Goal: Task Accomplishment & Management: Use online tool/utility

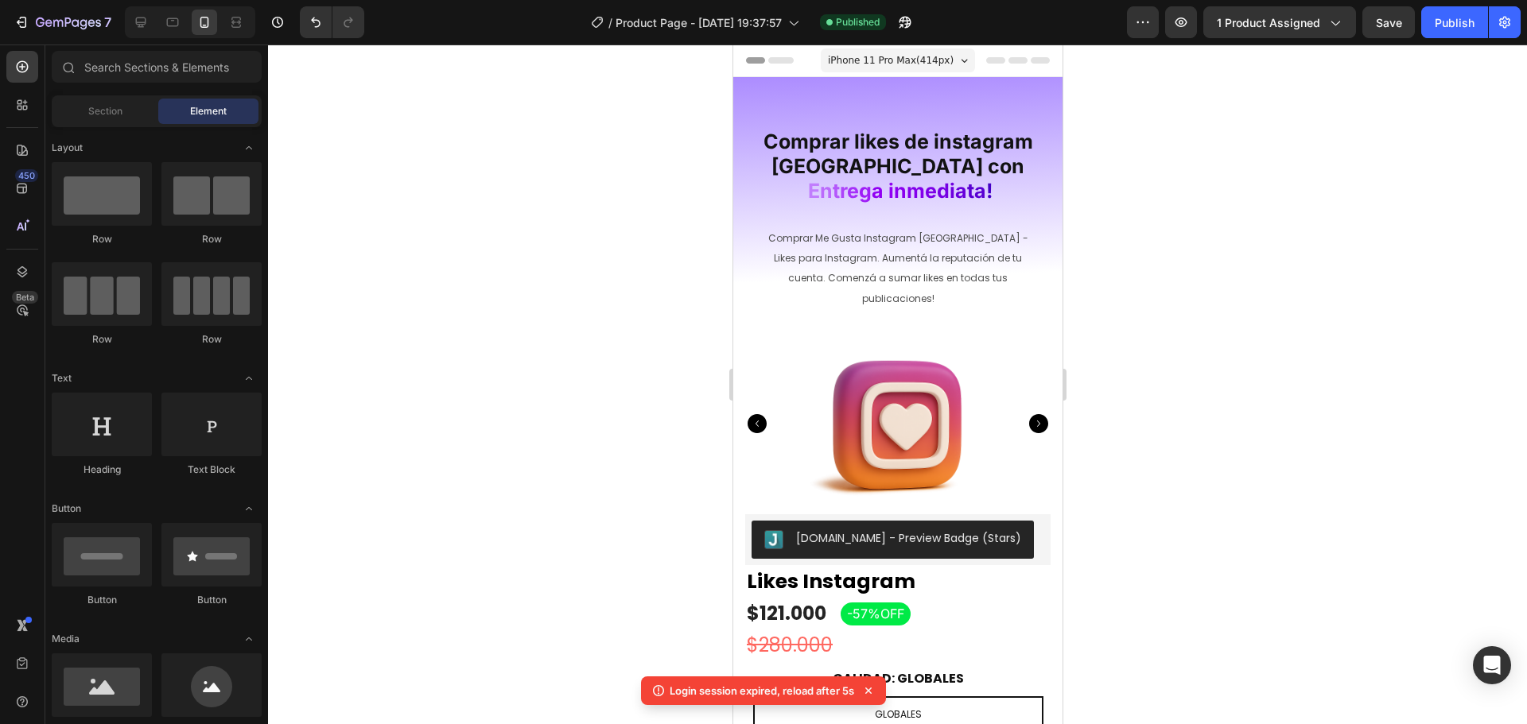
click at [1257, 251] on div at bounding box center [897, 385] width 1259 height 680
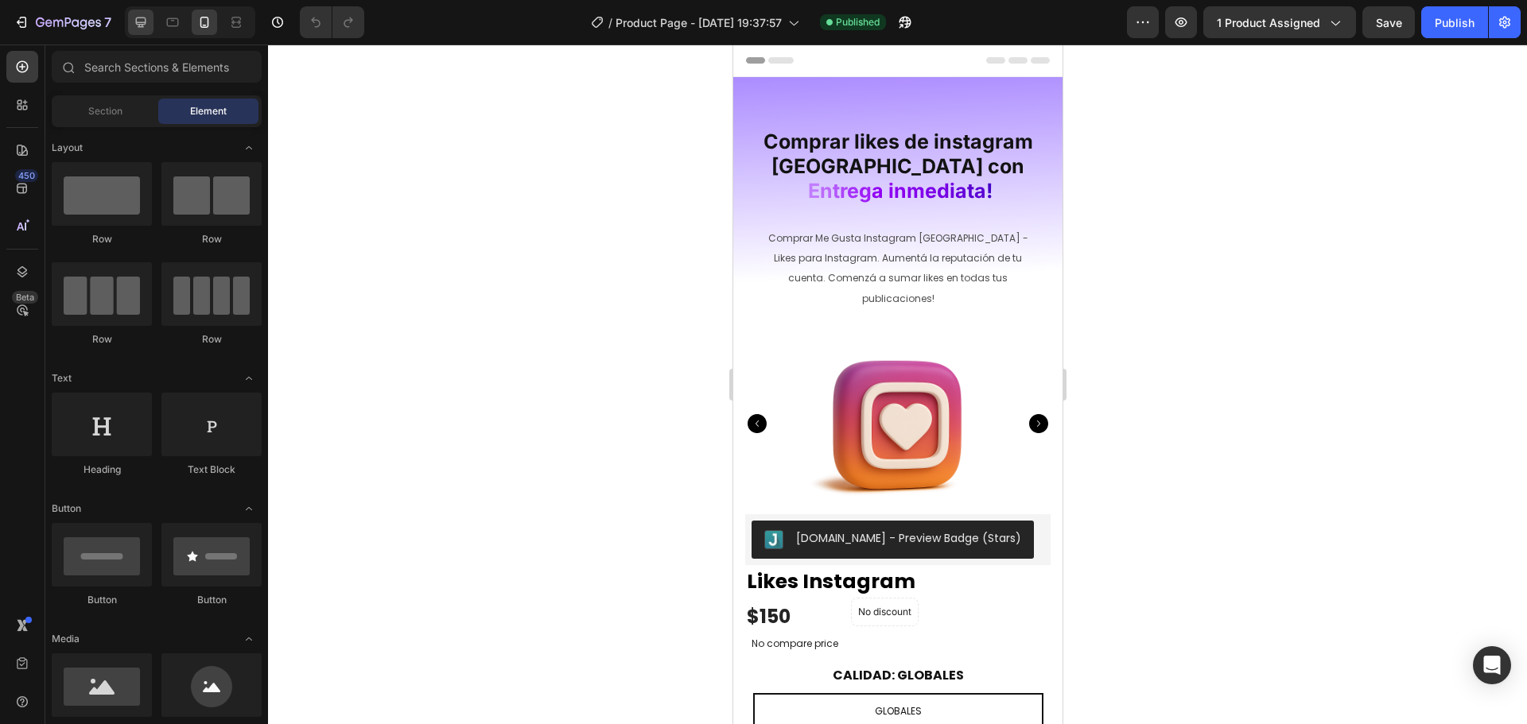
click at [150, 28] on div at bounding box center [140, 22] width 25 height 25
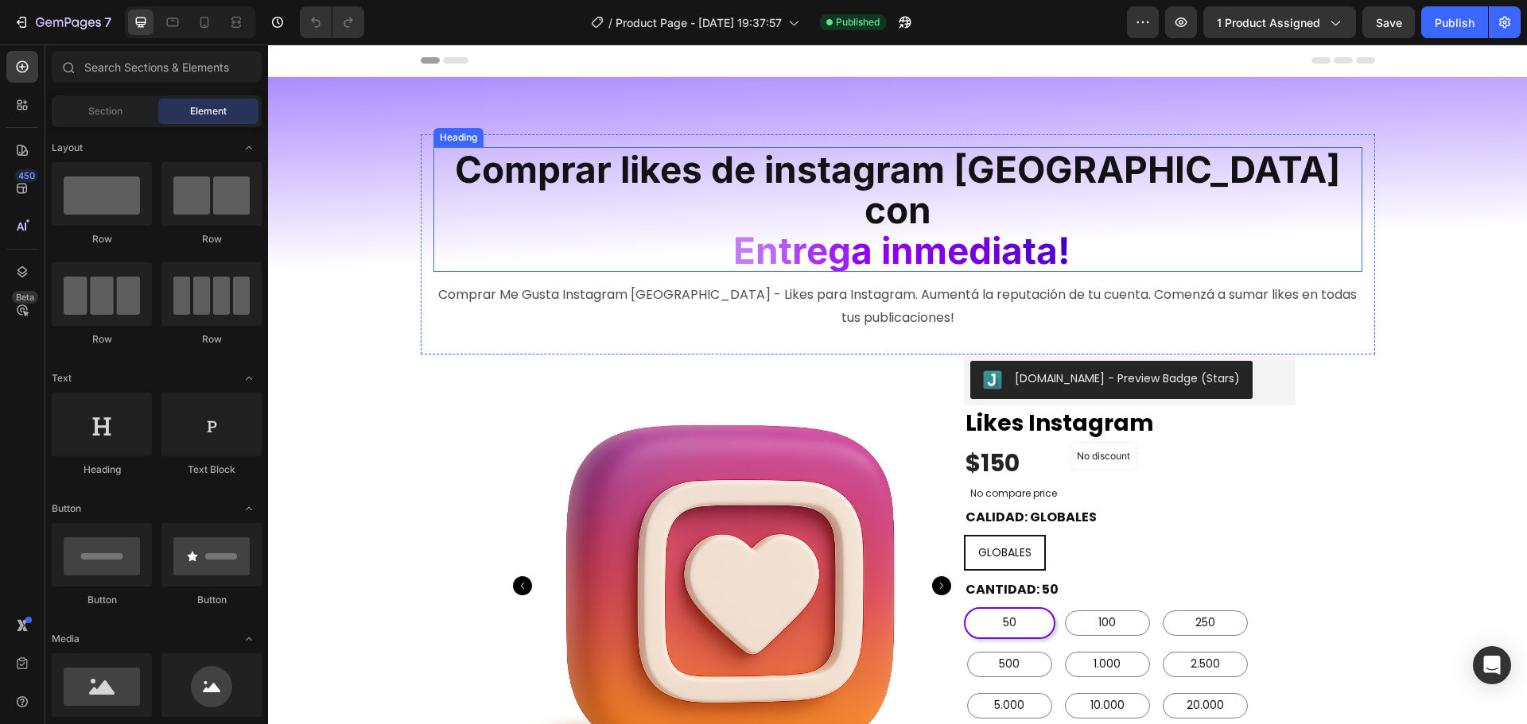
click at [918, 228] on span "m" at bounding box center [930, 250] width 33 height 45
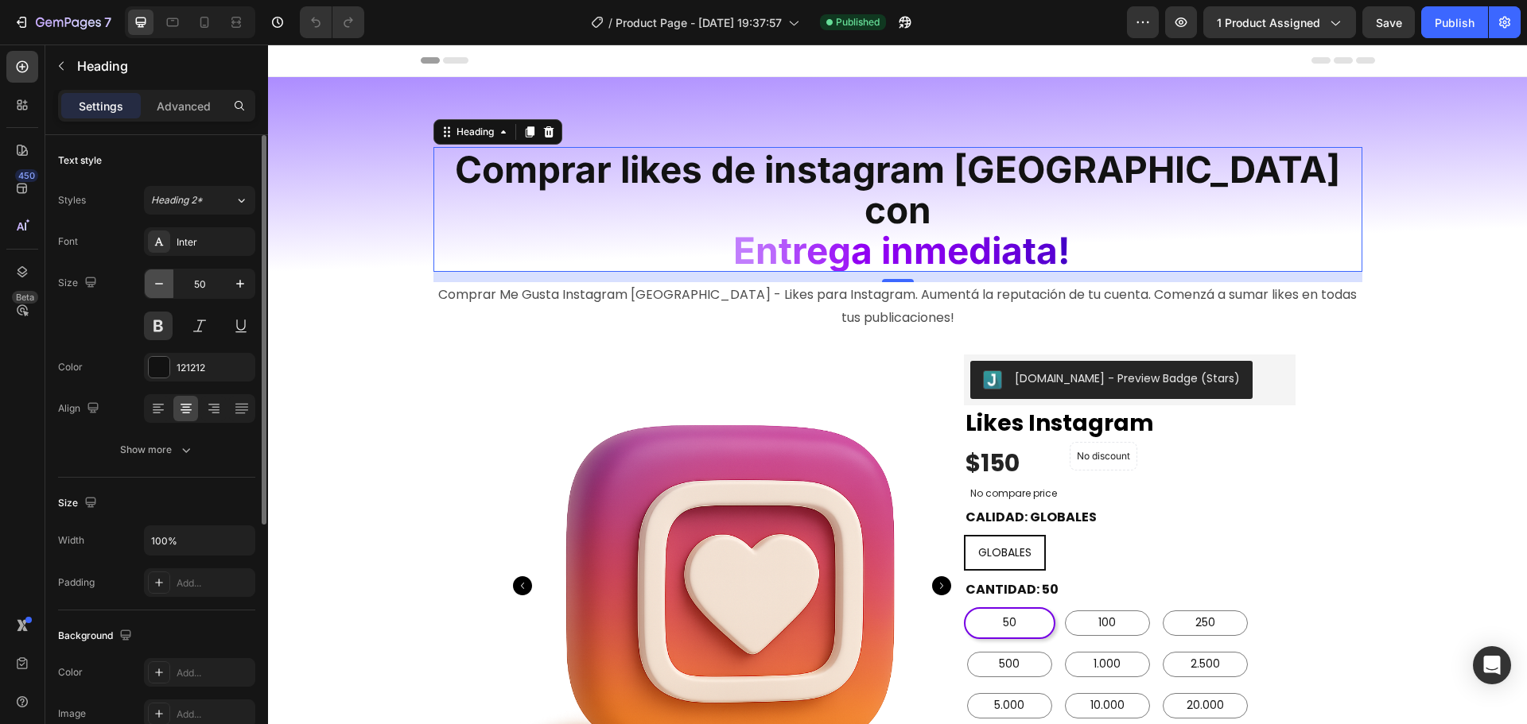
click at [162, 283] on icon "button" at bounding box center [159, 284] width 16 height 16
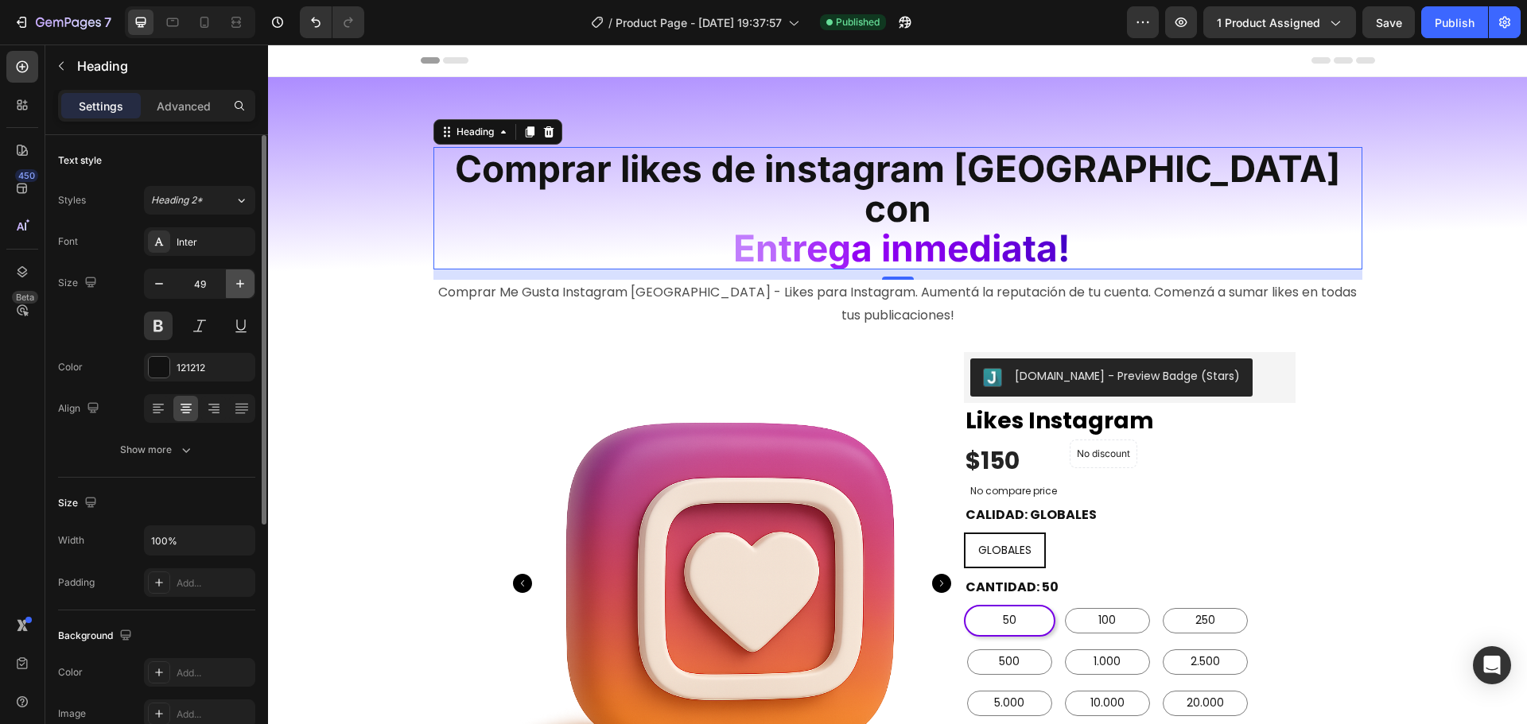
click at [243, 285] on icon "button" at bounding box center [240, 284] width 16 height 16
type input "50"
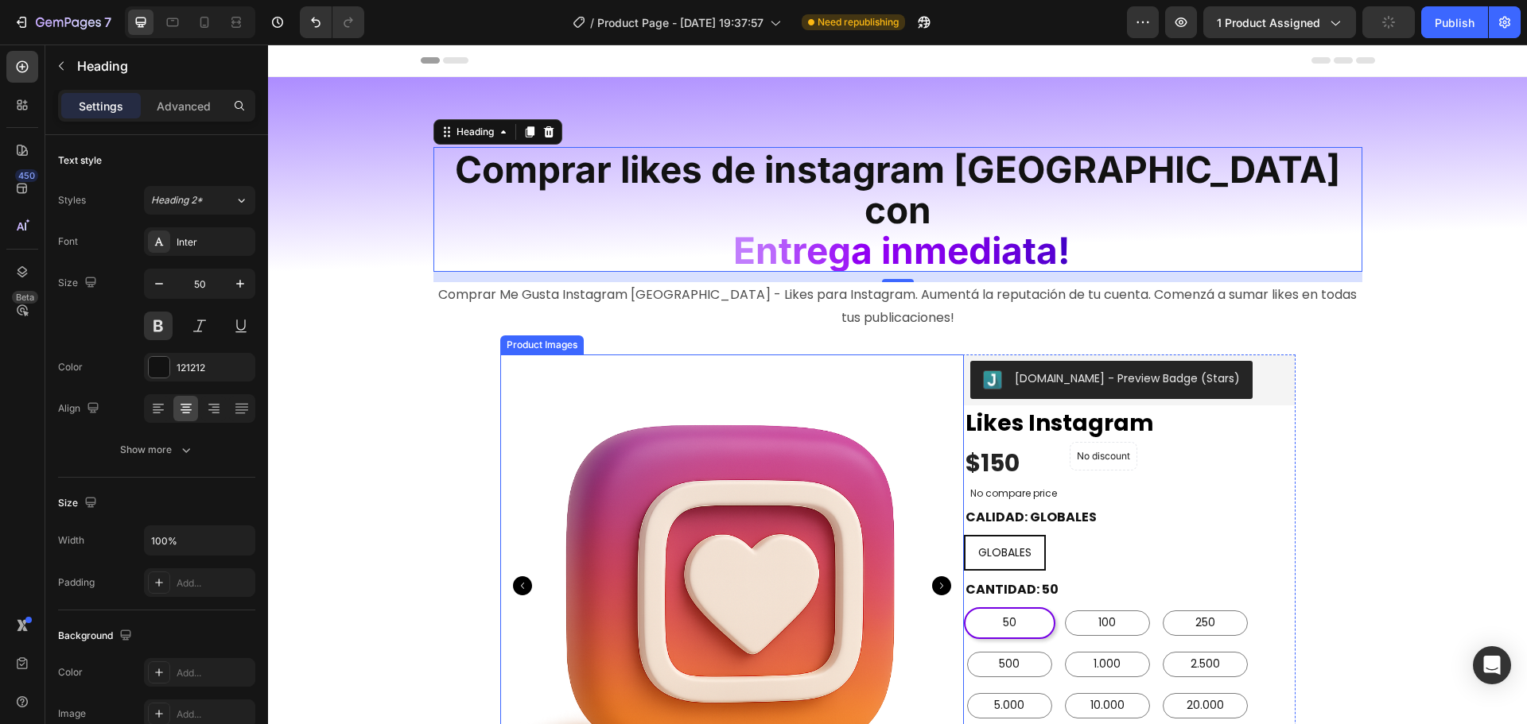
click at [595, 355] on img at bounding box center [732, 587] width 464 height 464
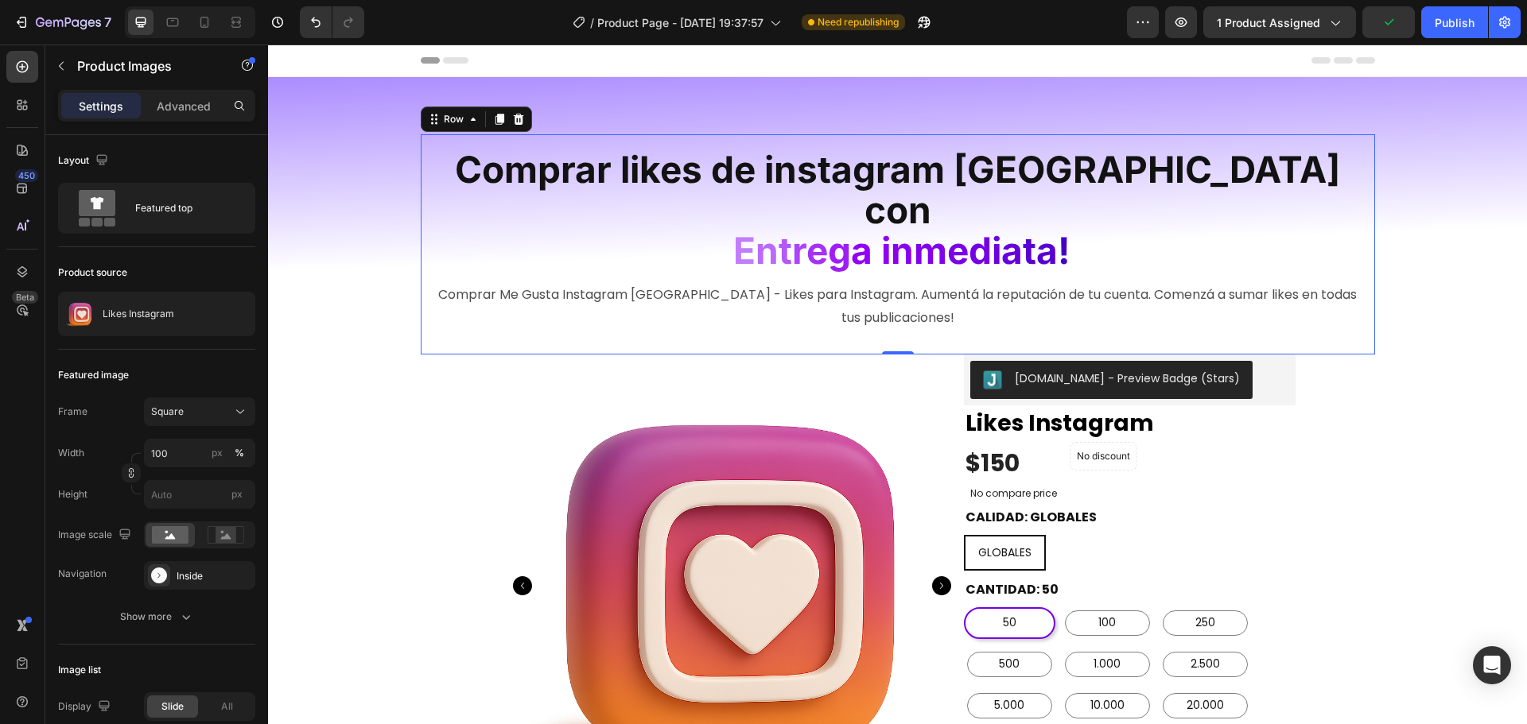
click at [846, 310] on div "Comprar likes de instagram argentina con E n t r e g a i n m e d i a ta ! Headi…" at bounding box center [898, 244] width 954 height 220
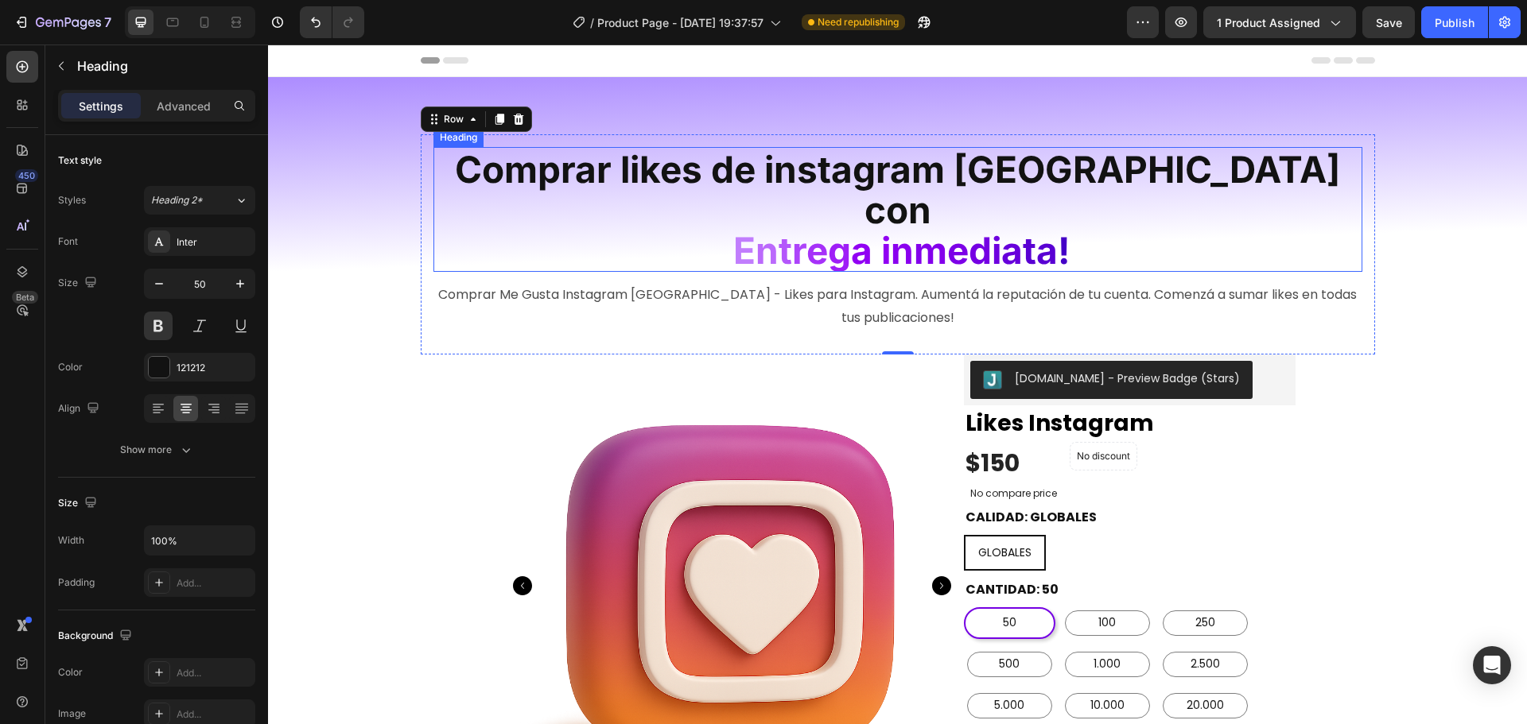
click at [543, 187] on span "Comprar likes de instagram argentina con" at bounding box center [897, 189] width 885 height 85
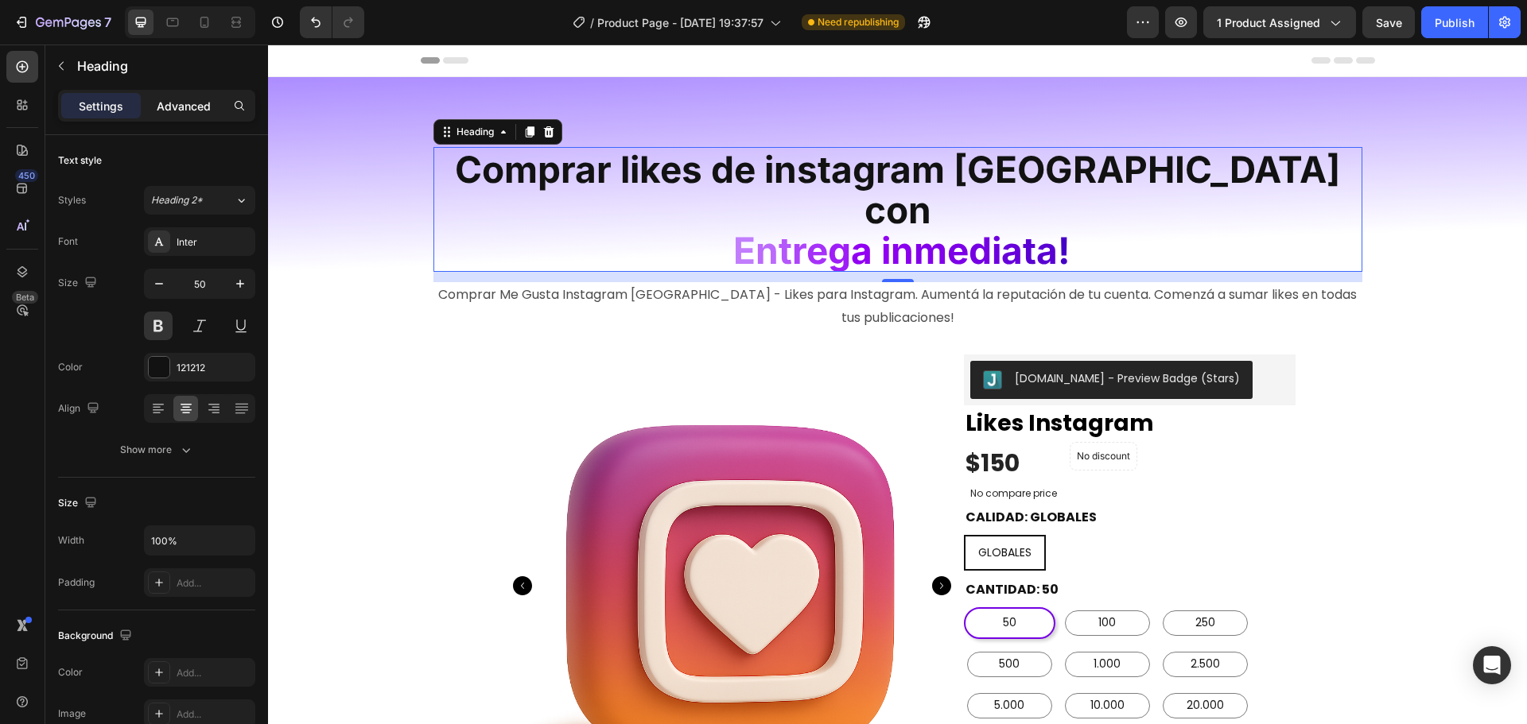
click at [179, 108] on p "Advanced" at bounding box center [184, 106] width 54 height 17
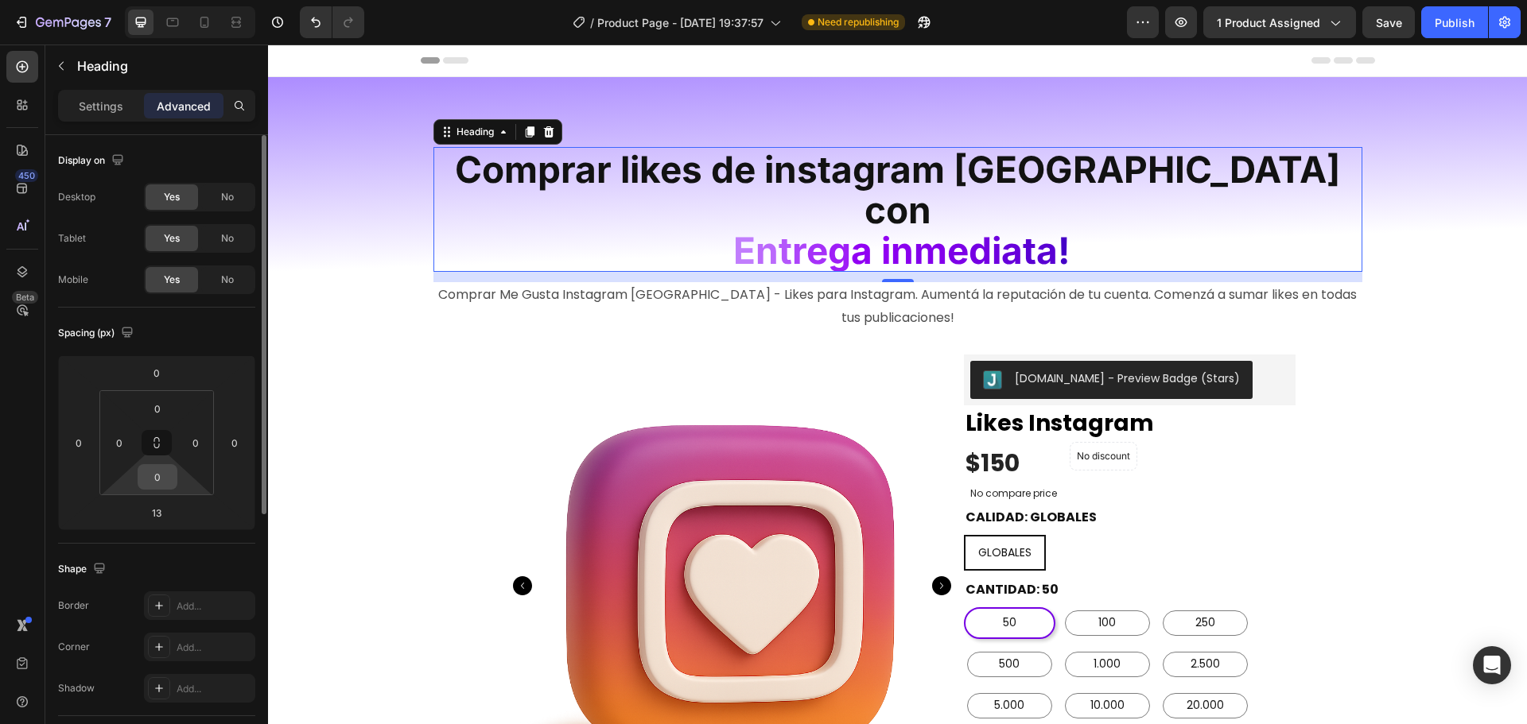
click at [167, 476] on input "0" at bounding box center [158, 477] width 32 height 24
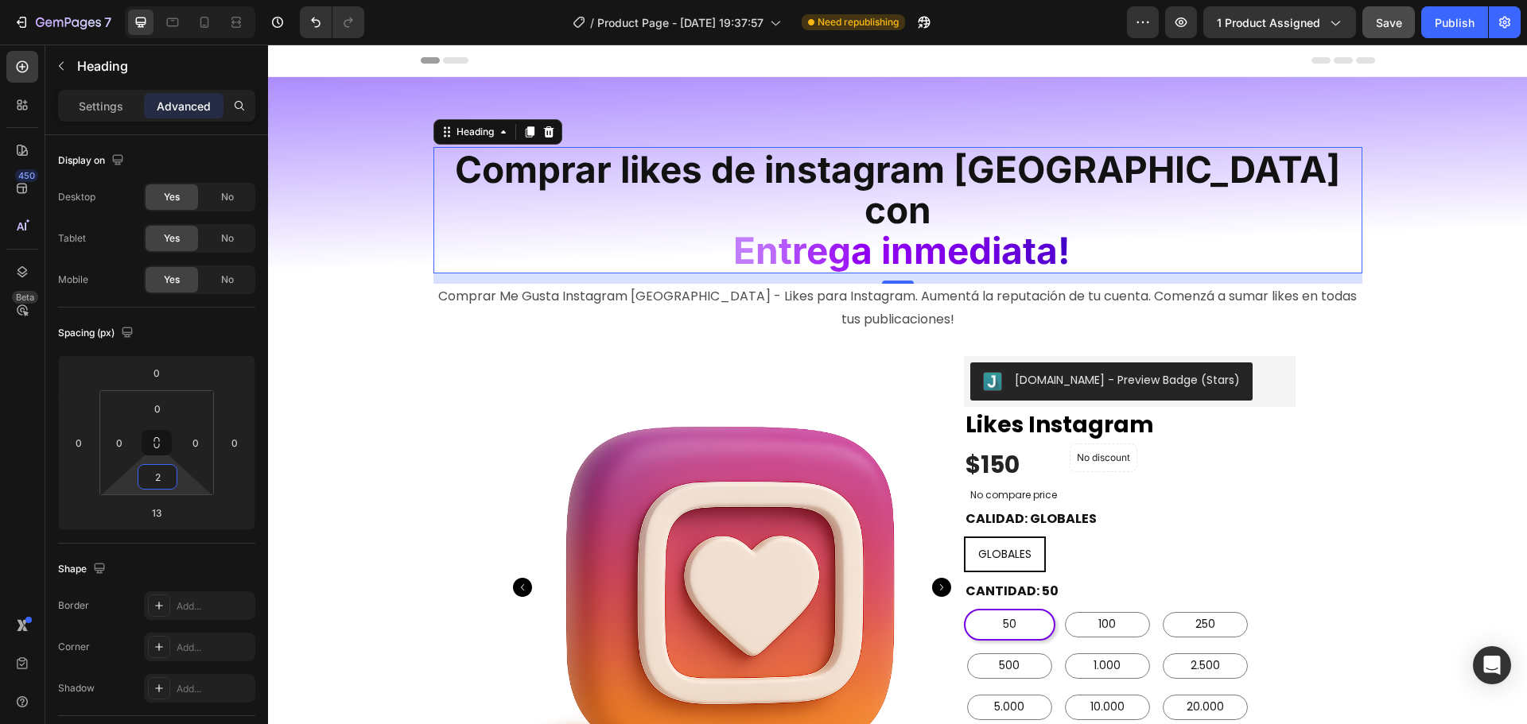
click at [1370, 27] on button "Save" at bounding box center [1388, 22] width 52 height 32
click at [1427, 25] on button "Publish" at bounding box center [1454, 22] width 67 height 32
click at [157, 484] on input "2" at bounding box center [158, 477] width 32 height 24
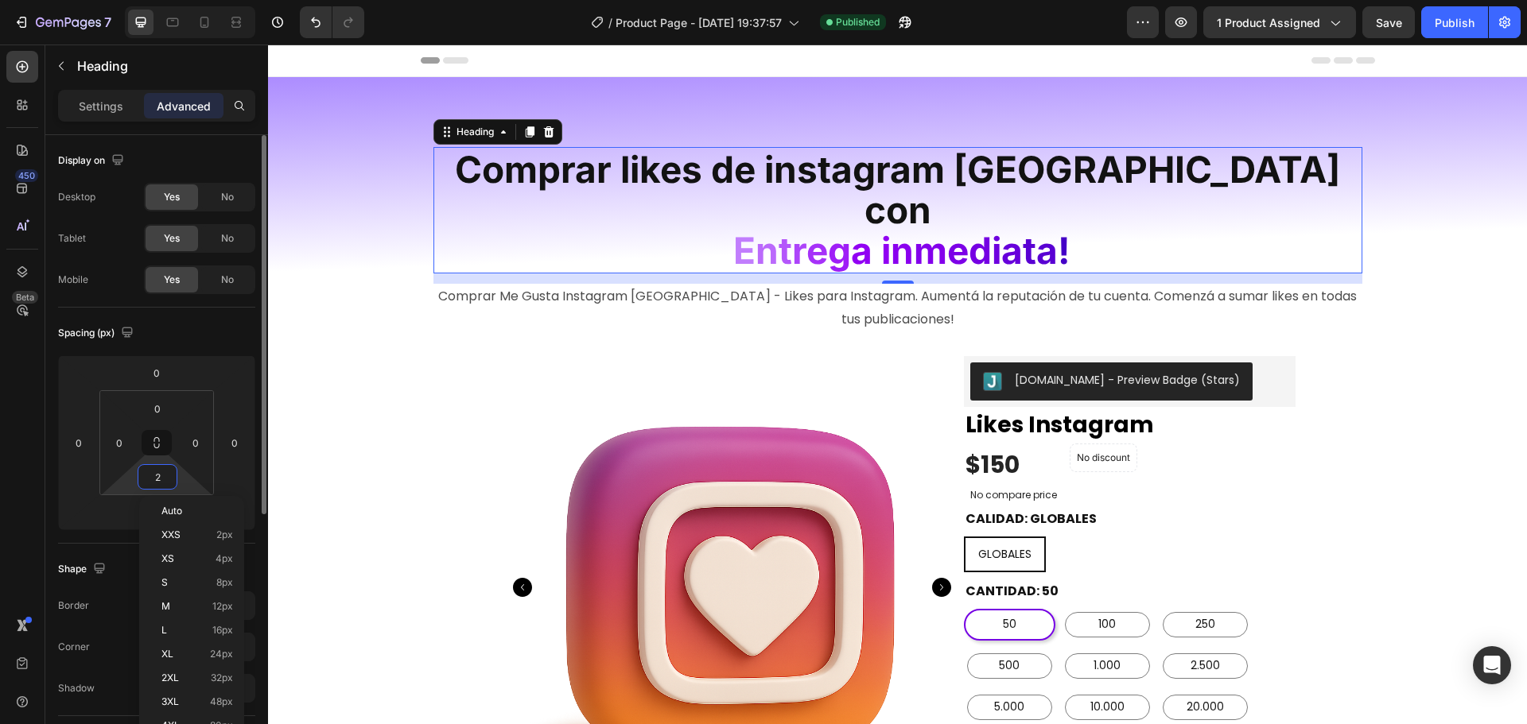
click at [157, 484] on input "2" at bounding box center [158, 477] width 32 height 24
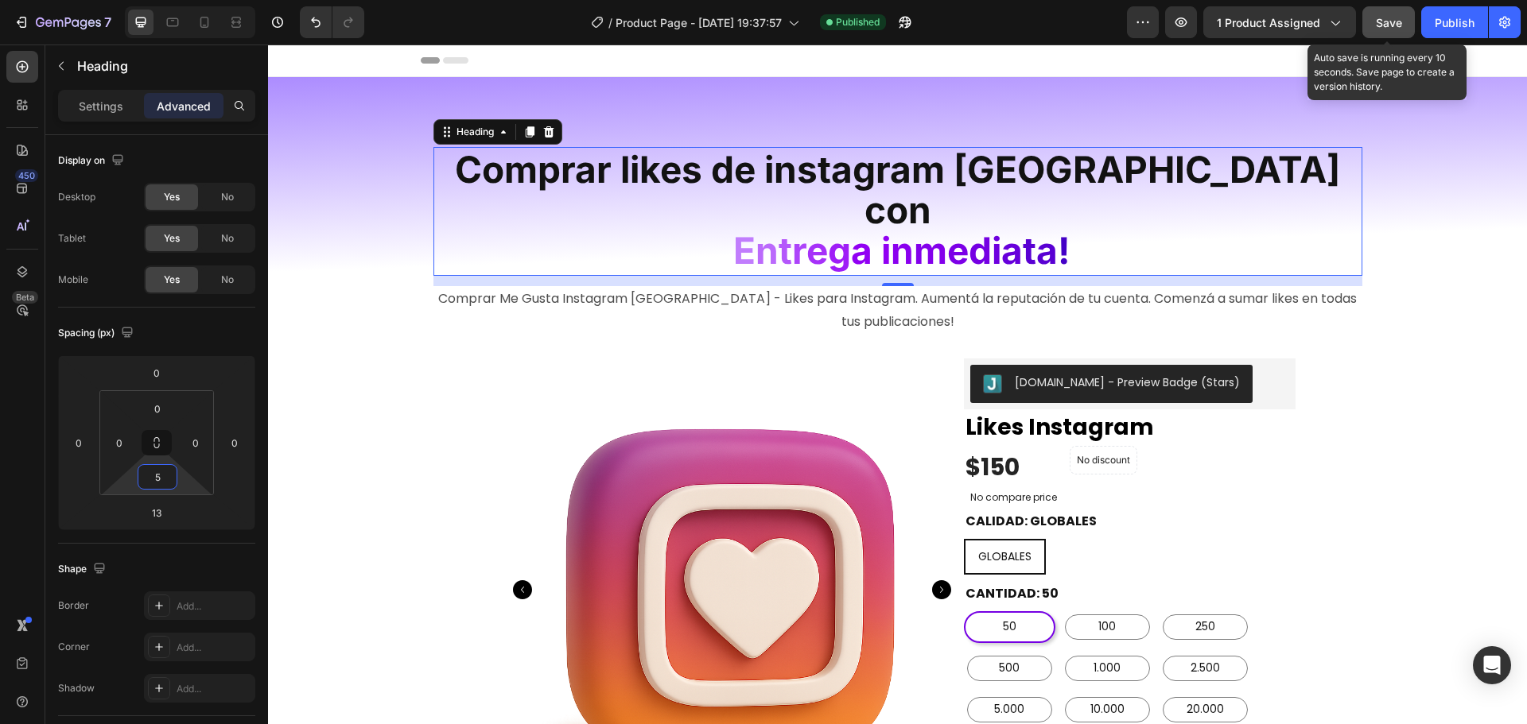
type input "5"
click at [1372, 27] on button "Save" at bounding box center [1388, 22] width 52 height 32
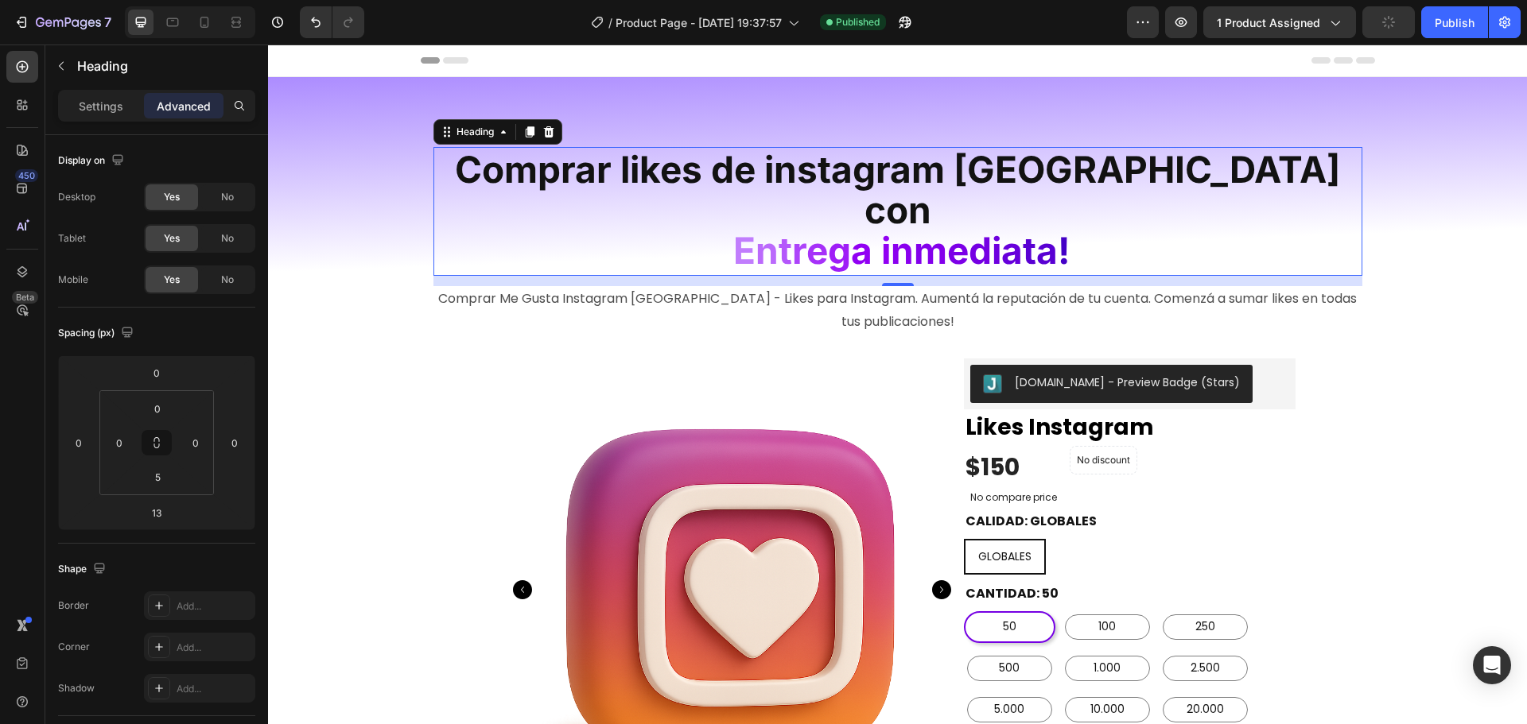
drag, startPoint x: 1439, startPoint y: 23, endPoint x: 1414, endPoint y: 22, distance: 24.7
click at [1439, 22] on div "Publish" at bounding box center [1455, 22] width 40 height 17
click at [1105, 217] on p "Comprar likes de instagram argentina con E n t r e g a i n m e d i a ta !" at bounding box center [898, 210] width 926 height 122
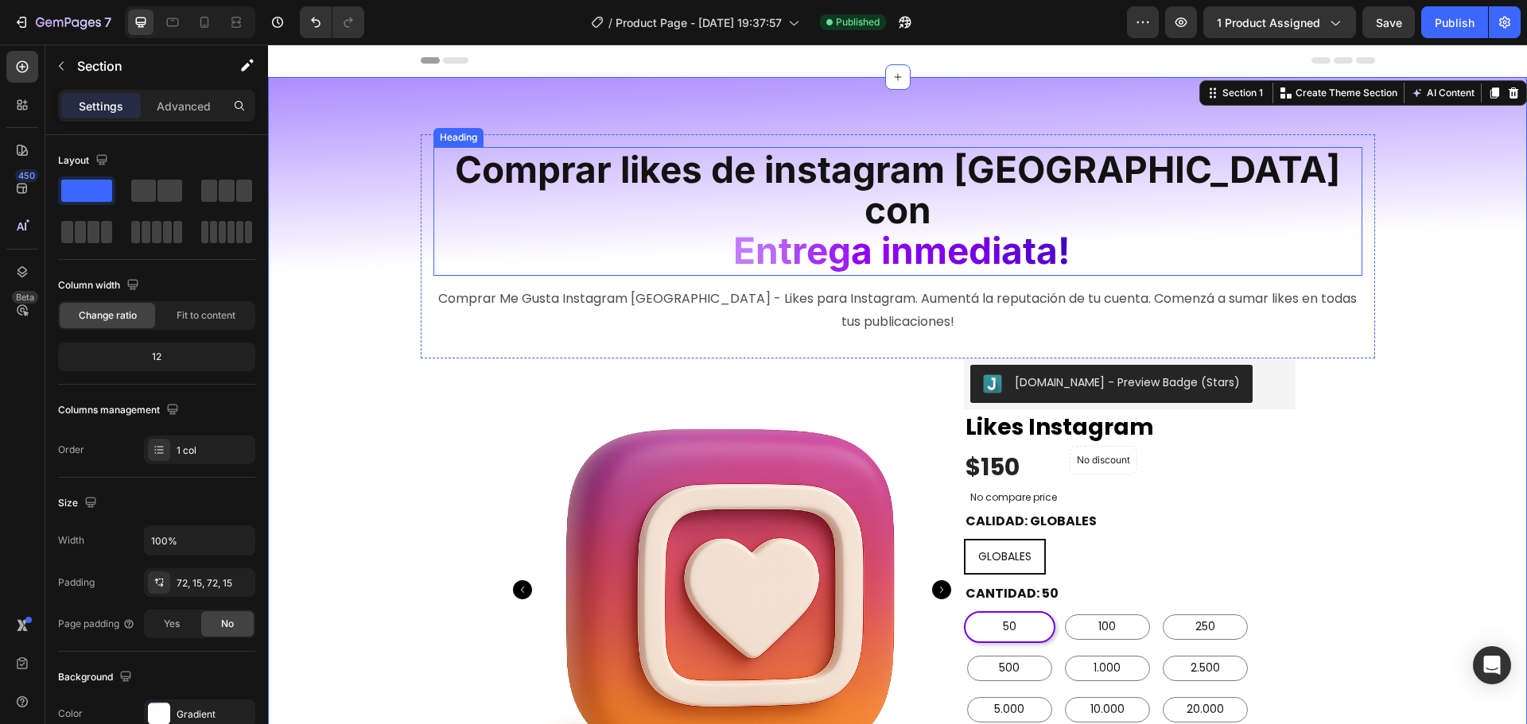
click at [1107, 213] on p "⁠⁠⁠⁠⁠⁠⁠ Comprar likes de instagram argentina con E n t r e g a i n m e d i a ta…" at bounding box center [898, 210] width 926 height 122
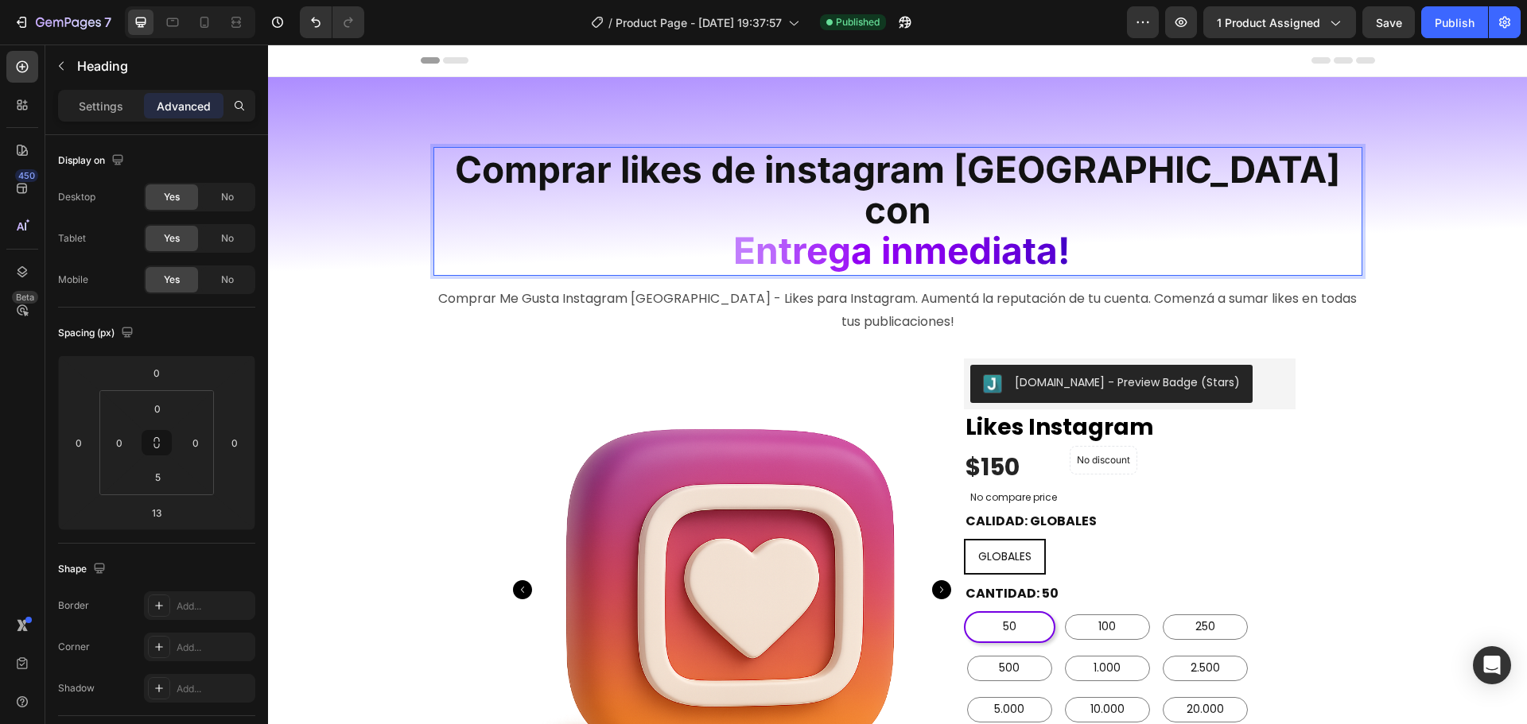
click at [1107, 213] on p "Comprar likes de instagram argentina con E n t r e g a i n m e d i a ta !" at bounding box center [898, 210] width 926 height 122
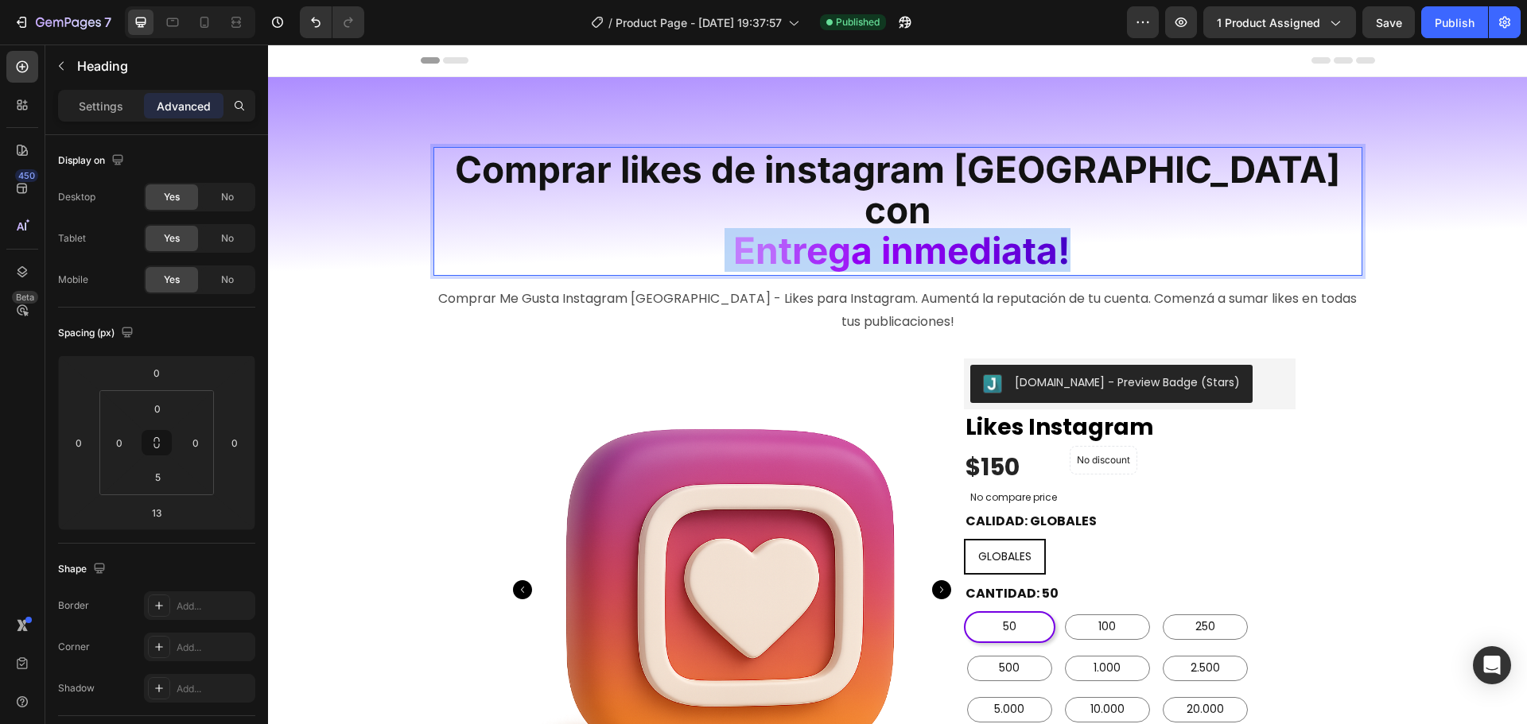
click at [1107, 213] on p "Comprar likes de instagram argentina con E n t r e g a i n m e d i a ta !" at bounding box center [898, 210] width 926 height 122
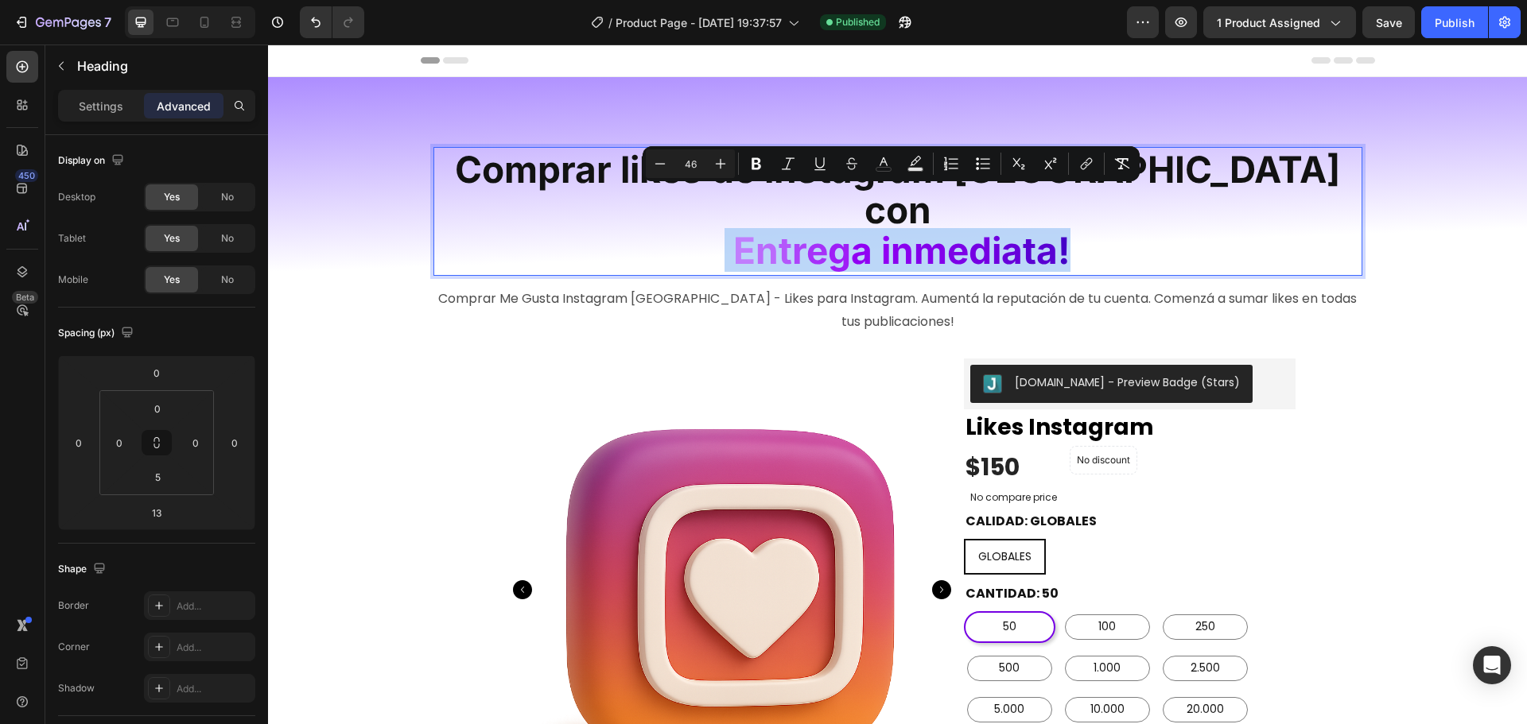
click at [1107, 213] on p "Comprar likes de instagram argentina con E n t r e g a i n m e d i a ta !" at bounding box center [898, 210] width 926 height 122
click at [1132, 213] on p "Comprar likes de instagram argentina con E n t r e g a i n m e d i a ta !" at bounding box center [898, 210] width 926 height 122
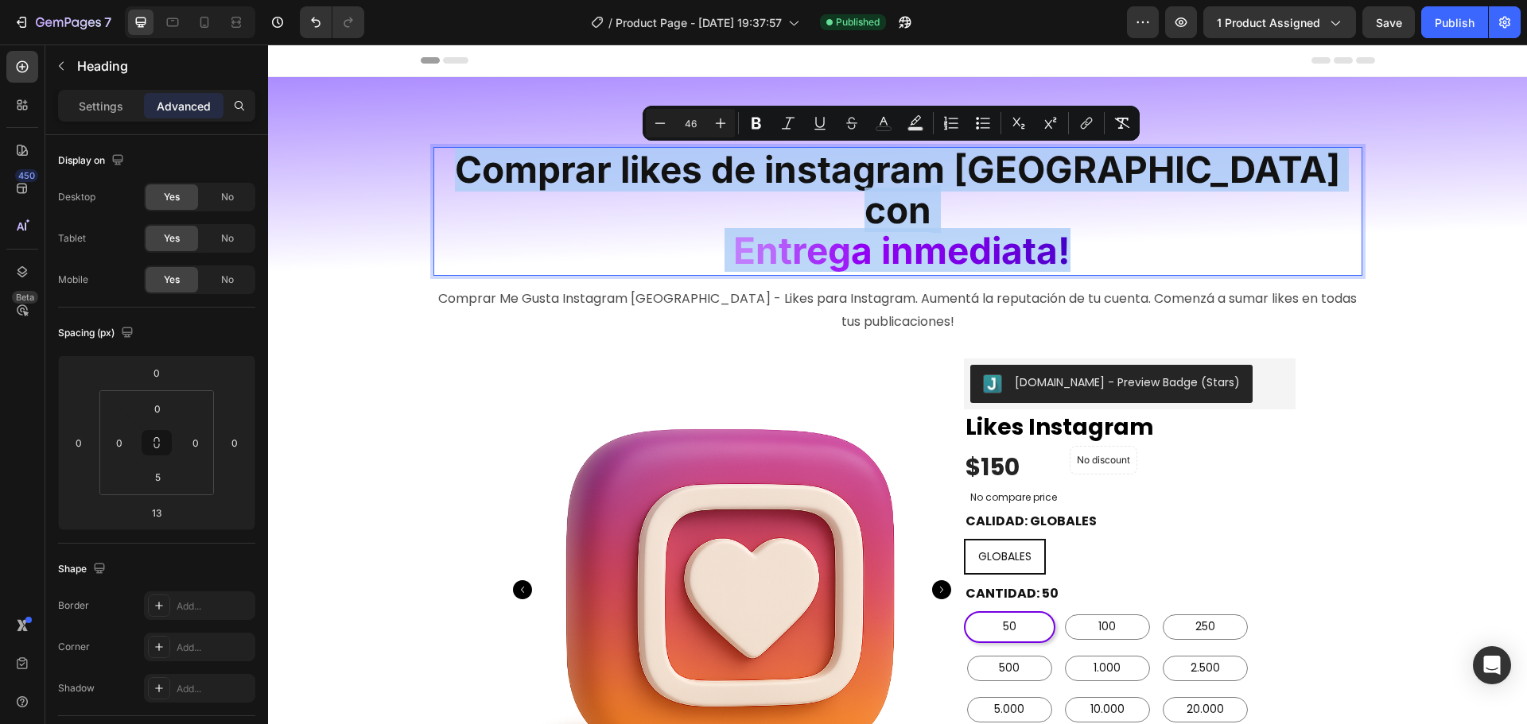
drag, startPoint x: 1110, startPoint y: 213, endPoint x: 480, endPoint y: 148, distance: 633.2
click at [480, 148] on h2 "Comprar likes de instagram argentina con E n t r e g a i n m e d i a ta !" at bounding box center [897, 209] width 929 height 125
click at [1106, 208] on p "Comprar likes de instagram argentina con E n t r e g a i n m e d i a ta !" at bounding box center [898, 210] width 926 height 122
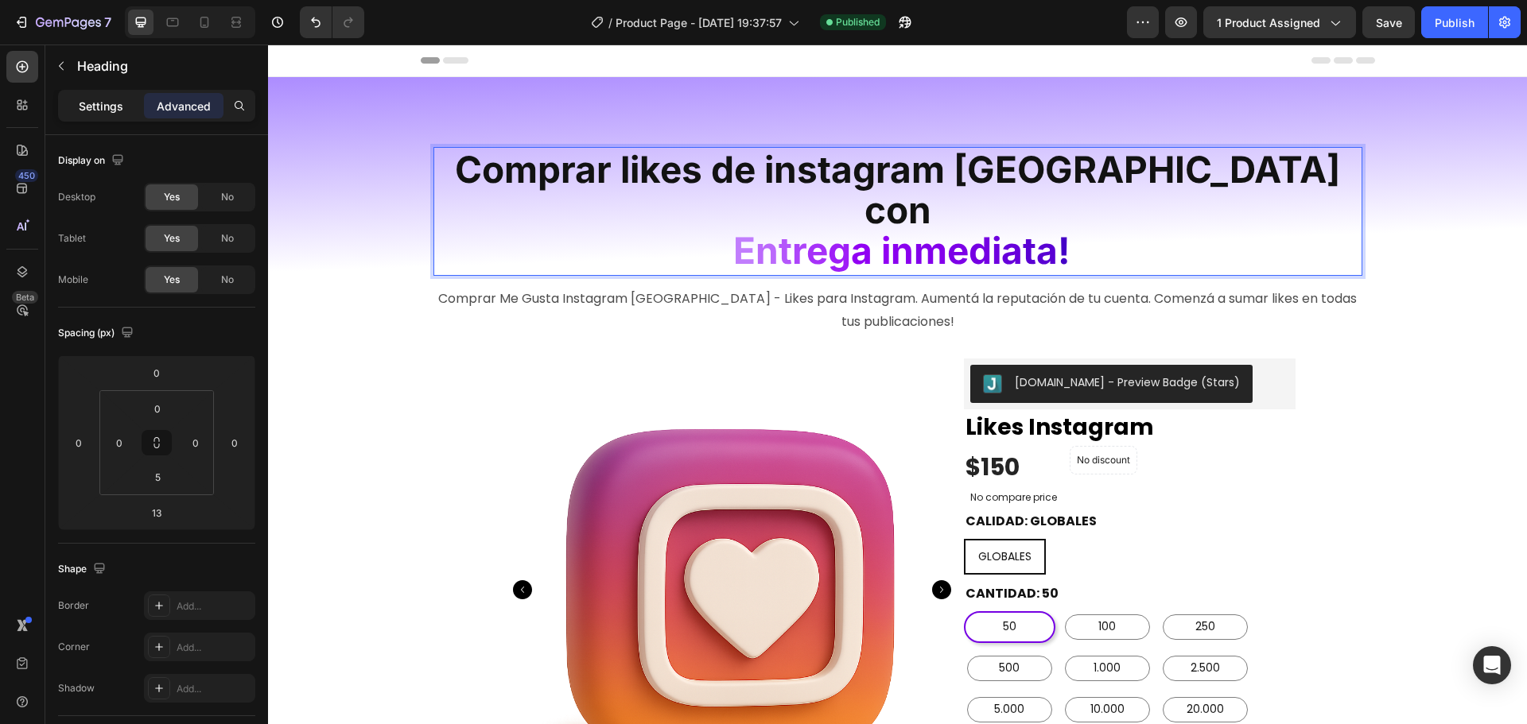
click at [84, 109] on p "Settings" at bounding box center [101, 106] width 45 height 17
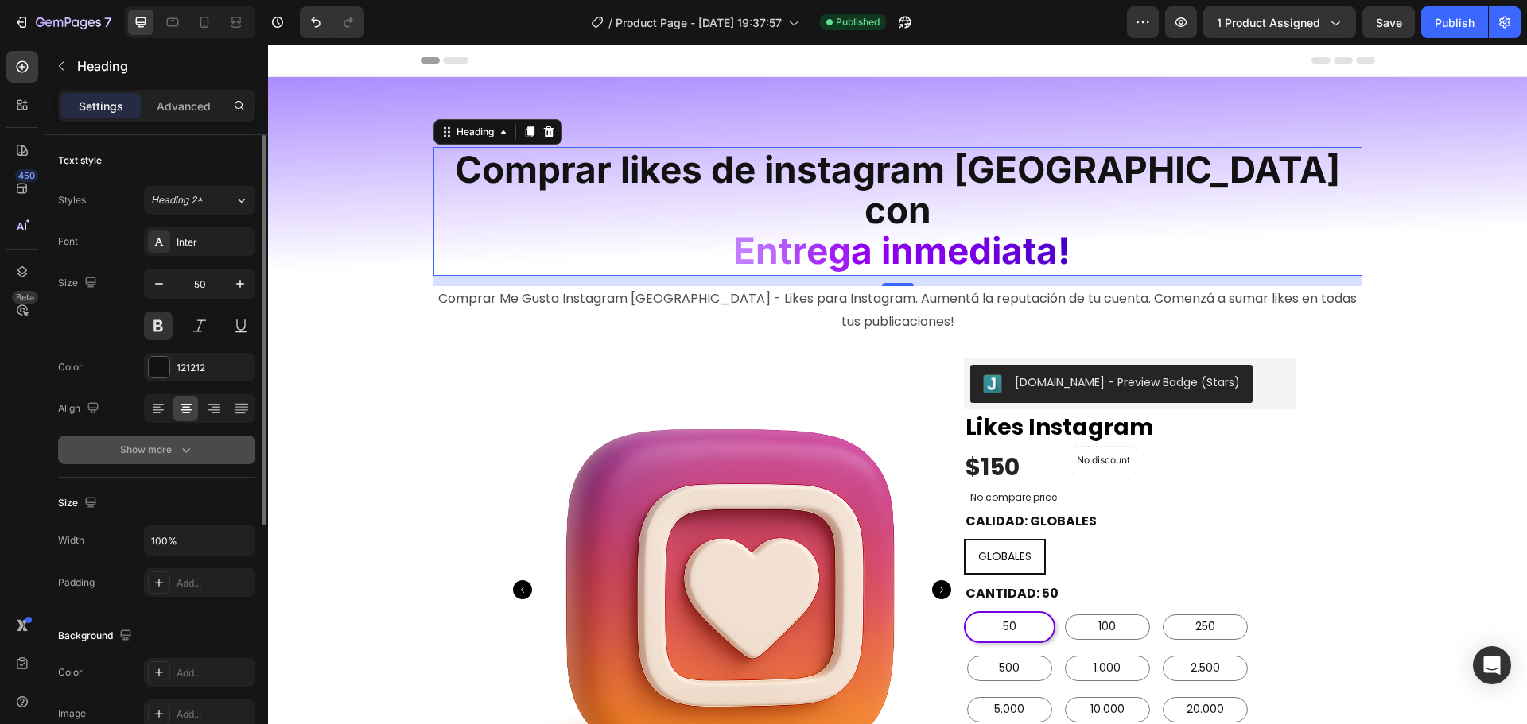
click at [164, 442] on div "Show more" at bounding box center [157, 450] width 74 height 16
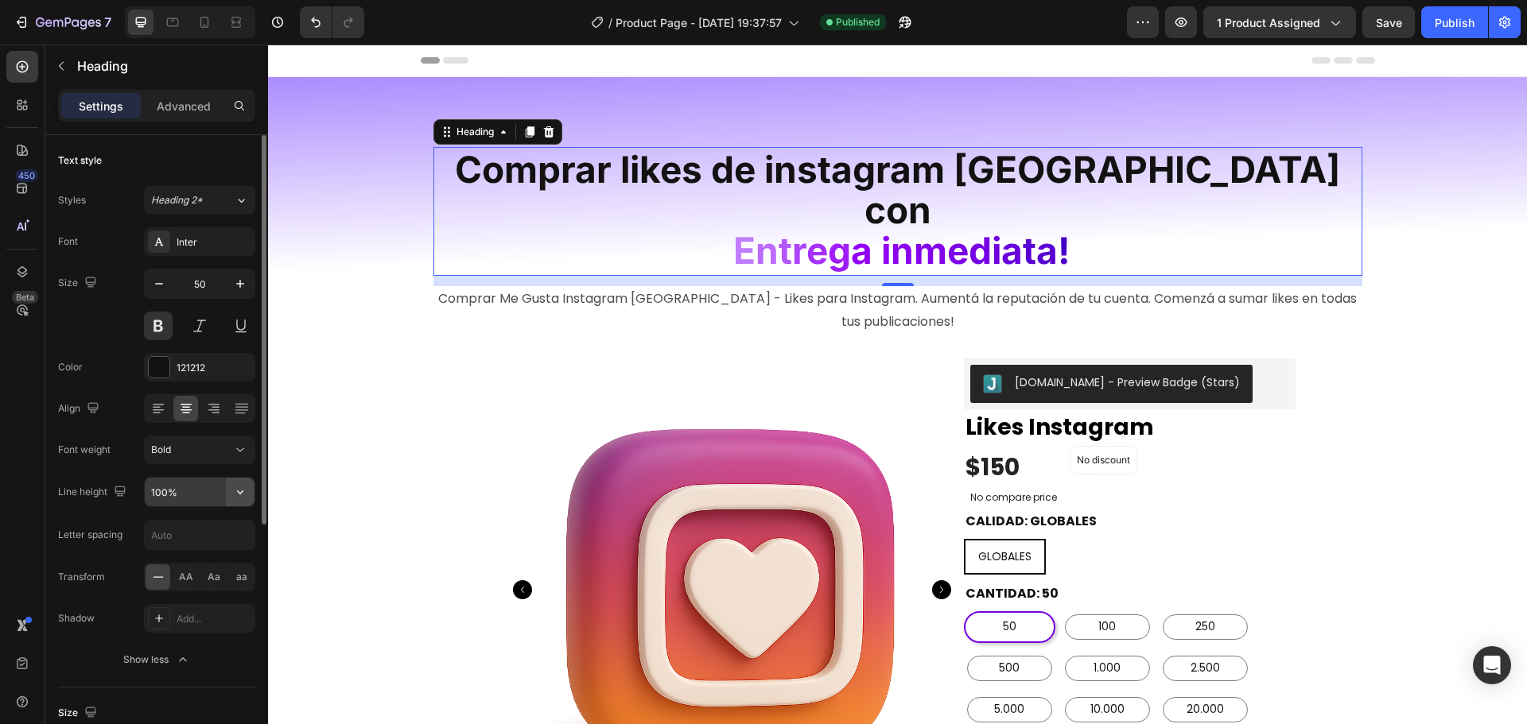
click at [239, 493] on icon "button" at bounding box center [240, 493] width 6 height 4
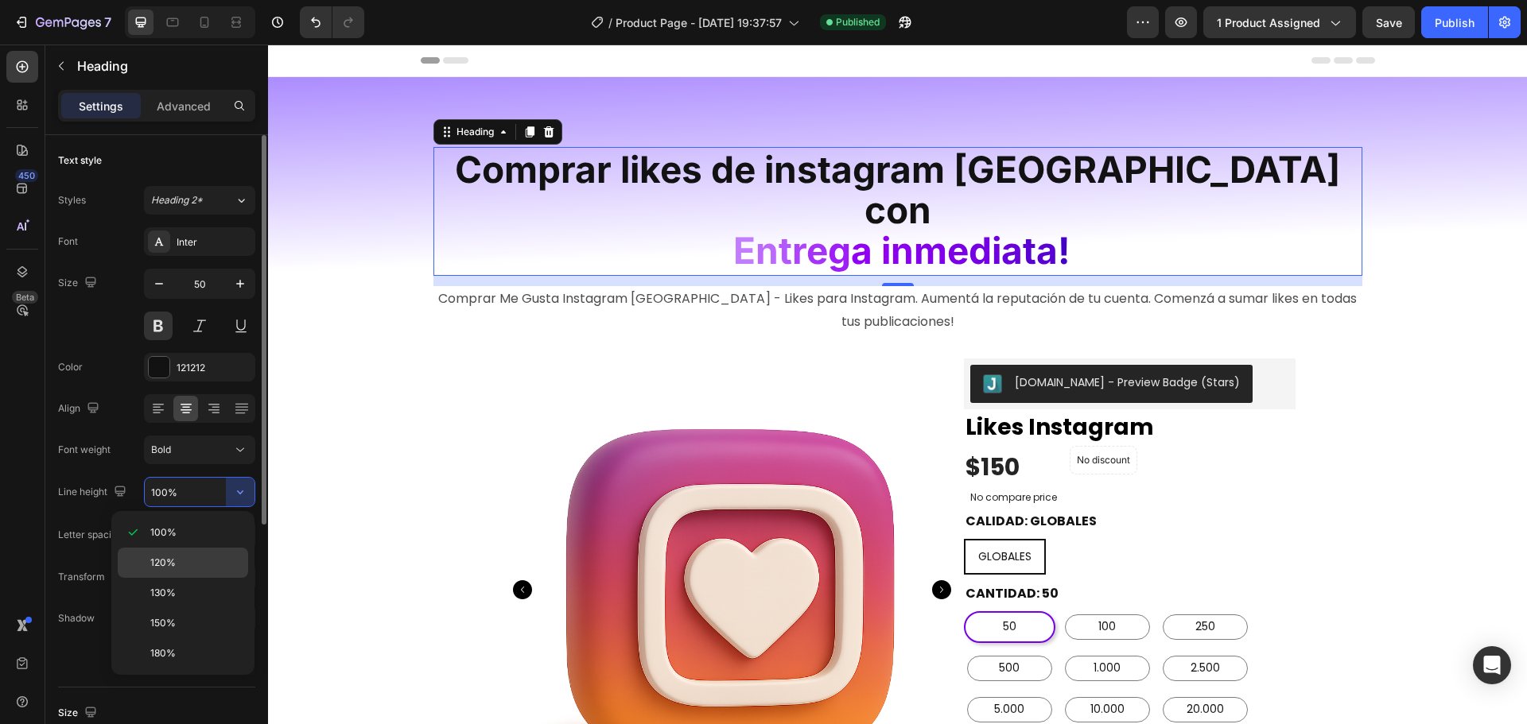
click at [169, 564] on span "120%" at bounding box center [162, 563] width 25 height 14
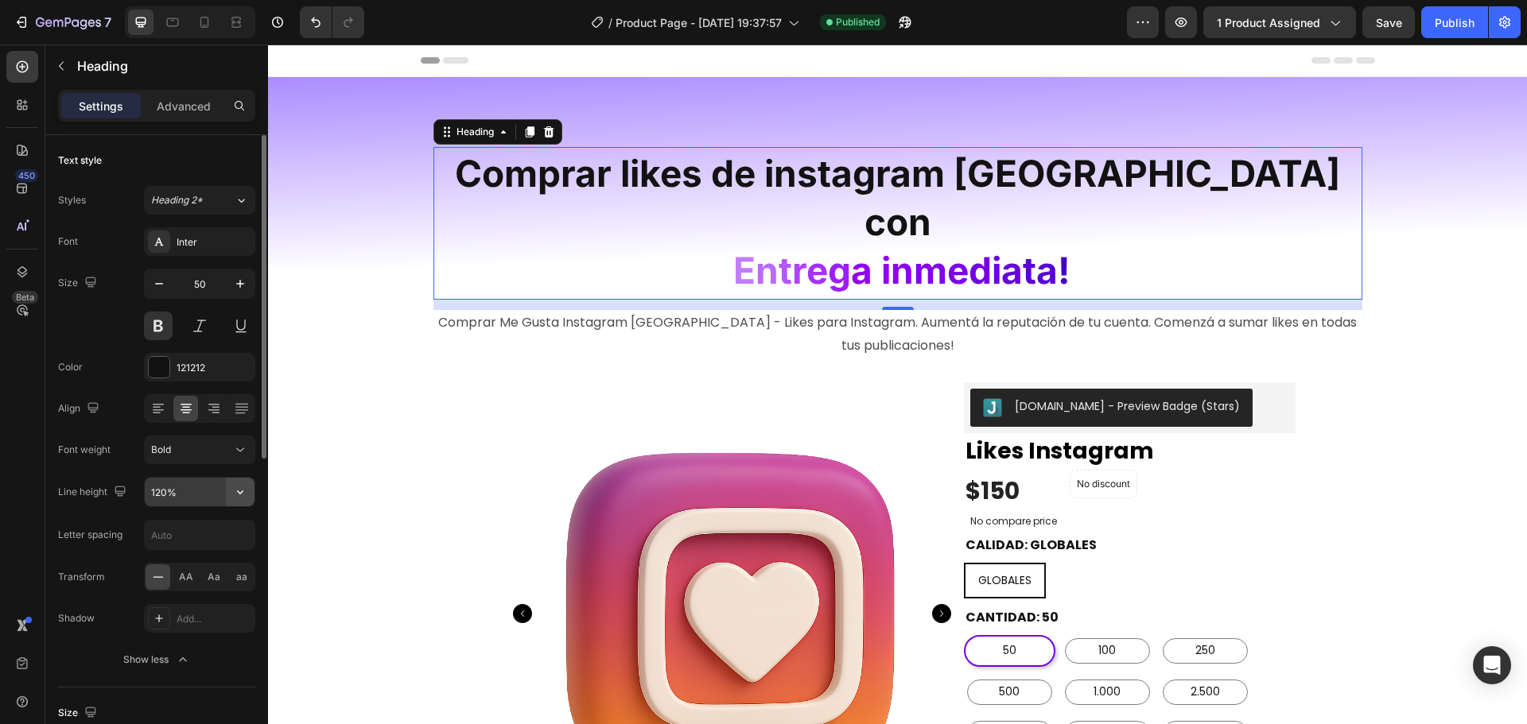
click at [232, 480] on button "button" at bounding box center [240, 492] width 29 height 29
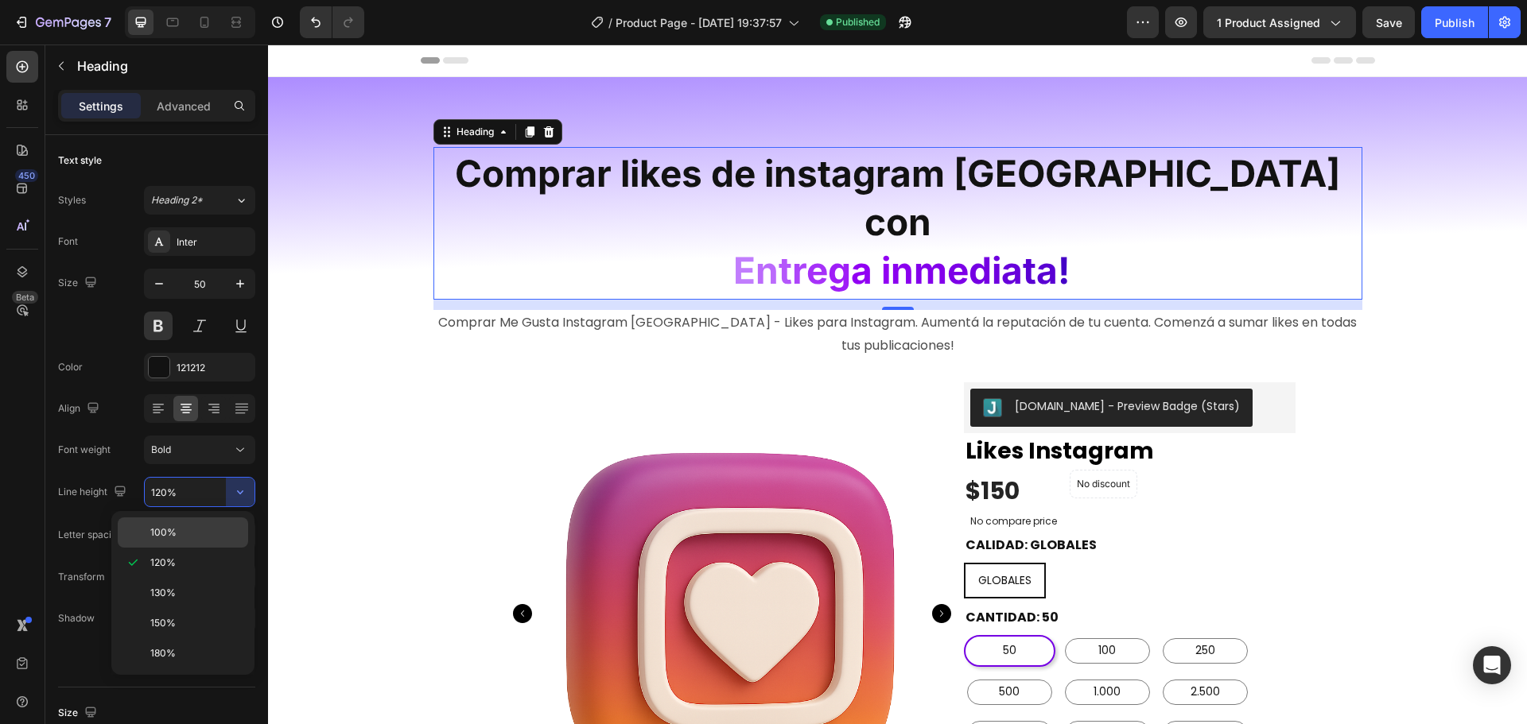
click at [172, 530] on span "100%" at bounding box center [163, 533] width 26 height 14
type input "100%"
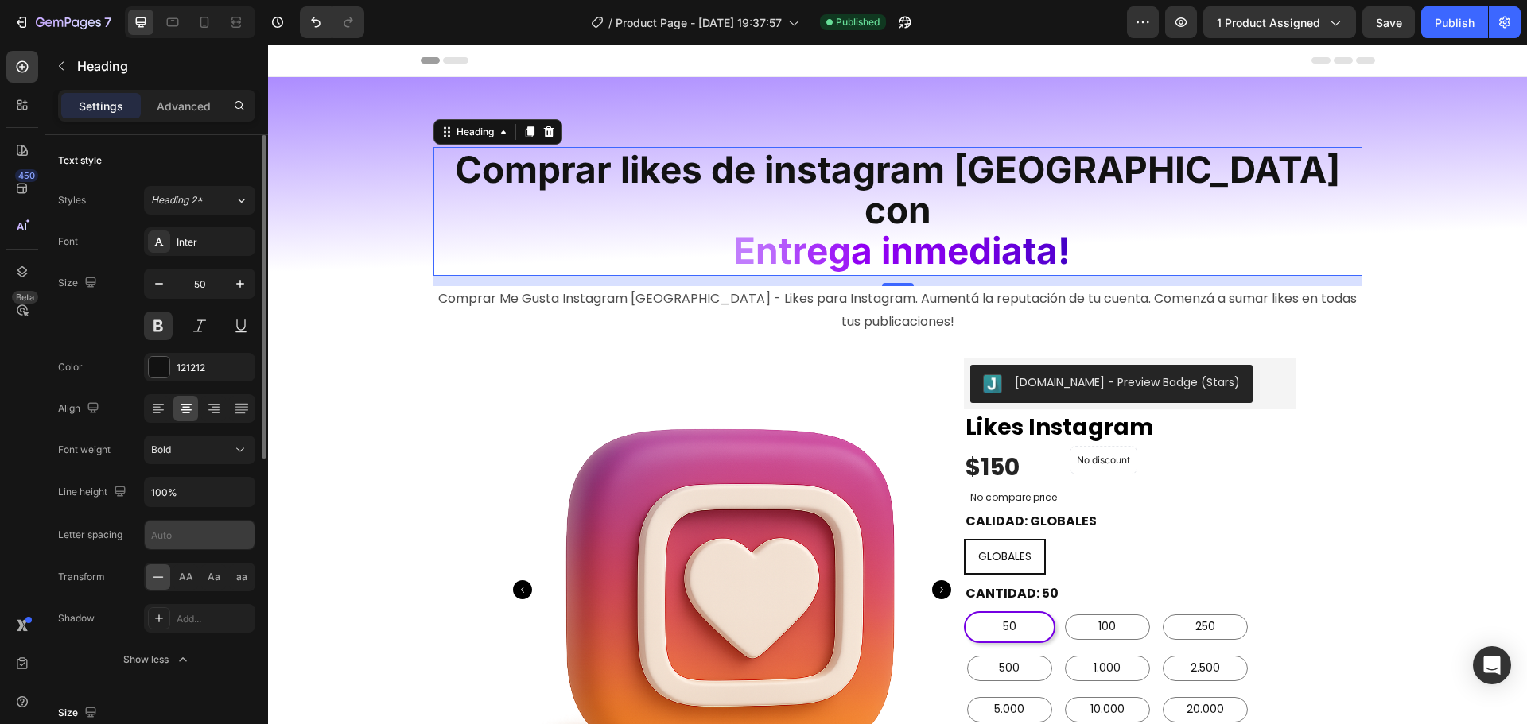
click at [199, 530] on input "text" at bounding box center [200, 535] width 110 height 29
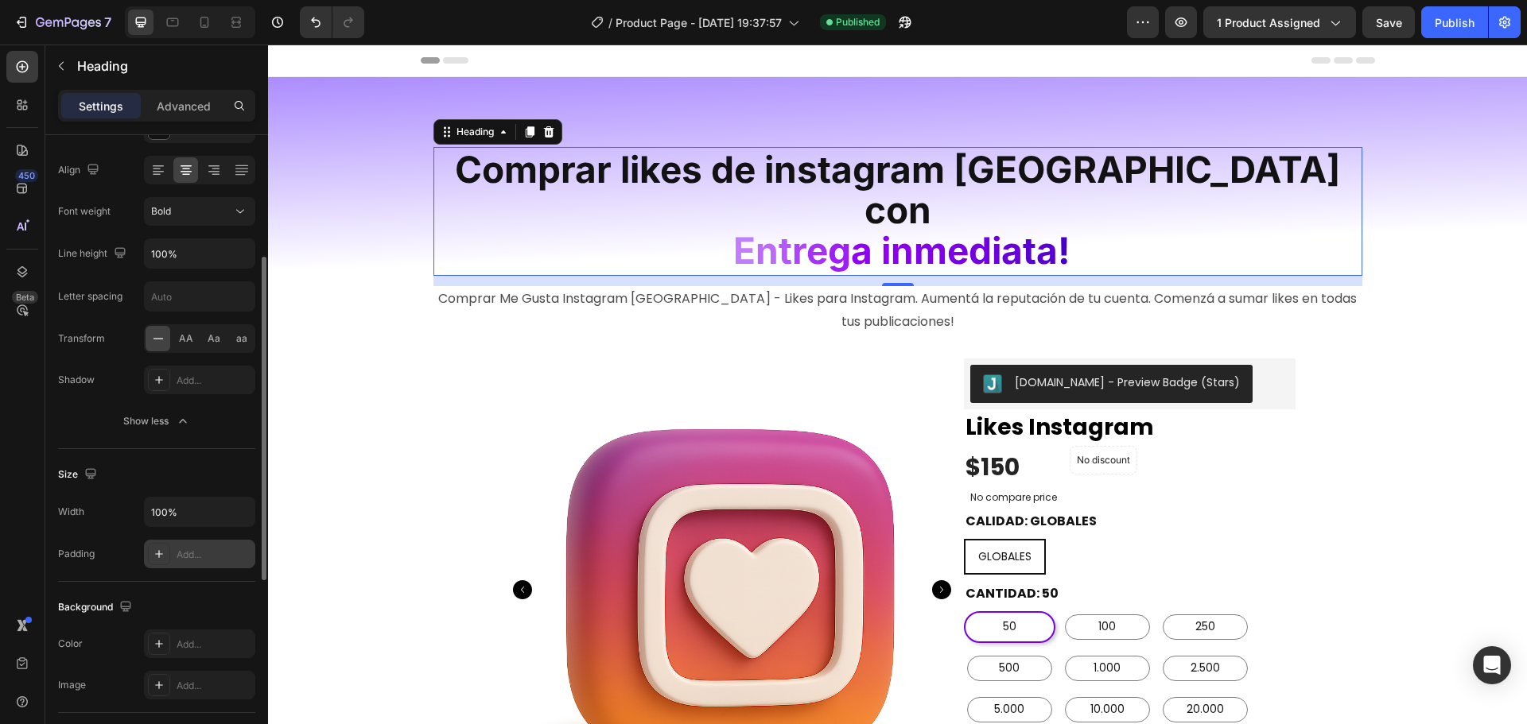
click at [175, 556] on div "Add..." at bounding box center [199, 554] width 111 height 29
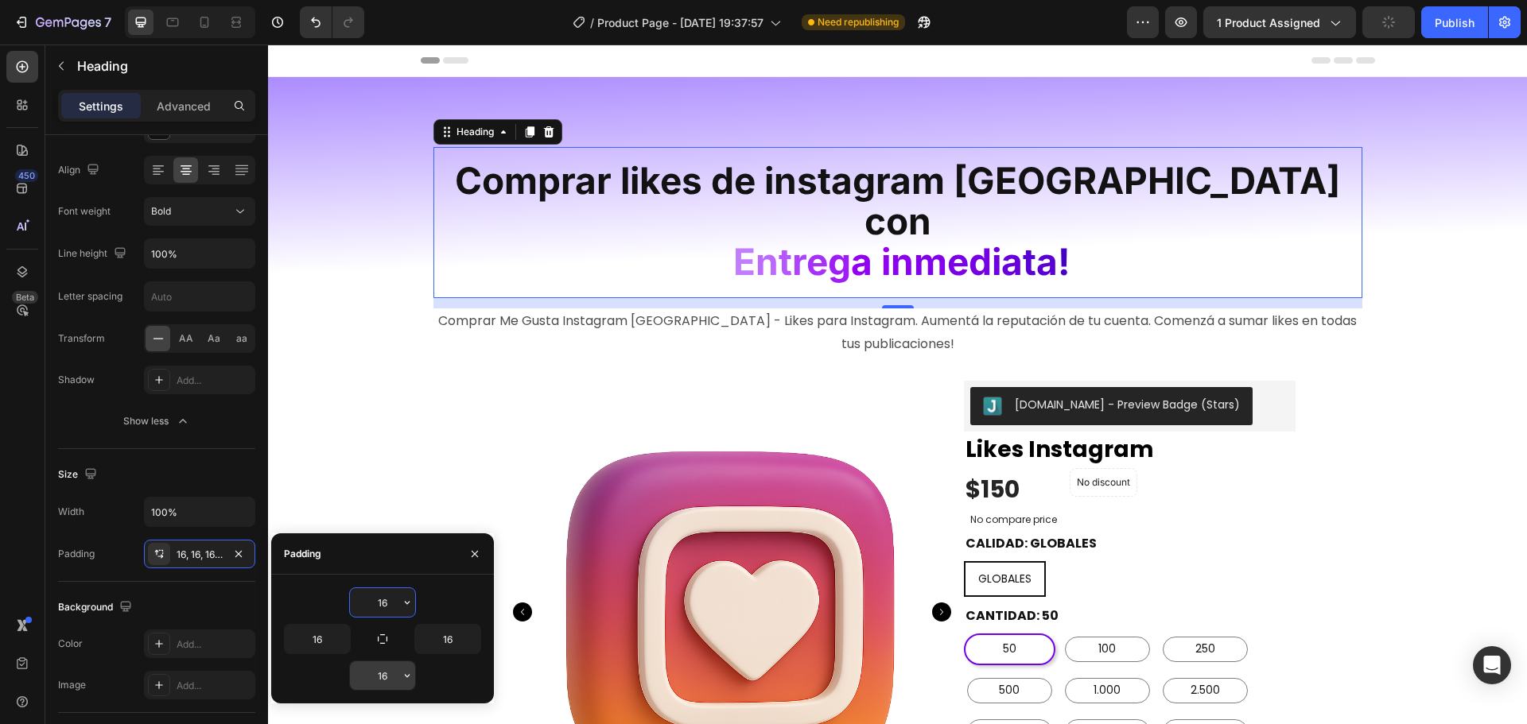
click at [386, 670] on input "16" at bounding box center [382, 676] width 65 height 29
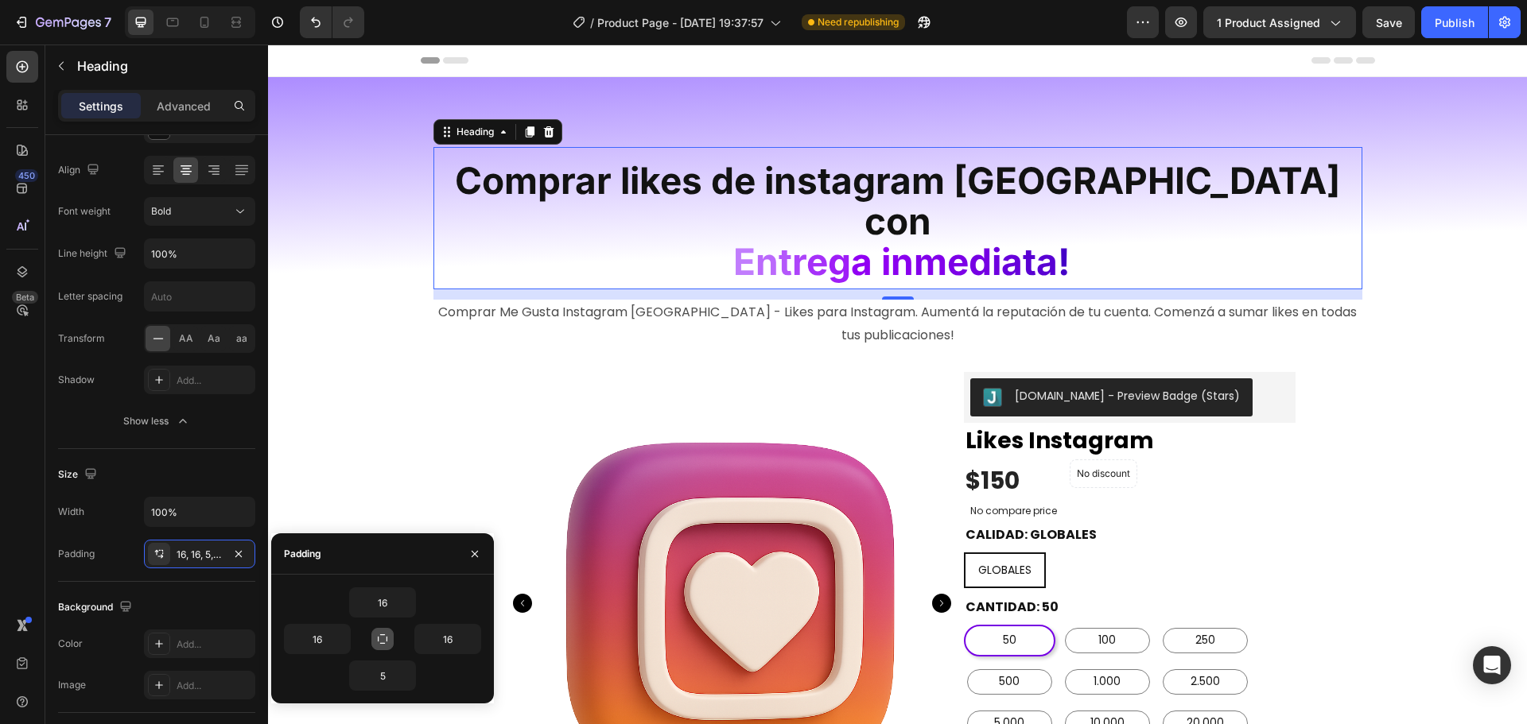
click at [382, 635] on icon "button" at bounding box center [383, 640] width 10 height 10
type input "16"
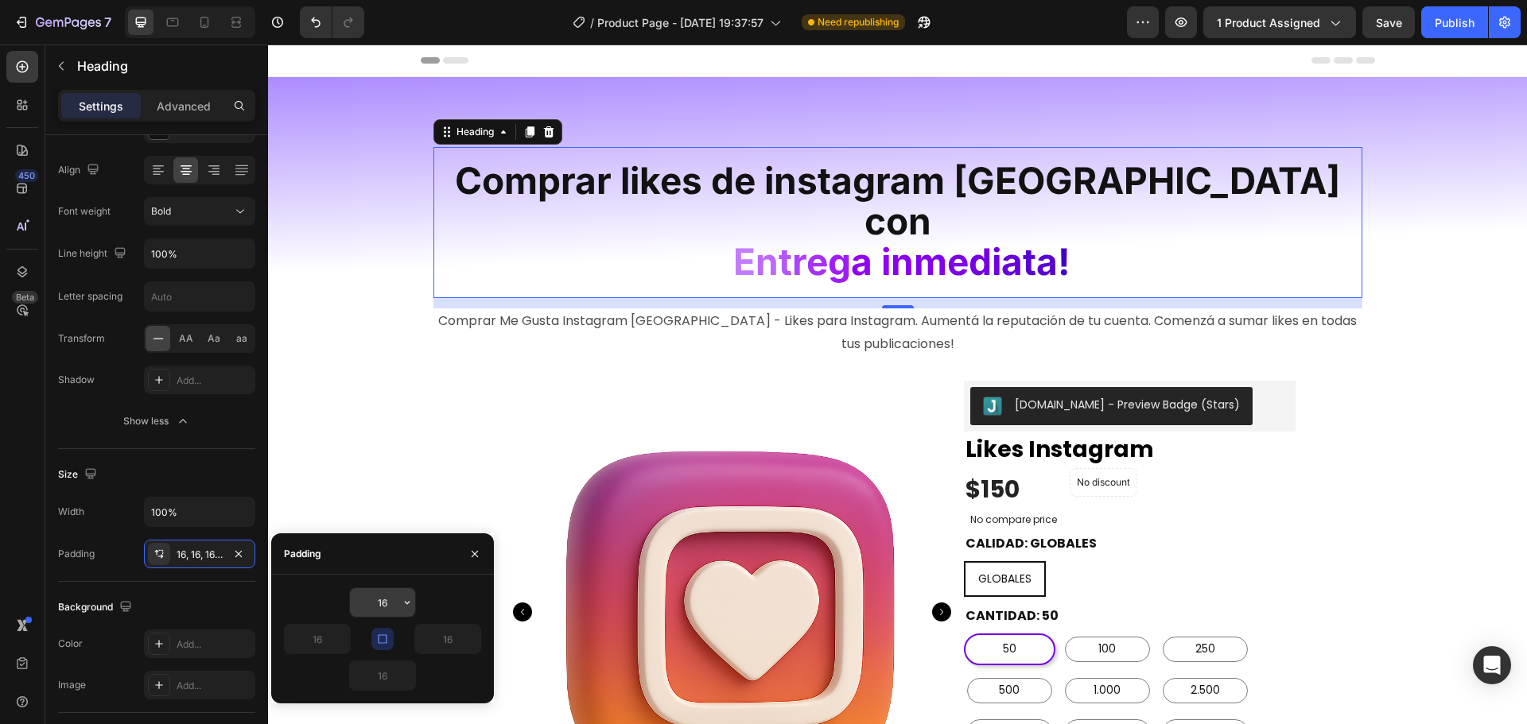
click at [390, 602] on input "16" at bounding box center [382, 602] width 65 height 29
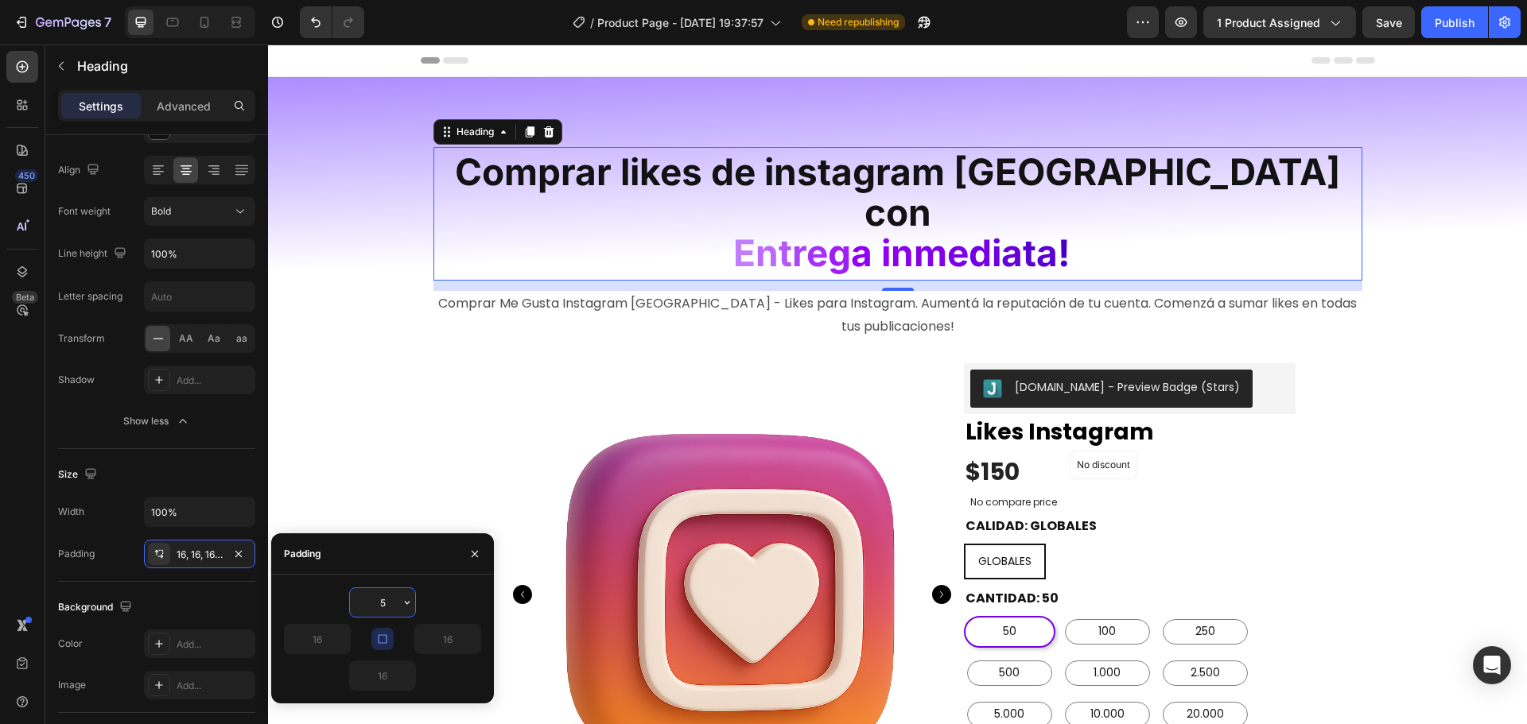
drag, startPoint x: 390, startPoint y: 602, endPoint x: 375, endPoint y: 600, distance: 15.2
click at [375, 600] on input "5" at bounding box center [382, 602] width 65 height 29
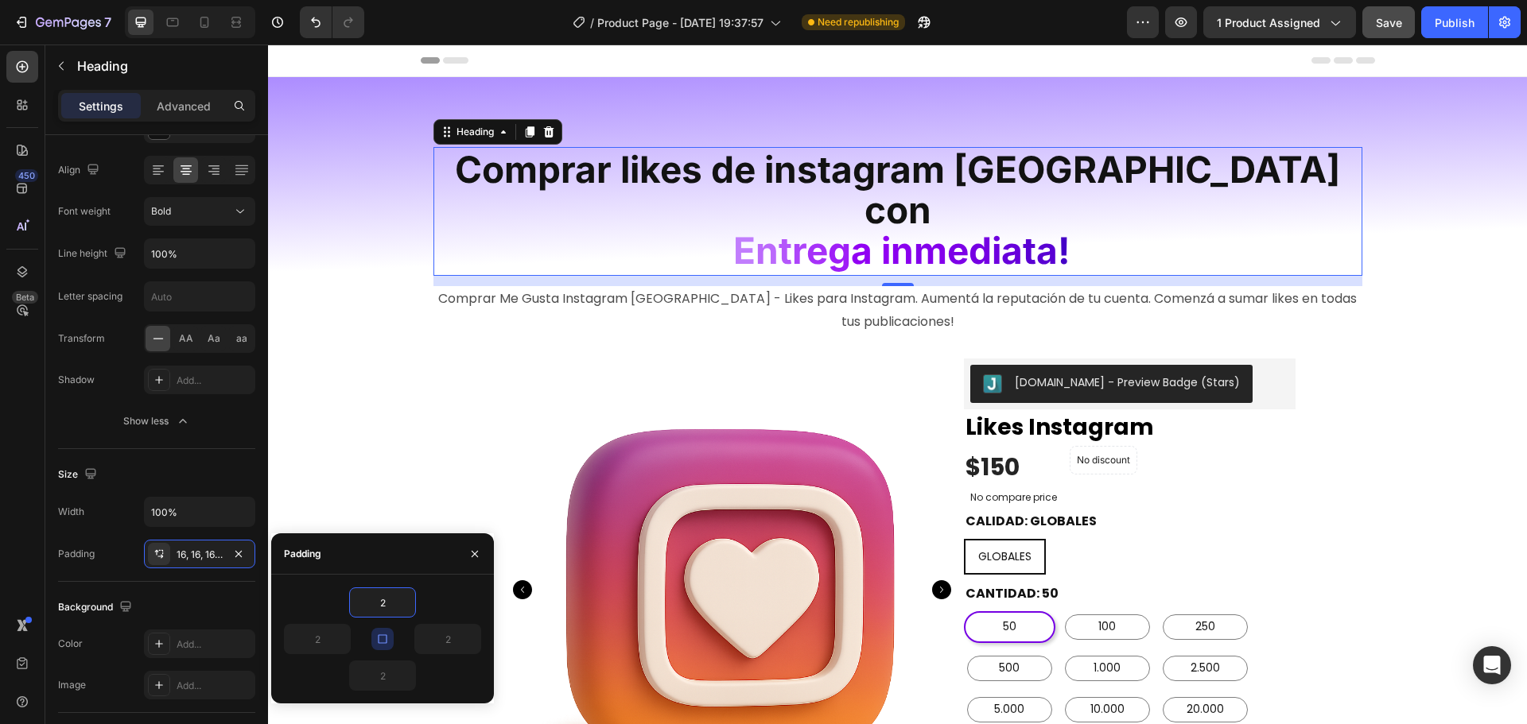
drag, startPoint x: 1387, startPoint y: 21, endPoint x: 1402, endPoint y: 20, distance: 15.1
click at [1387, 21] on span "Save" at bounding box center [1389, 23] width 26 height 14
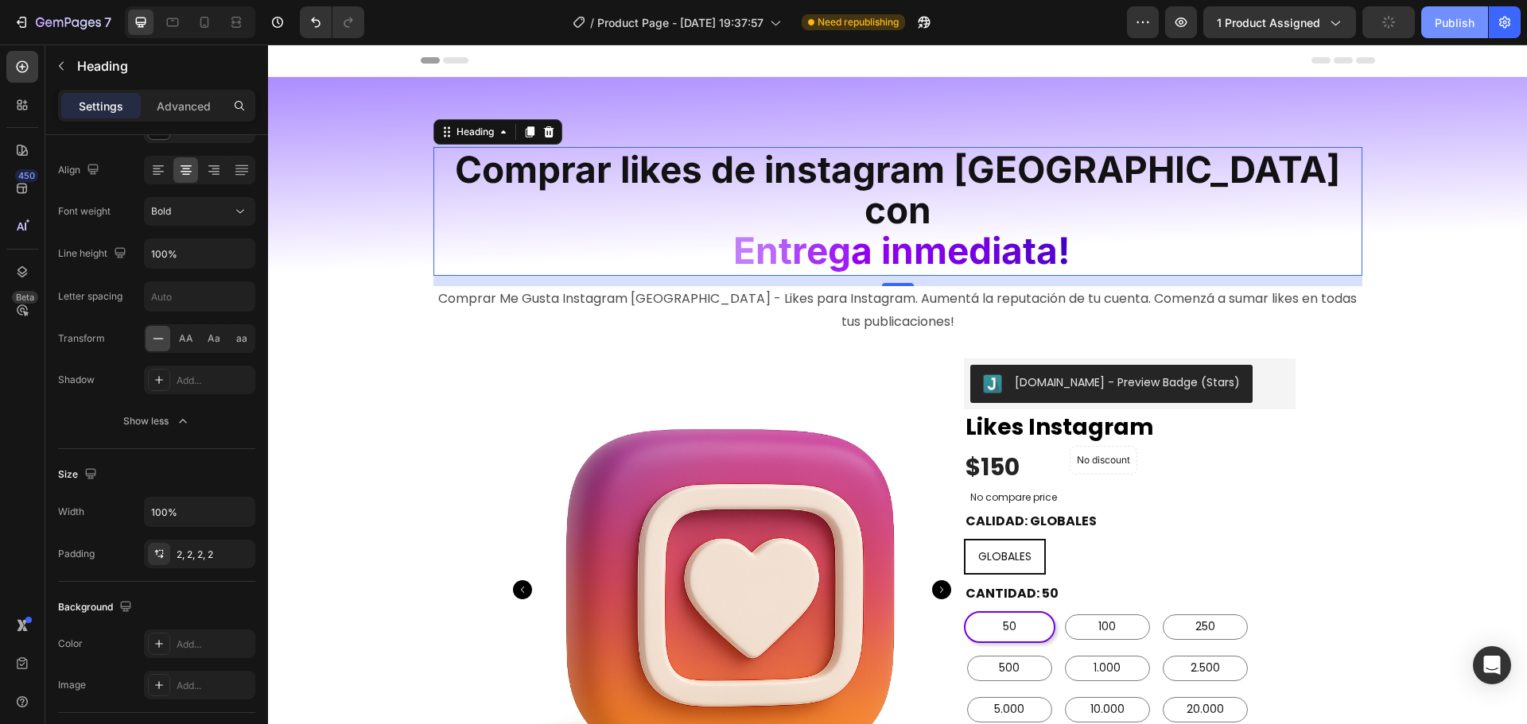
click at [1438, 19] on div "Publish" at bounding box center [1455, 22] width 40 height 17
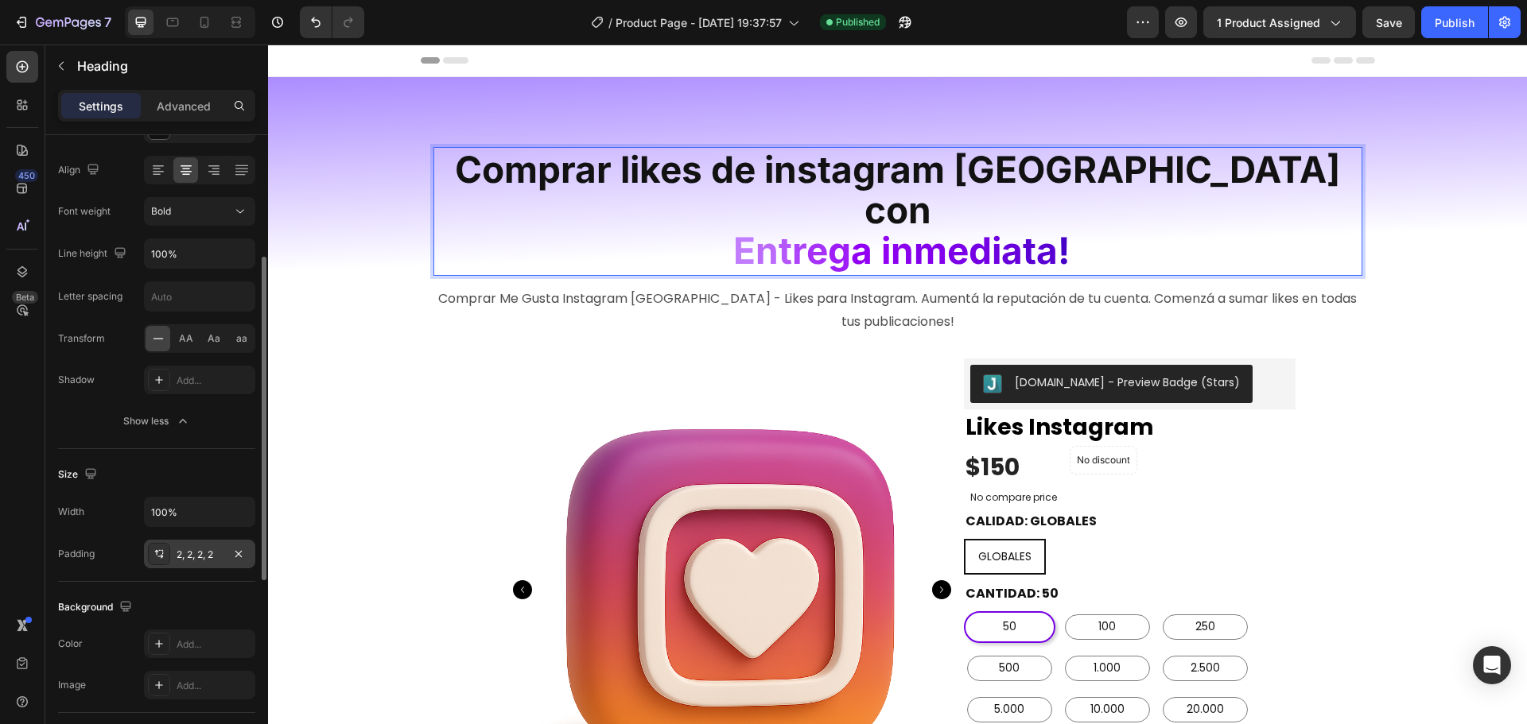
click at [200, 548] on div "2, 2, 2, 2" at bounding box center [200, 555] width 46 height 14
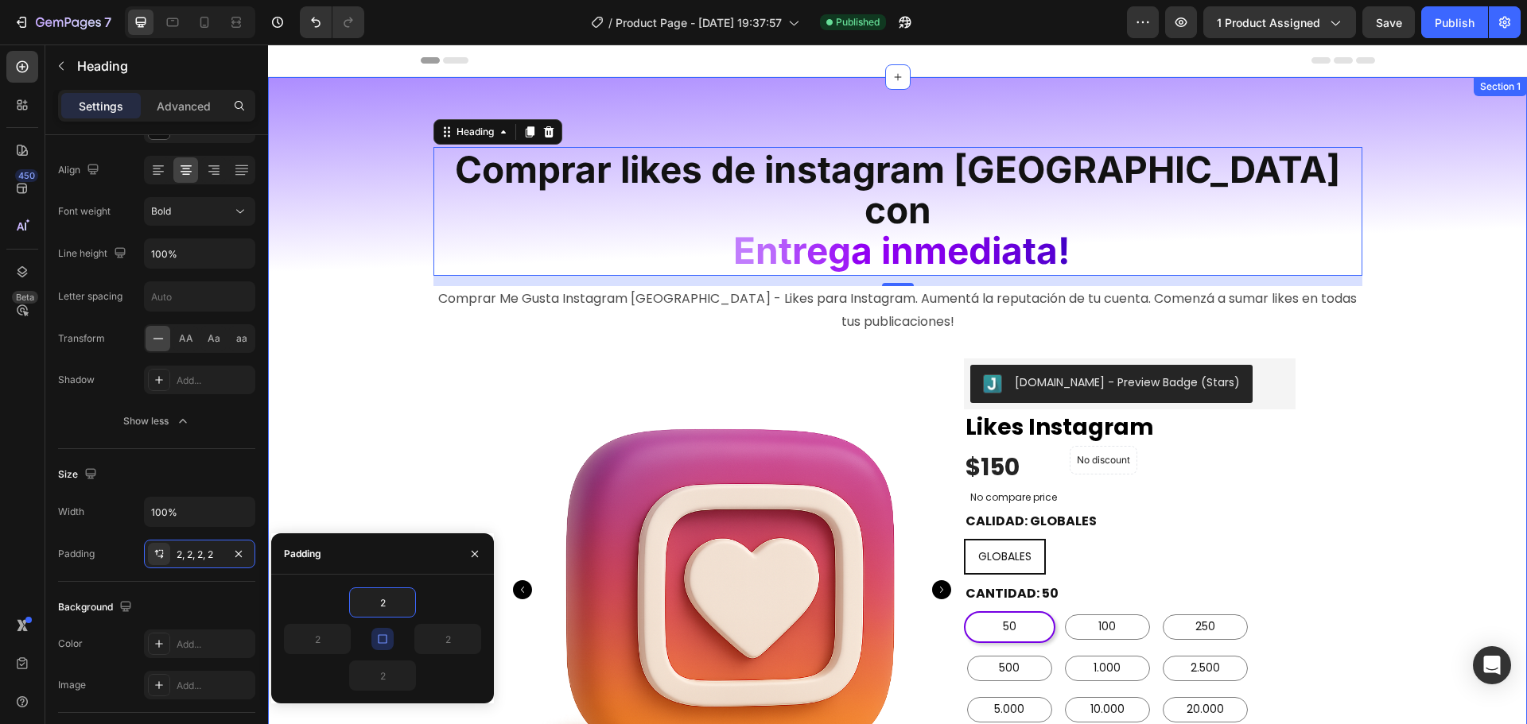
type input "3"
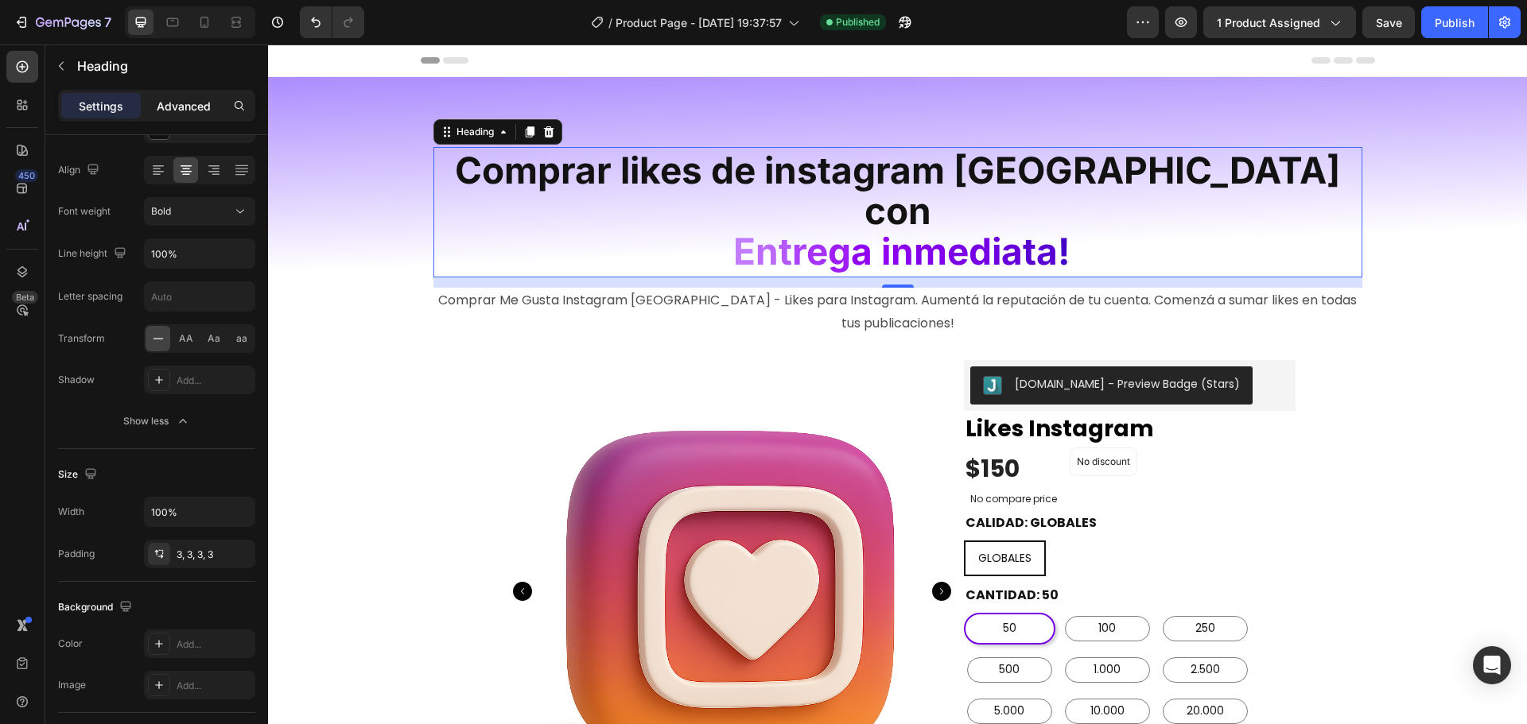
click at [196, 111] on p "Advanced" at bounding box center [184, 106] width 54 height 17
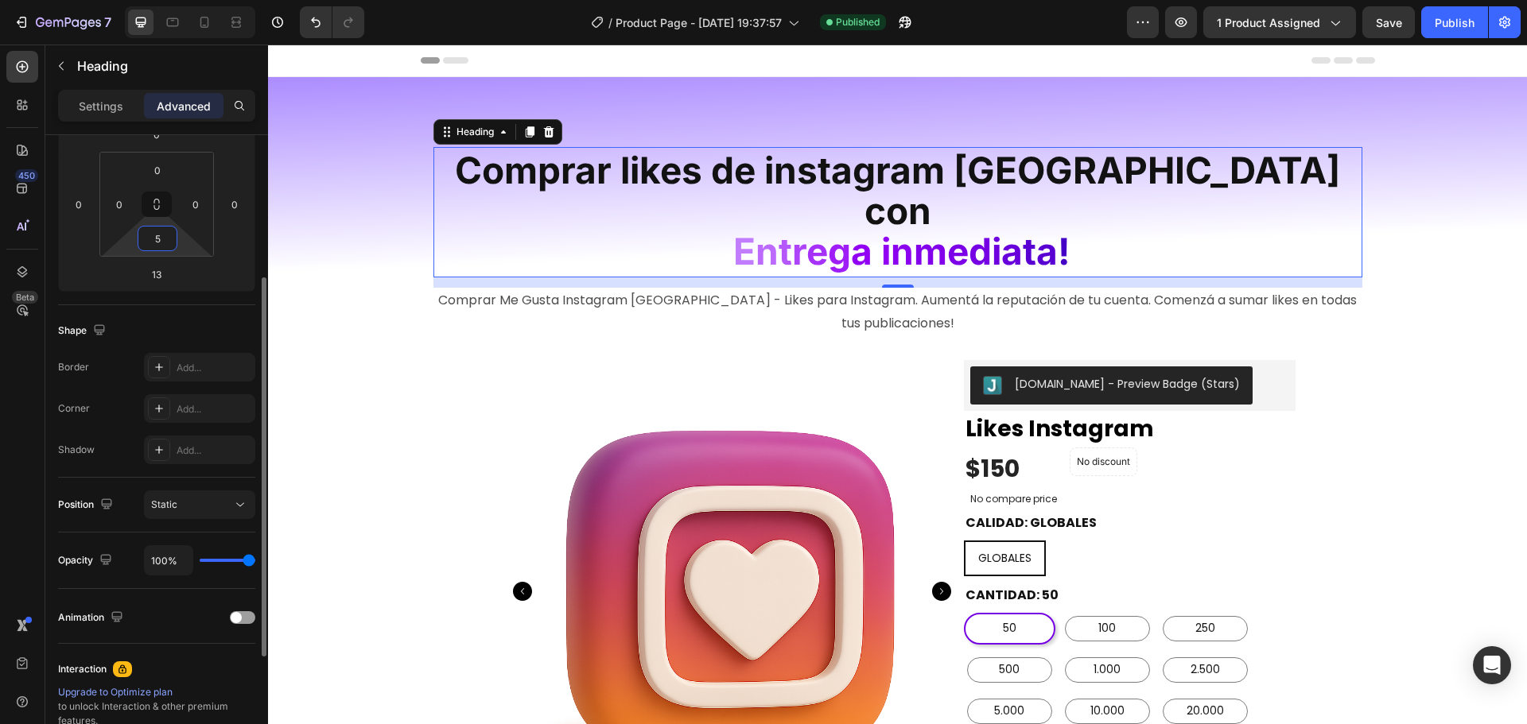
click at [158, 243] on input "5" at bounding box center [158, 239] width 32 height 24
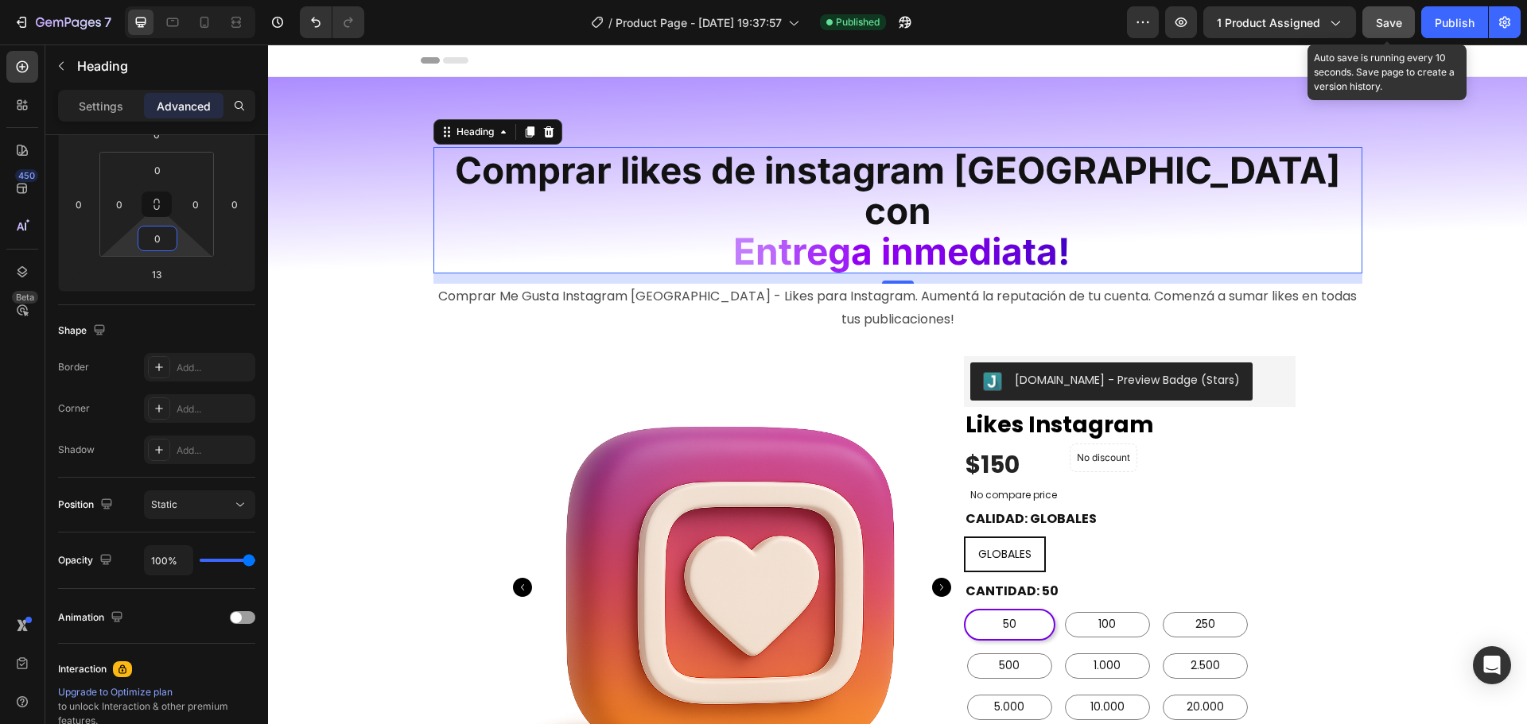
type input "0"
click at [1392, 19] on span "Save" at bounding box center [1389, 23] width 26 height 14
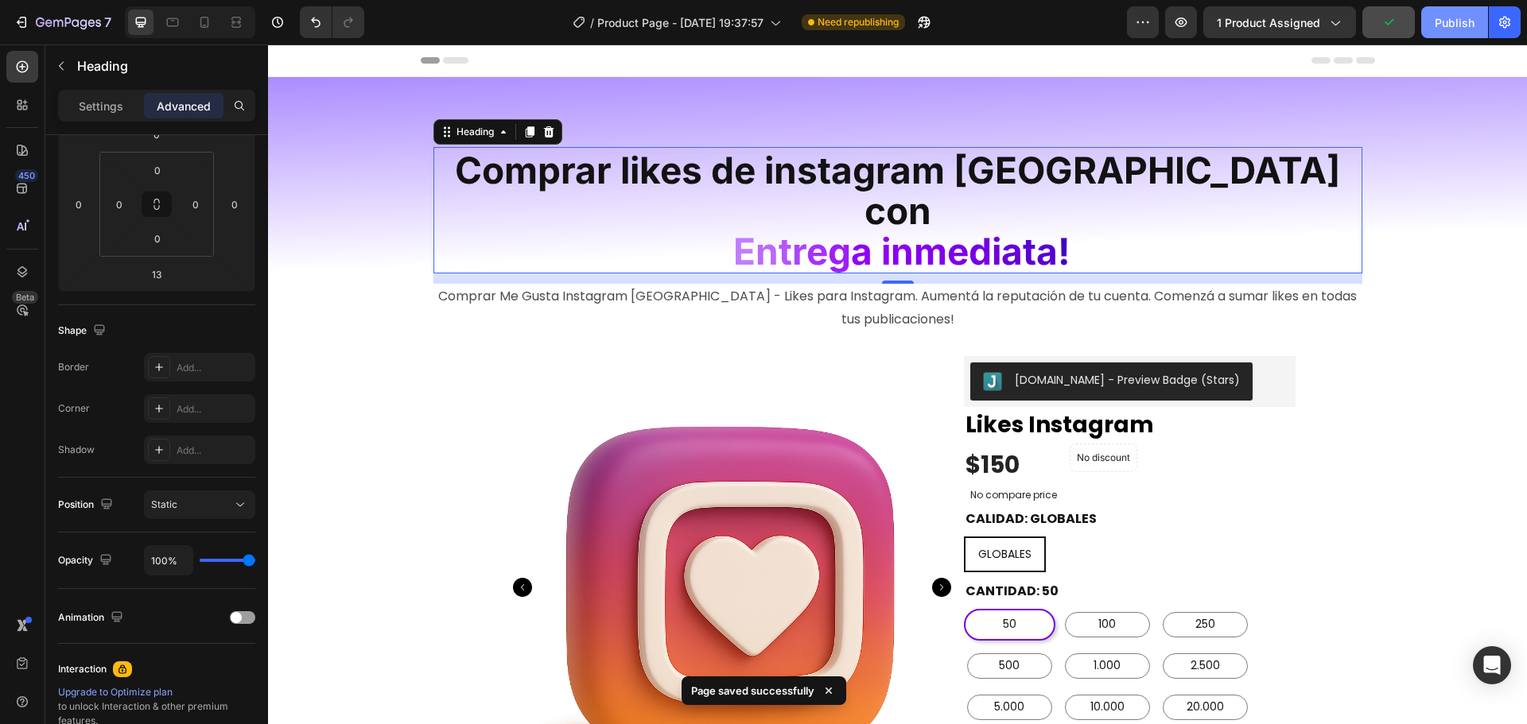
click at [1458, 21] on div "Publish" at bounding box center [1455, 22] width 40 height 17
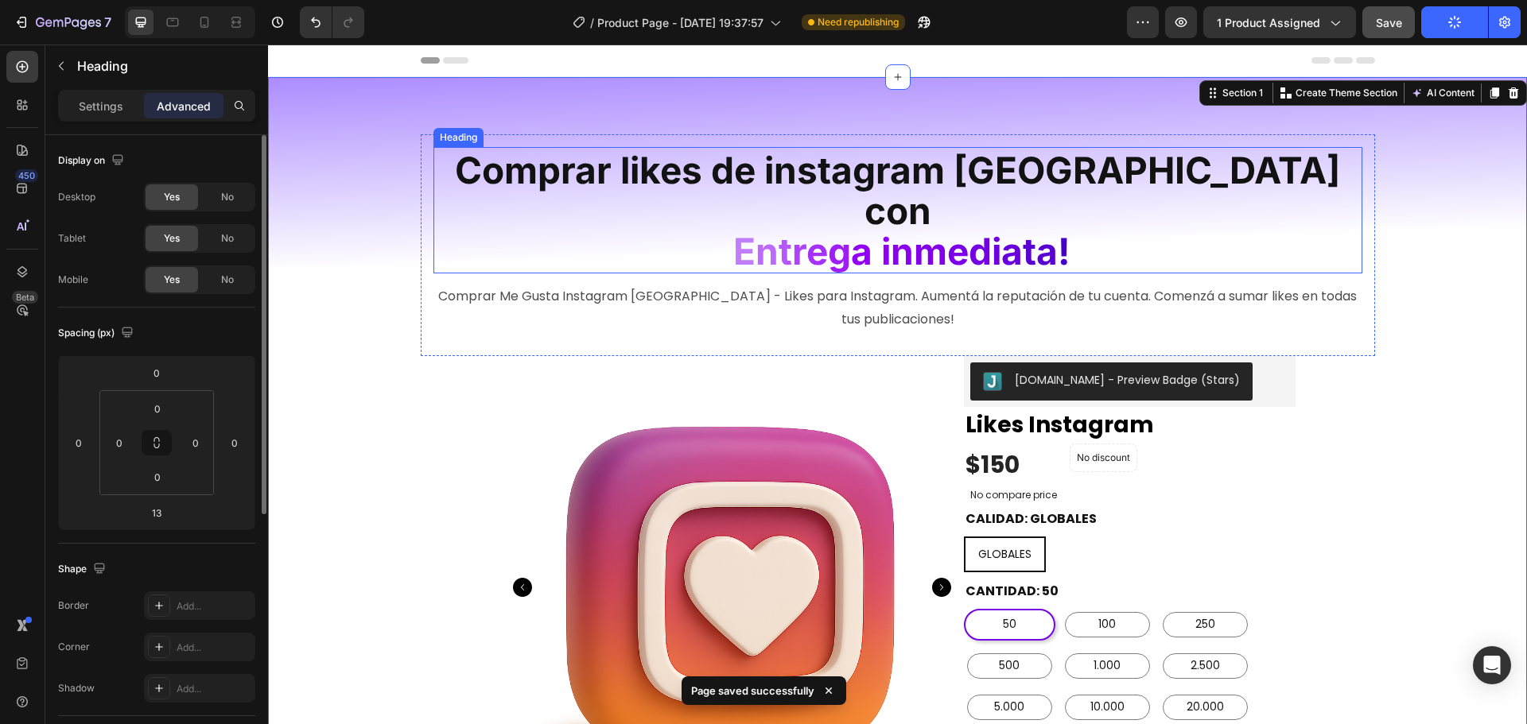
click at [993, 183] on span "Comprar likes de instagram argentina con" at bounding box center [897, 190] width 885 height 85
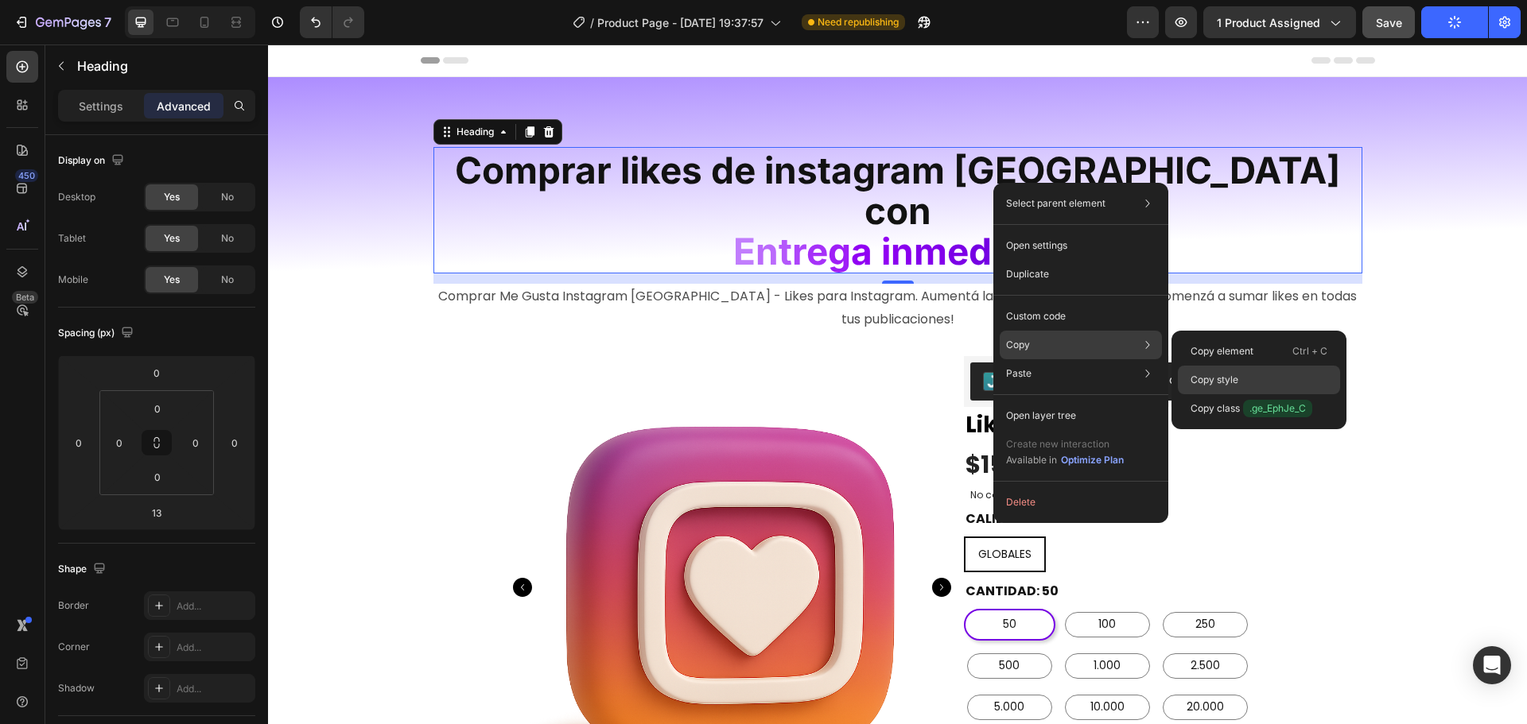
click at [1193, 375] on p "Copy style" at bounding box center [1214, 380] width 48 height 14
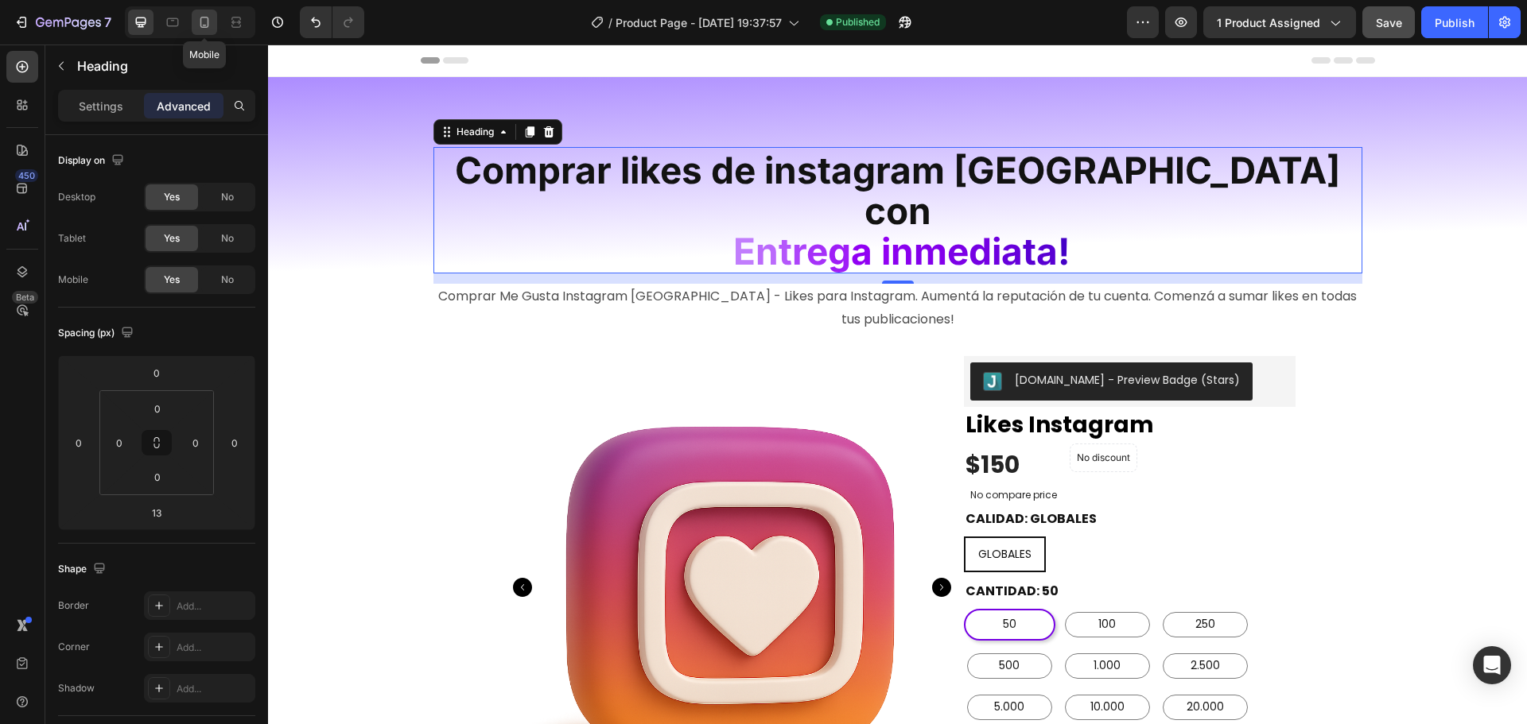
click at [210, 17] on icon at bounding box center [204, 22] width 16 height 16
type input "14"
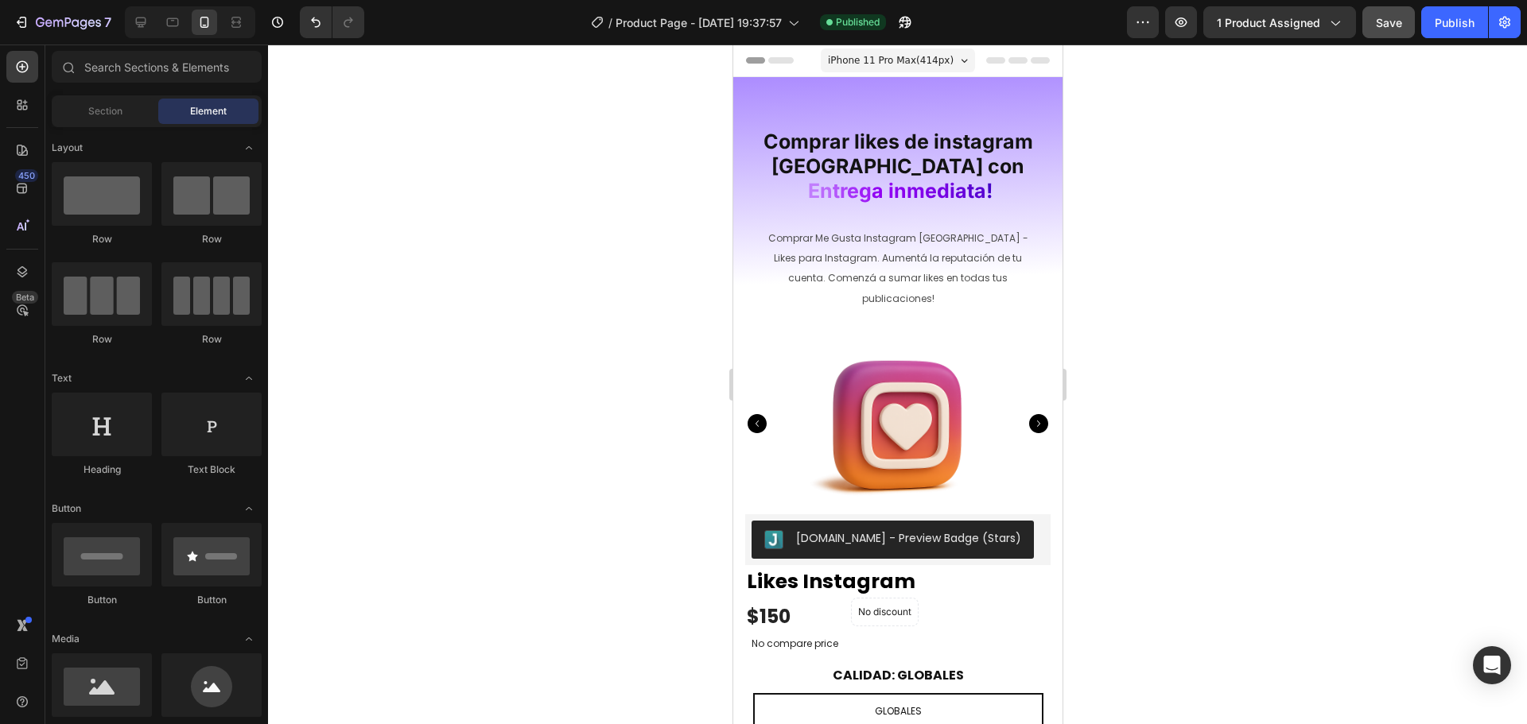
drag, startPoint x: 1058, startPoint y: 89, endPoint x: 1812, endPoint y: 106, distance: 754.8
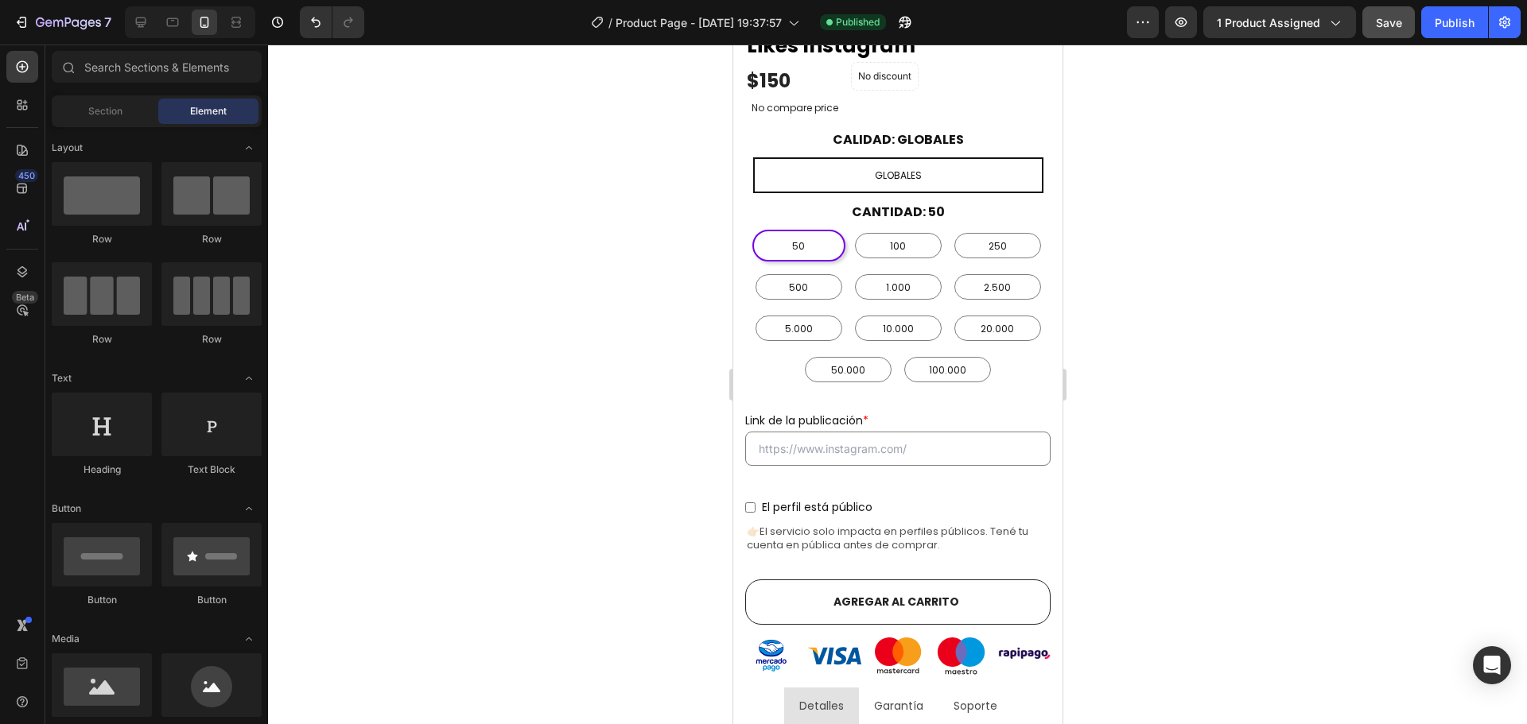
scroll to position [448, 0]
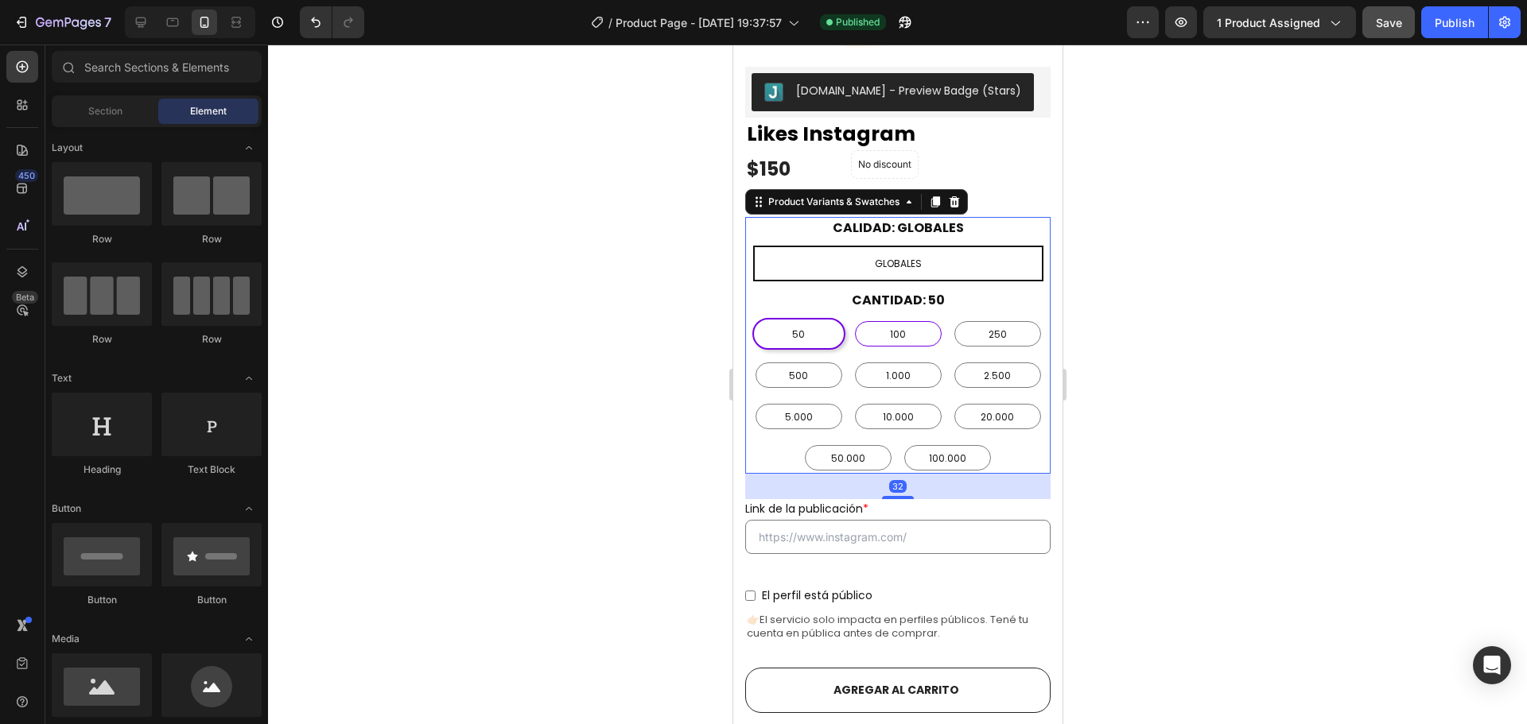
click at [895, 326] on span "100" at bounding box center [897, 334] width 22 height 17
click at [896, 317] on input "100 100 100" at bounding box center [896, 317] width 1 height 1
radio input "false"
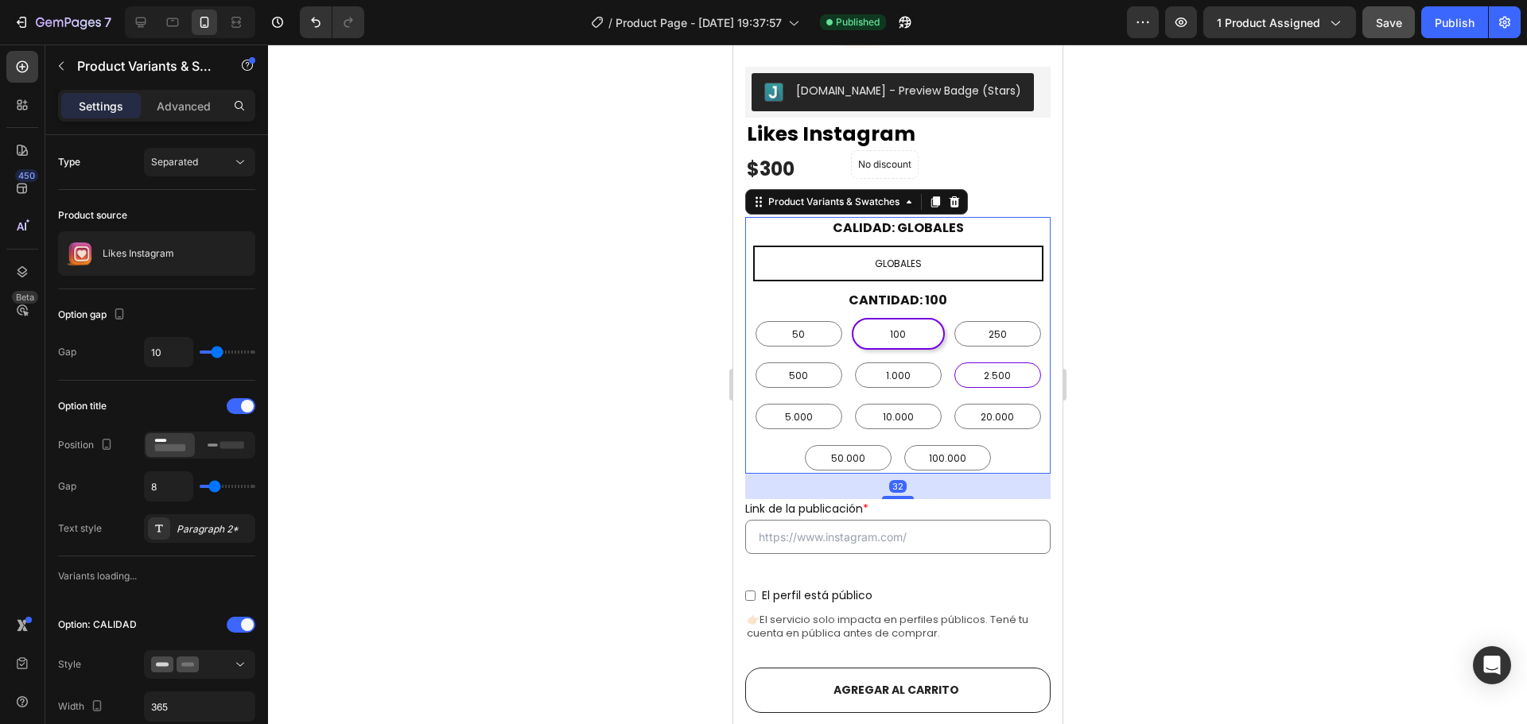
click at [973, 363] on div "2.500" at bounding box center [996, 375] width 87 height 25
click at [996, 359] on input "2.500 2.500 2.500" at bounding box center [996, 359] width 1 height 1
radio input "false"
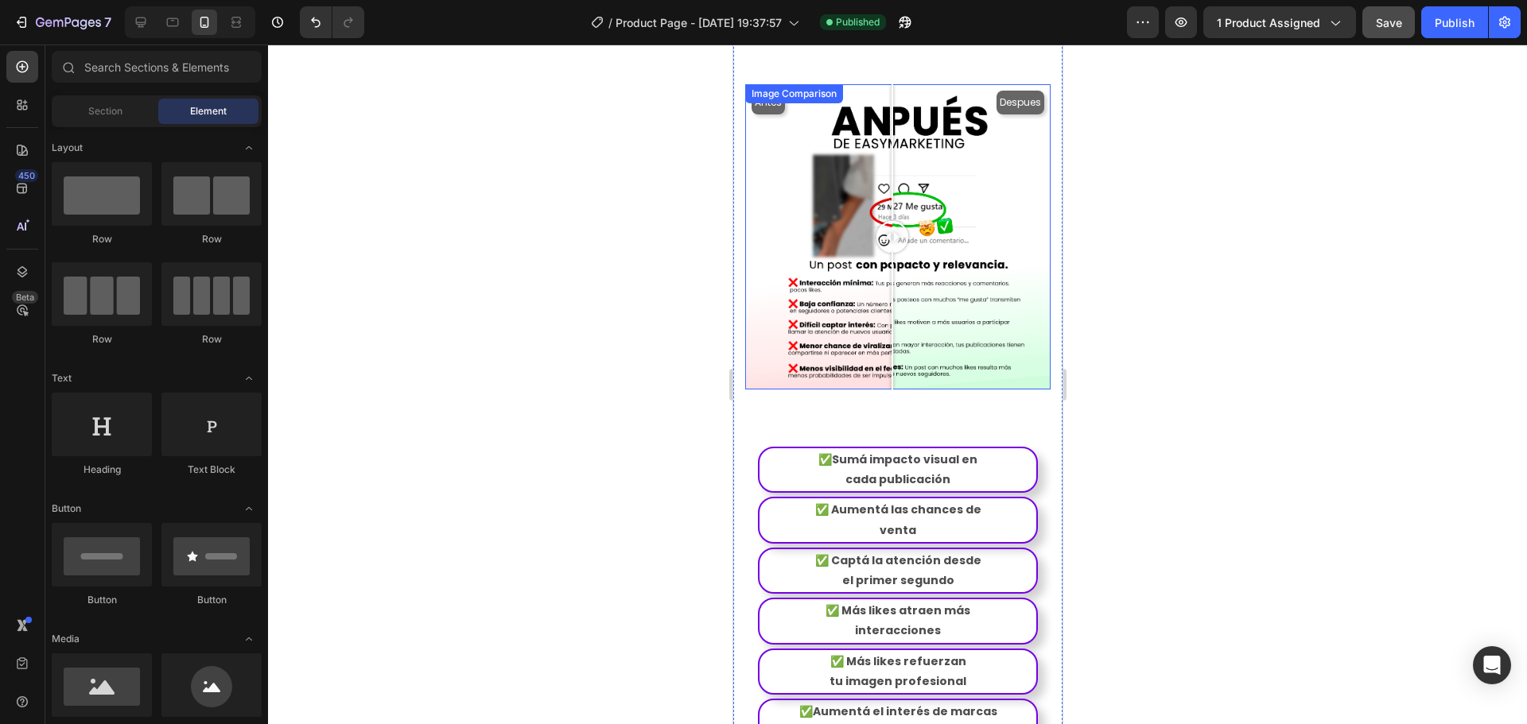
scroll to position [1574, 0]
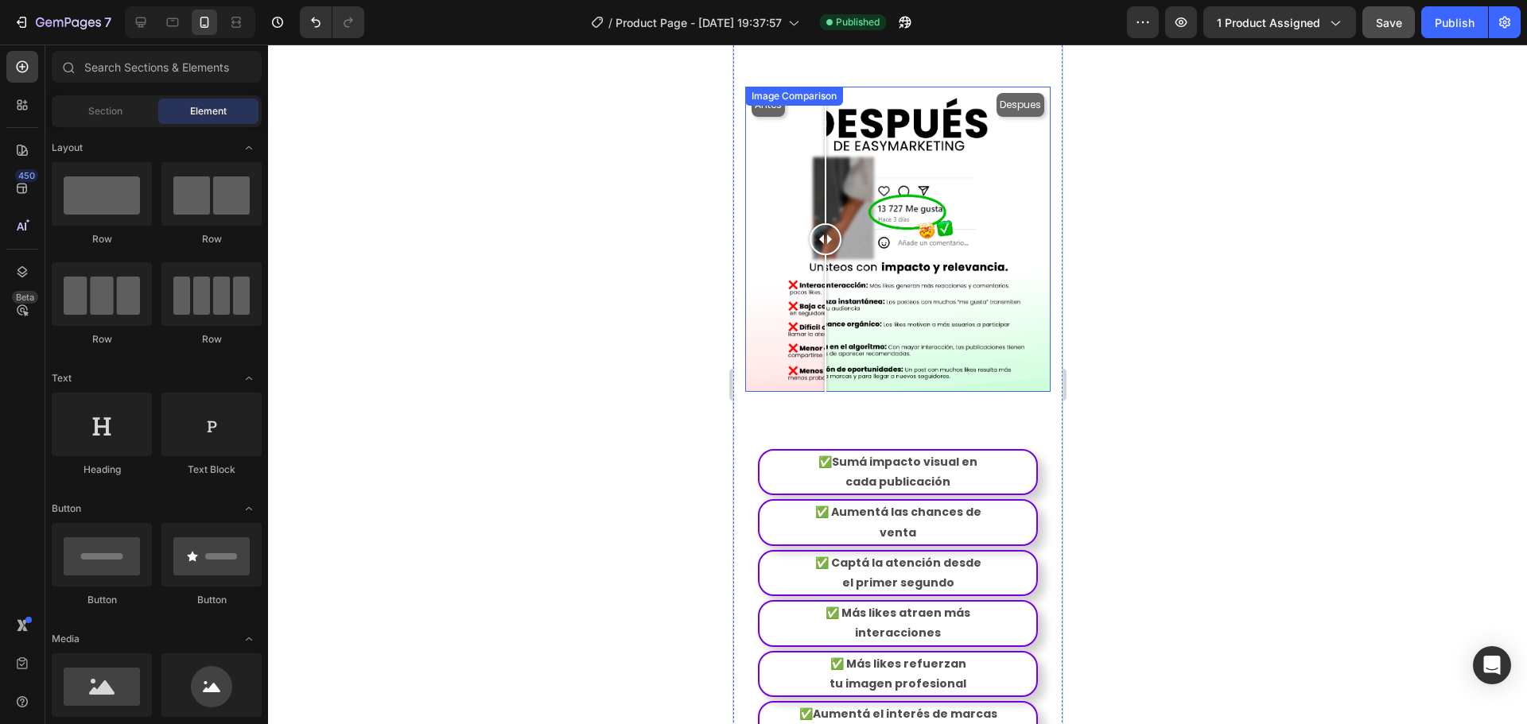
drag, startPoint x: 880, startPoint y: 211, endPoint x: 899, endPoint y: 210, distance: 19.1
click at [841, 223] on div at bounding box center [825, 239] width 32 height 32
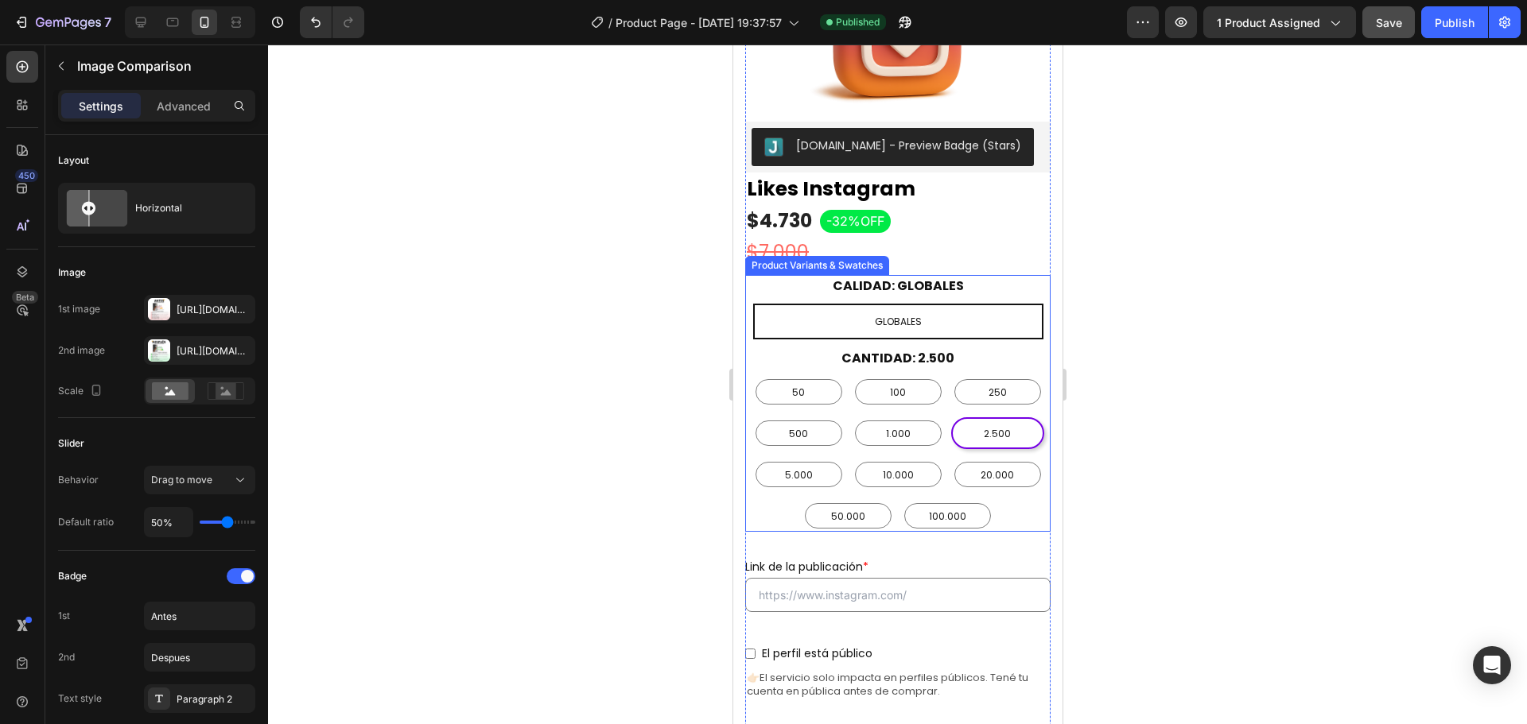
scroll to position [381, 0]
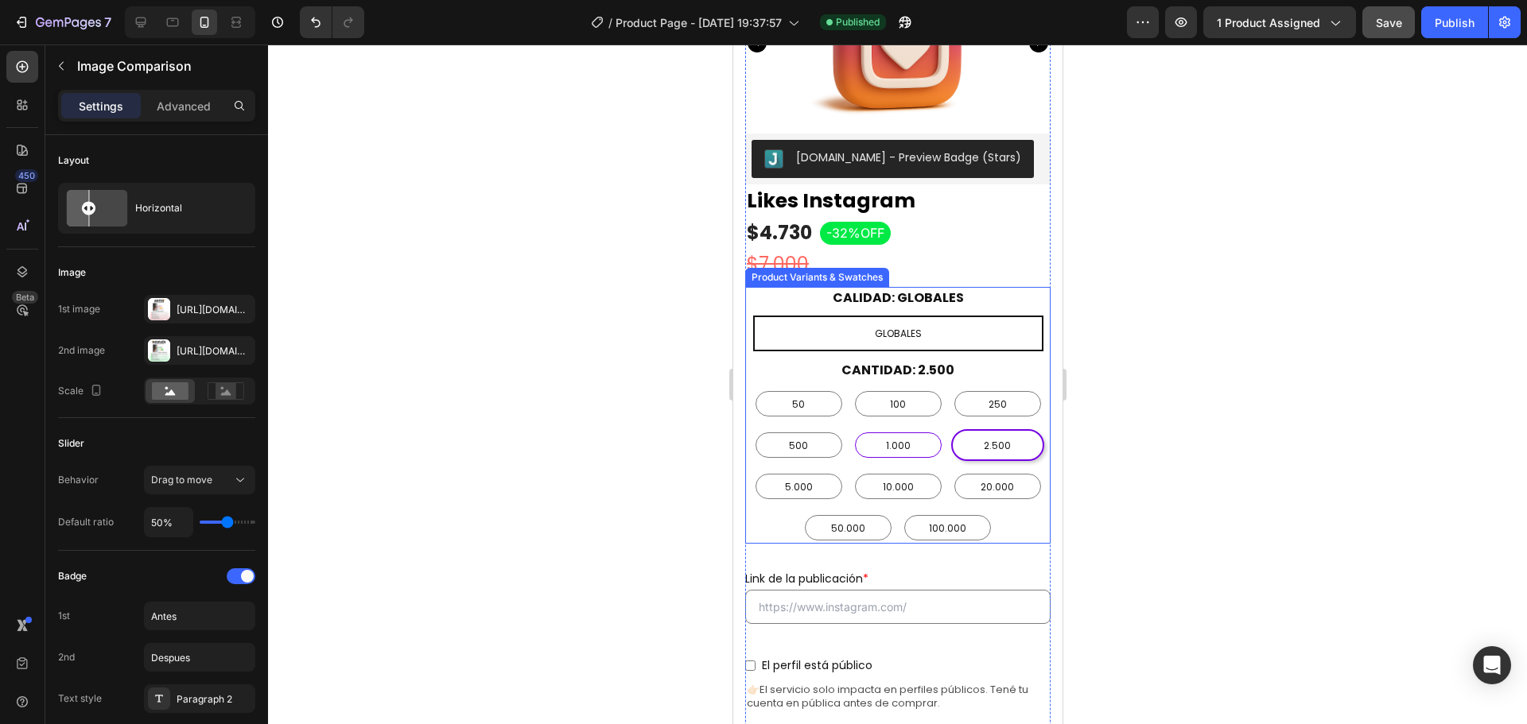
click at [886, 433] on div "1.000" at bounding box center [897, 445] width 87 height 25
click at [896, 429] on input "1.000 1.000 1.000" at bounding box center [896, 429] width 1 height 1
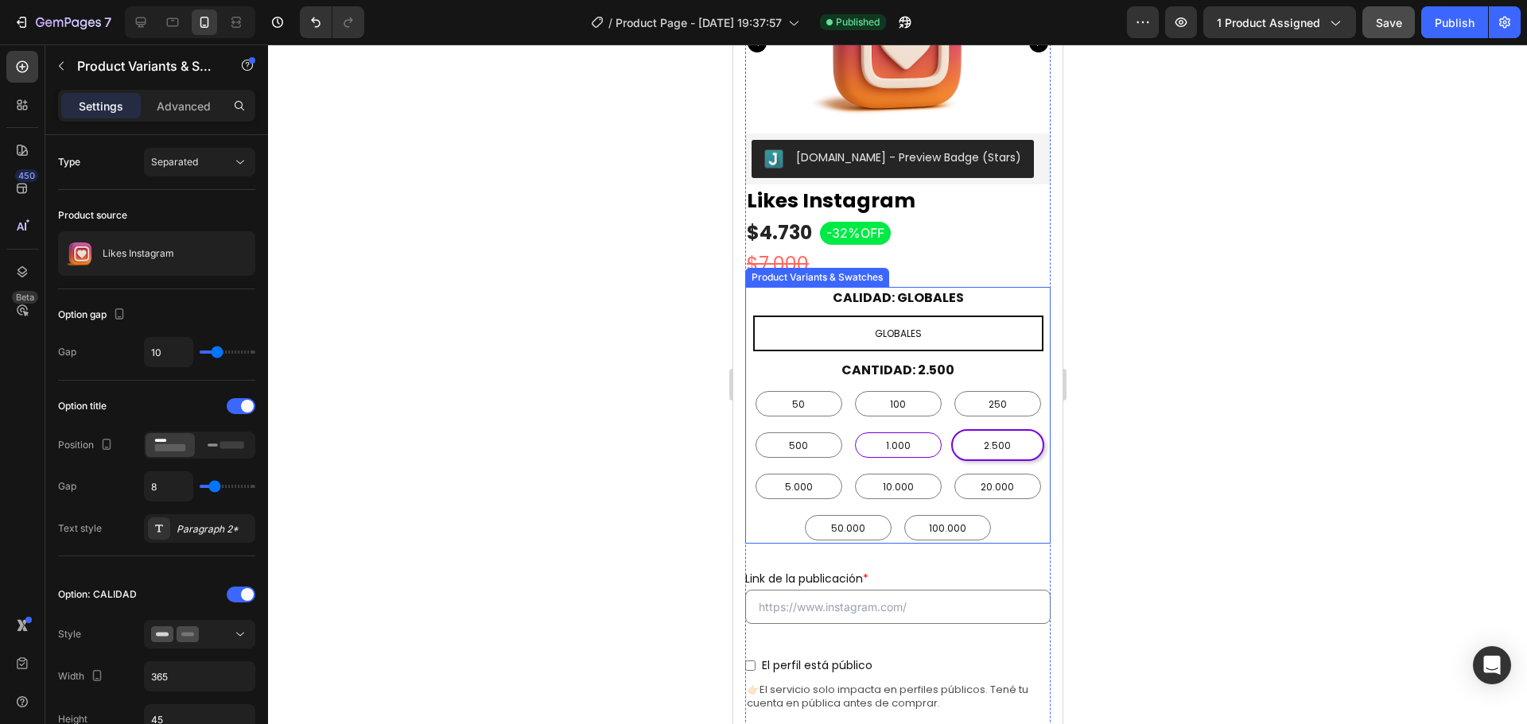
radio input "false"
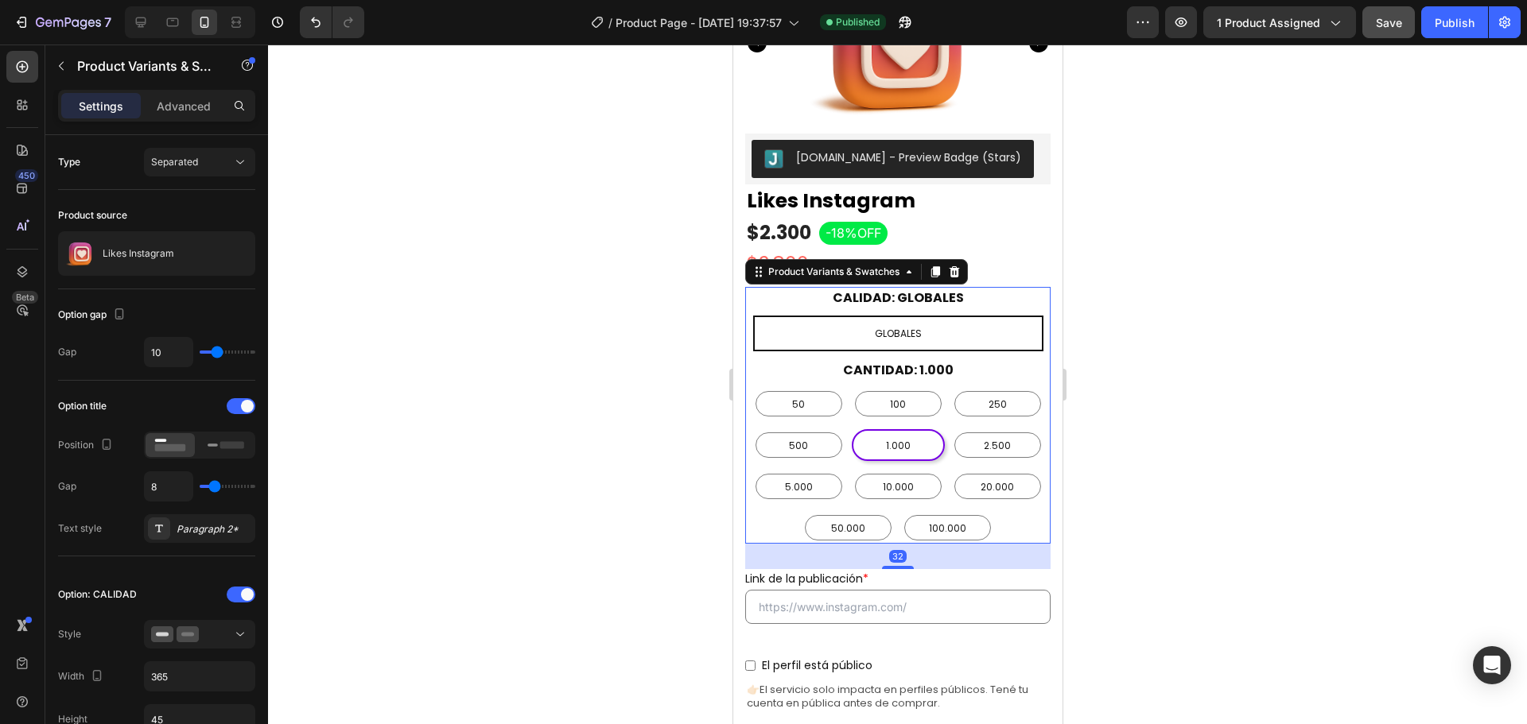
click at [794, 388] on div "50" at bounding box center [797, 404] width 93 height 32
click at [797, 387] on input "50 50 50" at bounding box center [797, 387] width 1 height 1
radio input "false"
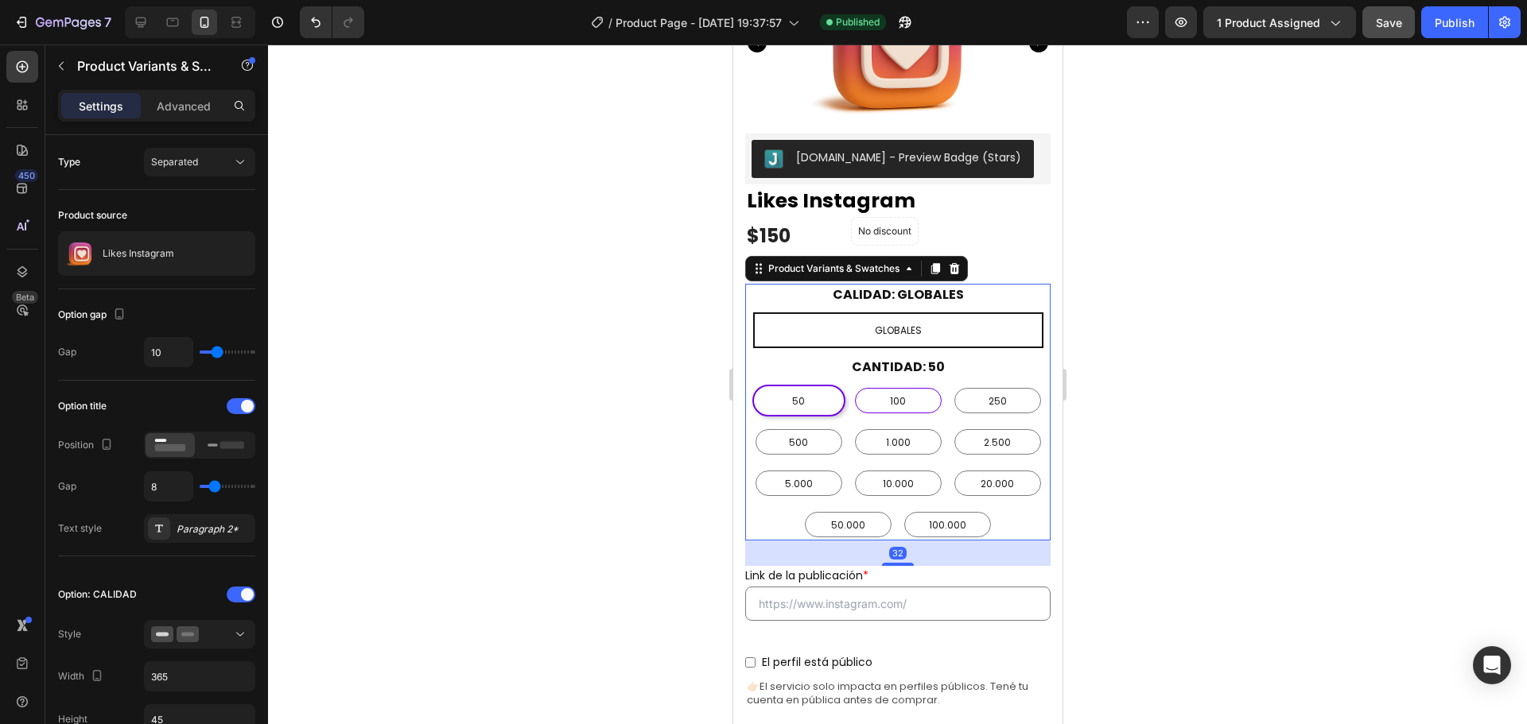
click at [894, 393] on span "100" at bounding box center [897, 401] width 22 height 17
click at [896, 384] on input "100 100 100" at bounding box center [896, 384] width 1 height 1
radio input "false"
click at [984, 393] on span "250" at bounding box center [996, 401] width 25 height 17
click at [996, 384] on input "250 250 250" at bounding box center [996, 384] width 1 height 1
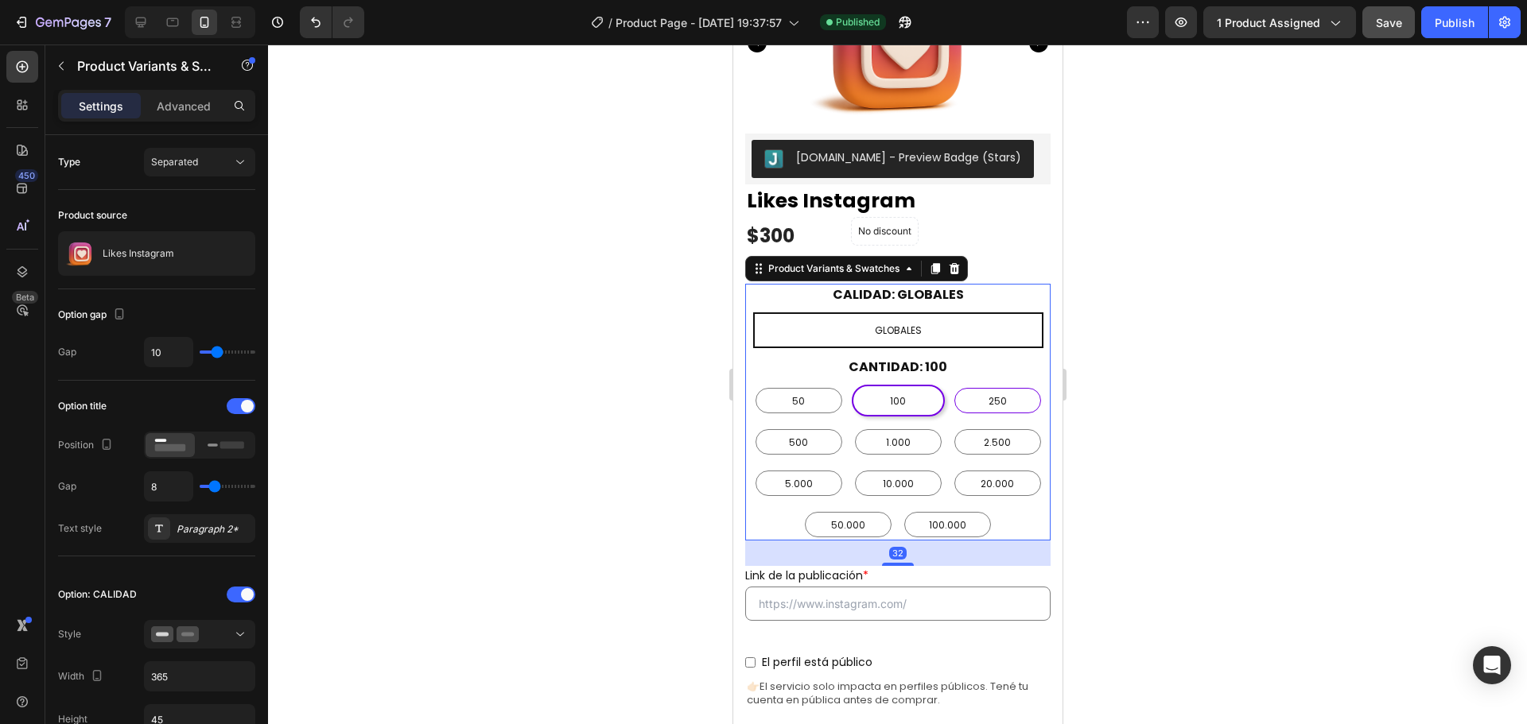
radio input "false"
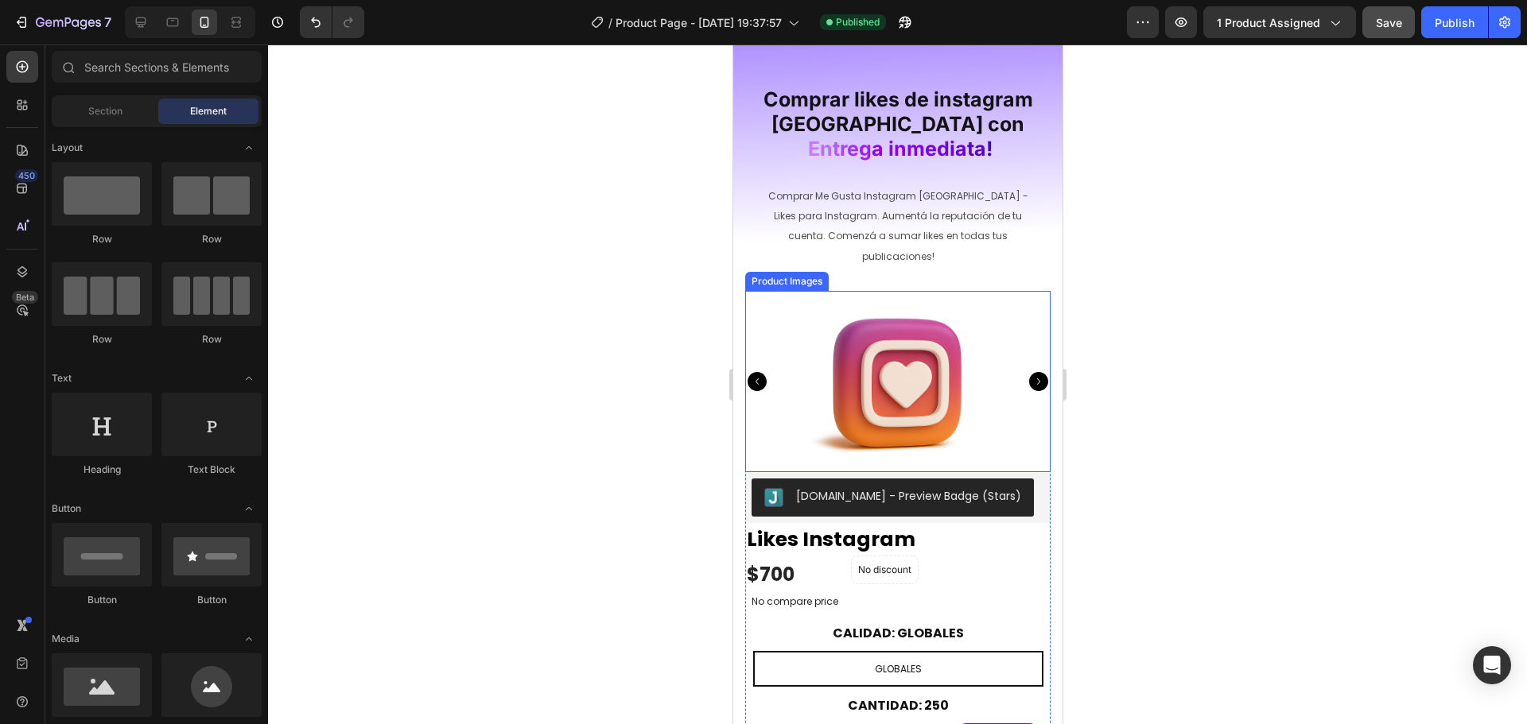
scroll to position [9, 0]
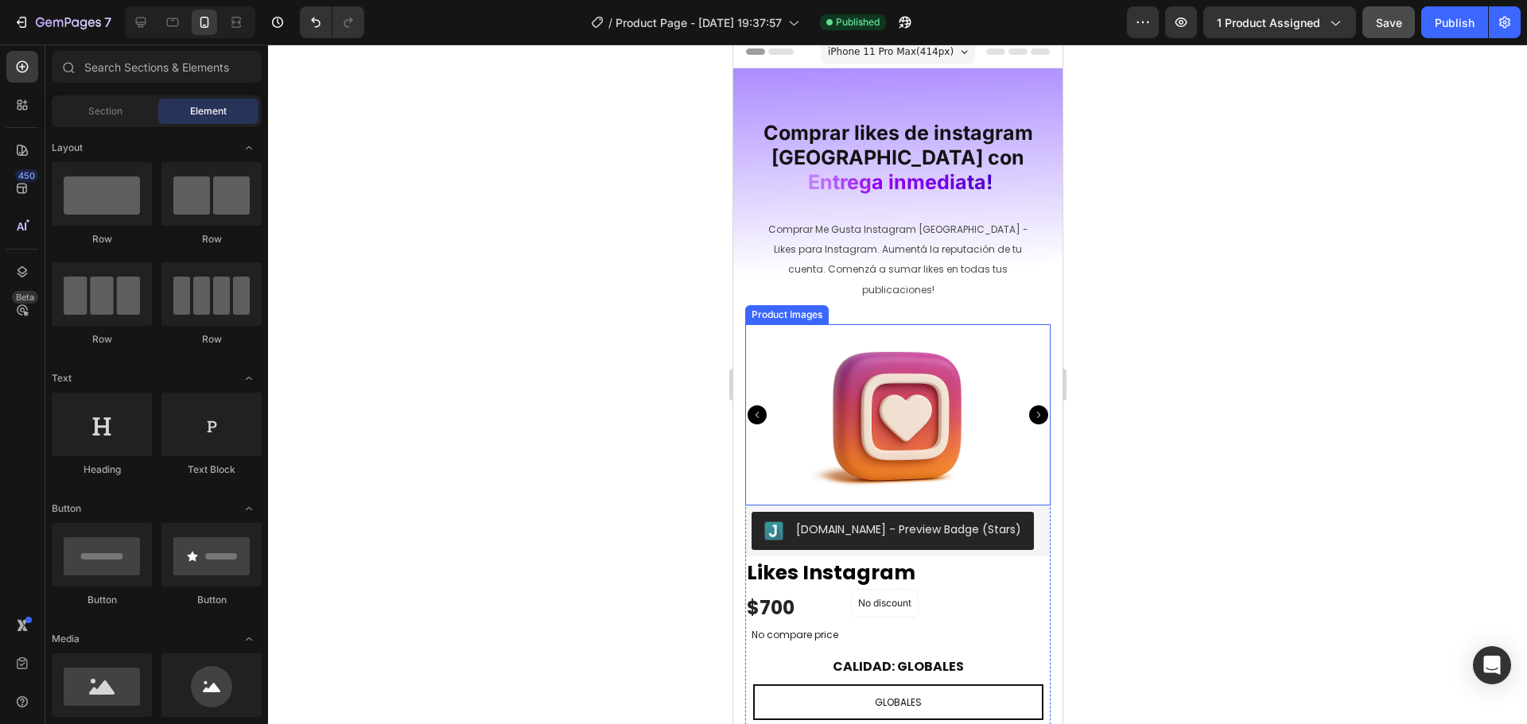
click at [1028, 406] on icon "Carousel Next Arrow" at bounding box center [1037, 415] width 19 height 19
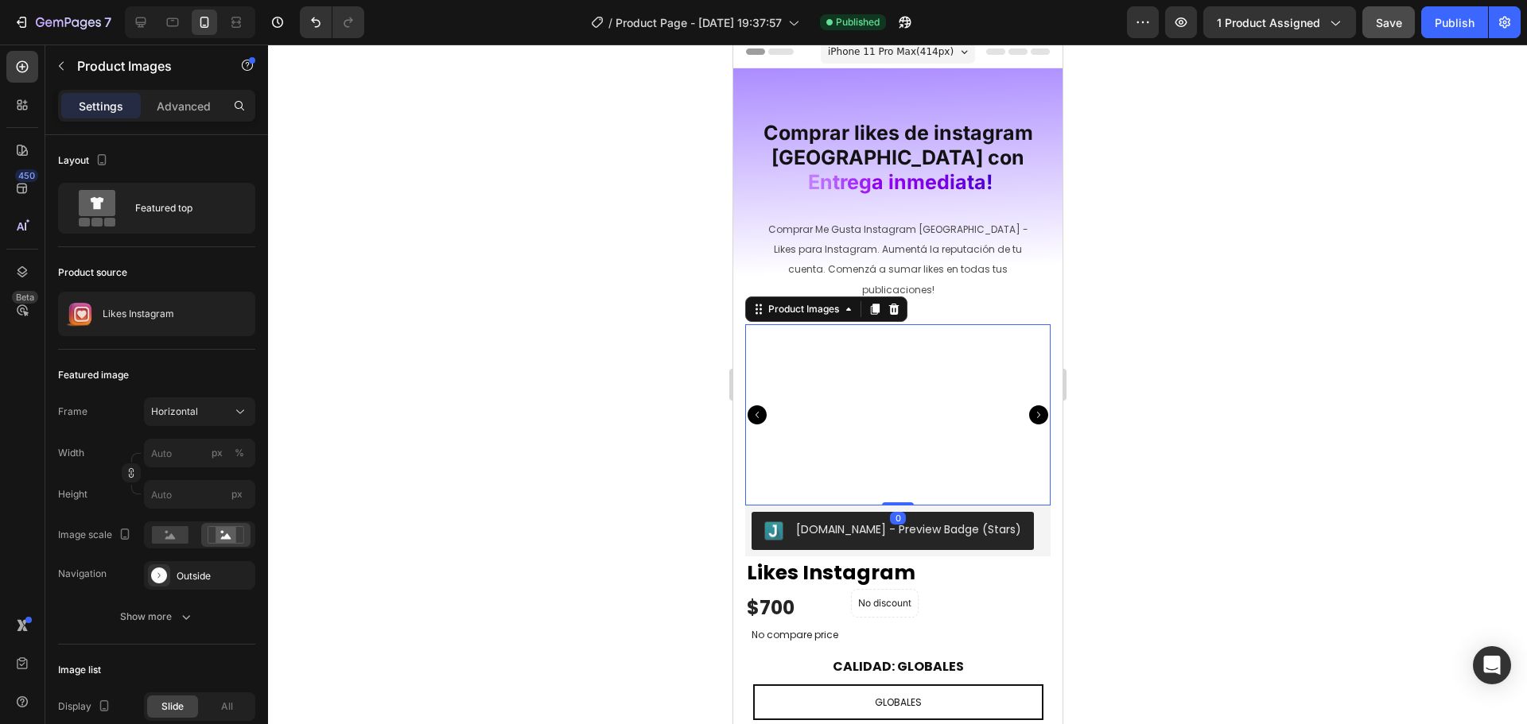
click at [1028, 406] on icon "Carousel Next Arrow" at bounding box center [1037, 415] width 19 height 19
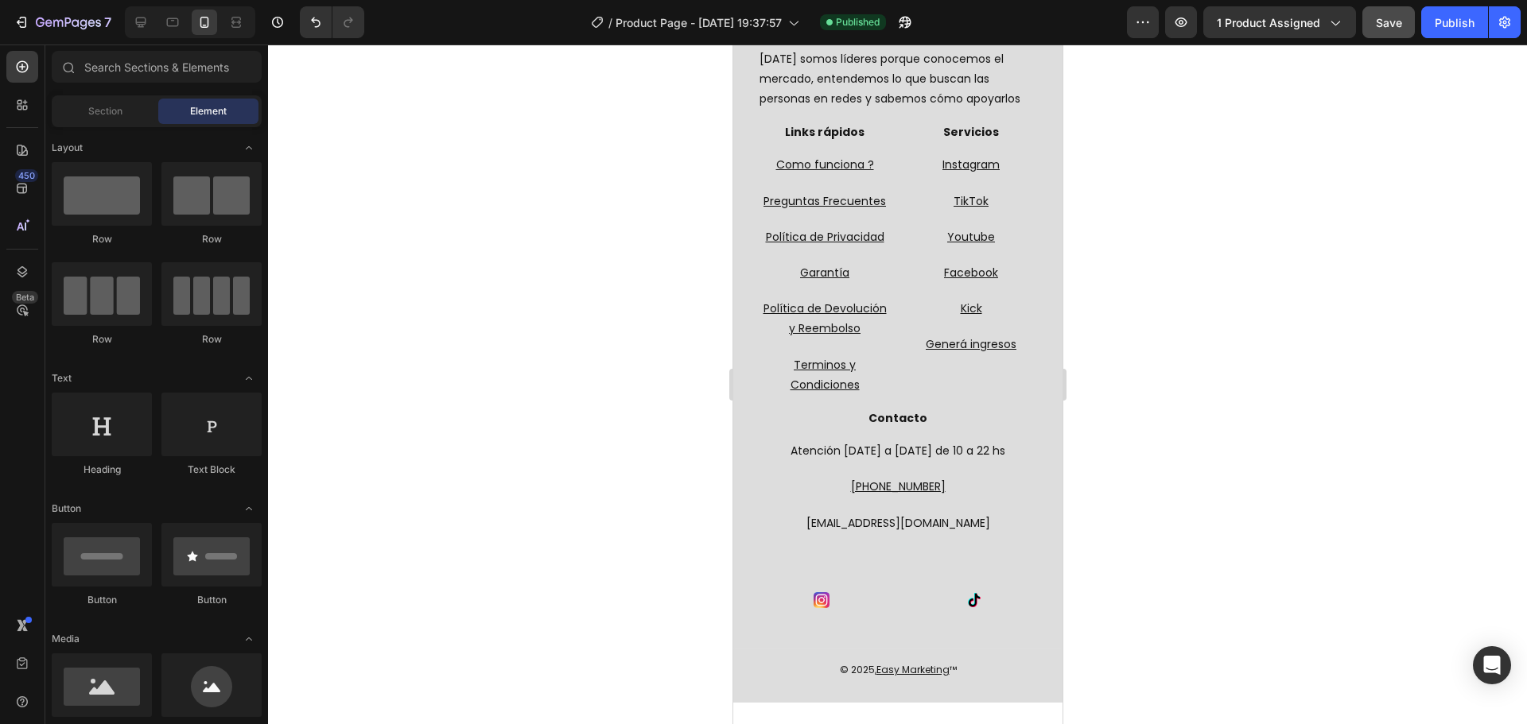
scroll to position [3277, 0]
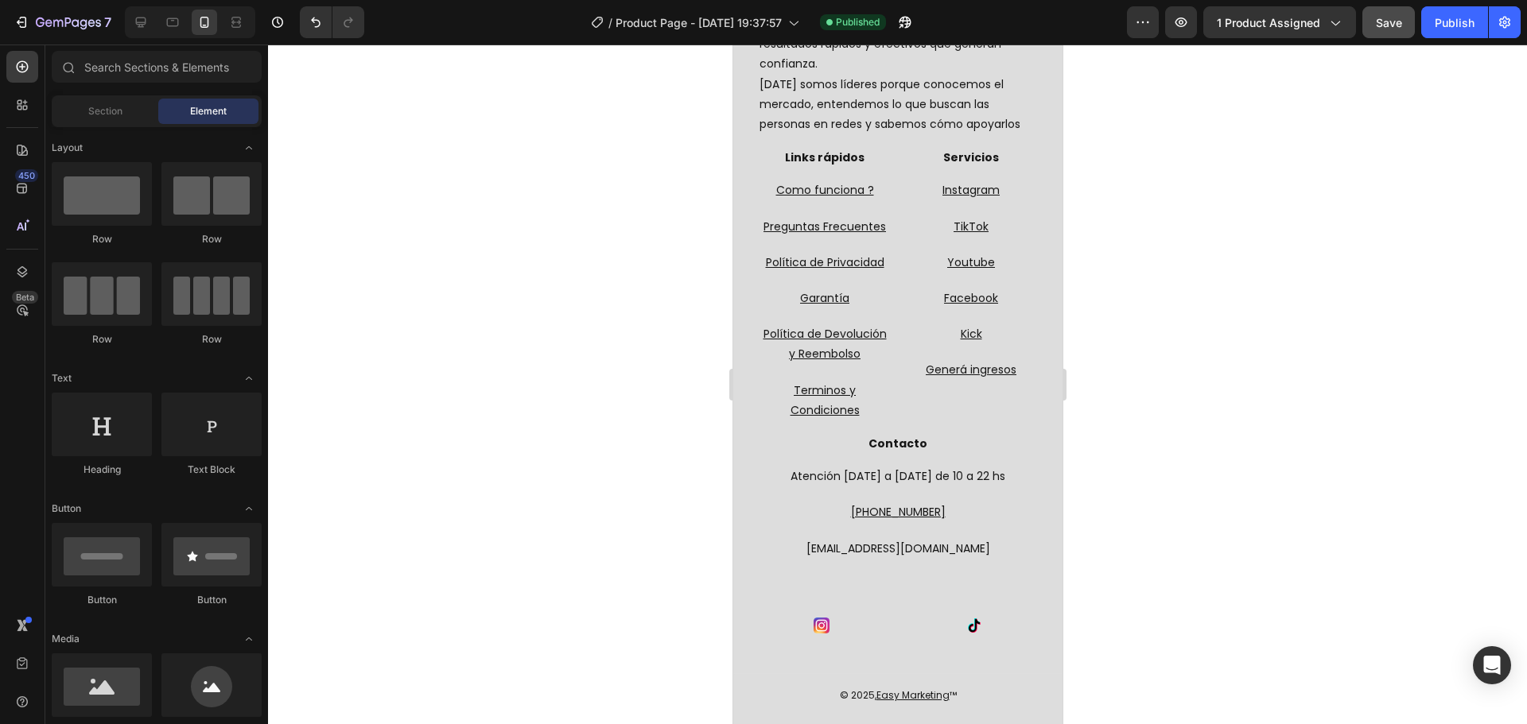
drag, startPoint x: 1054, startPoint y: 137, endPoint x: 1797, endPoint y: 559, distance: 855.1
click at [823, 290] on u "Garantía" at bounding box center [823, 298] width 49 height 16
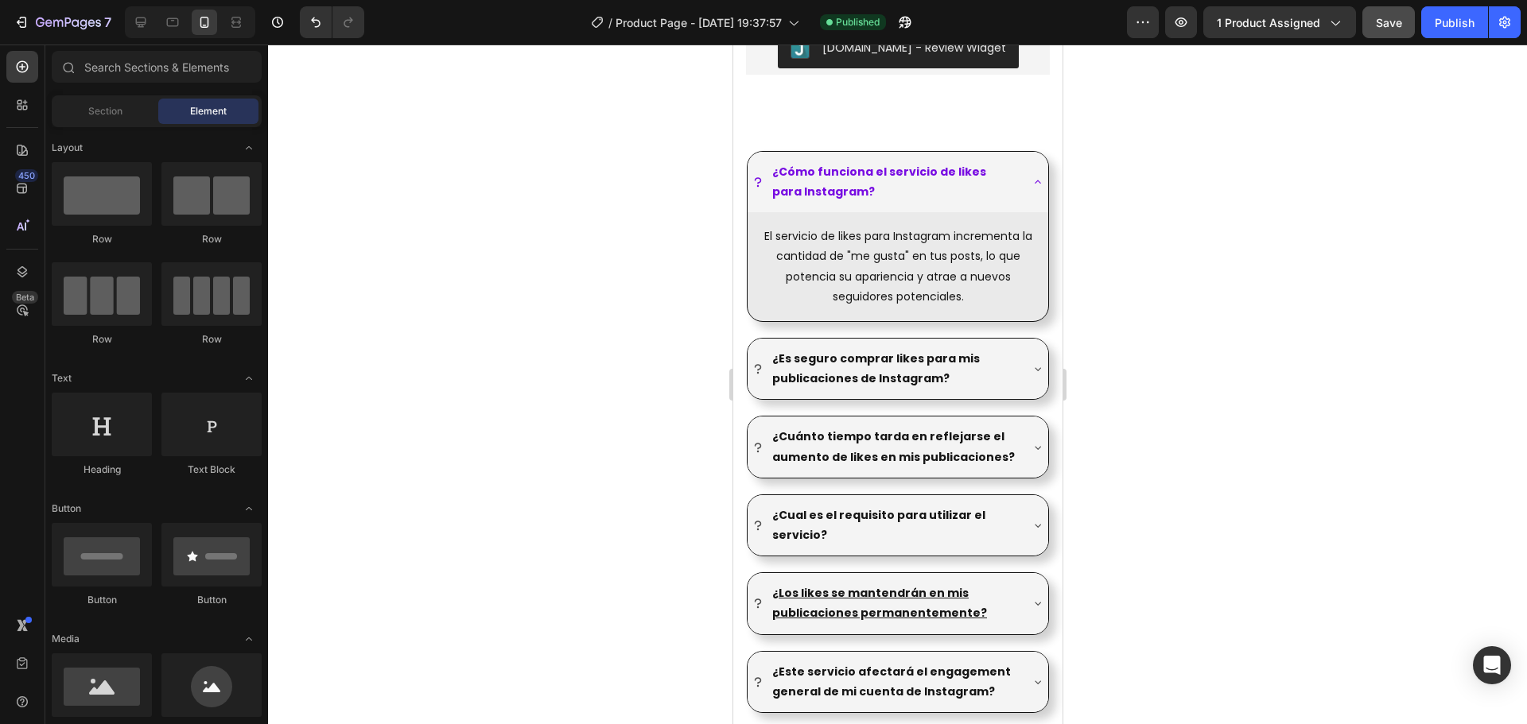
scroll to position [2385, 0]
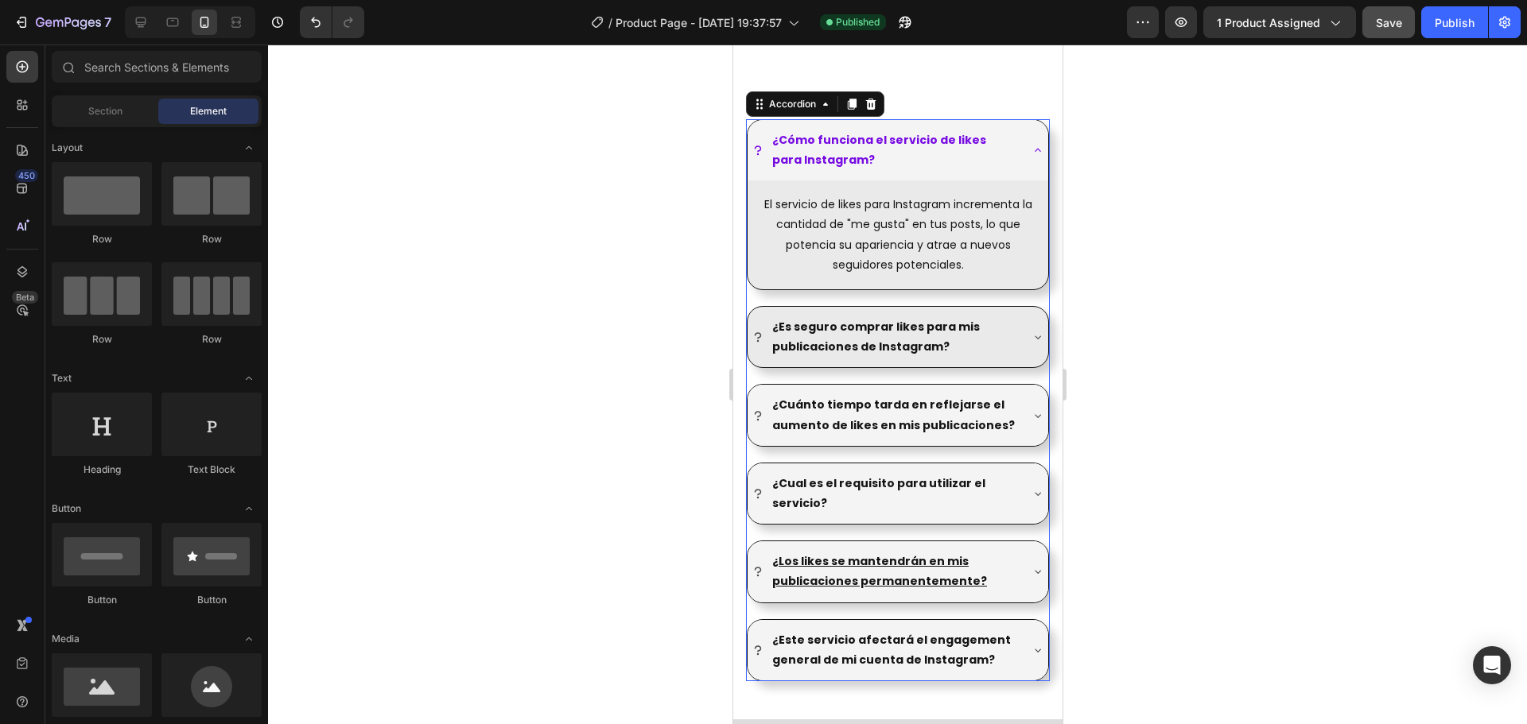
click at [1006, 341] on div "¿Es seguro comprar likes para mis publicaciones de Instagram?" at bounding box center [897, 337] width 301 height 60
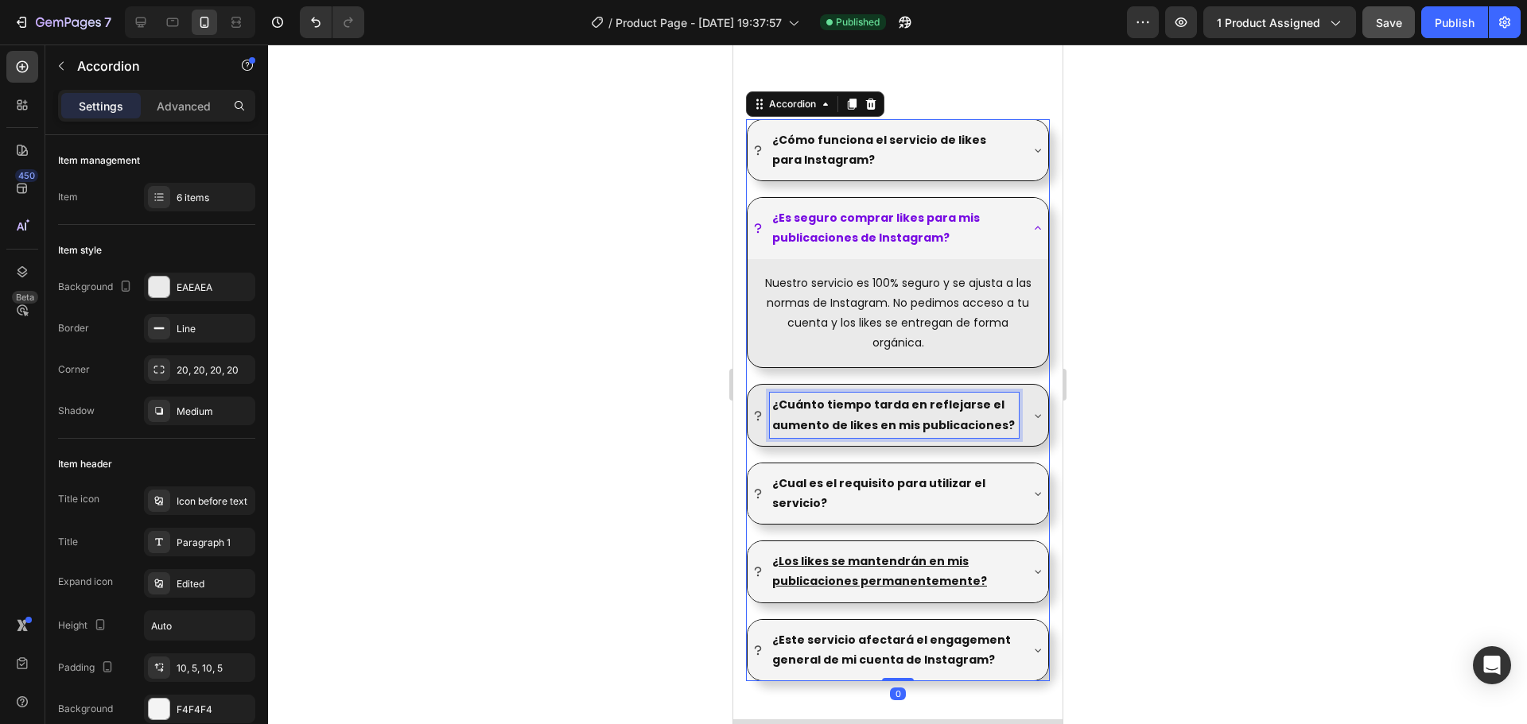
click at [993, 412] on p "¿Cuánto tiempo tarda en reflejarse el aumento de likes en mis publicaciones?" at bounding box center [893, 415] width 244 height 40
click at [1031, 410] on icon at bounding box center [1037, 416] width 13 height 13
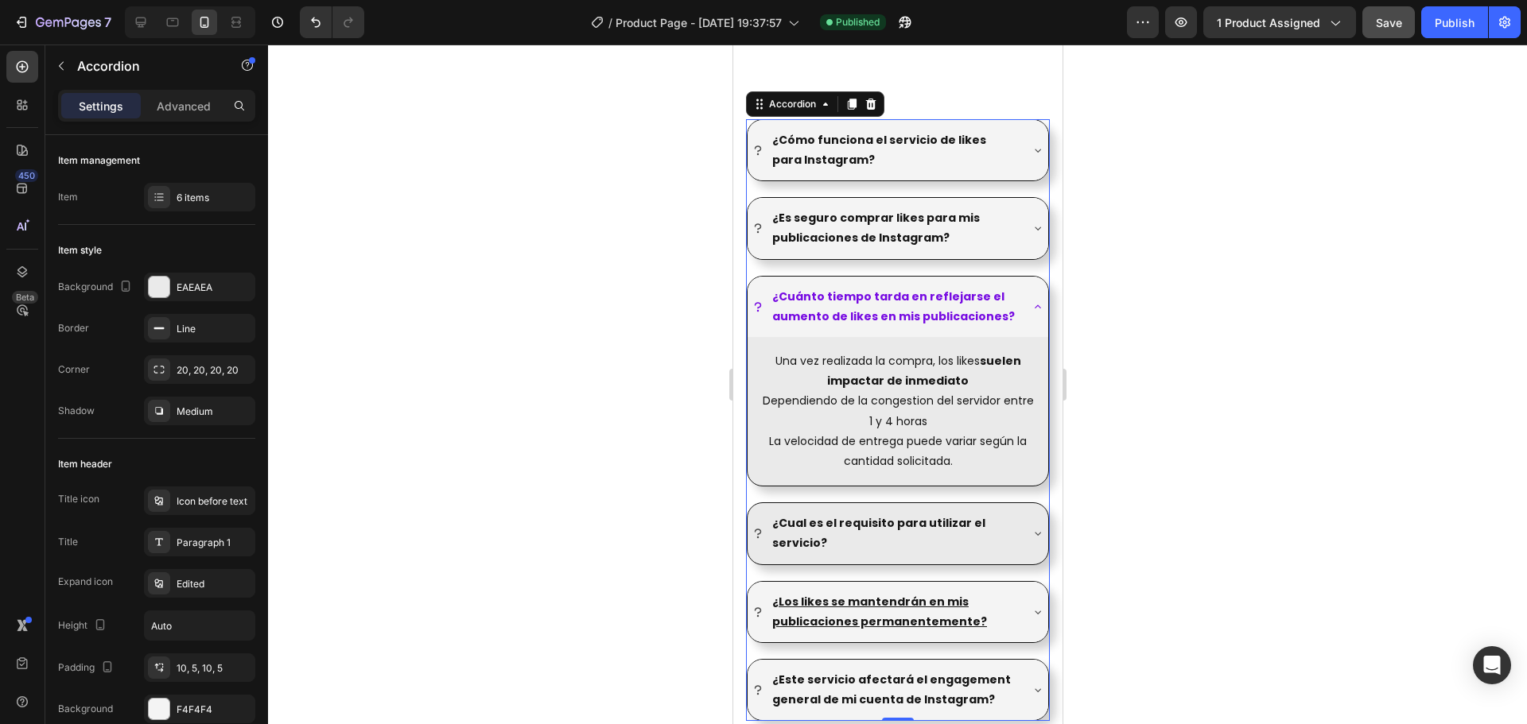
click at [1031, 538] on icon at bounding box center [1037, 533] width 13 height 13
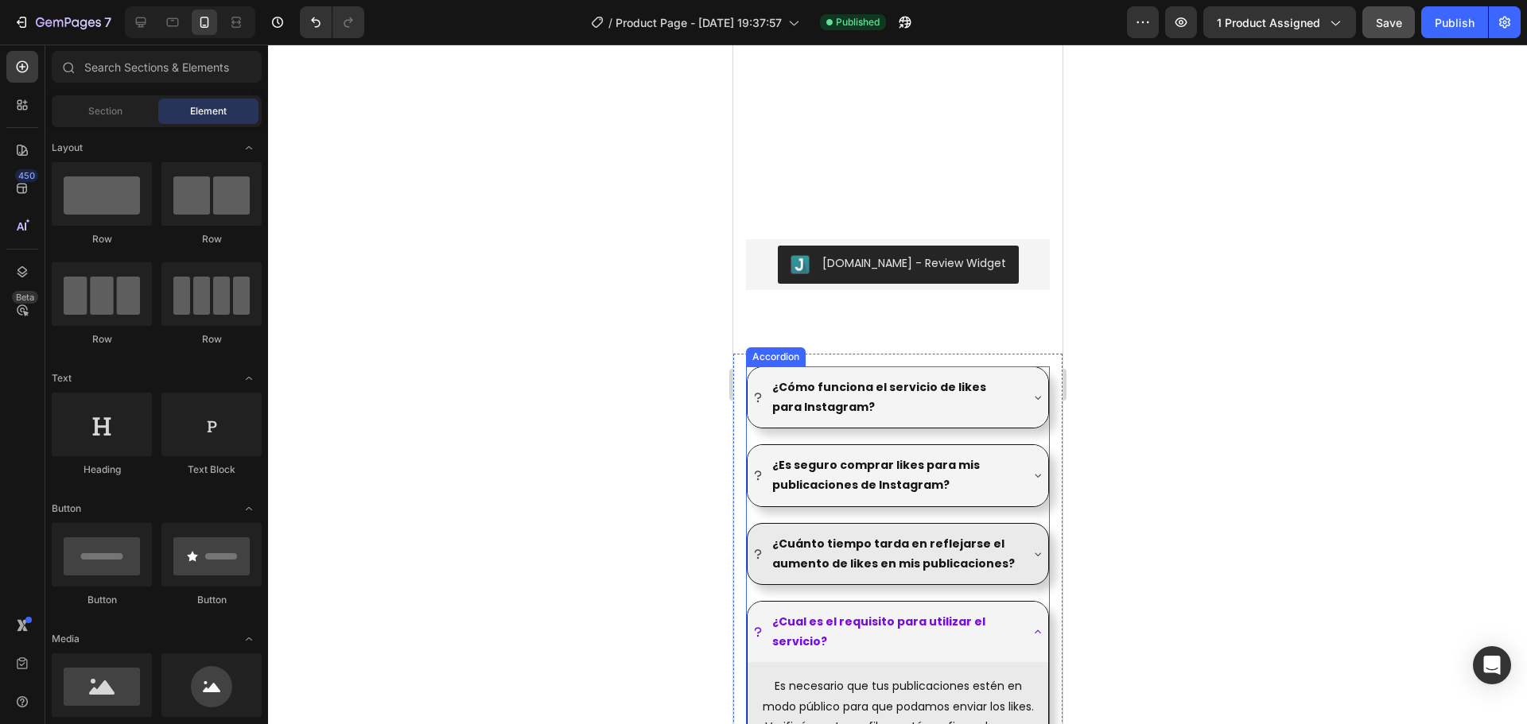
scroll to position [2379, 0]
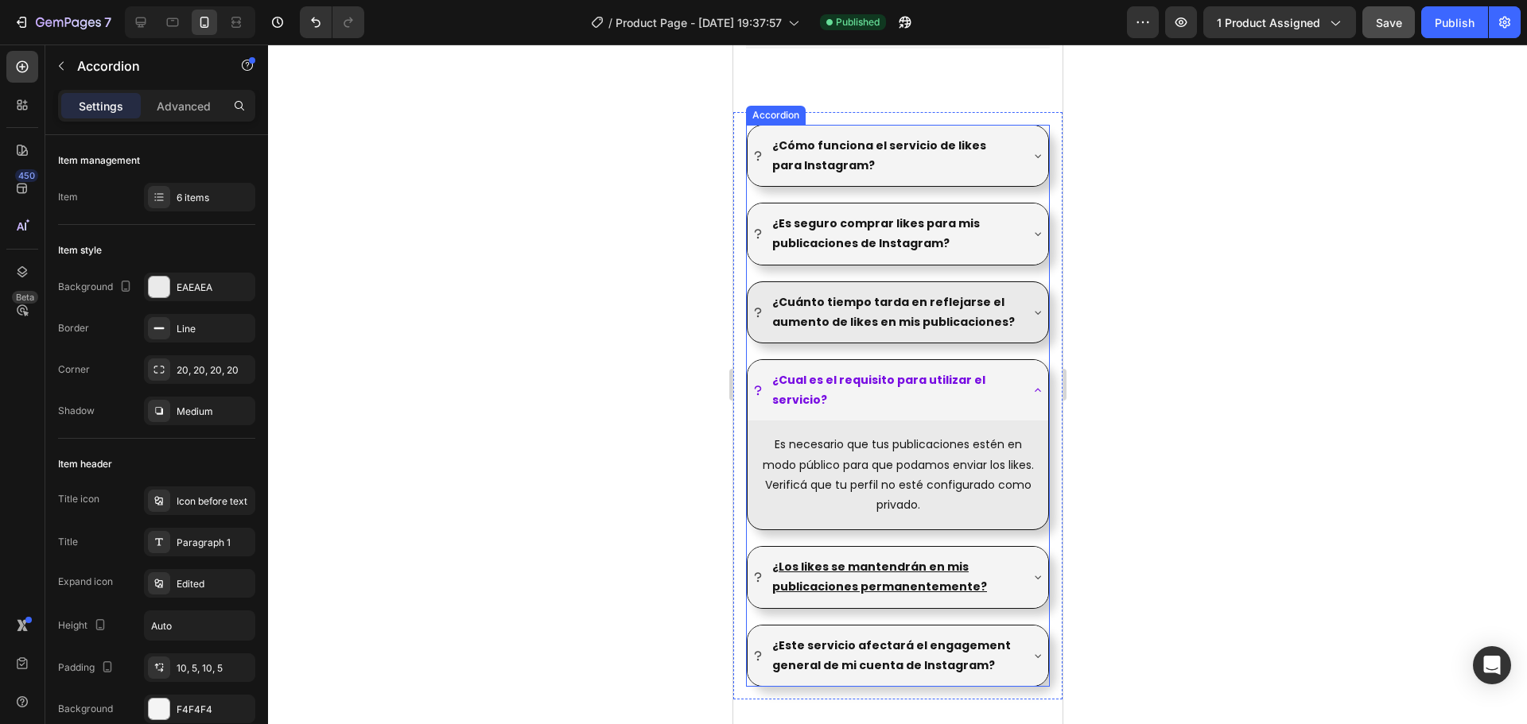
click at [1031, 392] on icon at bounding box center [1037, 390] width 13 height 13
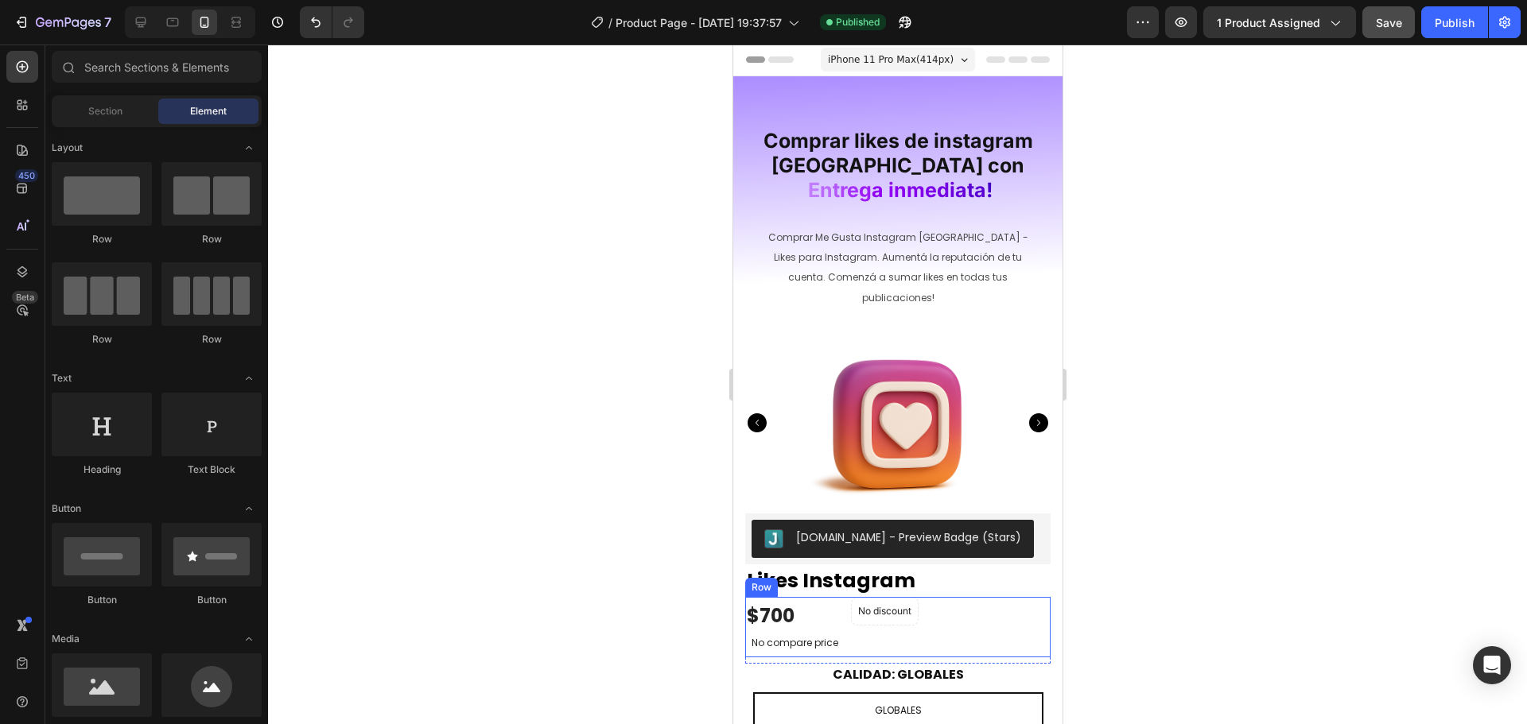
scroll to position [0, 0]
click at [142, 10] on div at bounding box center [140, 22] width 25 height 25
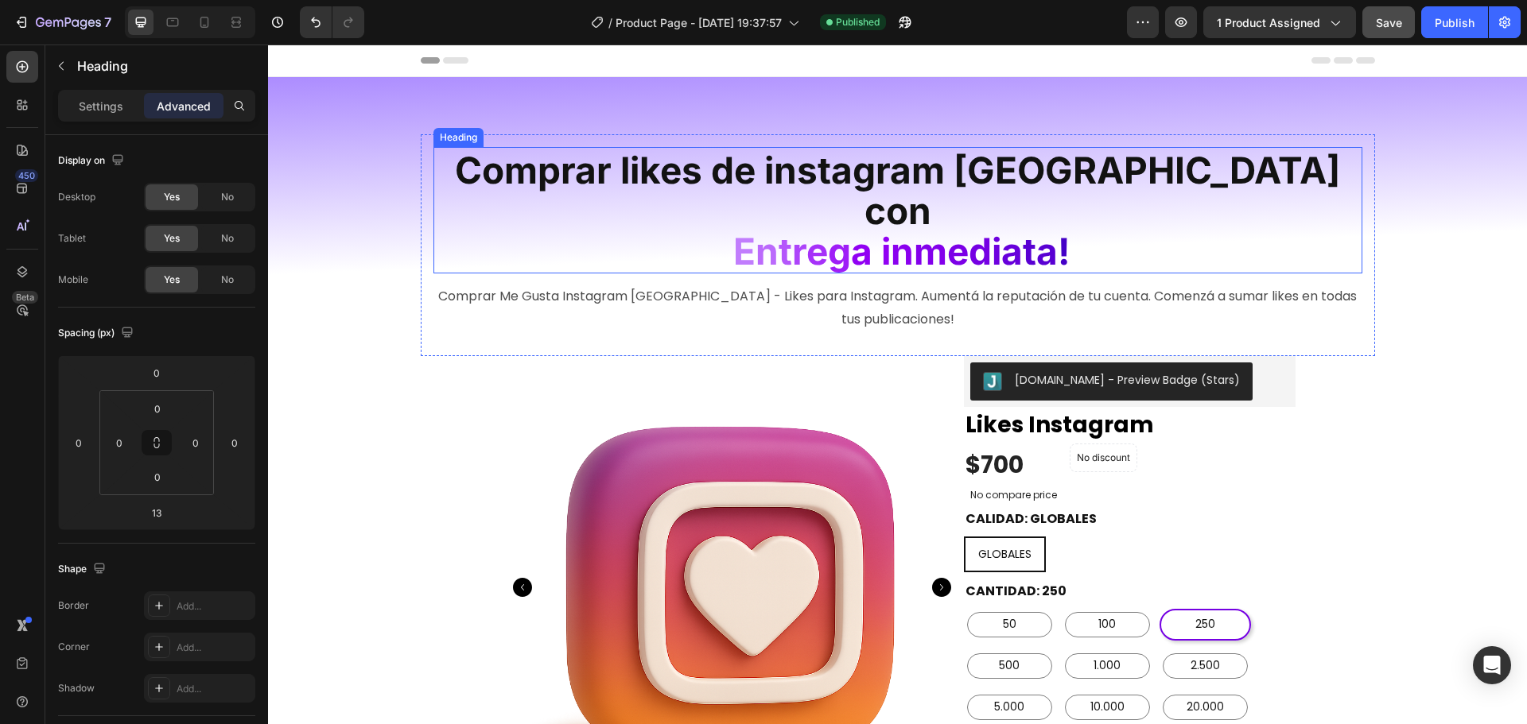
click at [862, 229] on span "a i" at bounding box center [871, 251] width 40 height 45
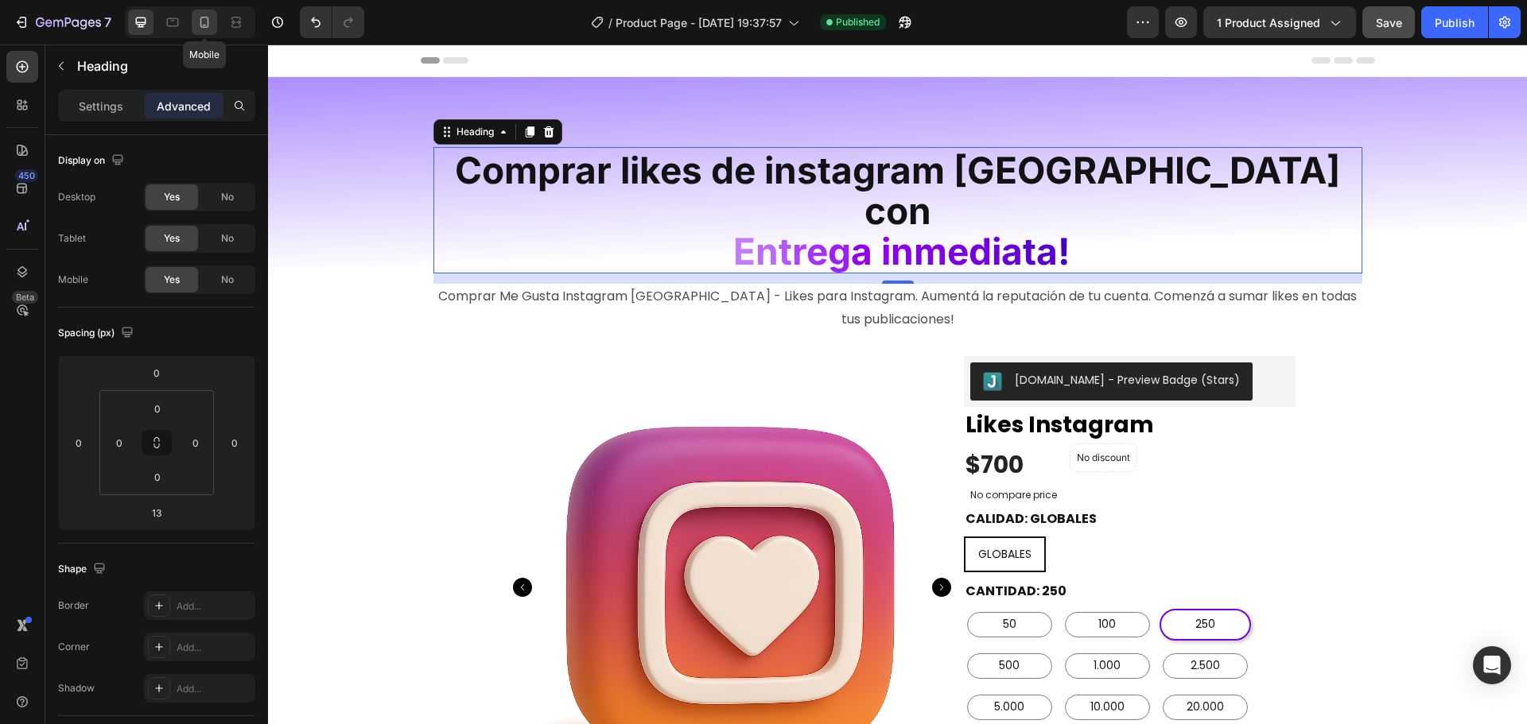
click at [211, 17] on icon at bounding box center [204, 22] width 16 height 16
type input "14"
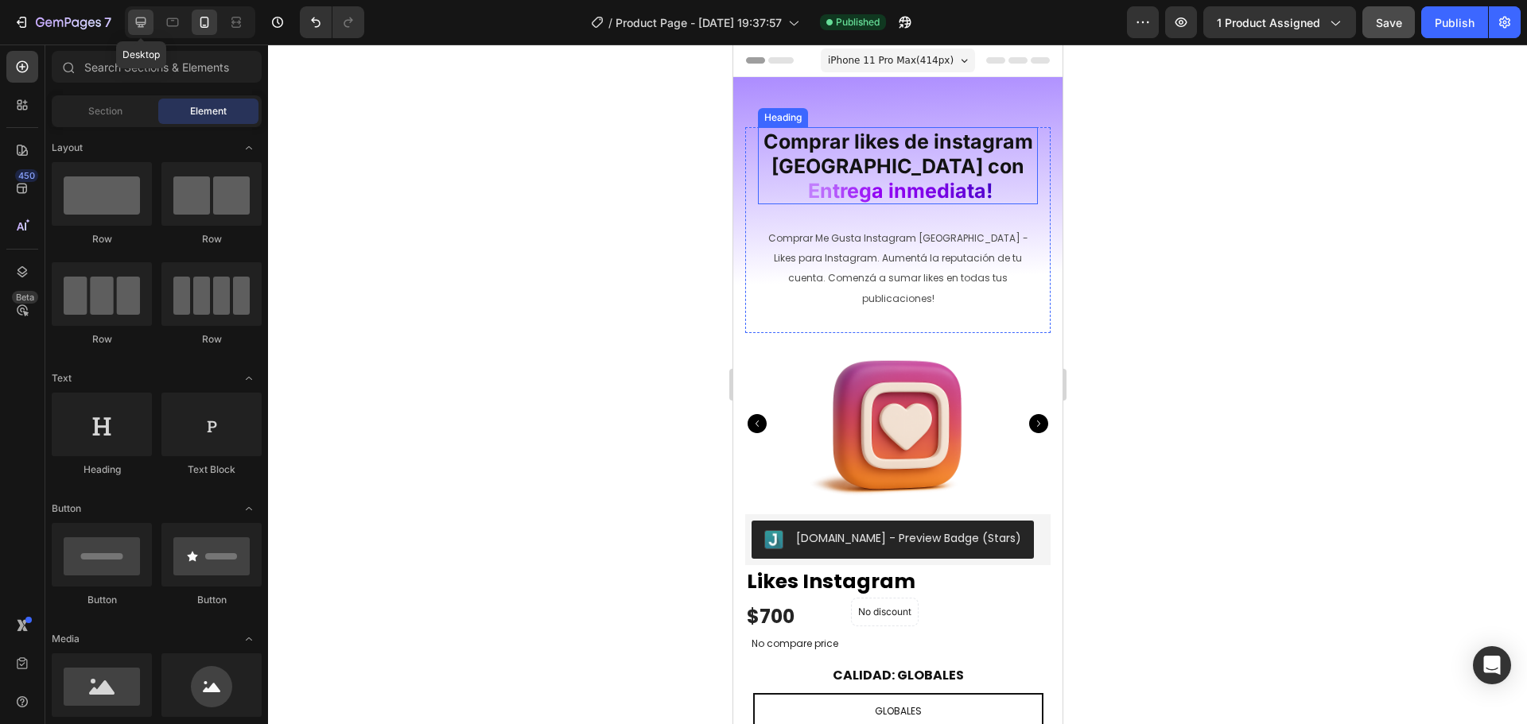
click at [138, 25] on icon at bounding box center [141, 22] width 10 height 10
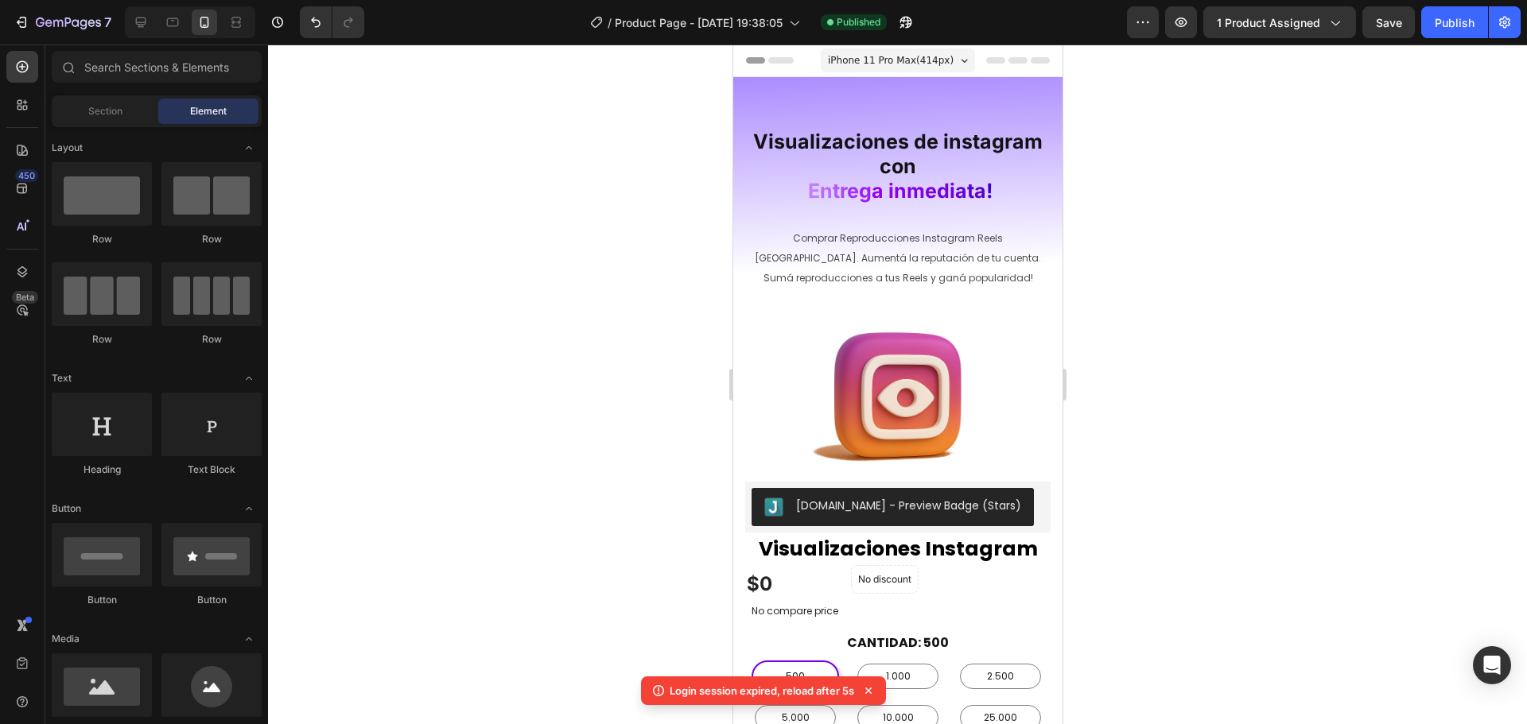
scroll to position [286, 0]
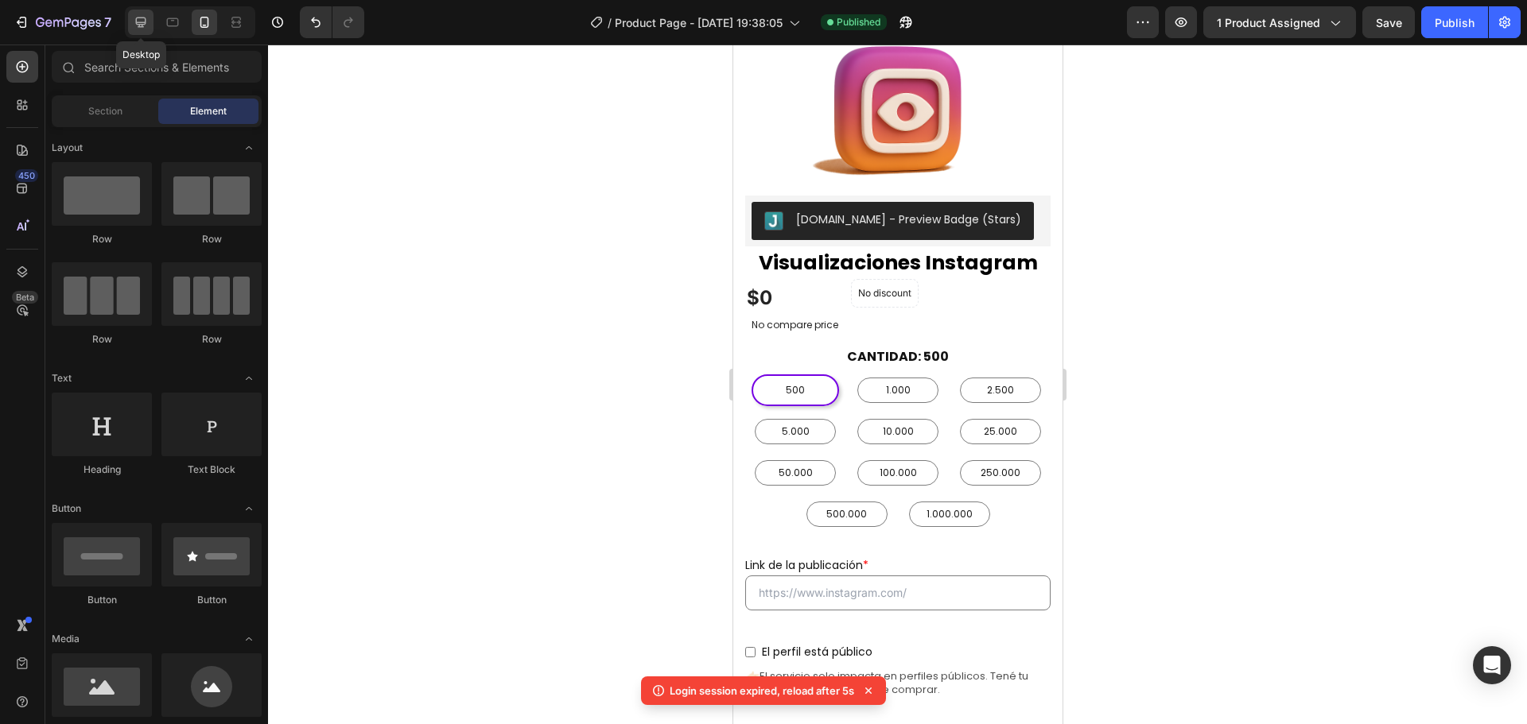
click at [146, 21] on icon at bounding box center [141, 22] width 16 height 16
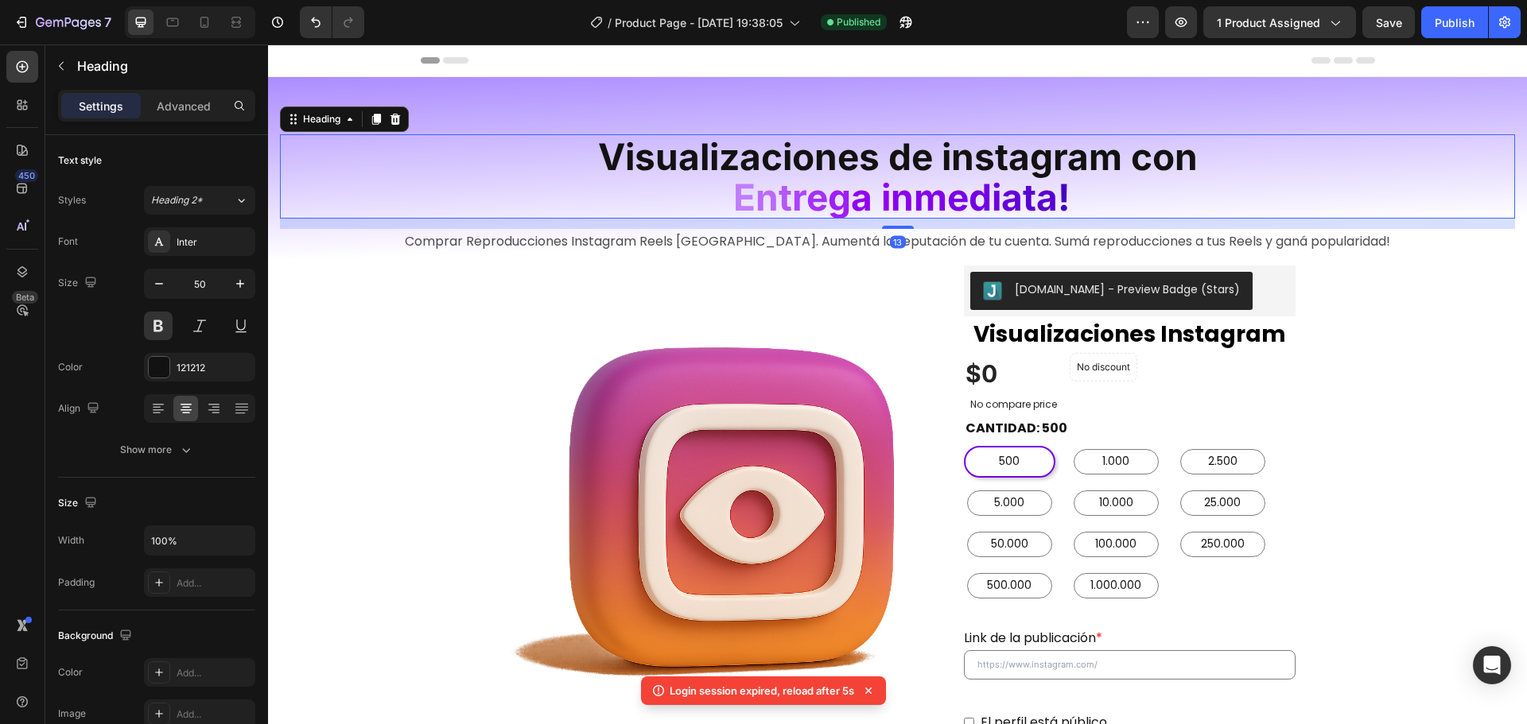
click at [895, 192] on span "n" at bounding box center [902, 197] width 23 height 45
click at [187, 107] on p "Advanced" at bounding box center [184, 106] width 54 height 17
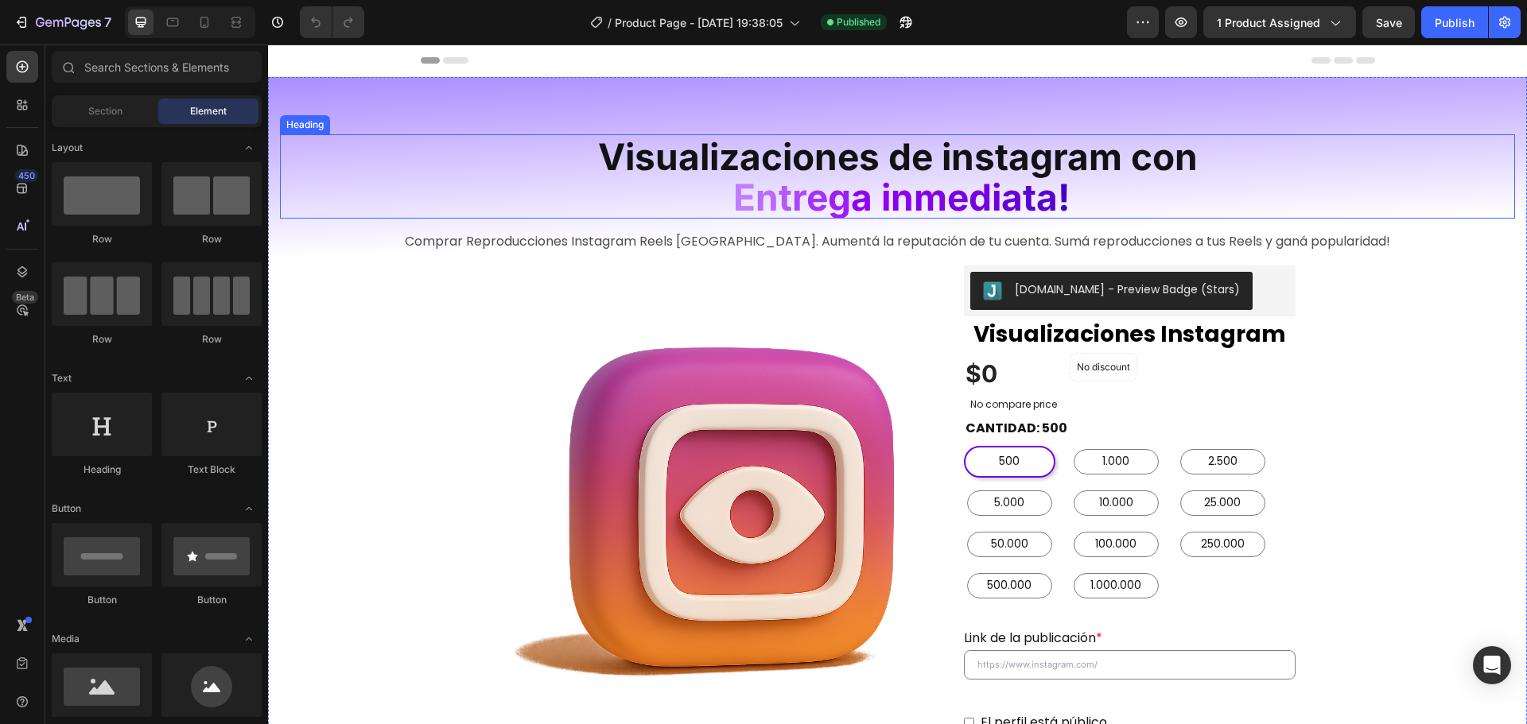
click at [872, 193] on span "a i" at bounding box center [871, 197] width 40 height 45
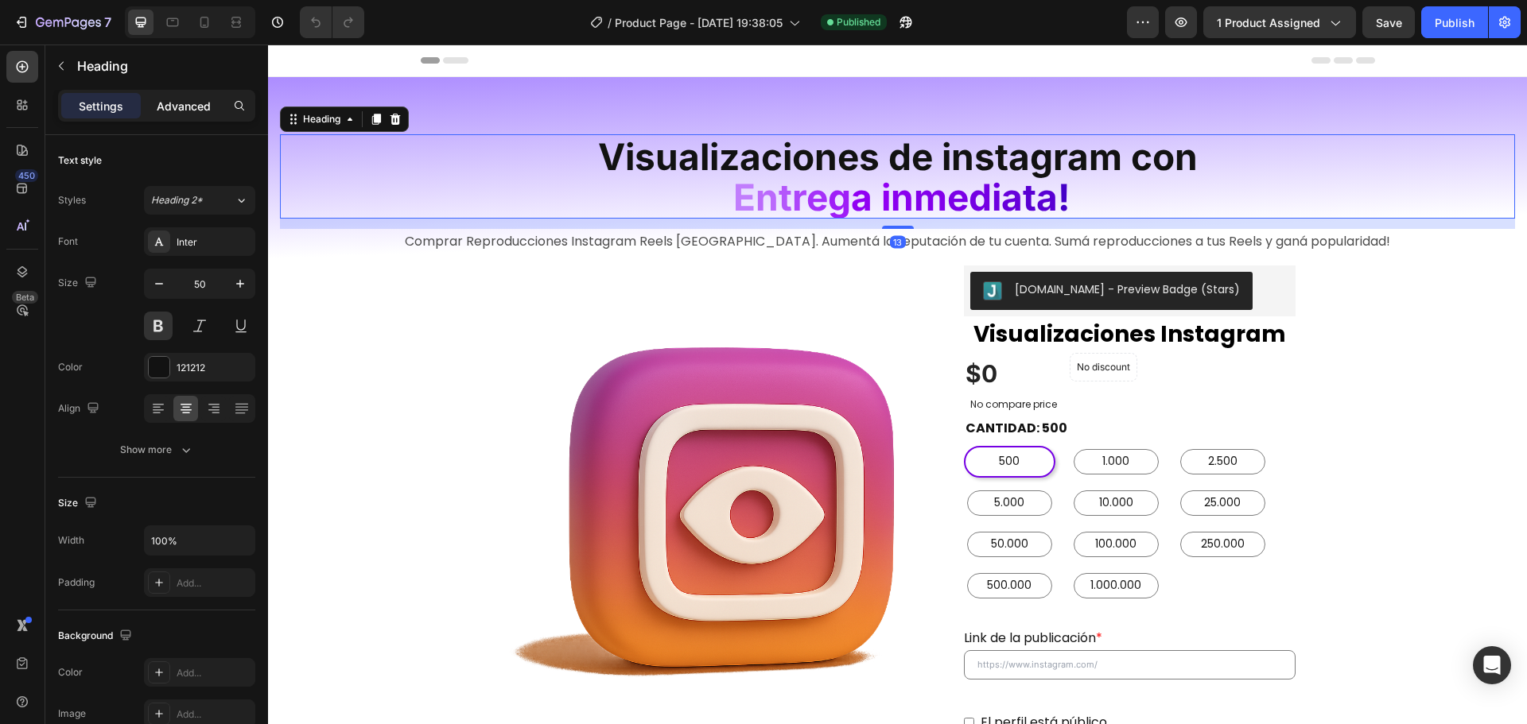
click at [185, 116] on div "Advanced" at bounding box center [184, 105] width 80 height 25
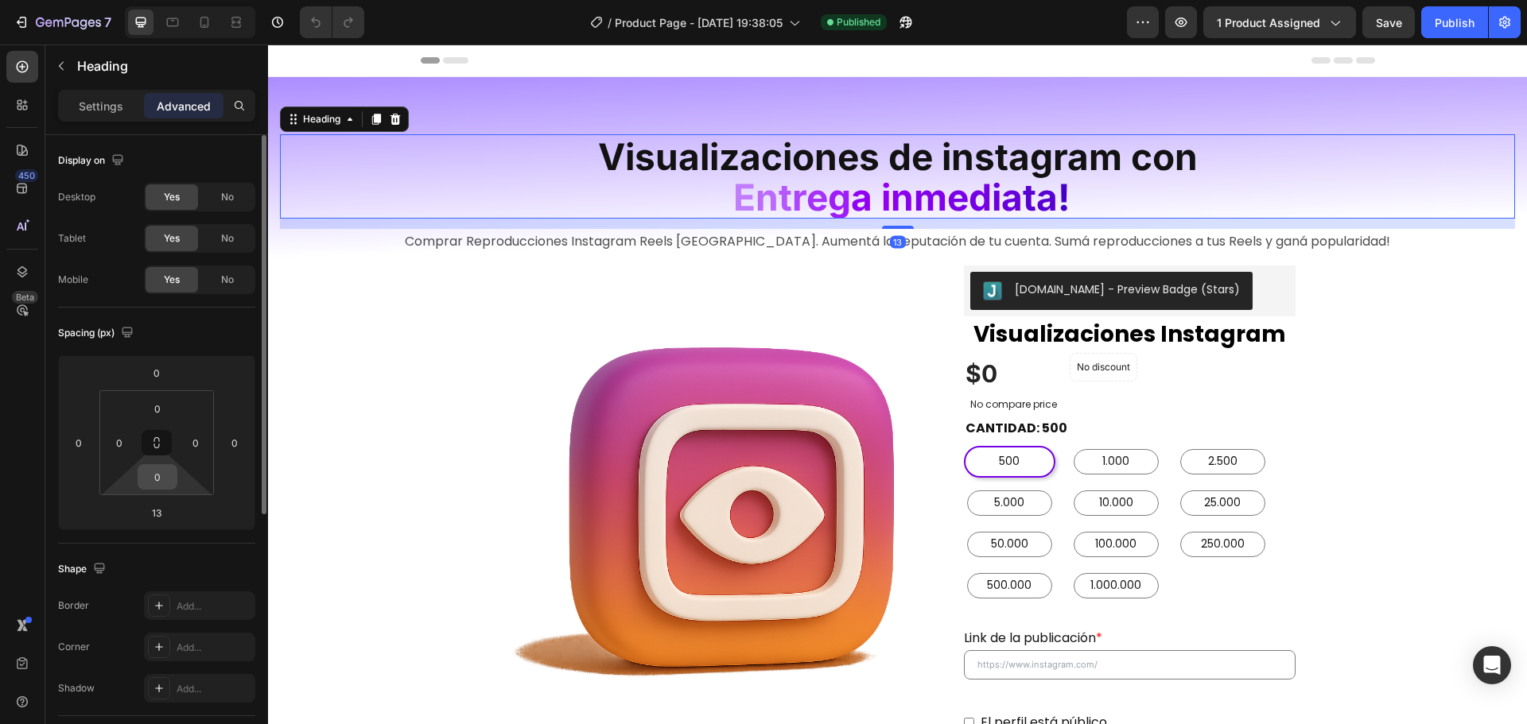
click at [159, 476] on input "0" at bounding box center [158, 477] width 32 height 24
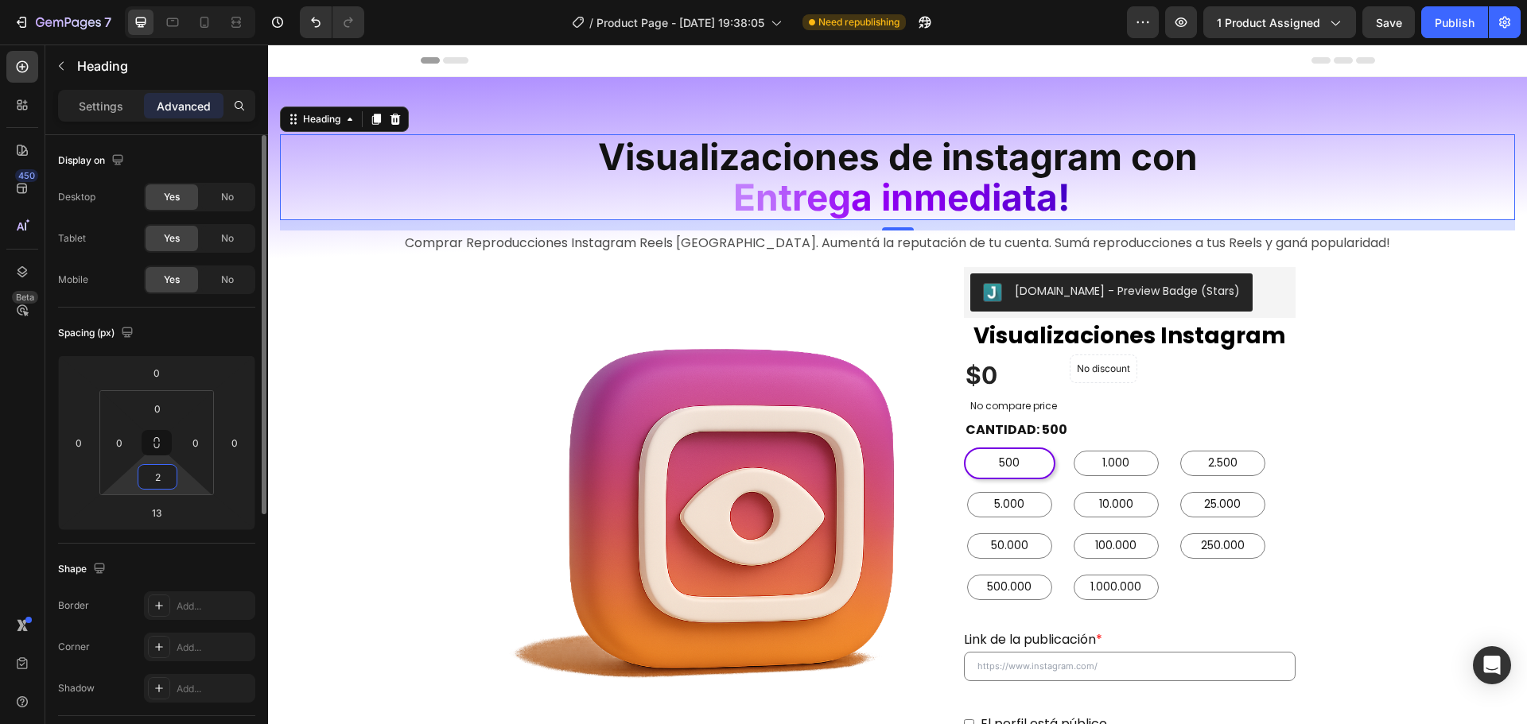
click at [165, 471] on input "2" at bounding box center [158, 477] width 32 height 24
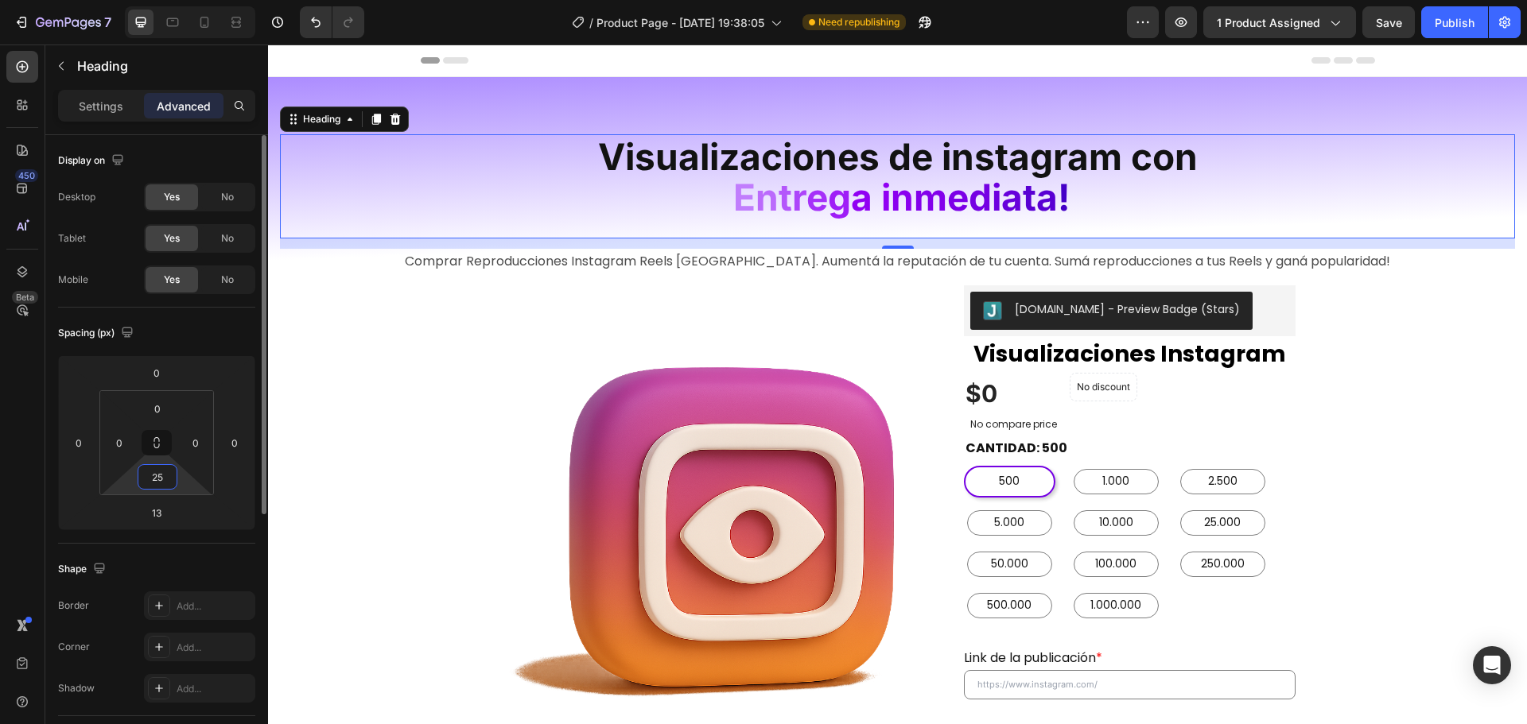
type input "2"
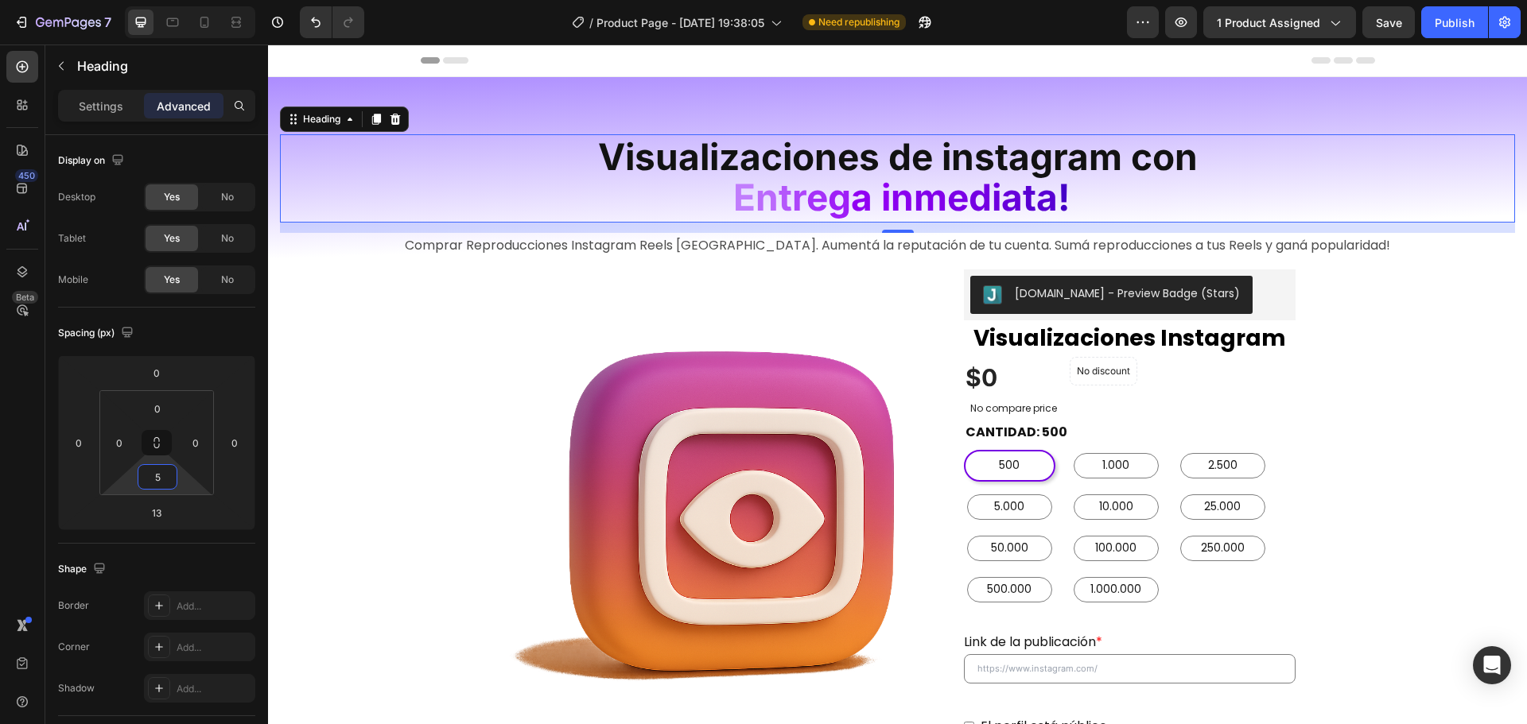
type input "5"
click at [1381, 21] on span "Save" at bounding box center [1389, 23] width 26 height 14
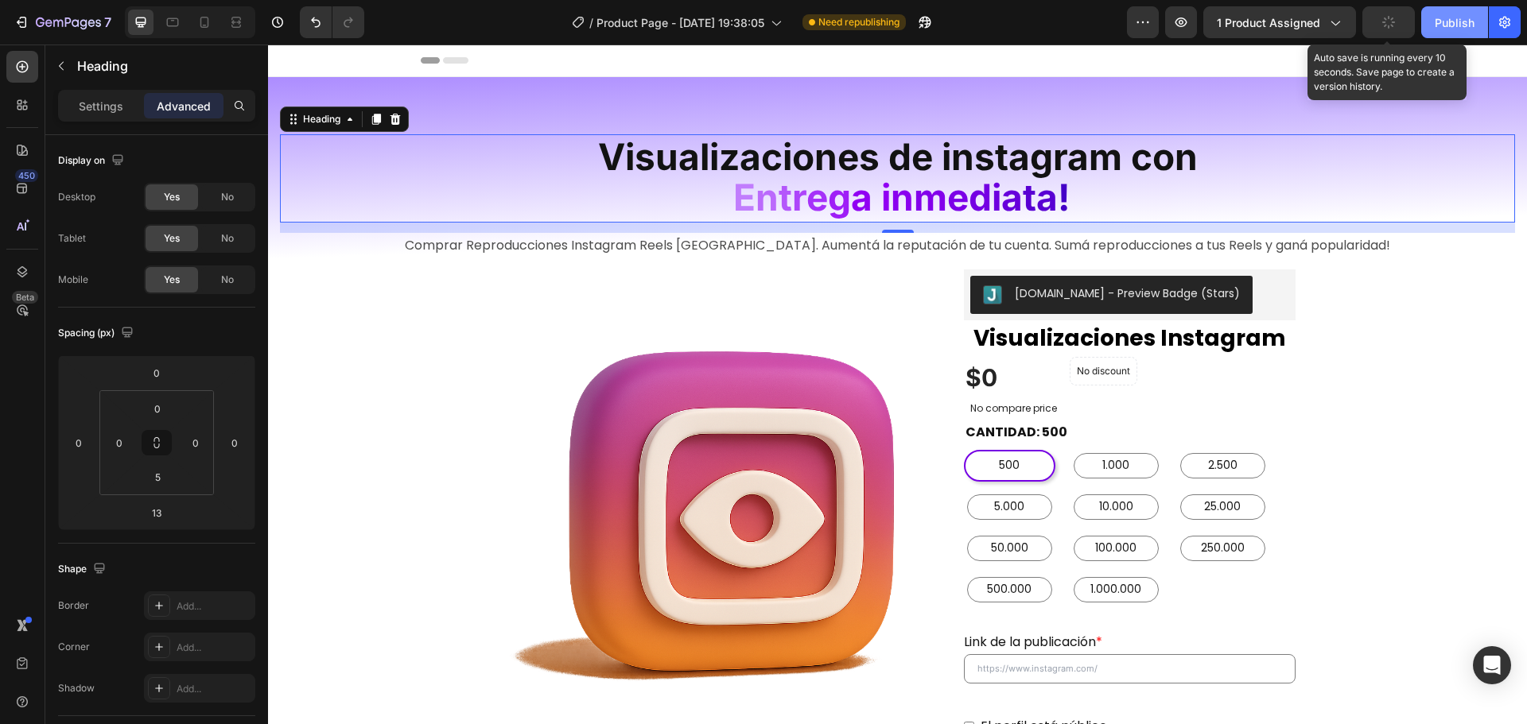
click at [1450, 23] on div "Publish" at bounding box center [1455, 22] width 40 height 17
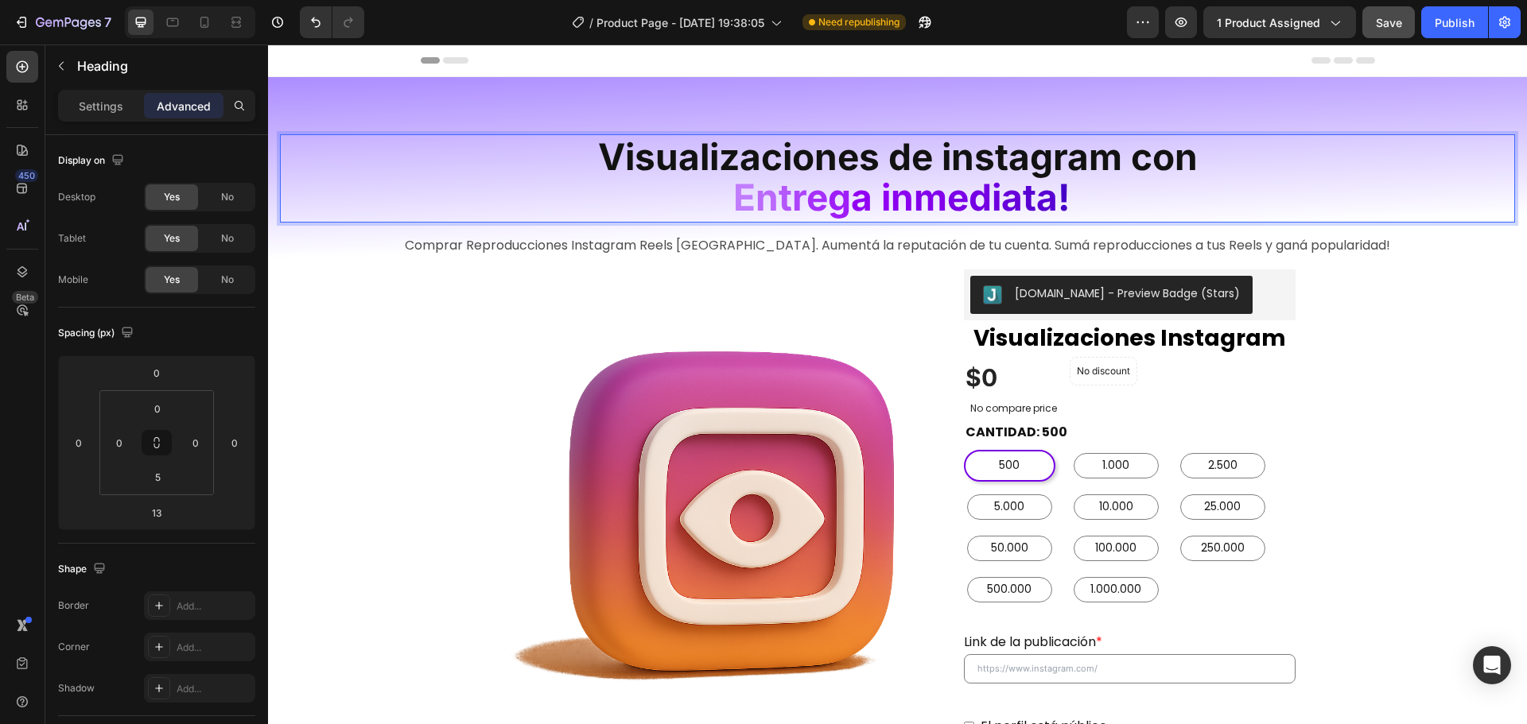
drag, startPoint x: 837, startPoint y: 188, endPoint x: 1008, endPoint y: 99, distance: 193.1
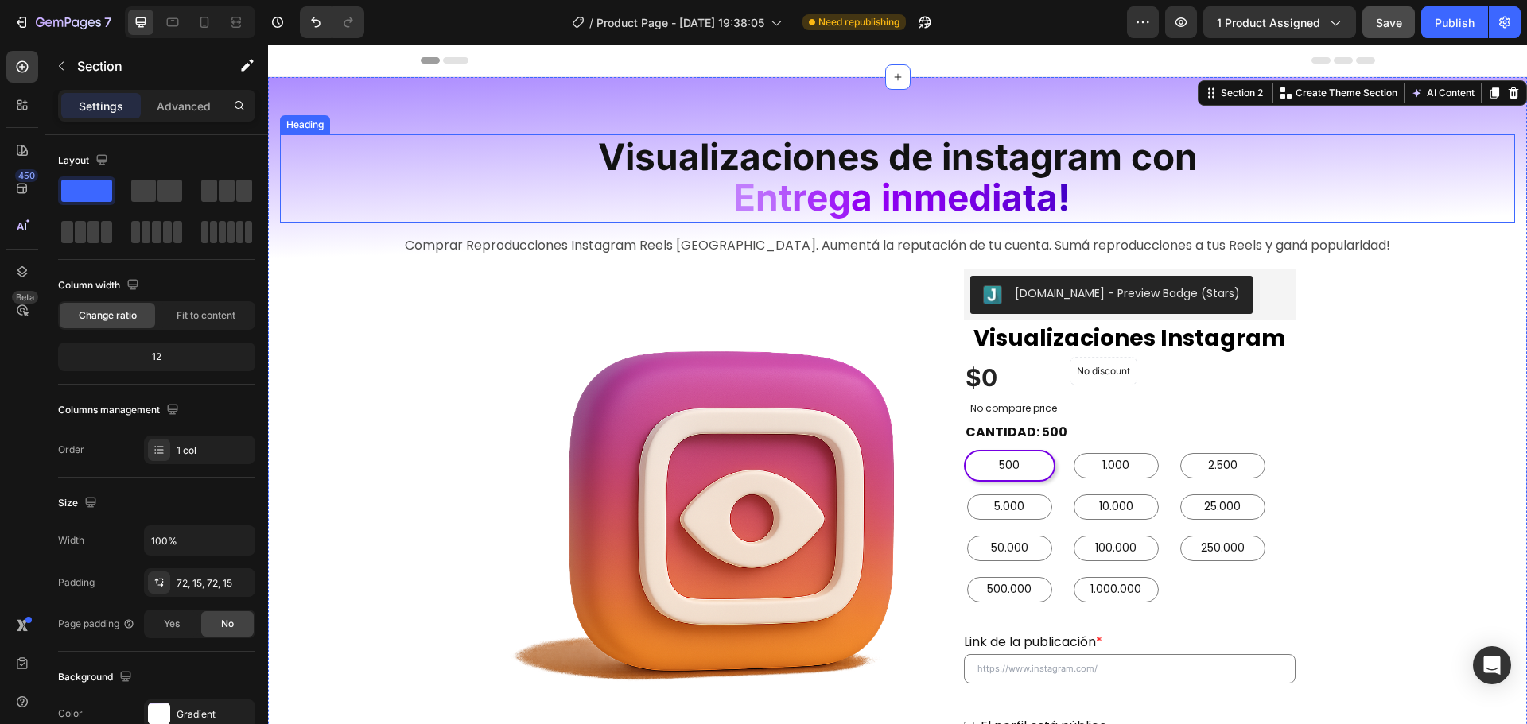
click at [956, 160] on span "Visualizaciones de instagram con" at bounding box center [898, 156] width 600 height 45
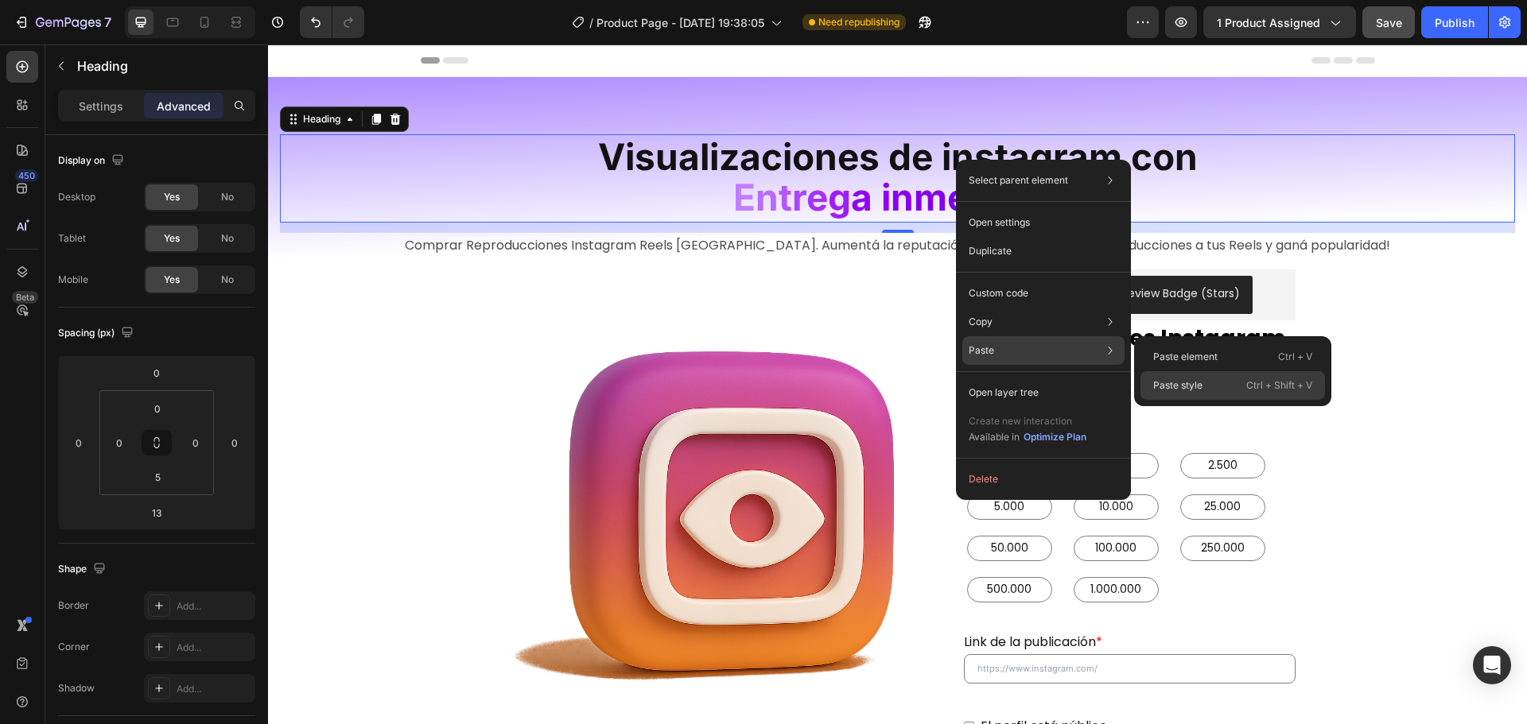
click at [1218, 383] on div "Paste style Ctrl + Shift + V" at bounding box center [1232, 385] width 184 height 29
type input "0"
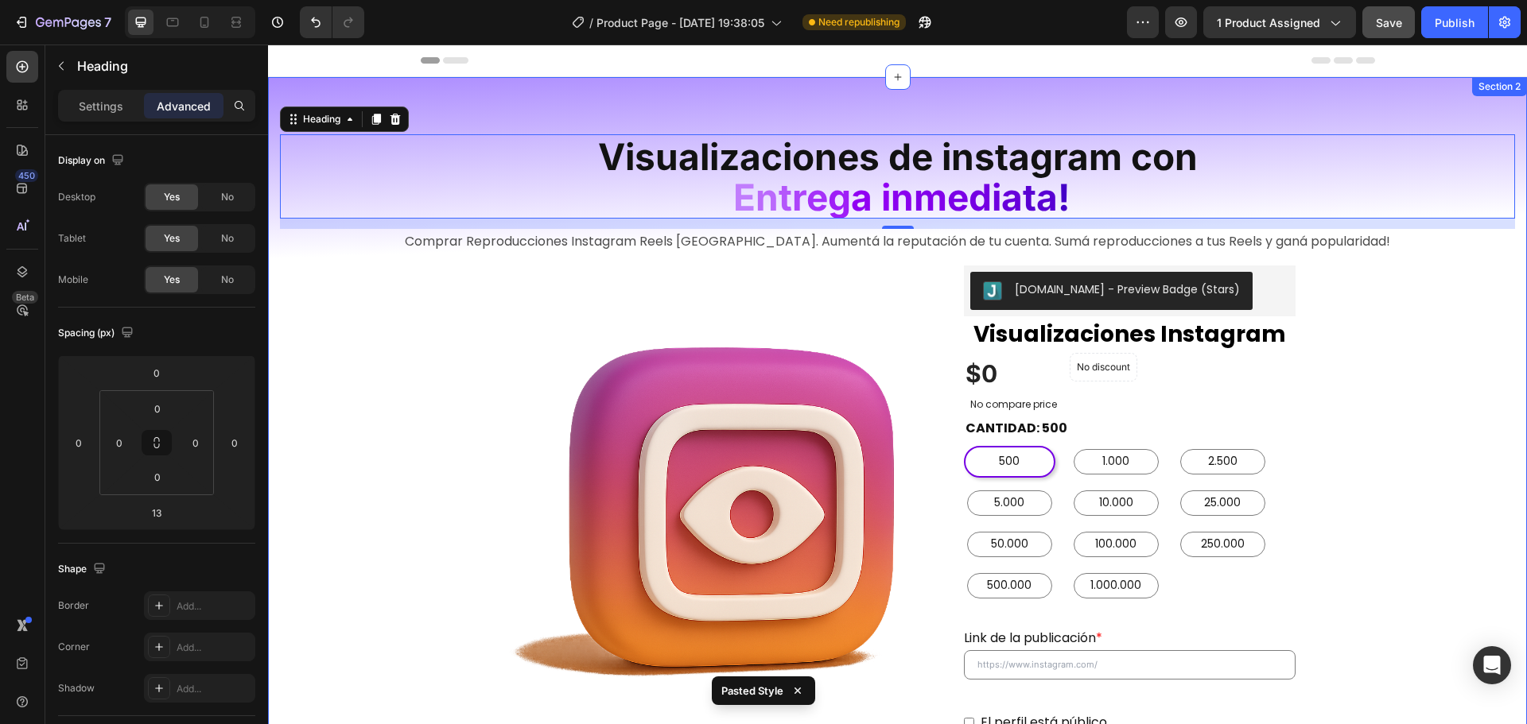
click at [873, 278] on img at bounding box center [732, 498] width 464 height 464
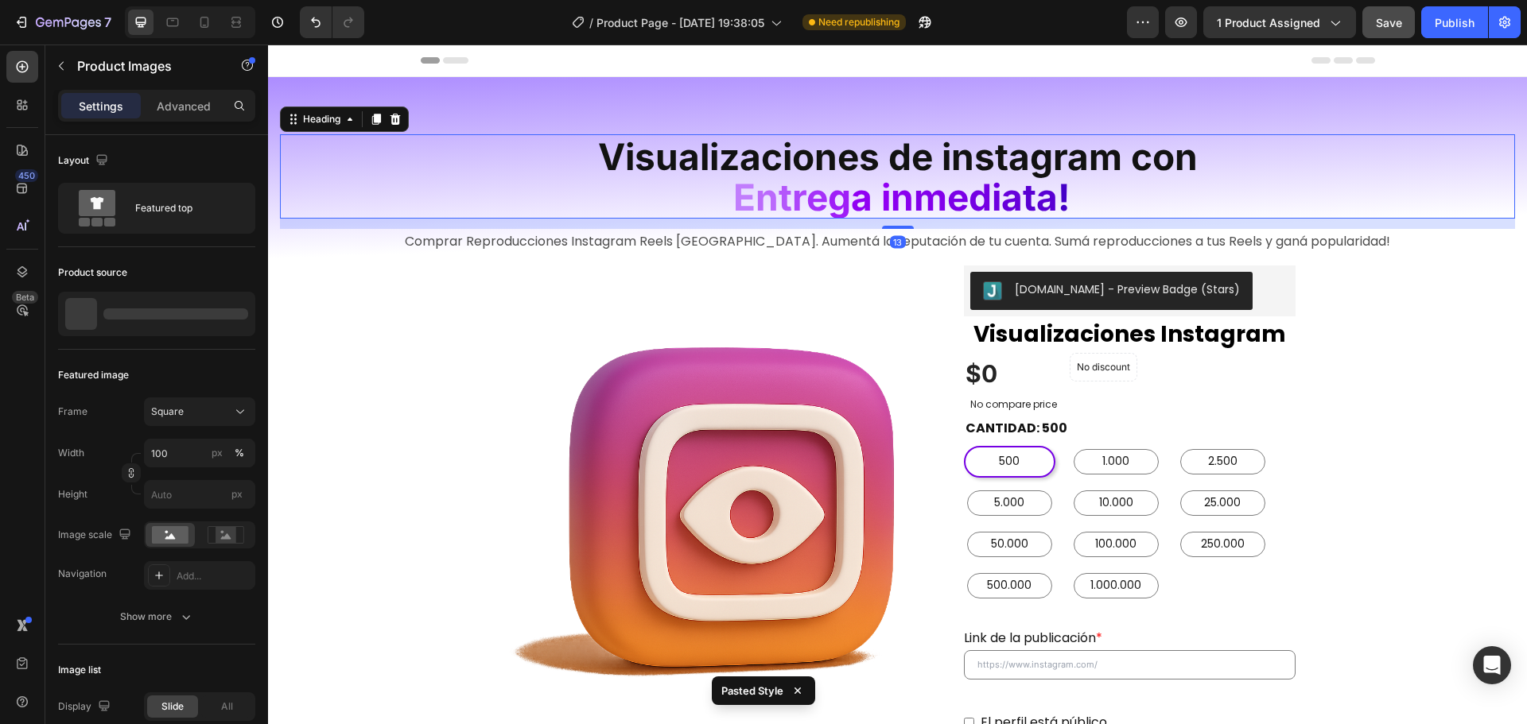
click at [896, 177] on span "n" at bounding box center [902, 197] width 23 height 45
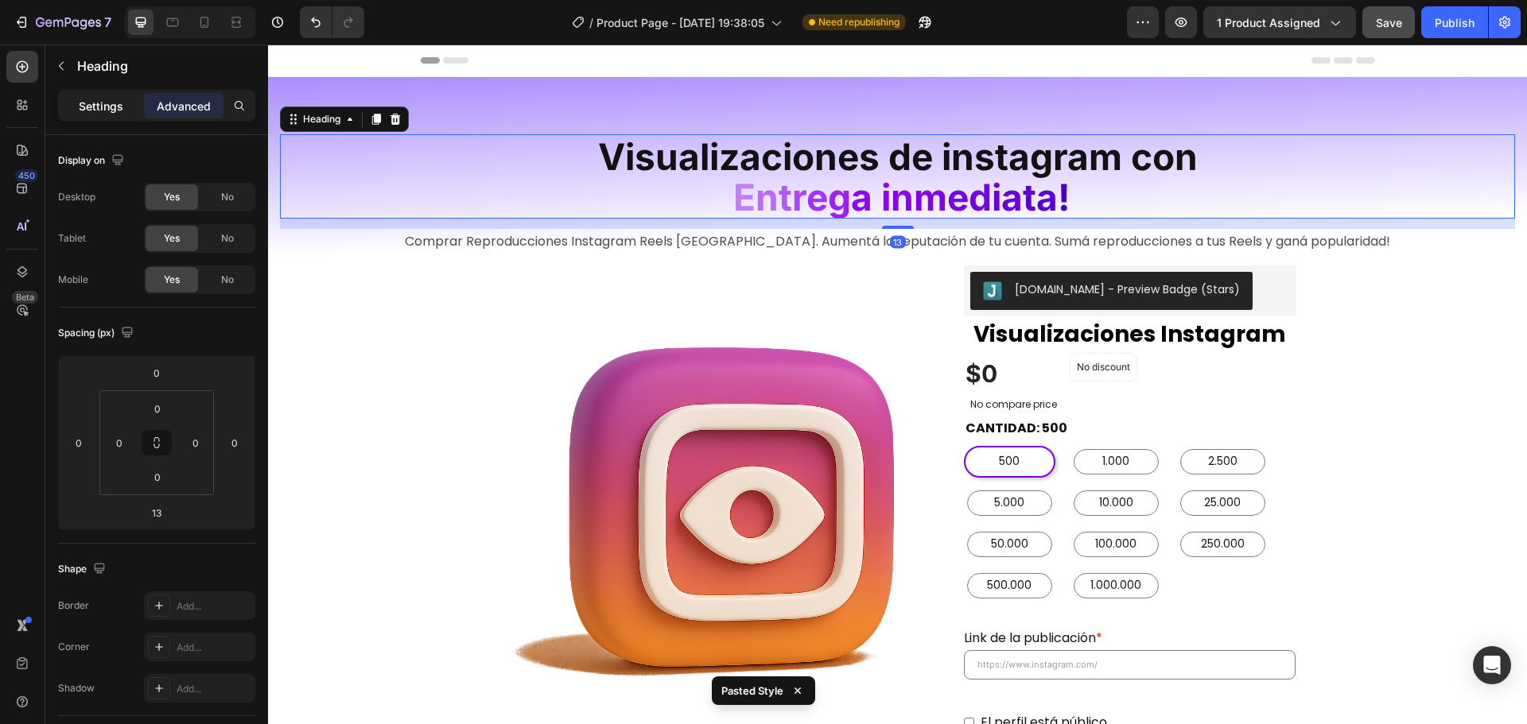
click at [94, 102] on p "Settings" at bounding box center [101, 106] width 45 height 17
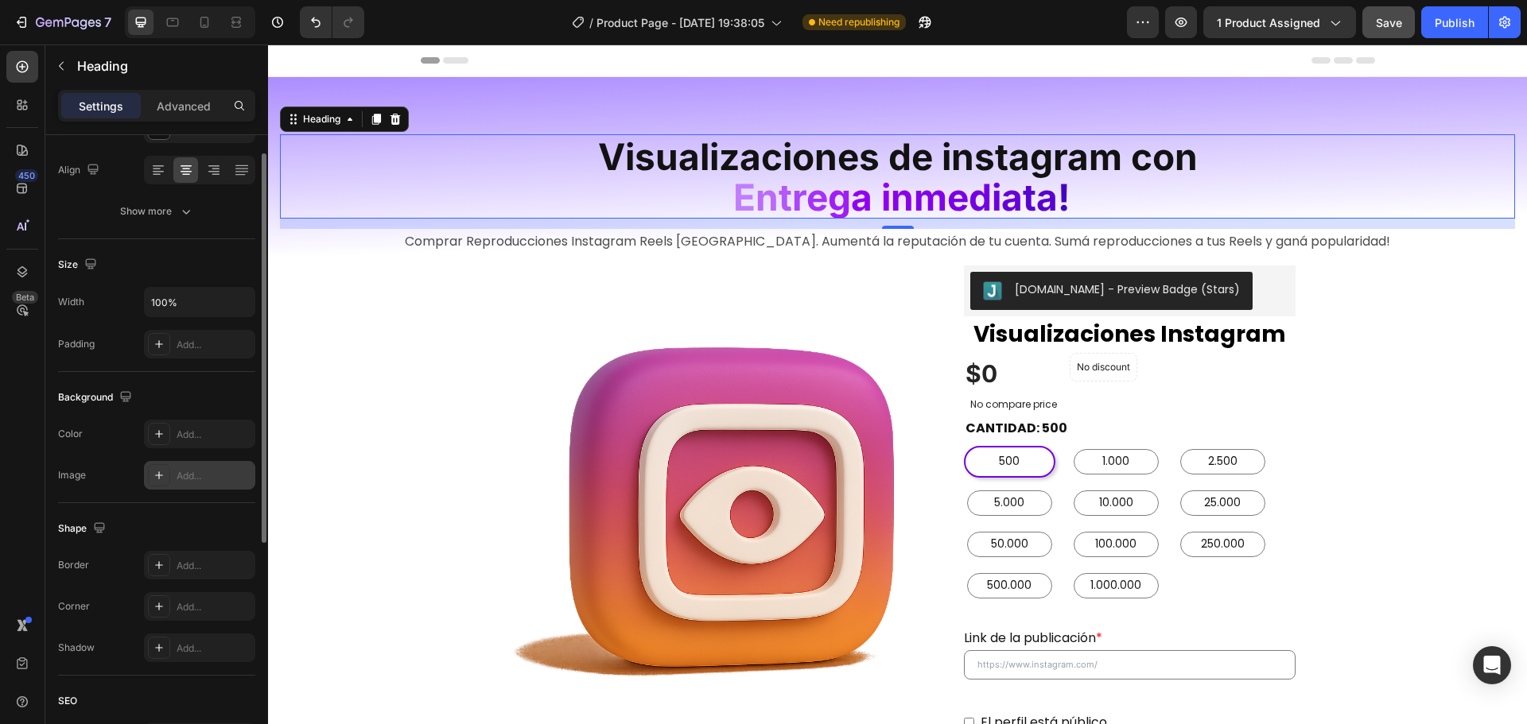
scroll to position [159, 0]
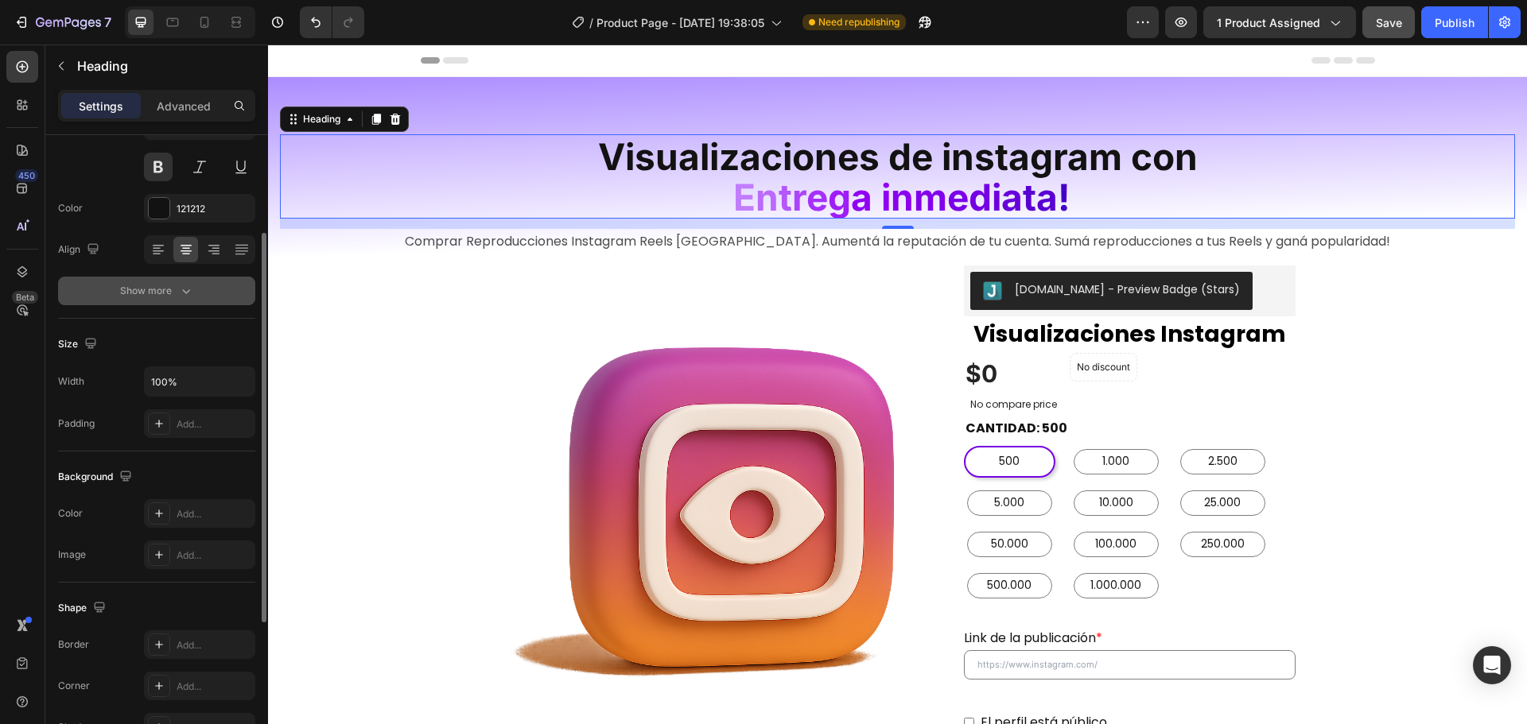
click at [174, 296] on div "Show more" at bounding box center [157, 291] width 74 height 16
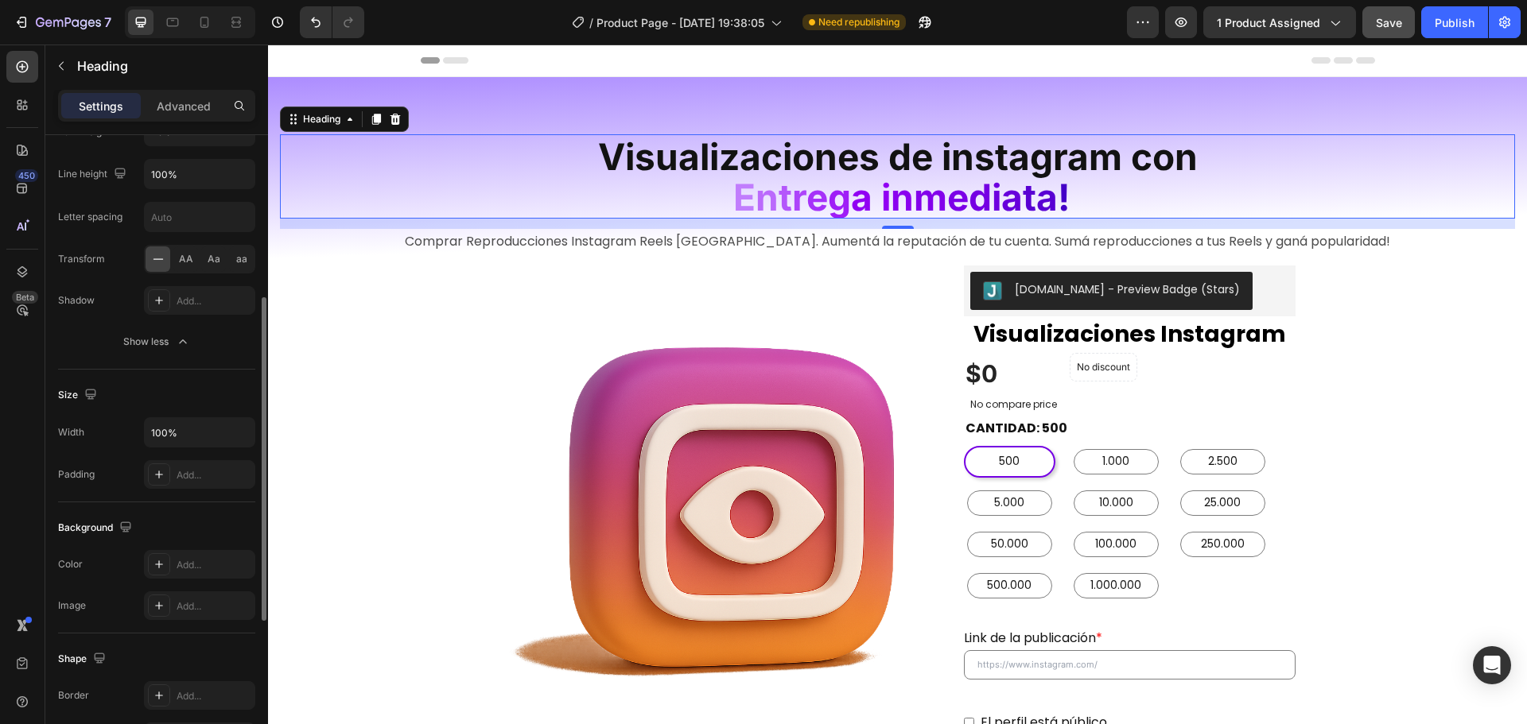
scroll to position [398, 0]
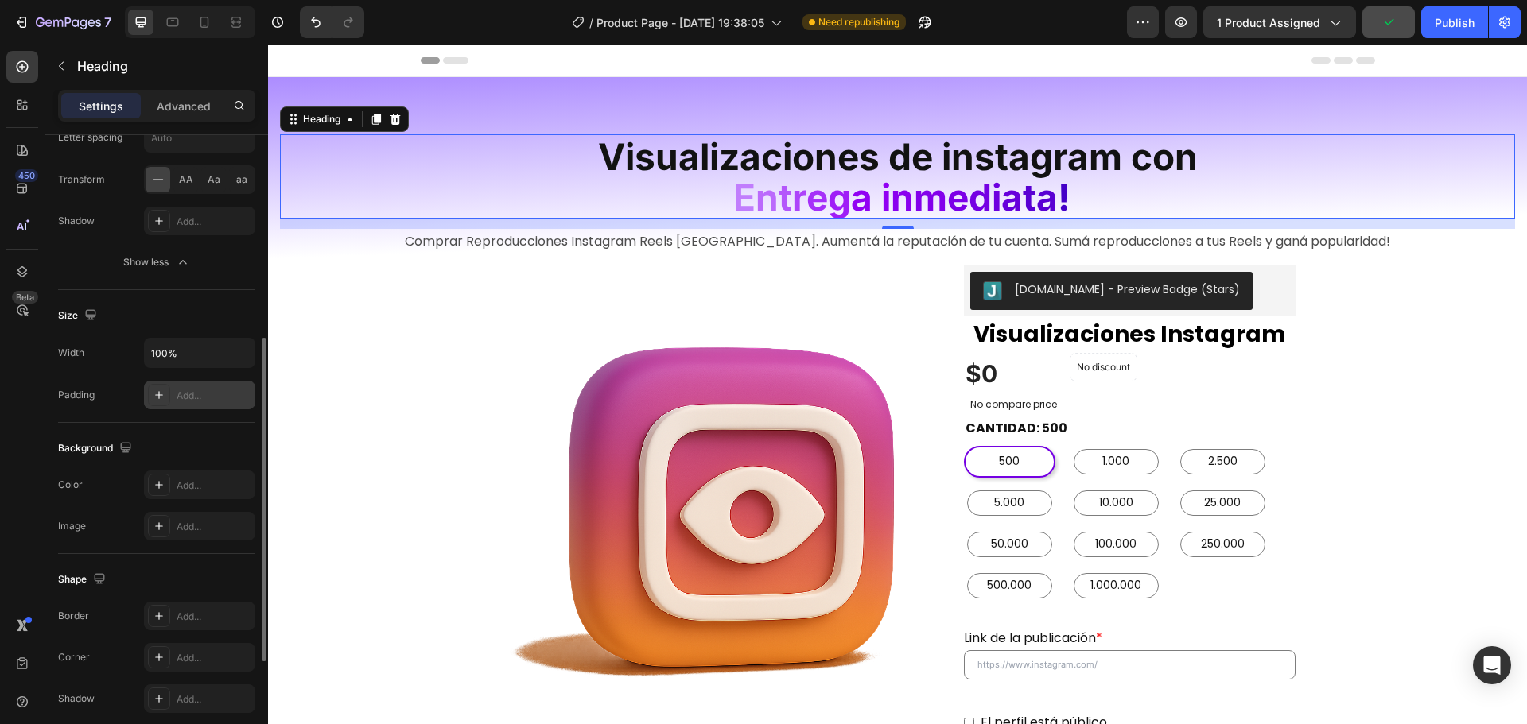
click at [204, 392] on div "Add..." at bounding box center [214, 396] width 75 height 14
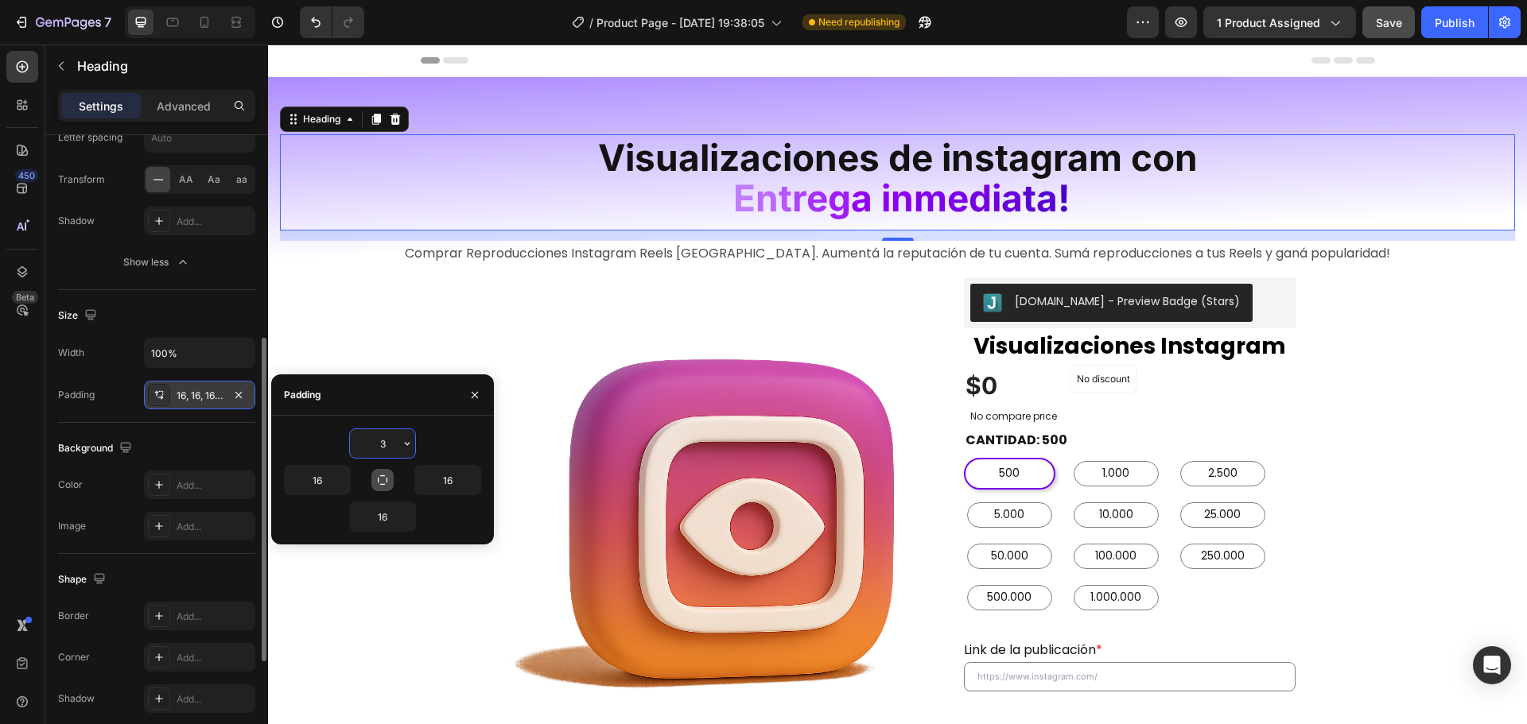
type input "3"
click at [373, 470] on button "button" at bounding box center [382, 480] width 22 height 22
type input "3"
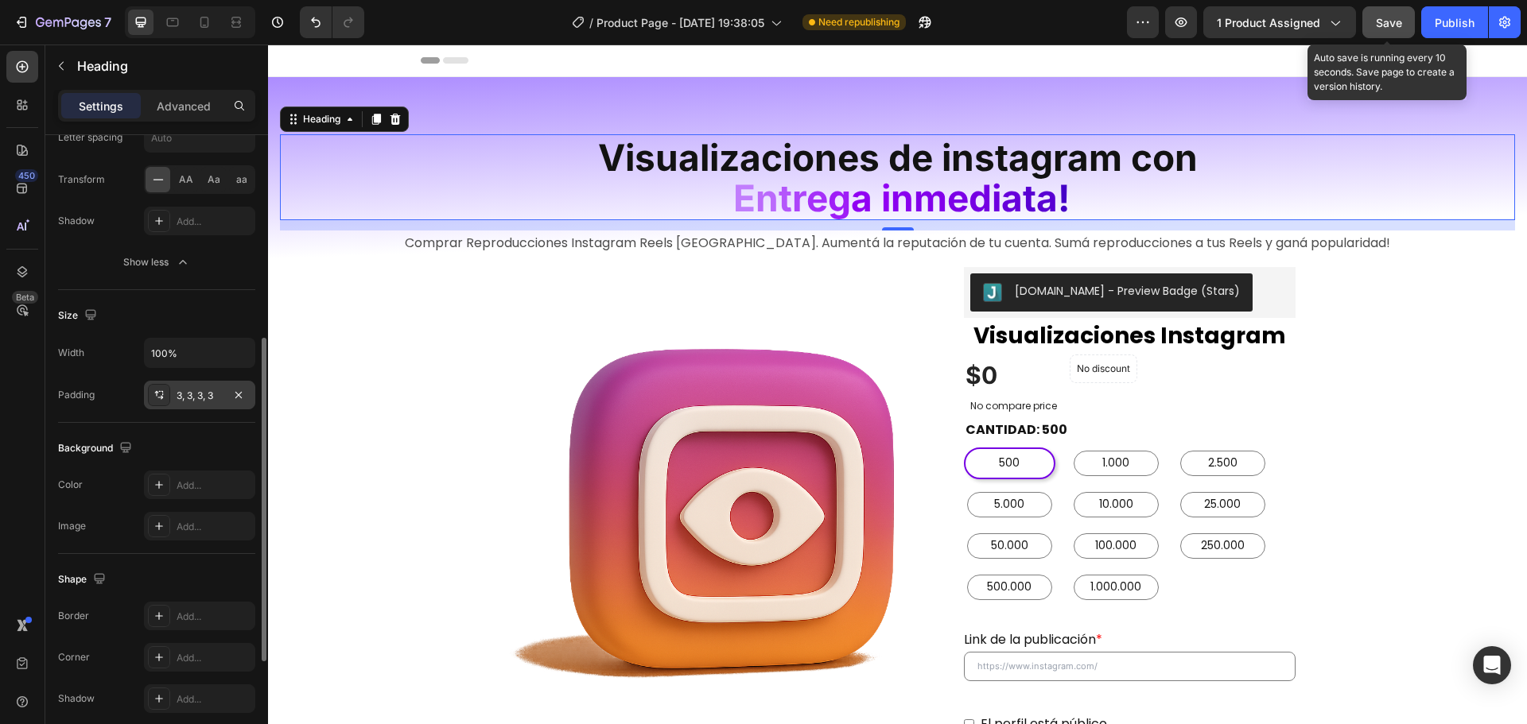
click at [1392, 16] on span "Save" at bounding box center [1389, 23] width 26 height 14
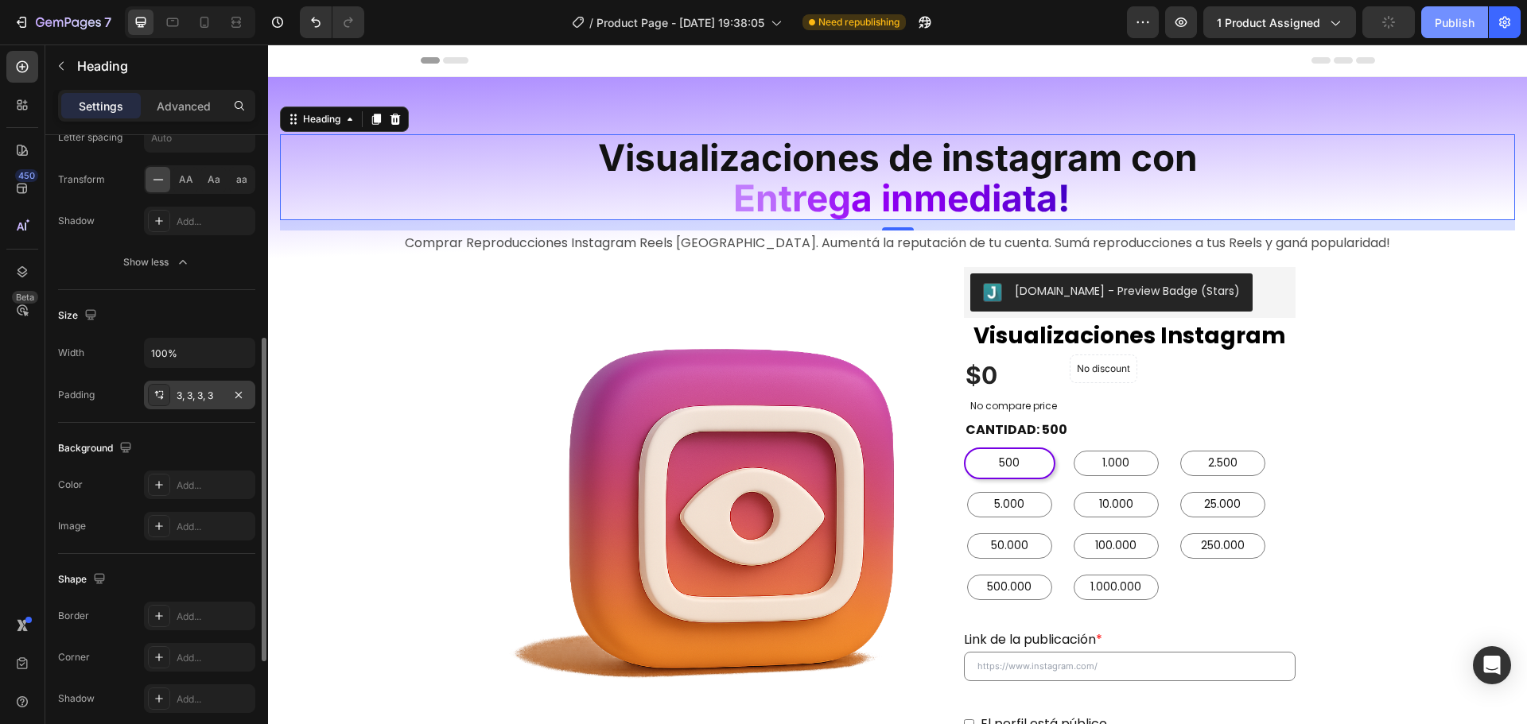
click at [1444, 24] on div "Publish" at bounding box center [1455, 22] width 40 height 17
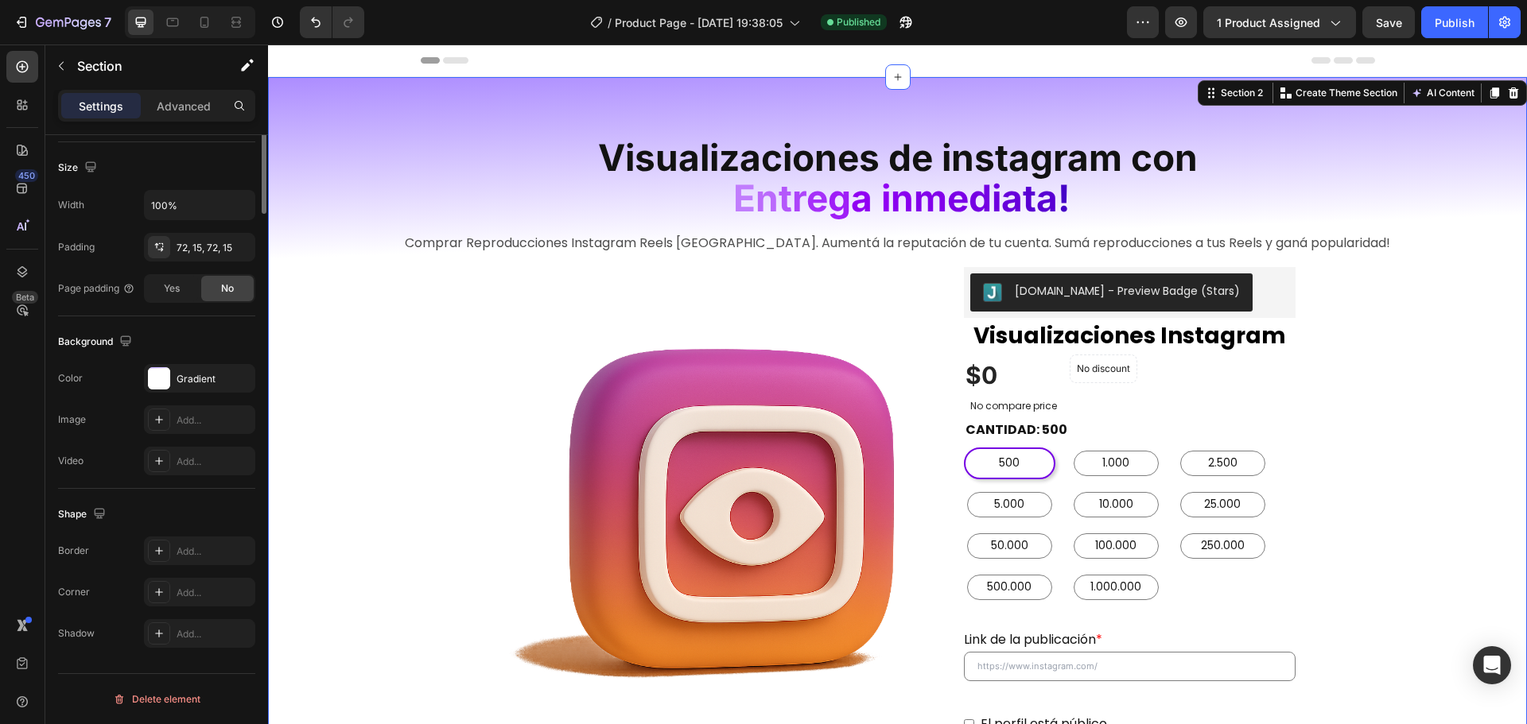
scroll to position [0, 0]
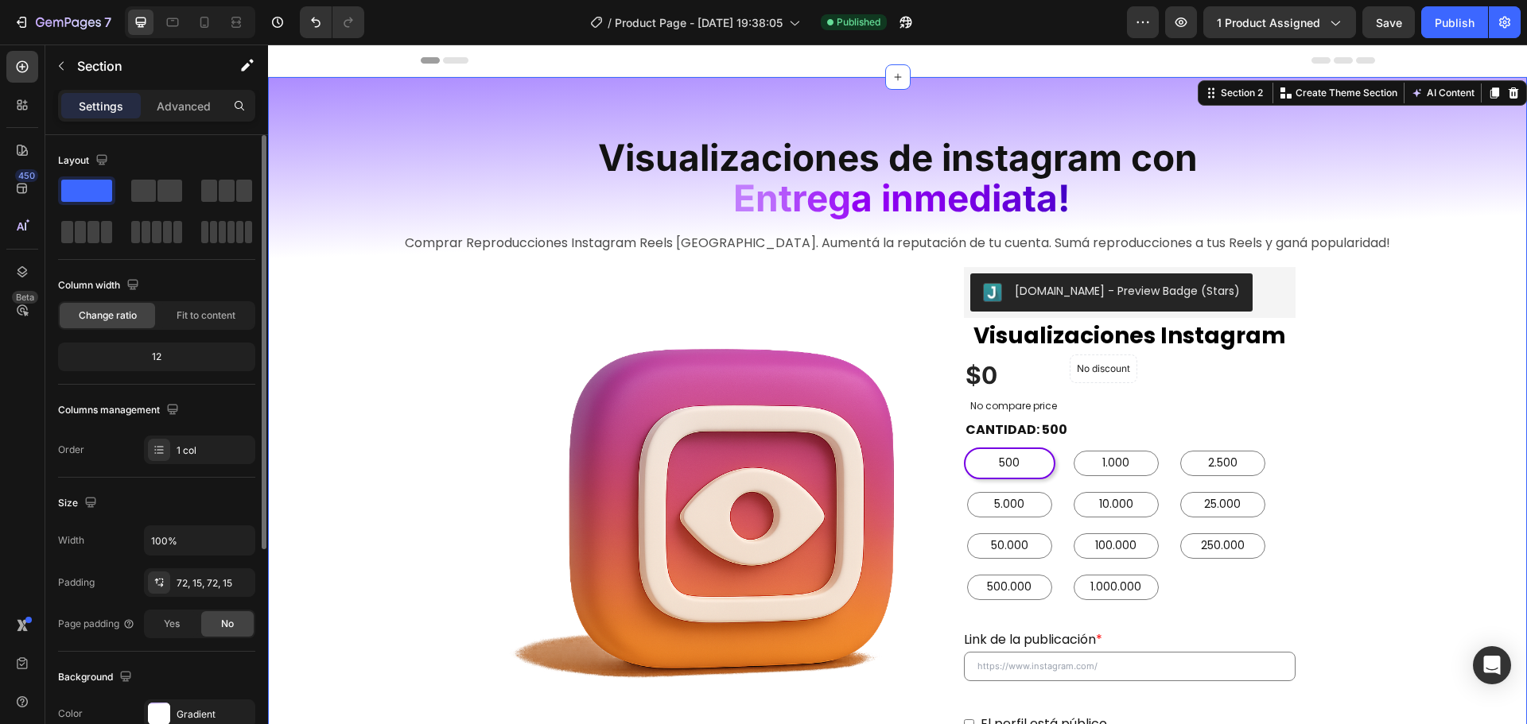
click at [993, 28] on div "/ Product Page - Aug 10, 19:38:05 Published" at bounding box center [752, 22] width 750 height 32
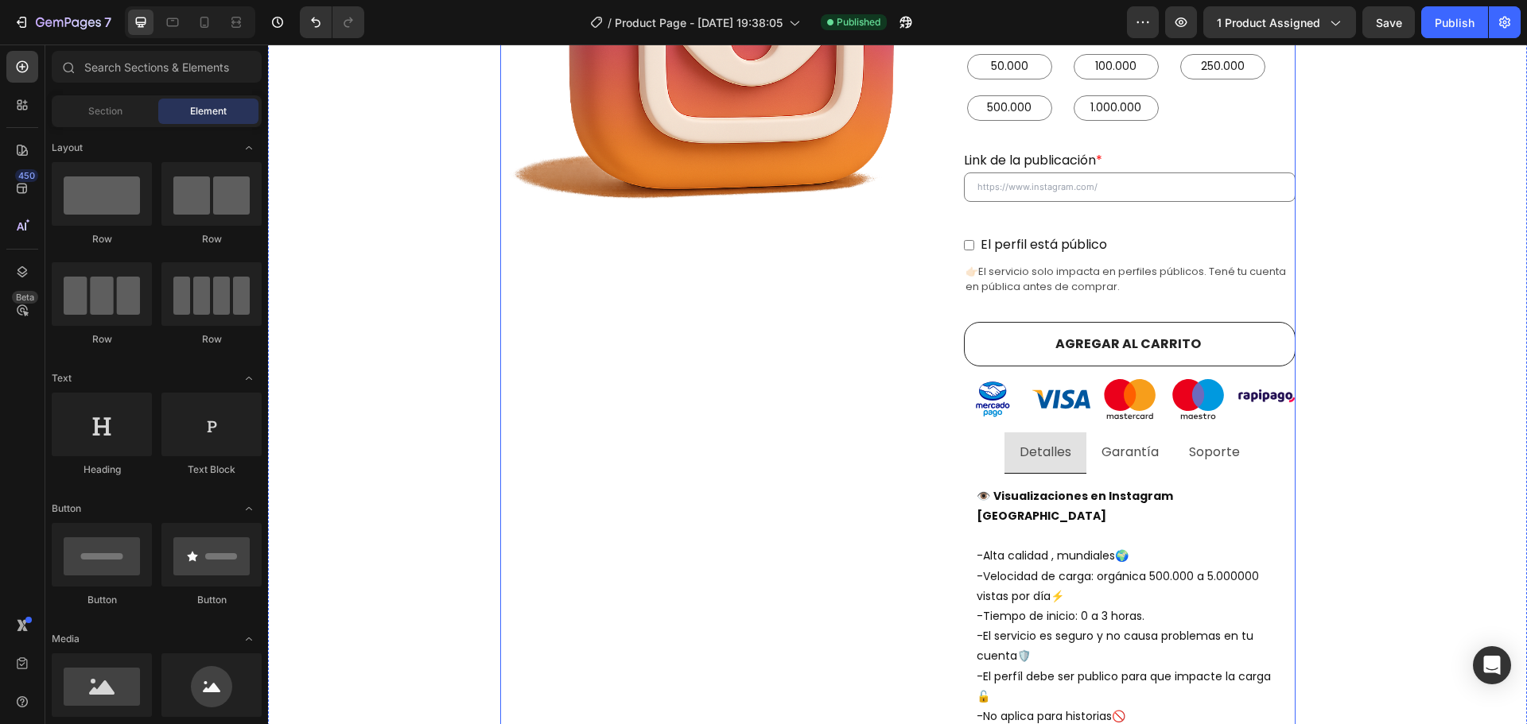
scroll to position [390, 0]
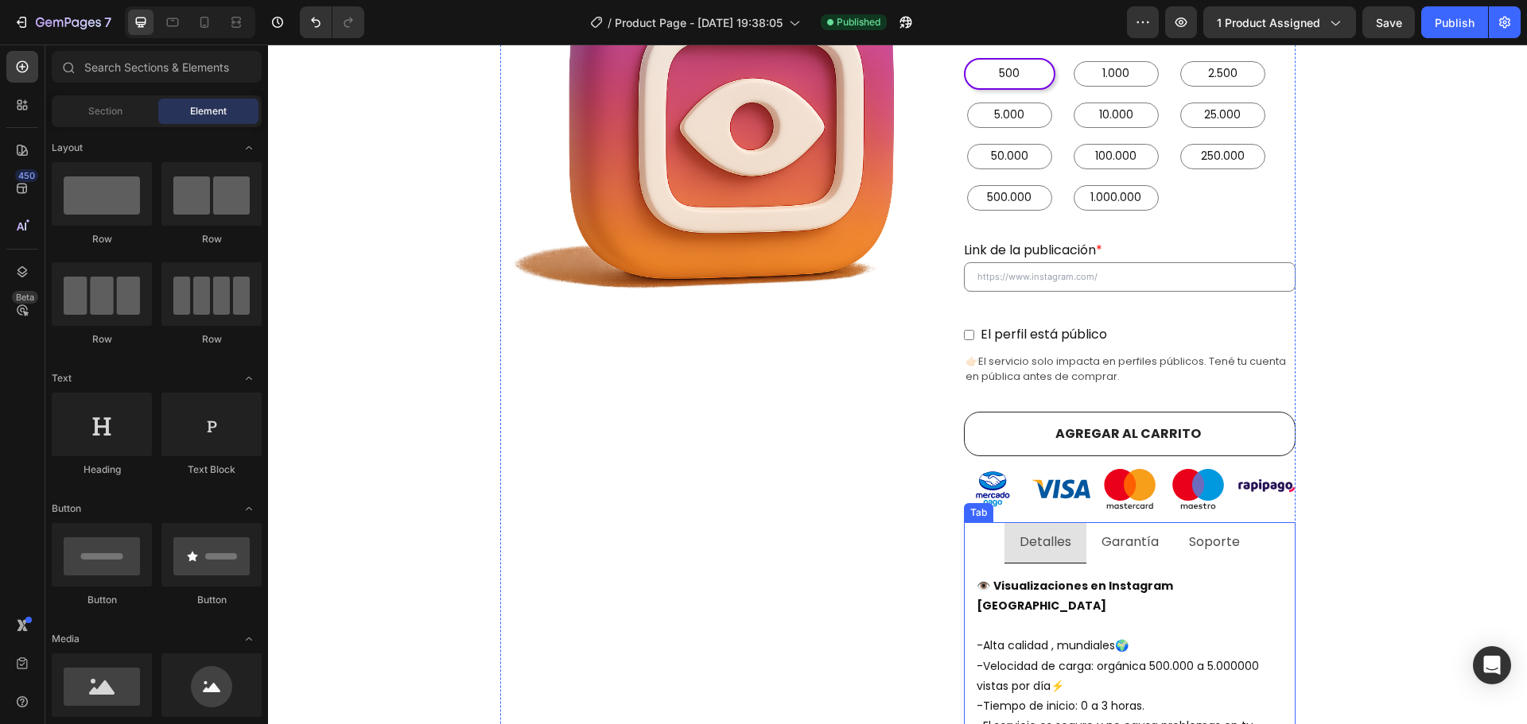
click at [1149, 545] on p "Garantía" at bounding box center [1129, 542] width 57 height 23
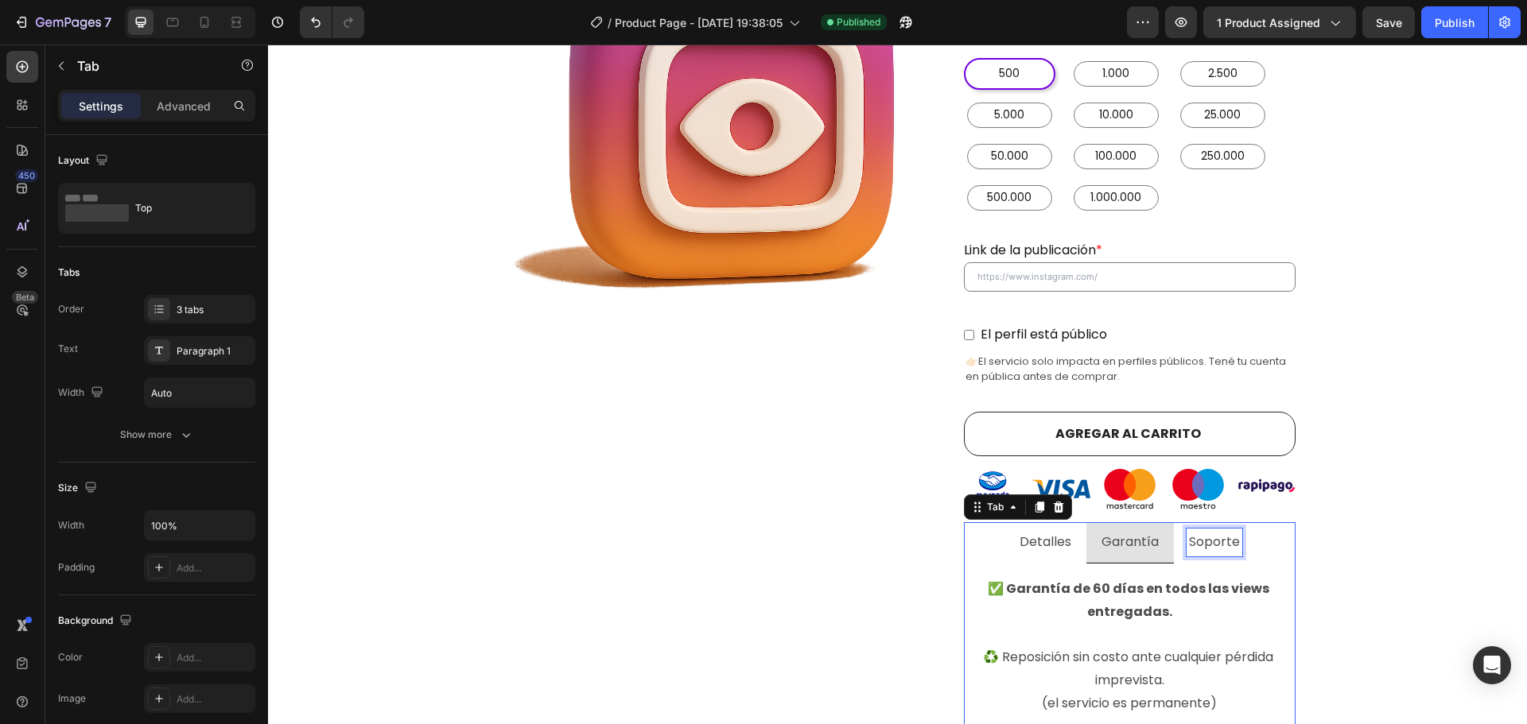
click at [1212, 545] on p "Soporte" at bounding box center [1214, 542] width 51 height 23
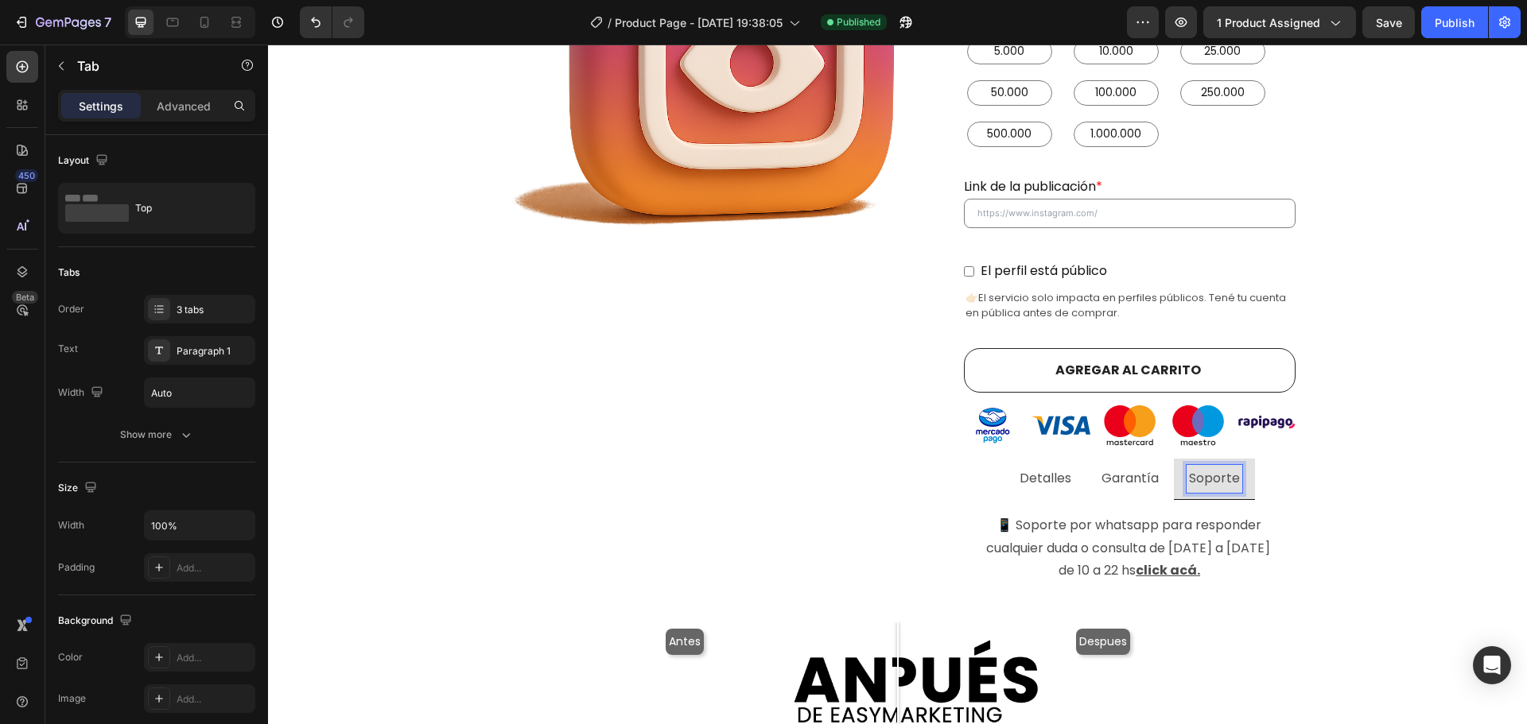
scroll to position [549, 0]
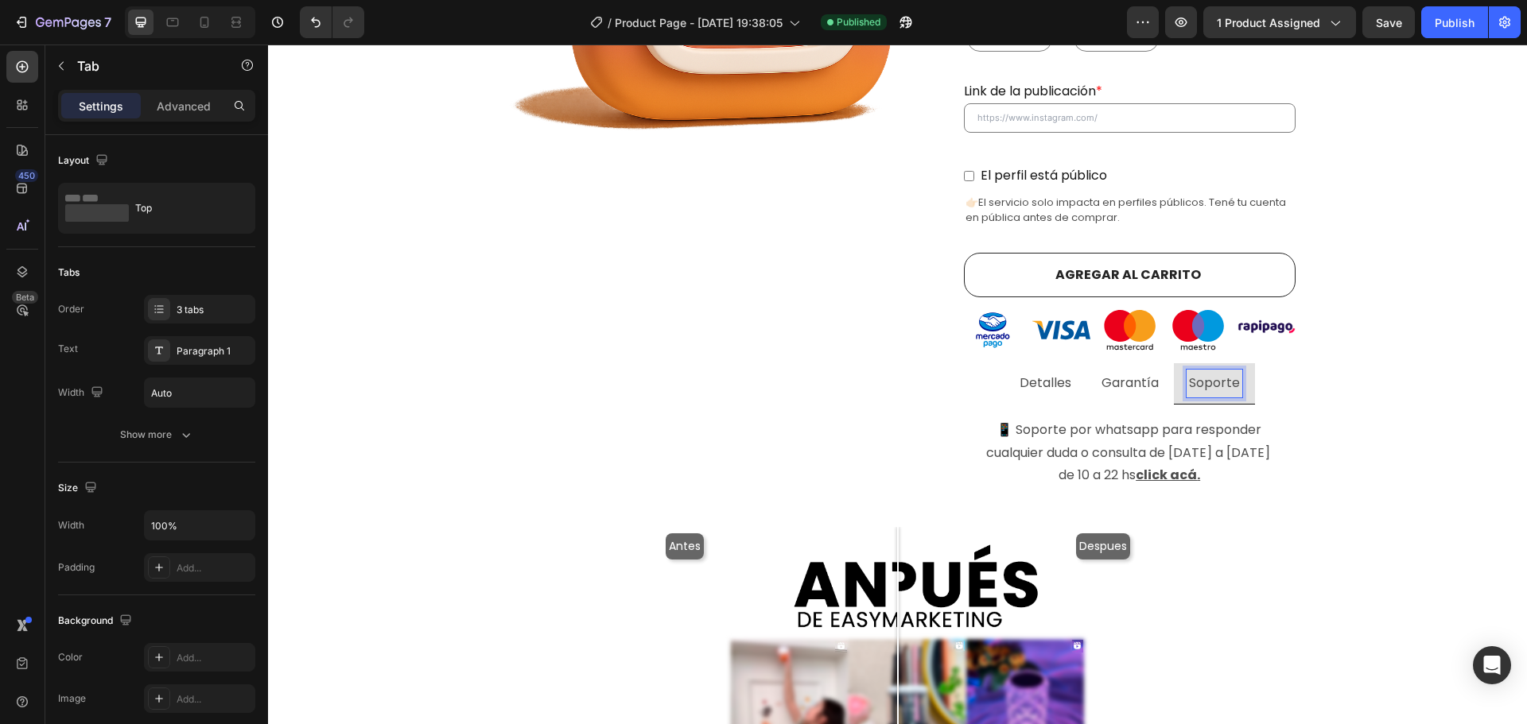
click at [1101, 383] on p "Garantía" at bounding box center [1129, 383] width 57 height 23
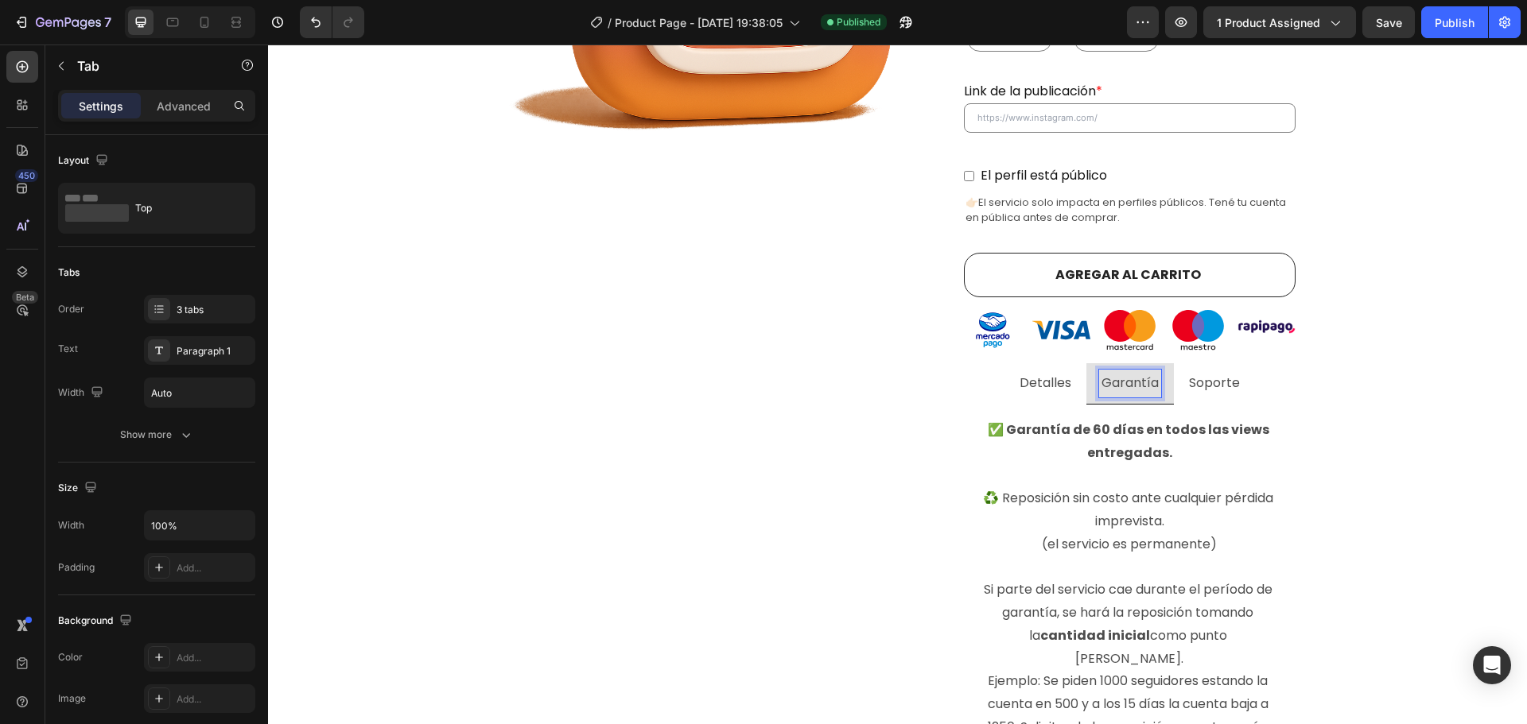
click at [1036, 384] on p "Detalles" at bounding box center [1045, 383] width 52 height 23
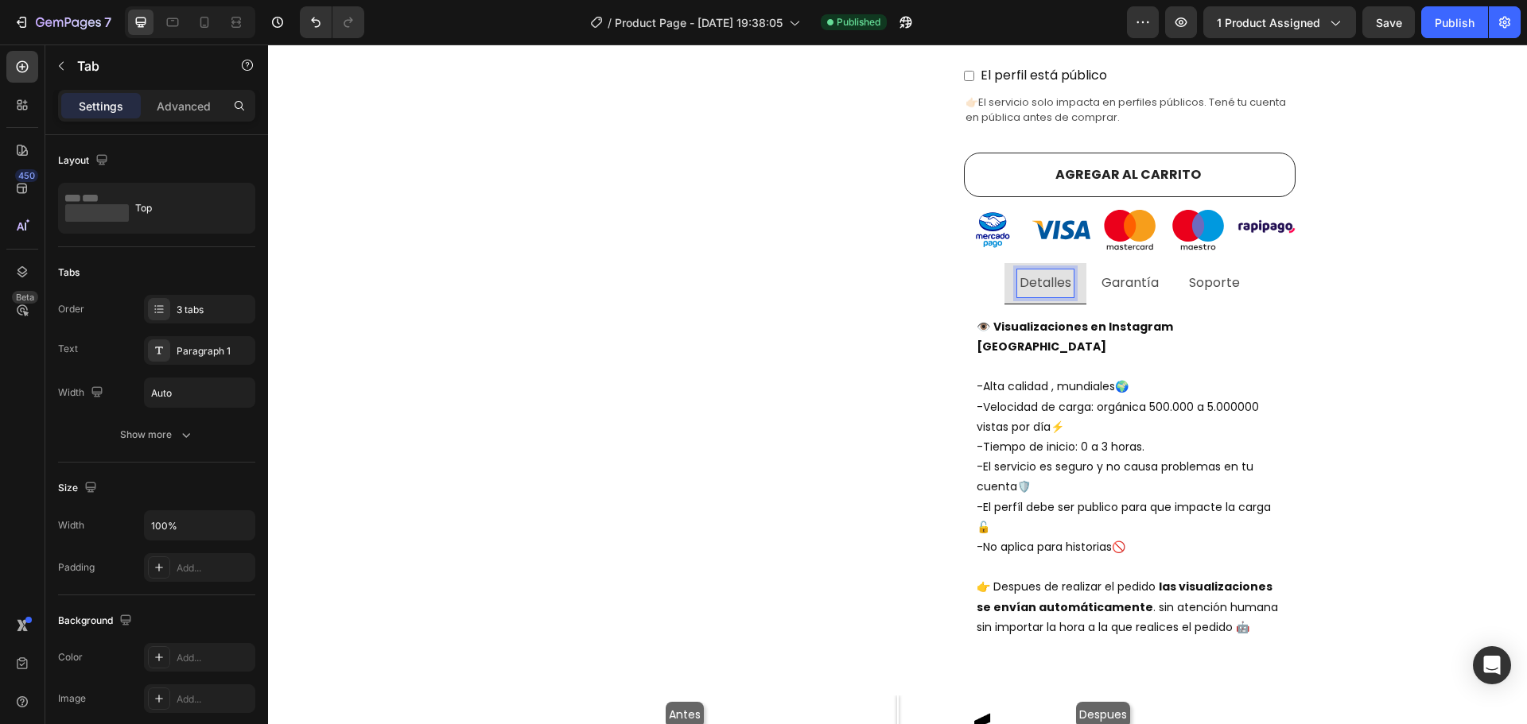
scroll to position [867, 0]
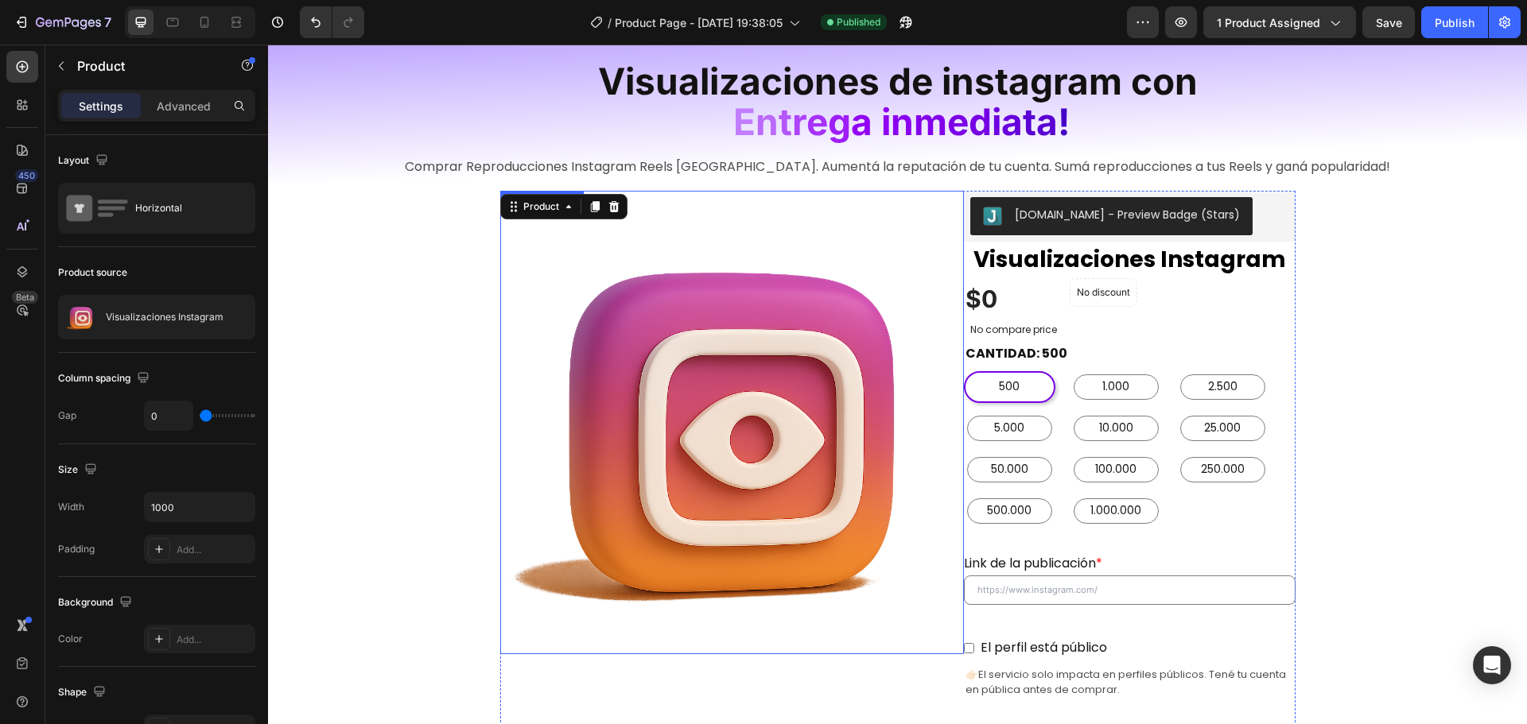
scroll to position [72, 0]
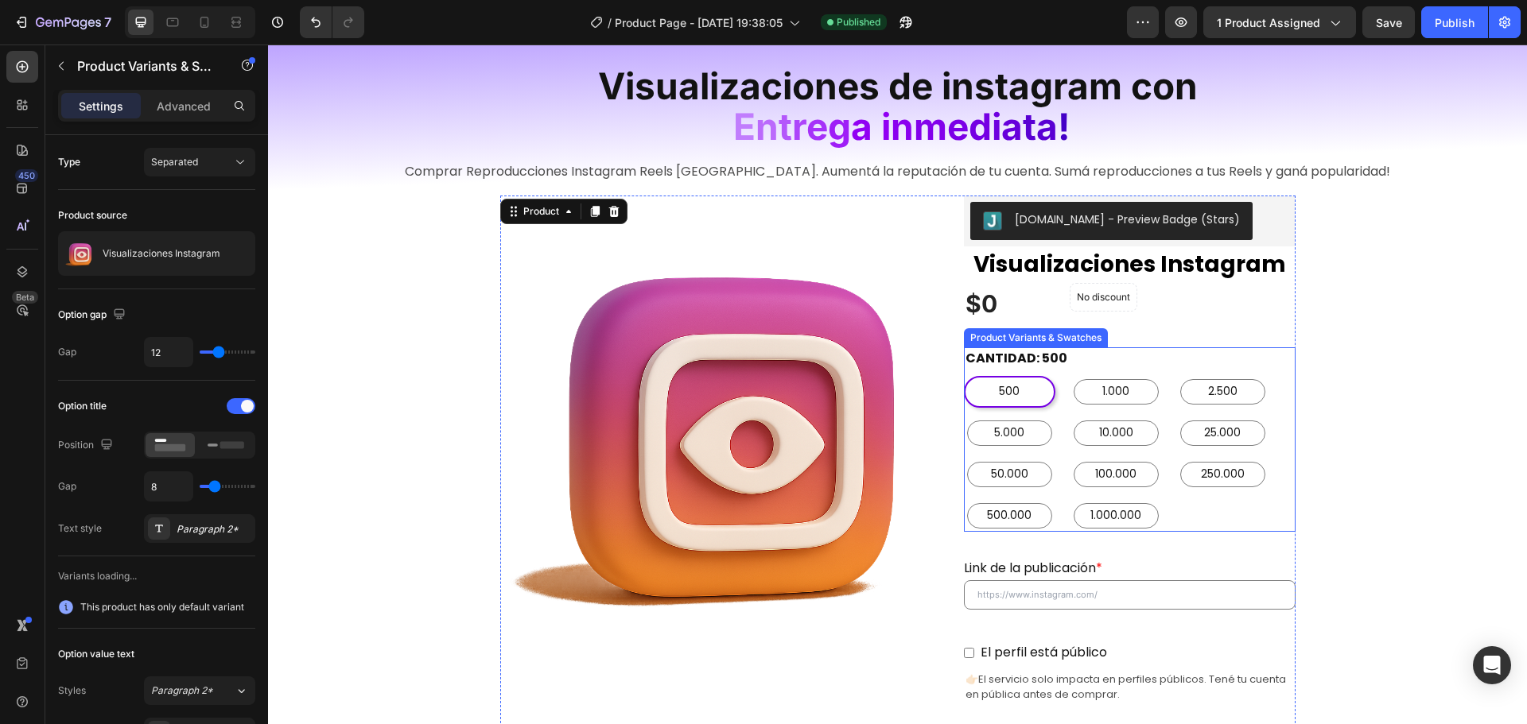
click at [1144, 354] on div "CANTIDAD: 500 500 500 500 1.000 1.000 1.000 2.500 2.500 2.500 5.000 5.000 5.000…" at bounding box center [1130, 440] width 332 height 184
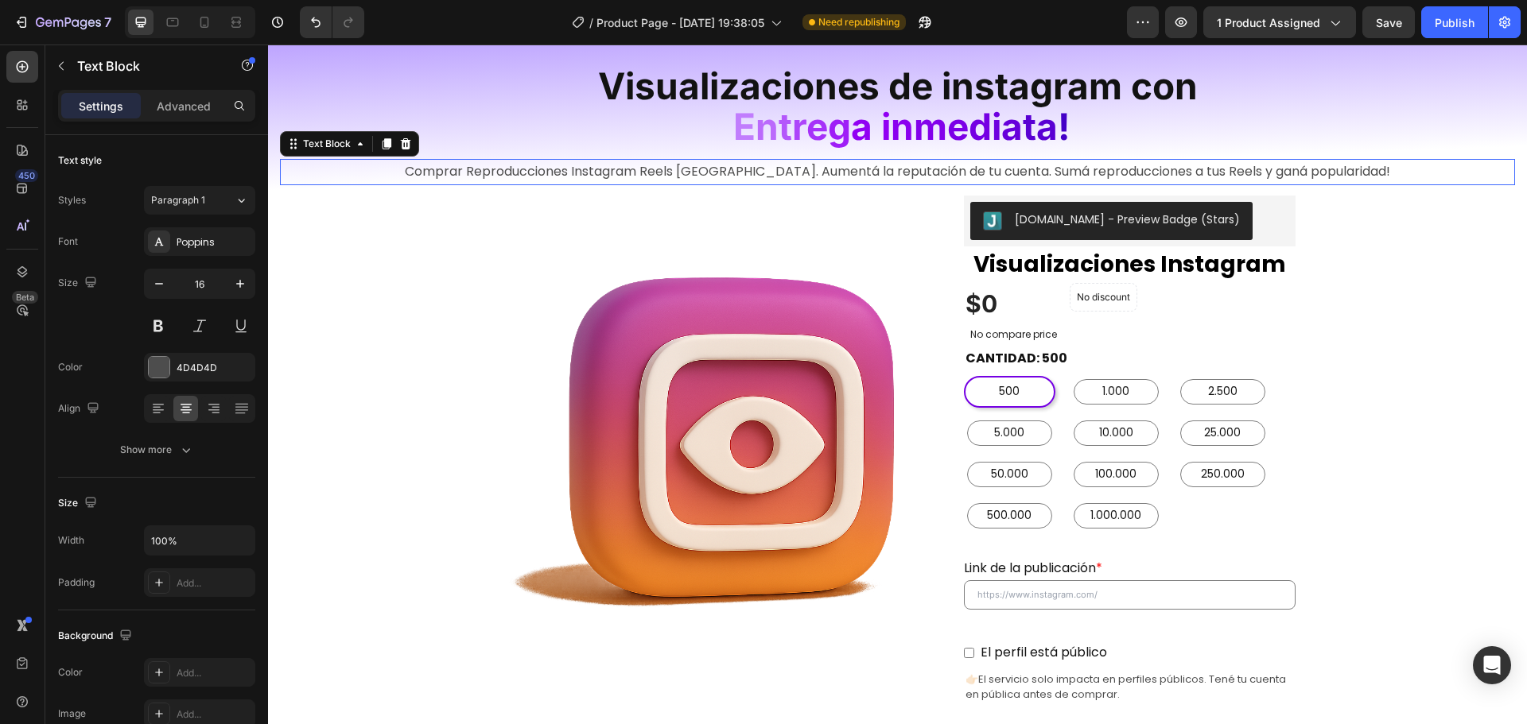
click at [1098, 160] on div "Comprar Reproducciones Instagram Reels Argentina. Aumentá la reputación de tu c…" at bounding box center [897, 172] width 1235 height 26
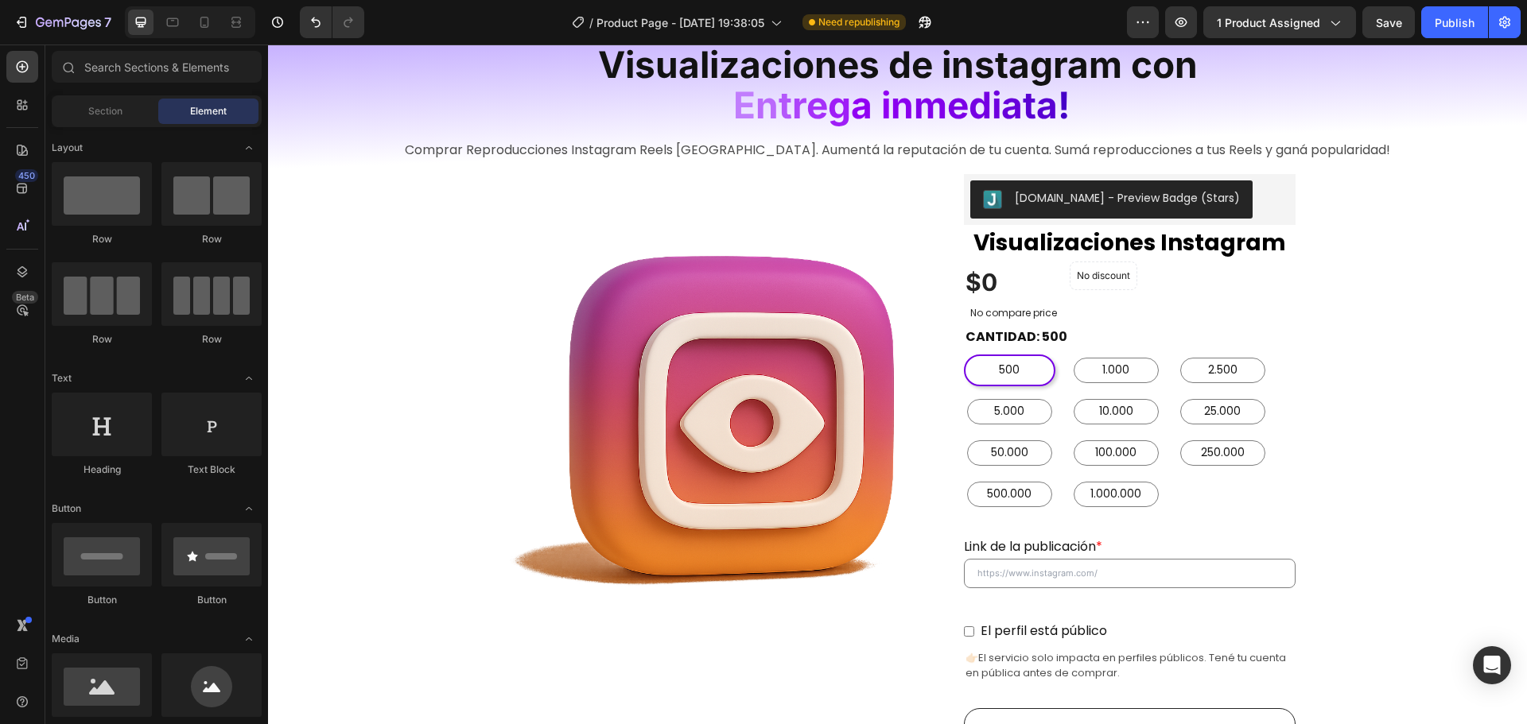
scroll to position [0, 0]
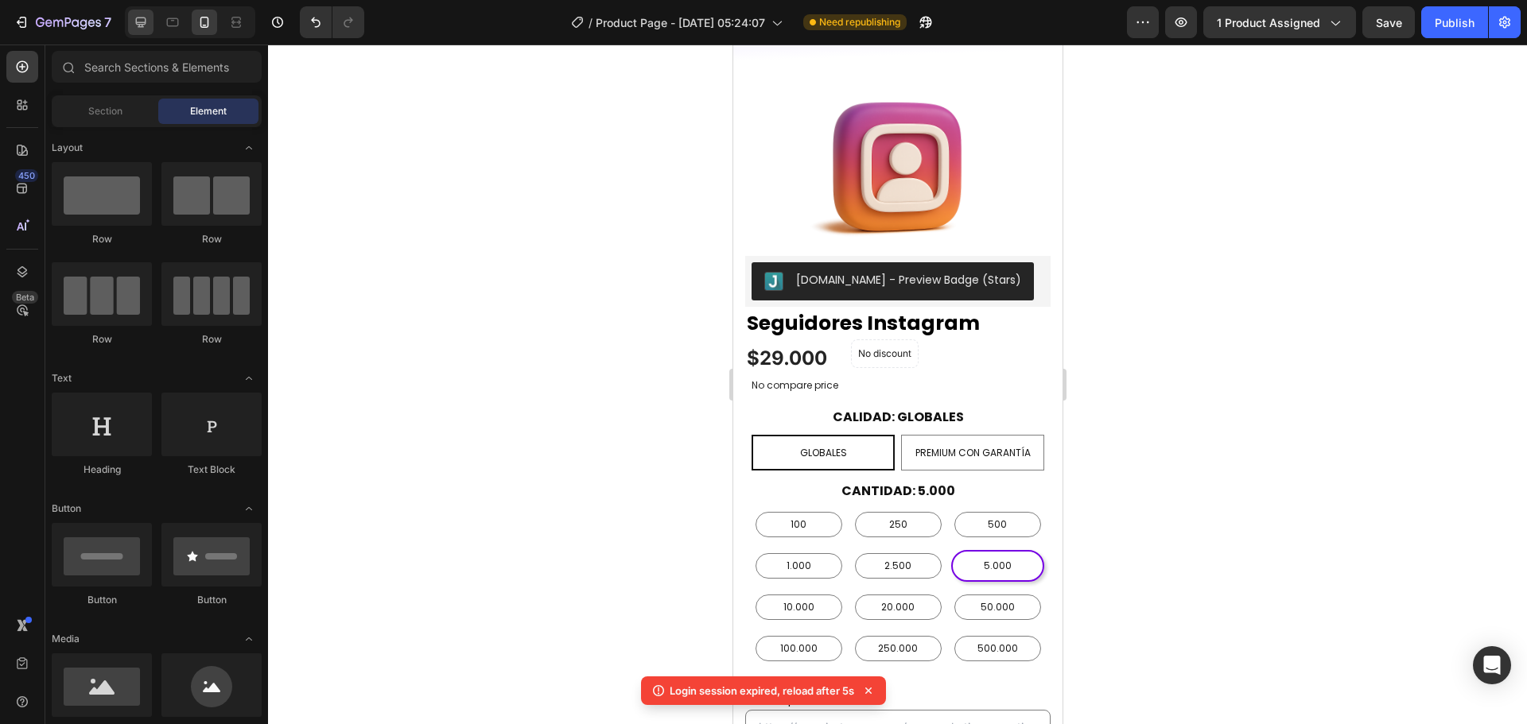
click at [143, 32] on div at bounding box center [140, 22] width 25 height 25
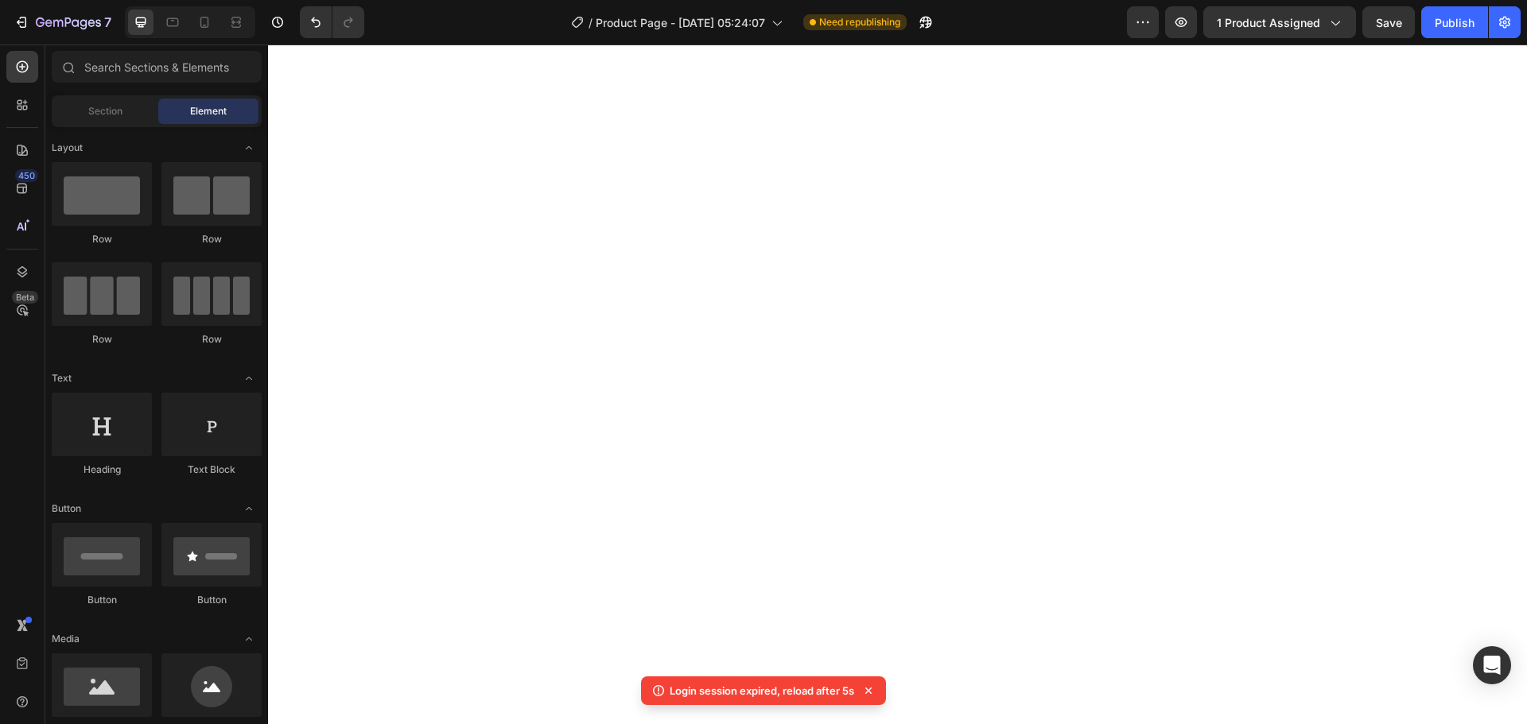
scroll to position [2403, 0]
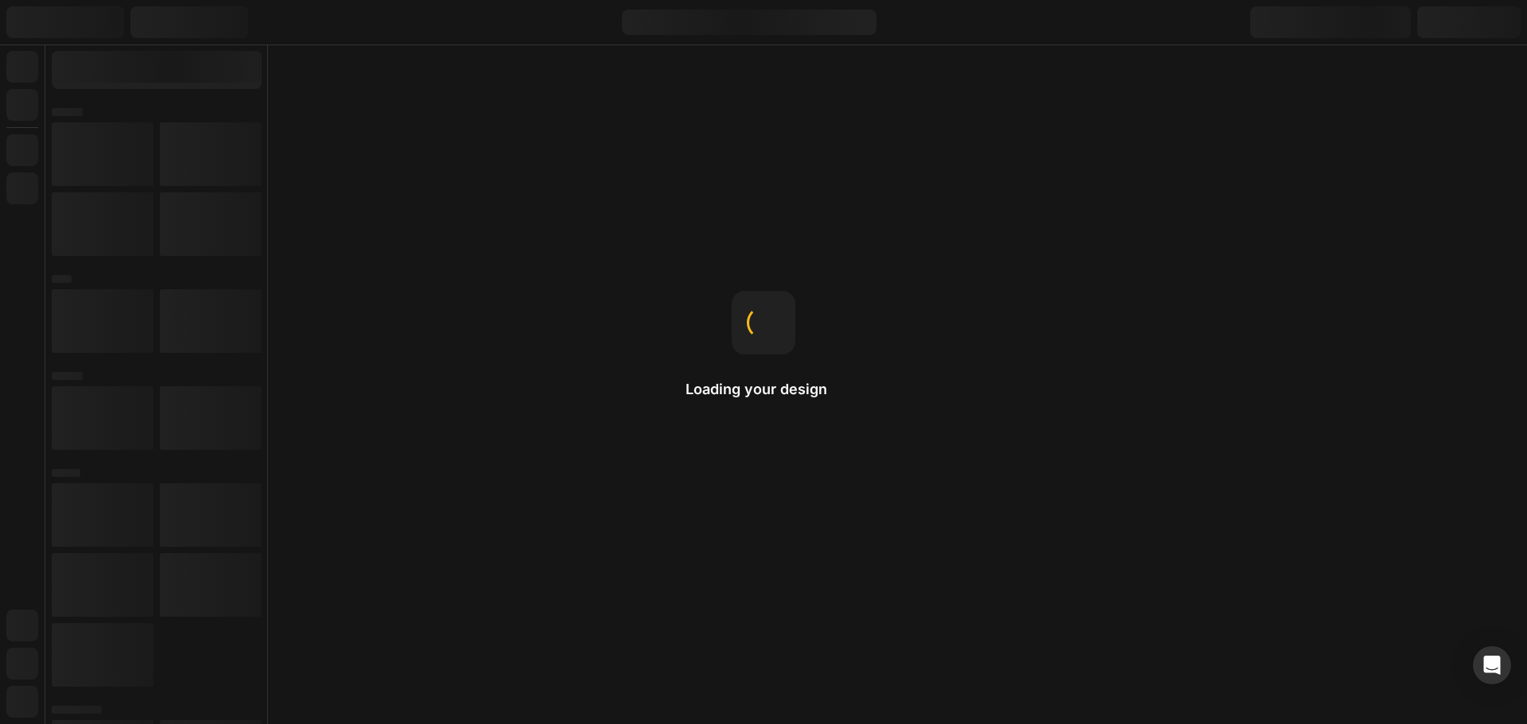
radio input "false"
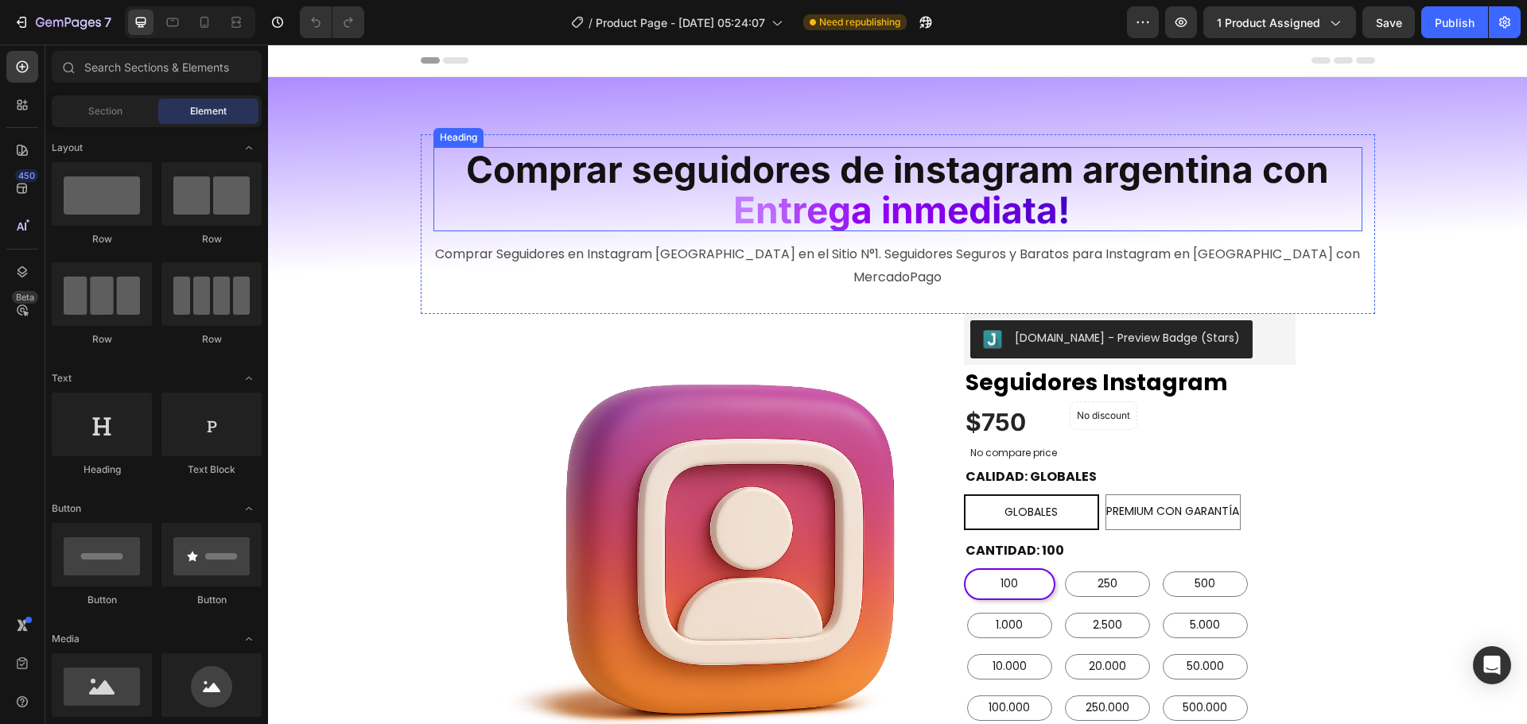
click at [810, 184] on span "Comprar seguidores de instagram argentina con" at bounding box center [897, 169] width 863 height 45
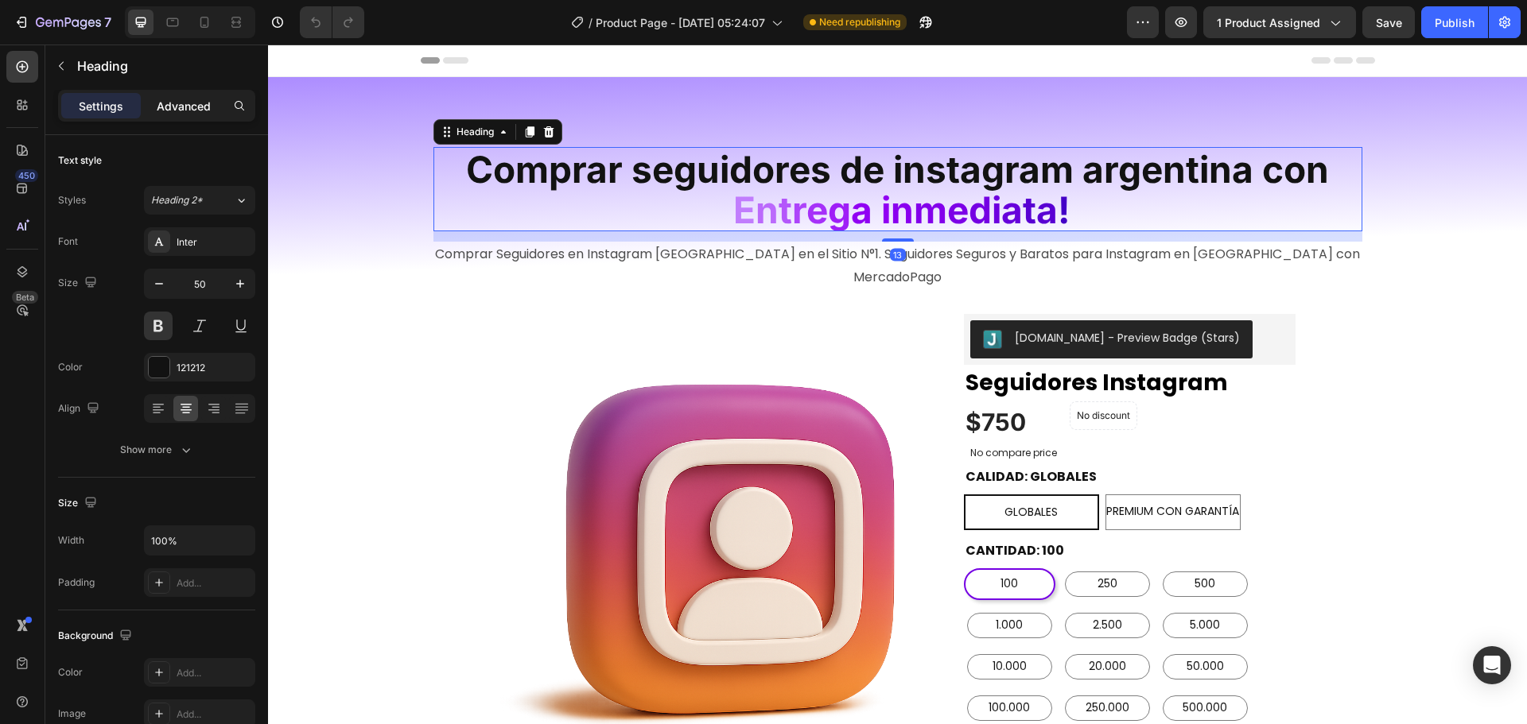
click at [178, 103] on p "Advanced" at bounding box center [184, 106] width 54 height 17
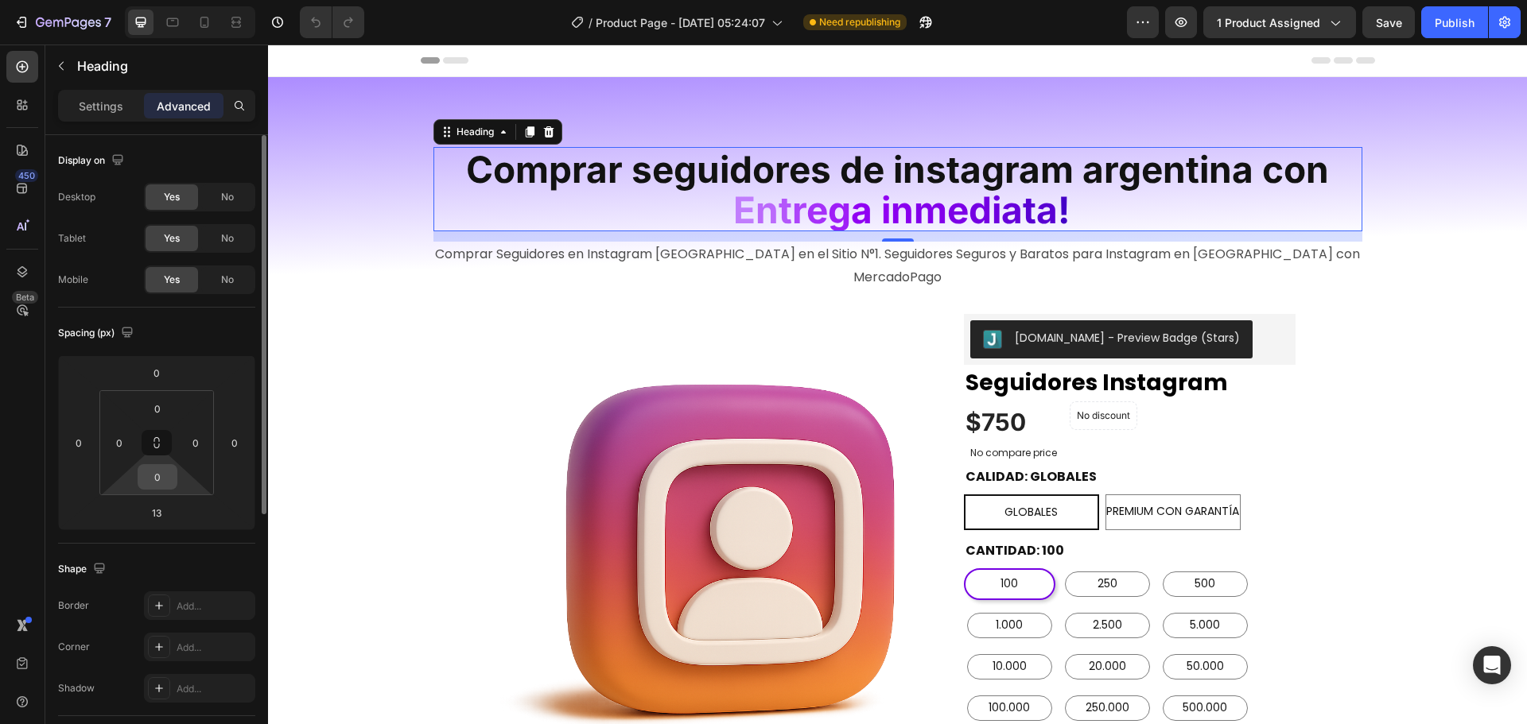
click at [160, 473] on input "0" at bounding box center [158, 477] width 32 height 24
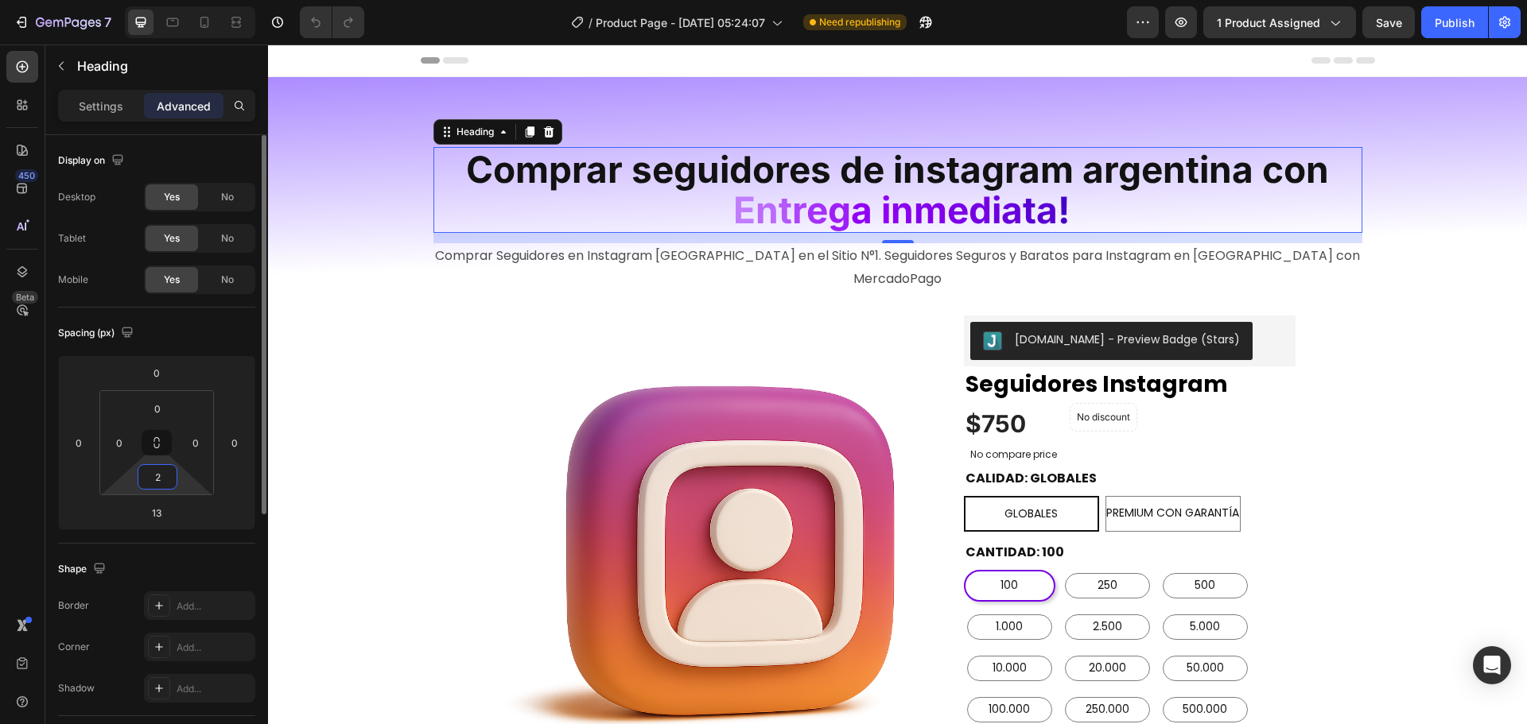
type input "2"
click at [201, 160] on div "Display on" at bounding box center [156, 160] width 197 height 25
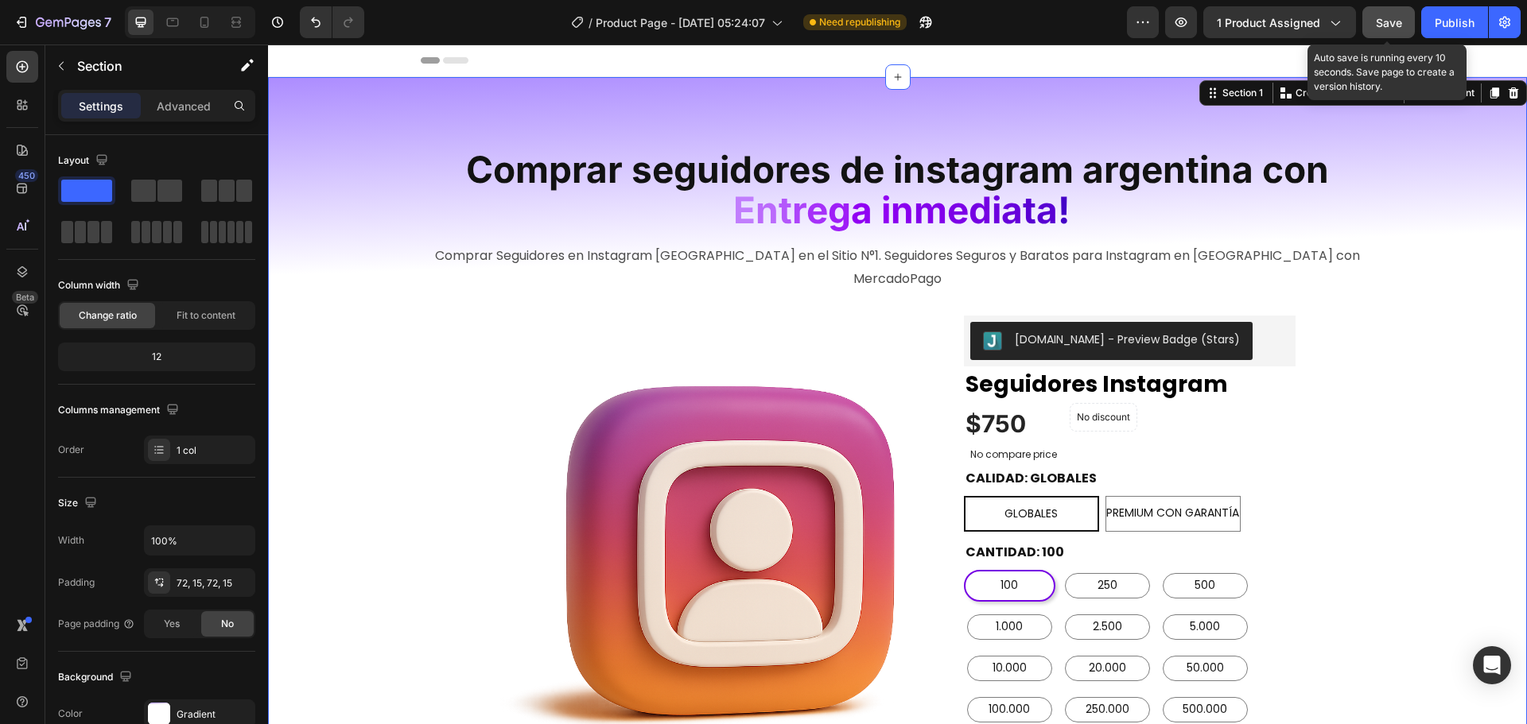
click at [1389, 19] on span "Save" at bounding box center [1389, 23] width 26 height 14
click at [1441, 16] on div "Publish" at bounding box center [1455, 22] width 40 height 17
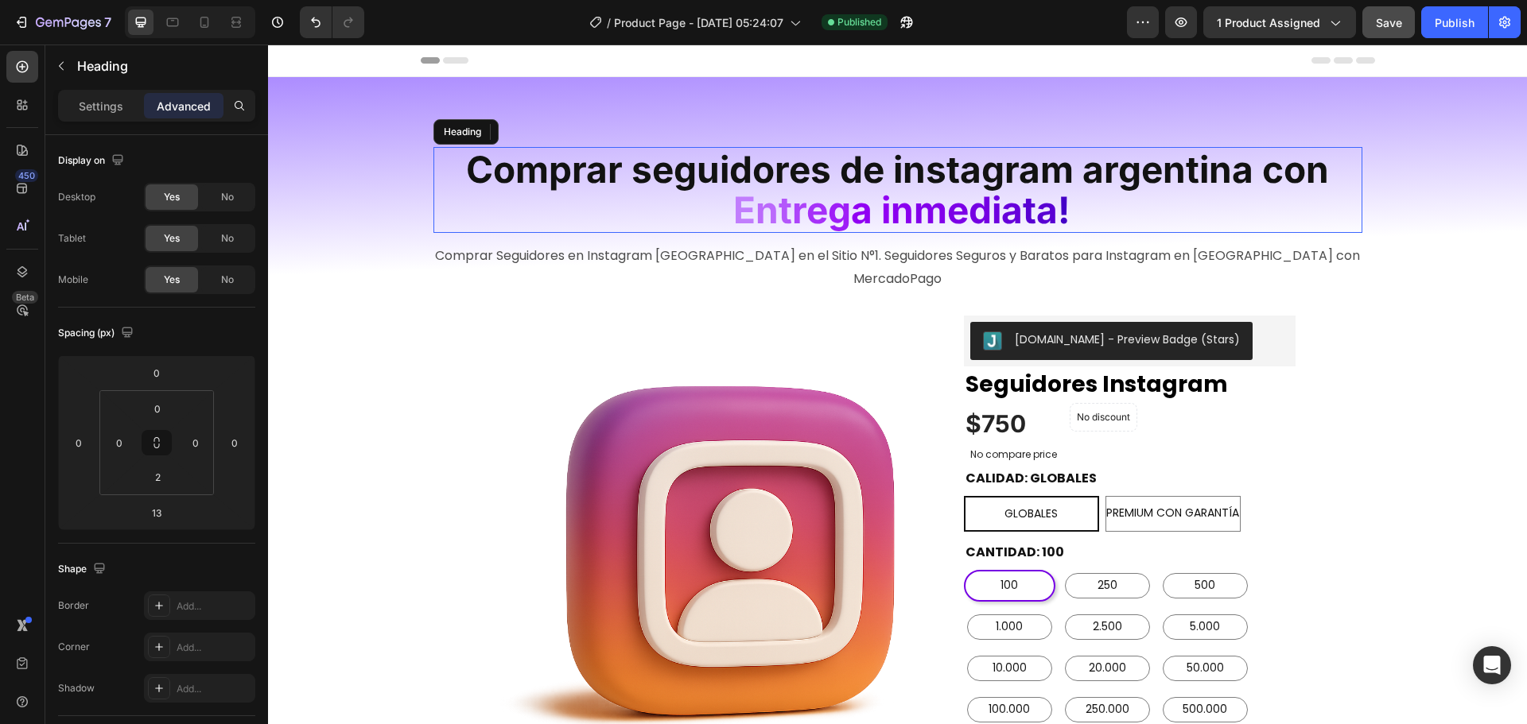
click at [1233, 206] on h2 "Comprar seguidores de instagram argentina con E n t r e g a i n m e d i a ta !" at bounding box center [897, 189] width 929 height 84
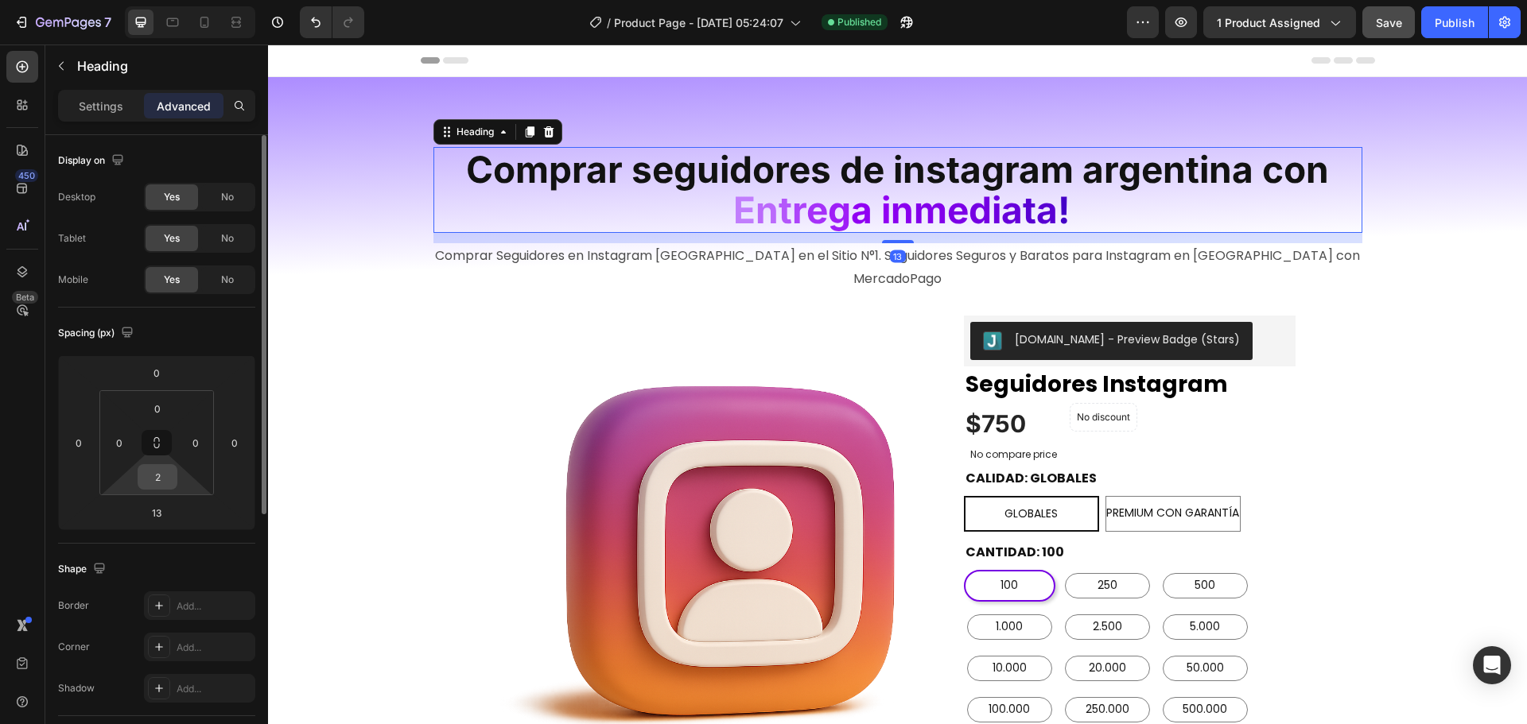
click at [165, 476] on input "2" at bounding box center [158, 477] width 32 height 24
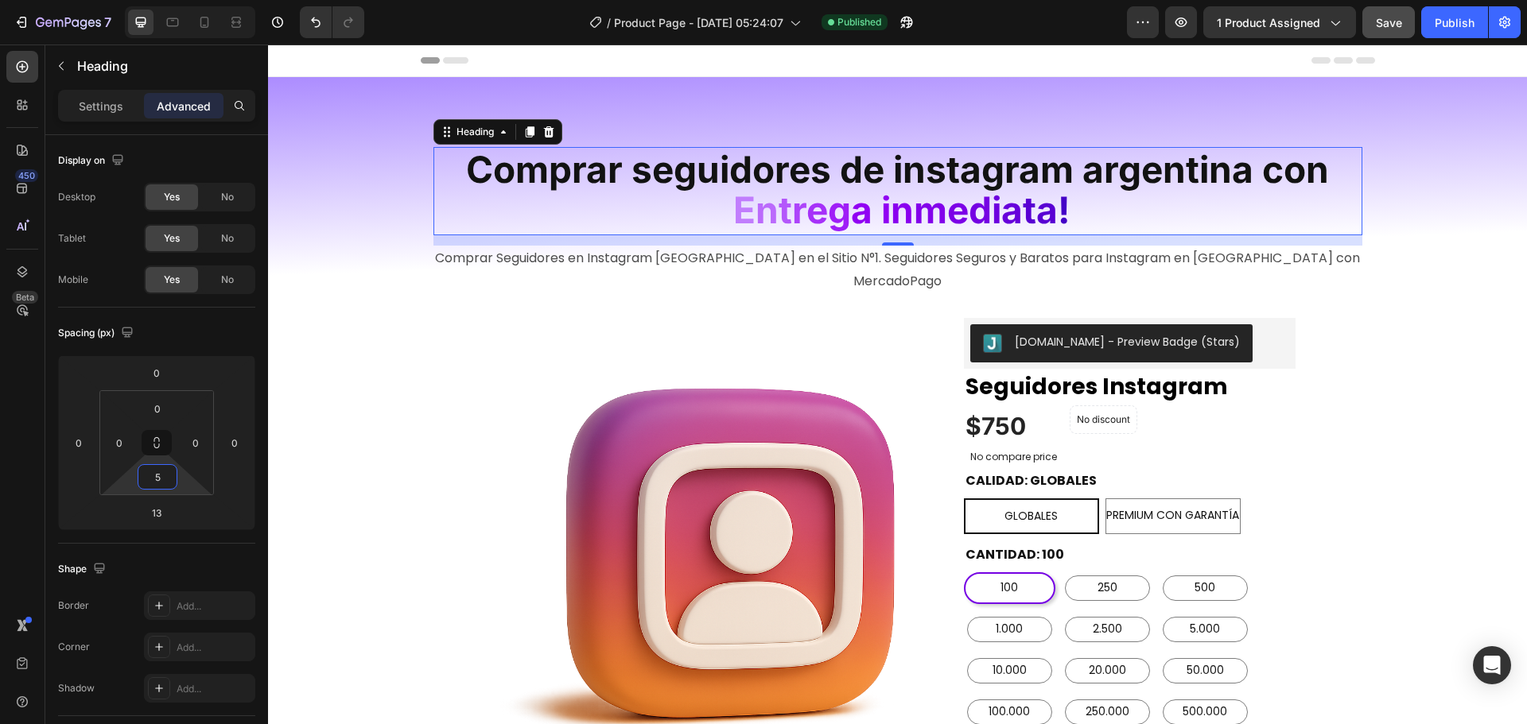
type input "5"
click at [1449, 22] on div "Publish" at bounding box center [1455, 22] width 40 height 17
click at [1171, 208] on h2 "Comprar seguidores de instagram argentina con E n t r e g a i n m e d i a ta !" at bounding box center [897, 189] width 929 height 84
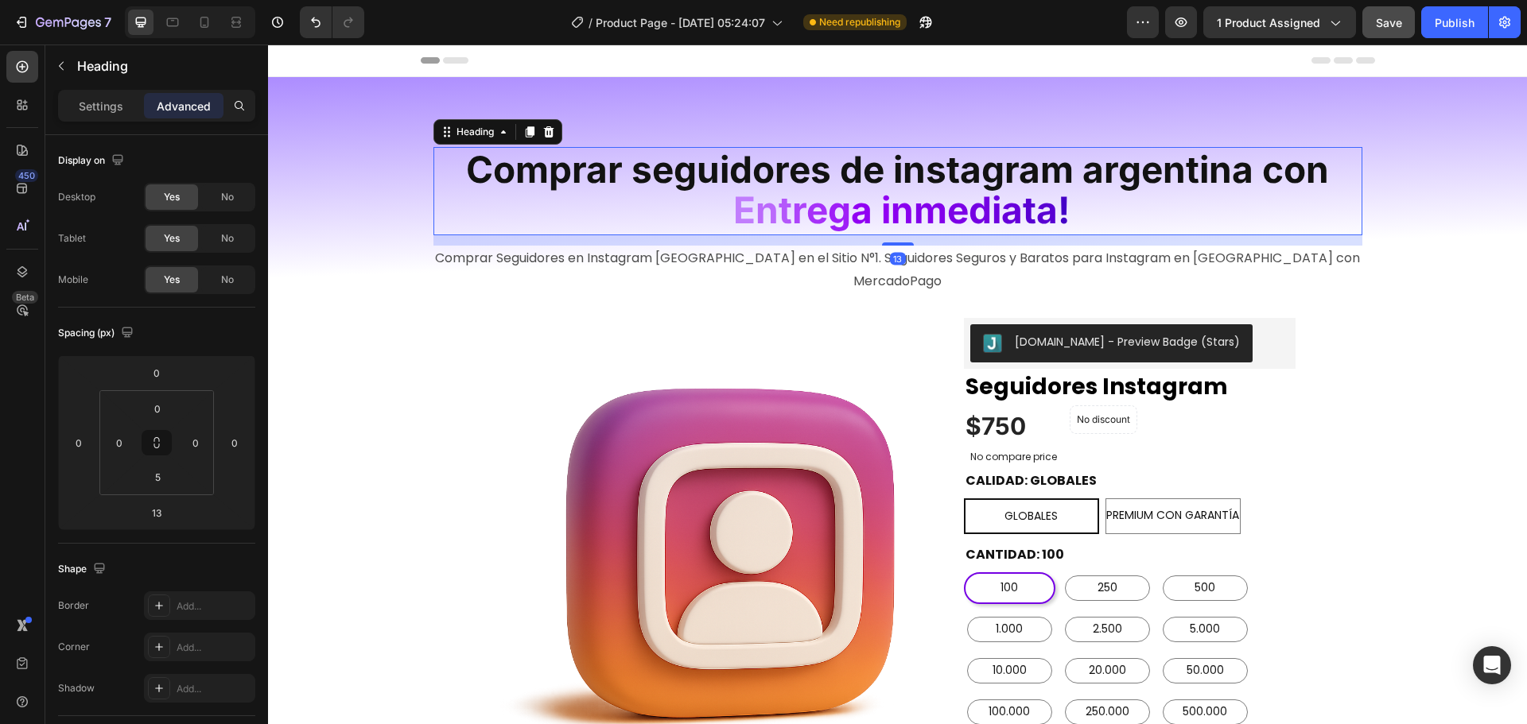
click at [1131, 206] on h2 "Comprar seguidores de instagram argentina con E n t r e g a i n m e d i a ta !" at bounding box center [897, 189] width 929 height 84
click at [156, 466] on input "5" at bounding box center [158, 477] width 32 height 24
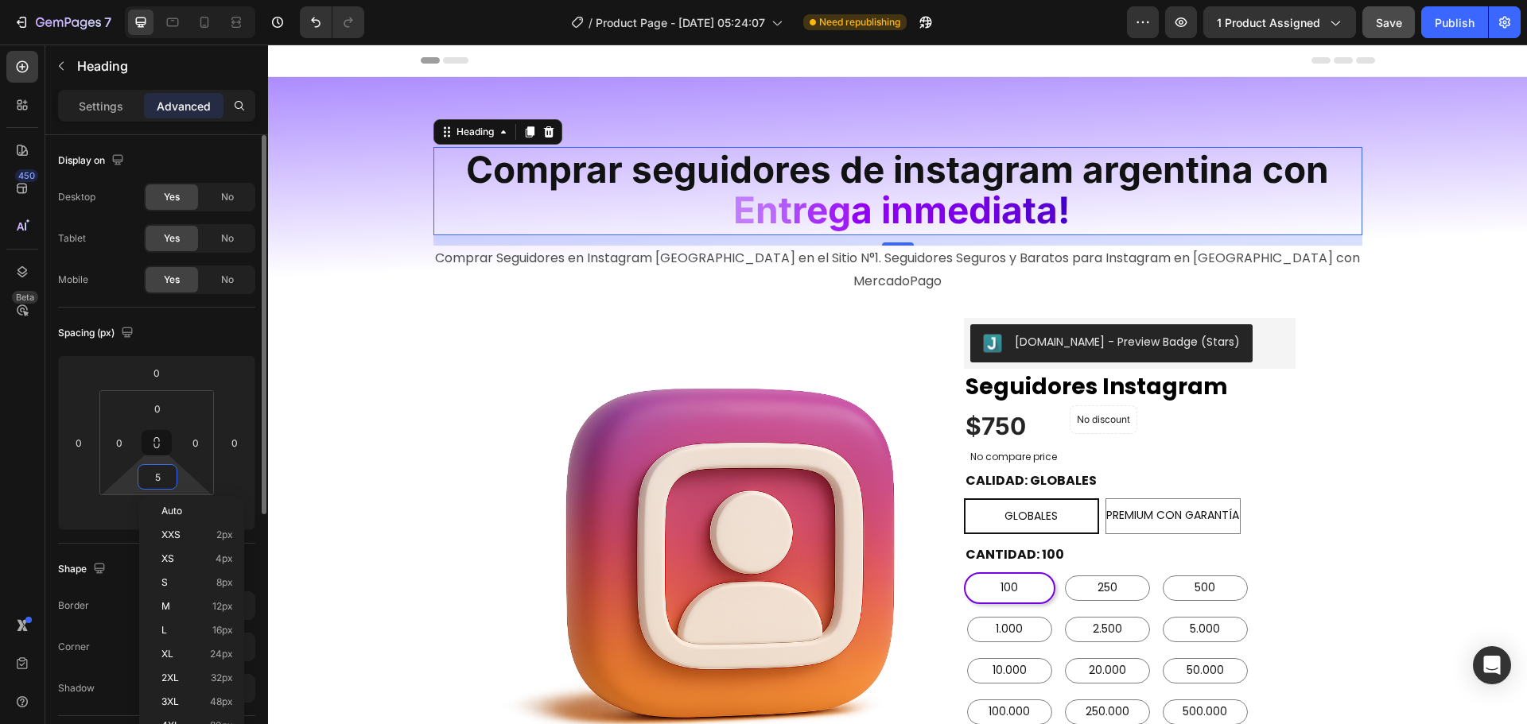
type input "0"
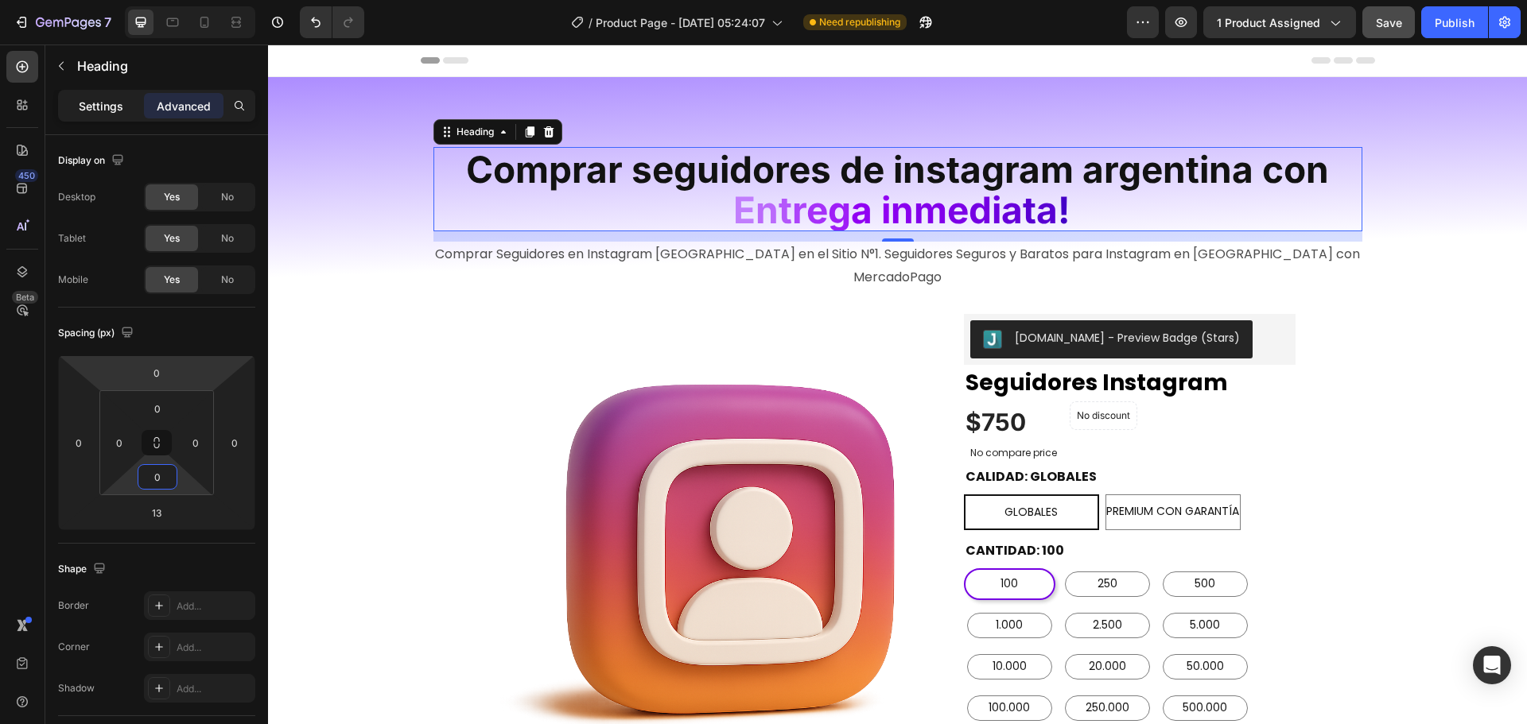
click at [103, 108] on p "Settings" at bounding box center [101, 106] width 45 height 17
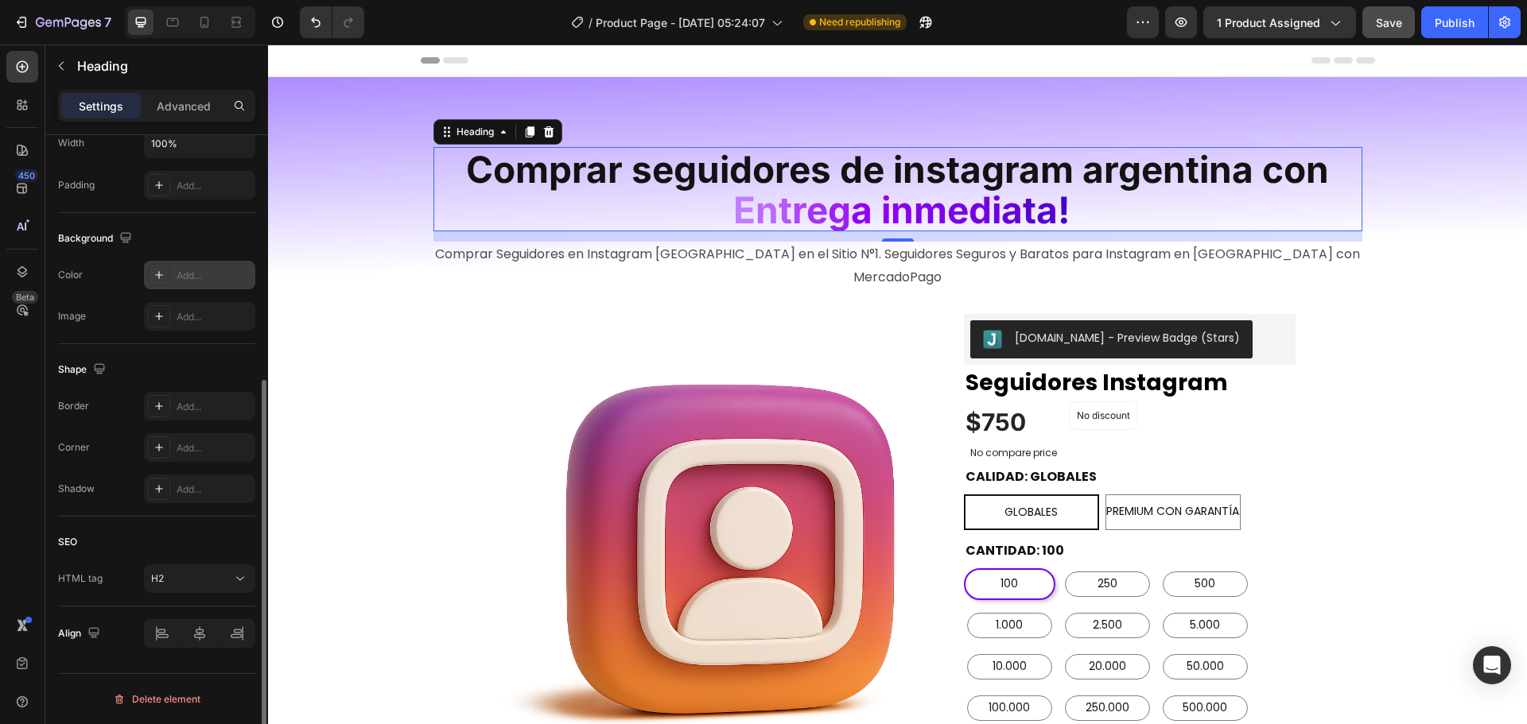
scroll to position [239, 0]
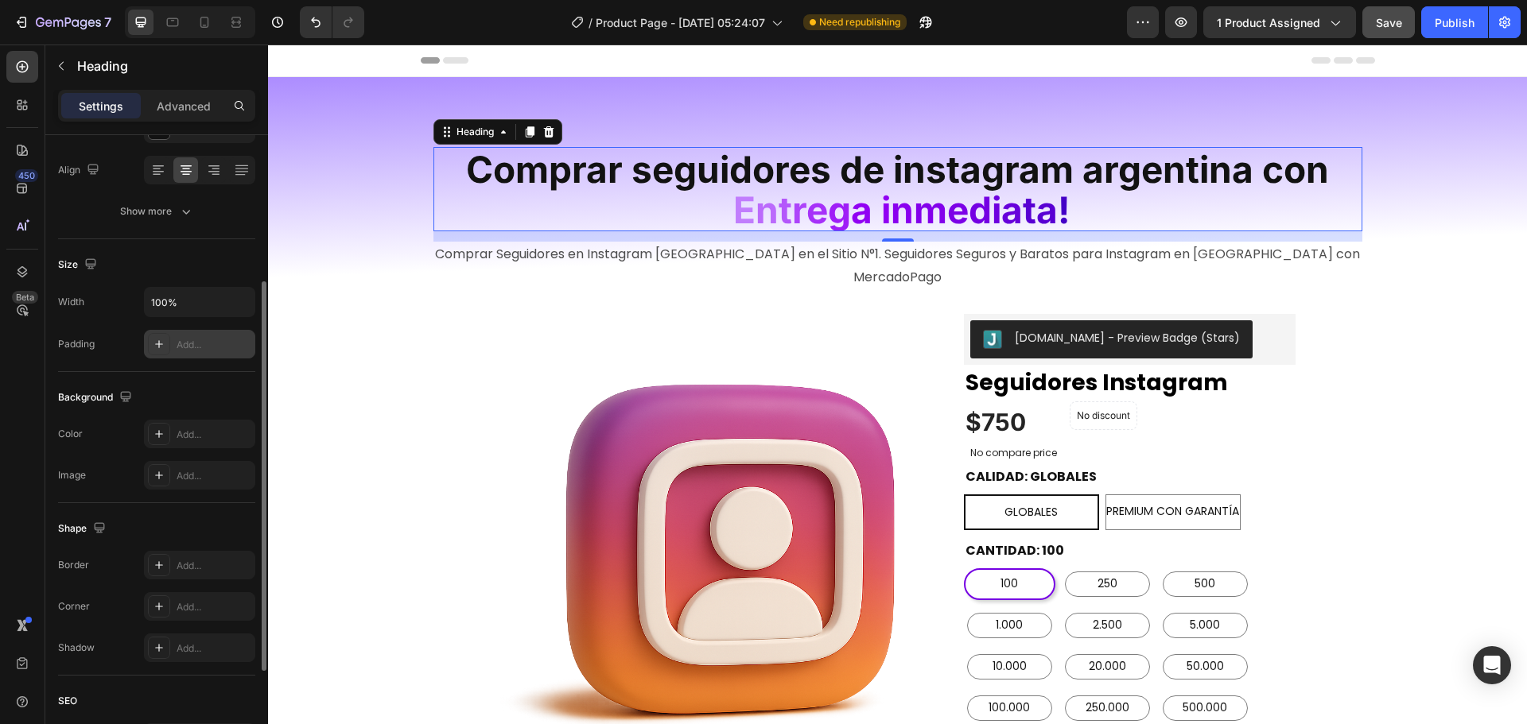
click at [197, 347] on div "Add..." at bounding box center [214, 345] width 75 height 14
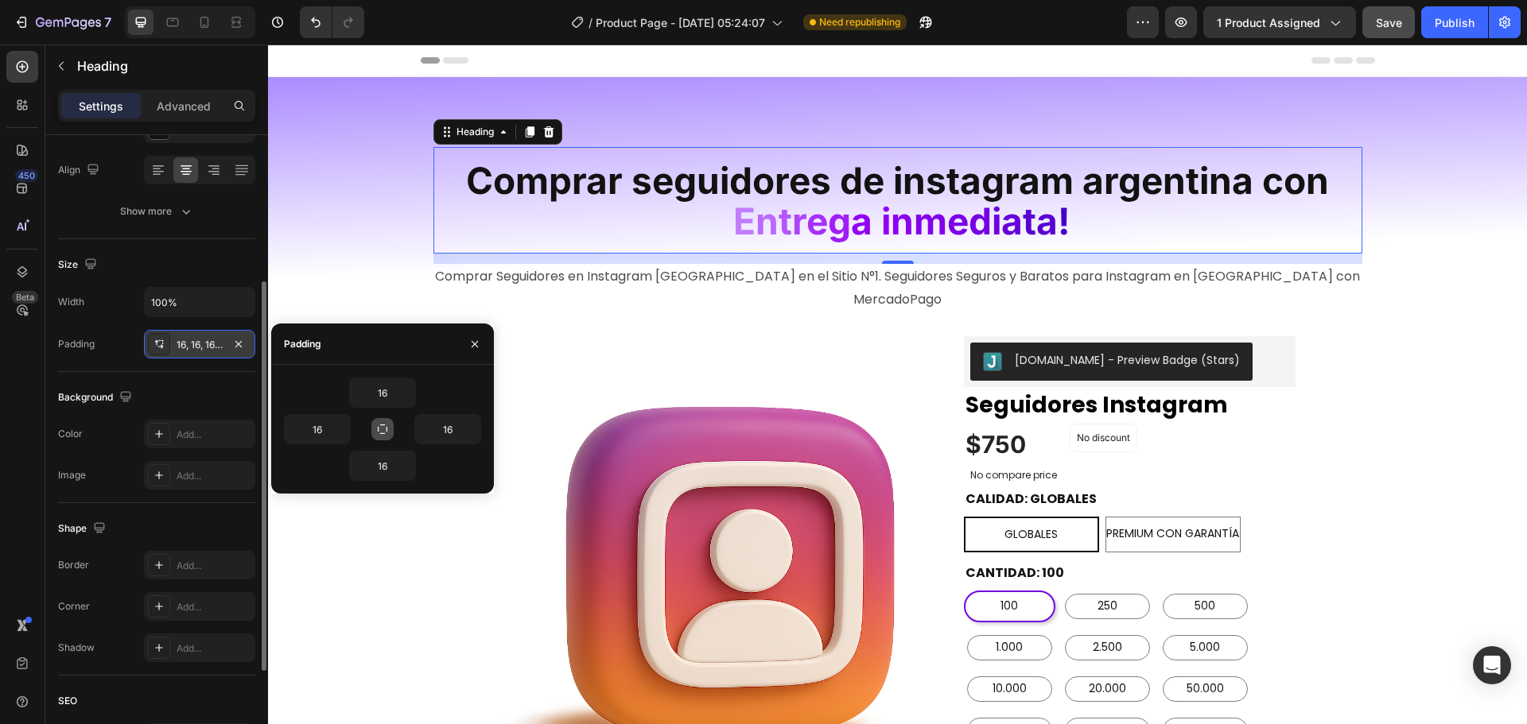
click at [383, 426] on icon "button" at bounding box center [382, 429] width 13 height 13
click at [389, 401] on input "16" at bounding box center [382, 393] width 65 height 29
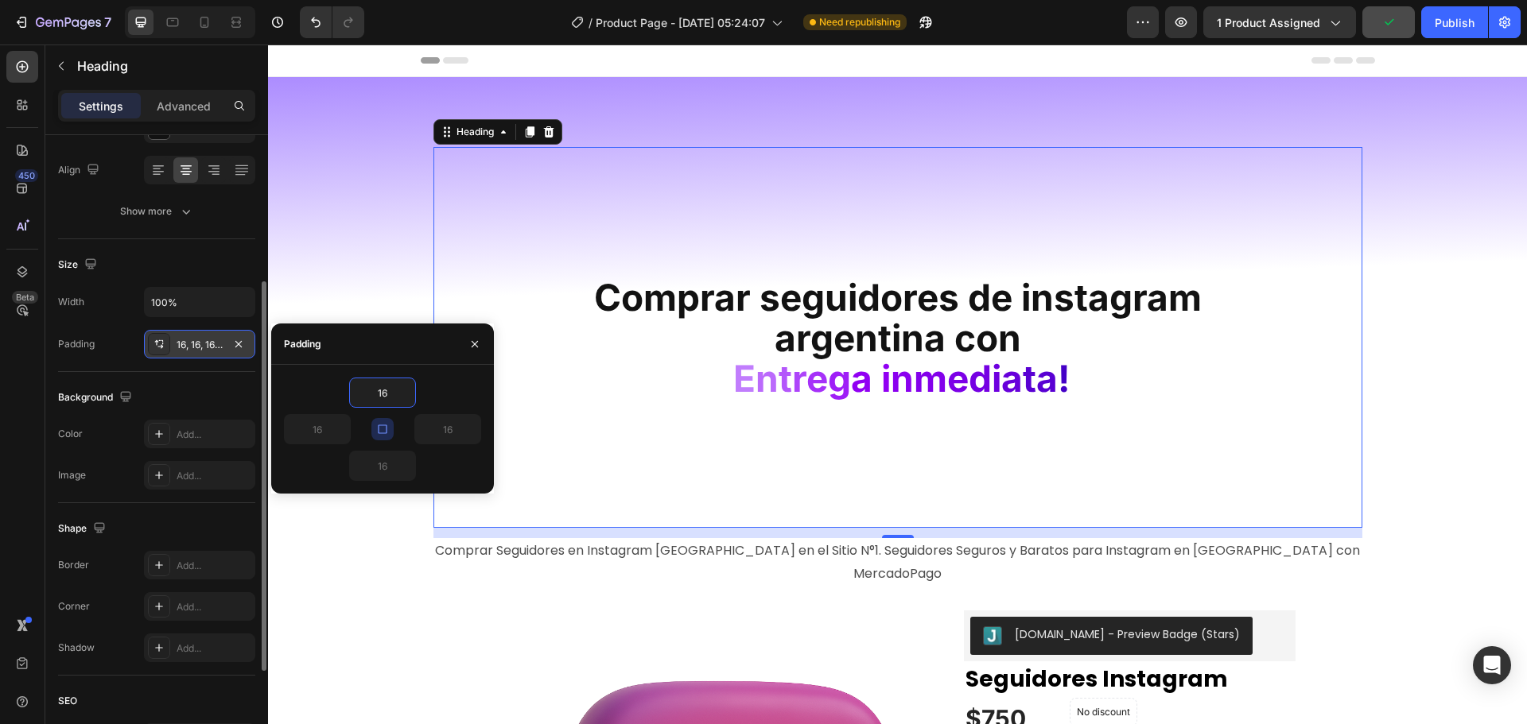
type input "1"
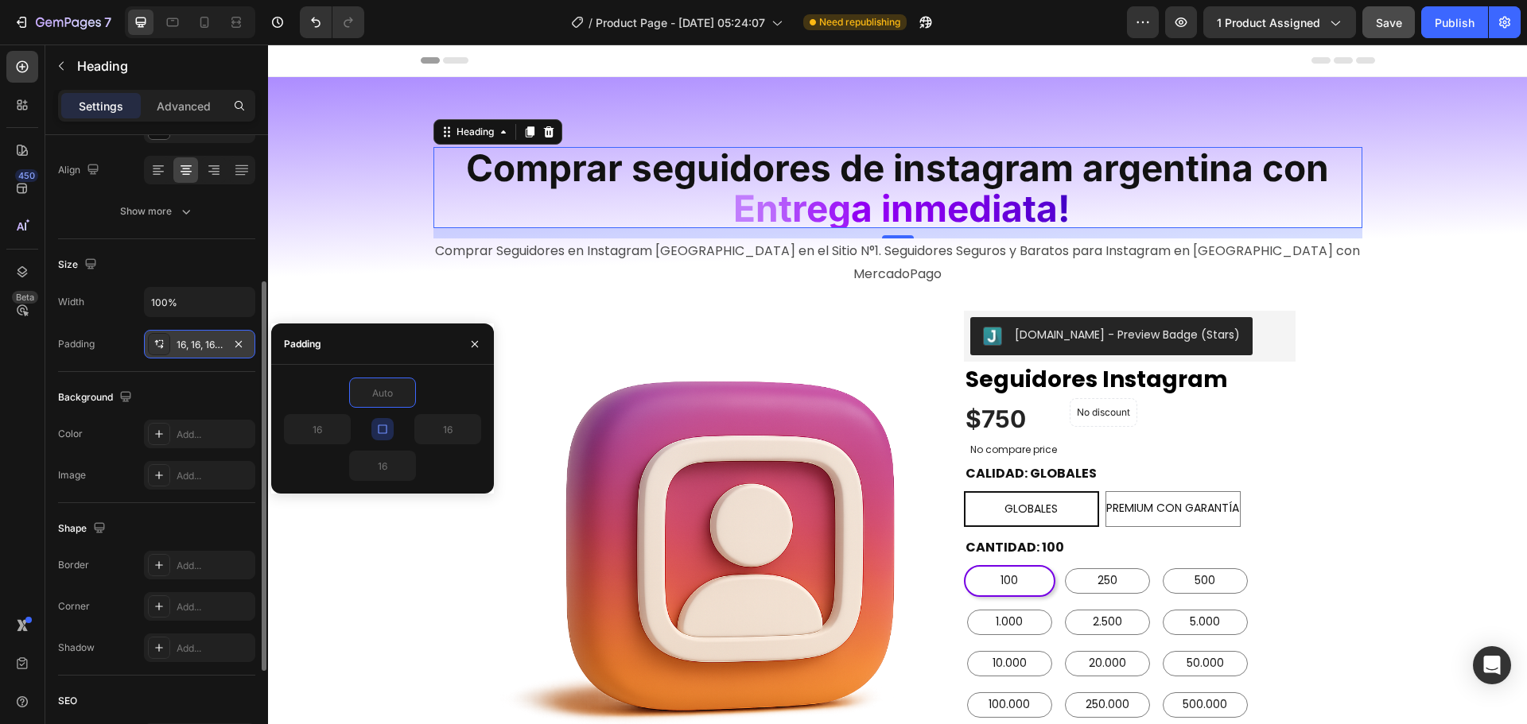
type input "3"
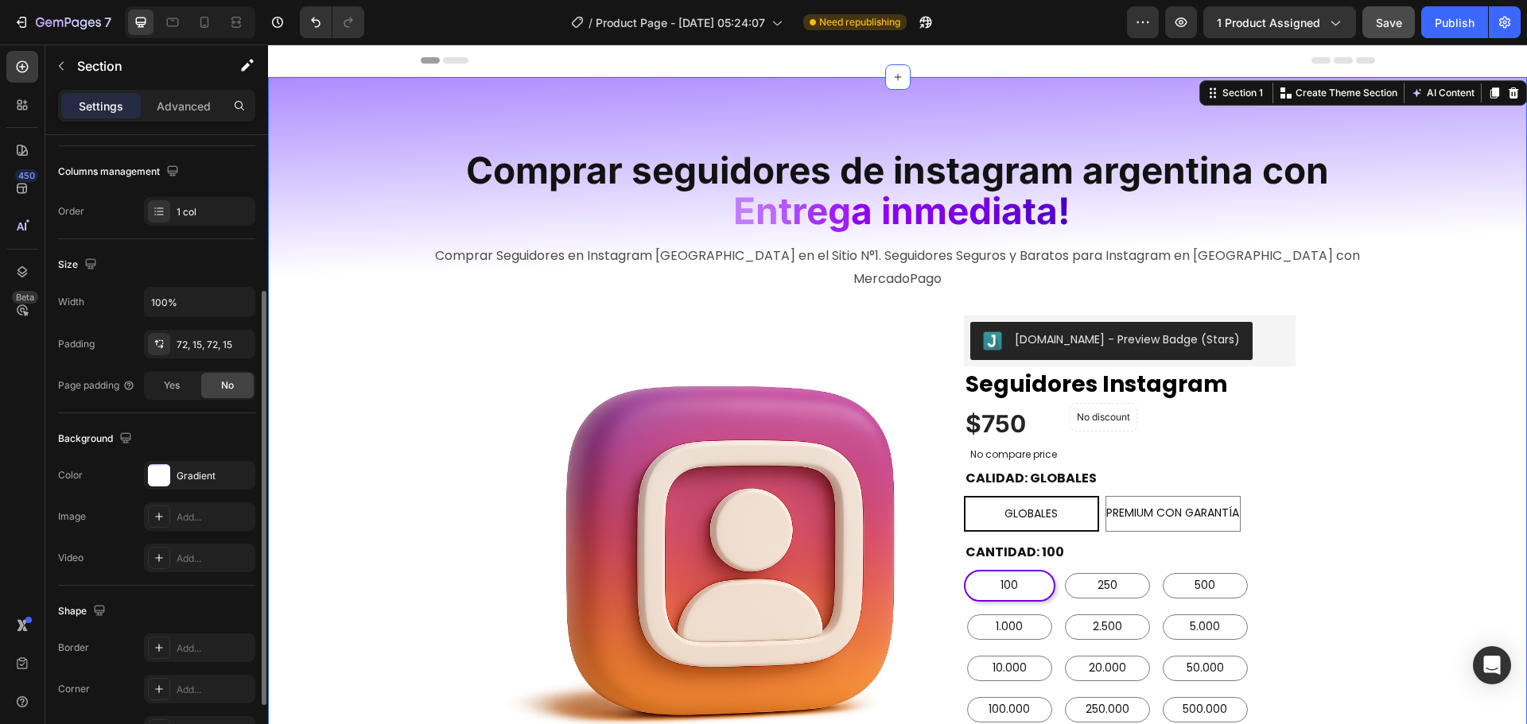
scroll to position [0, 0]
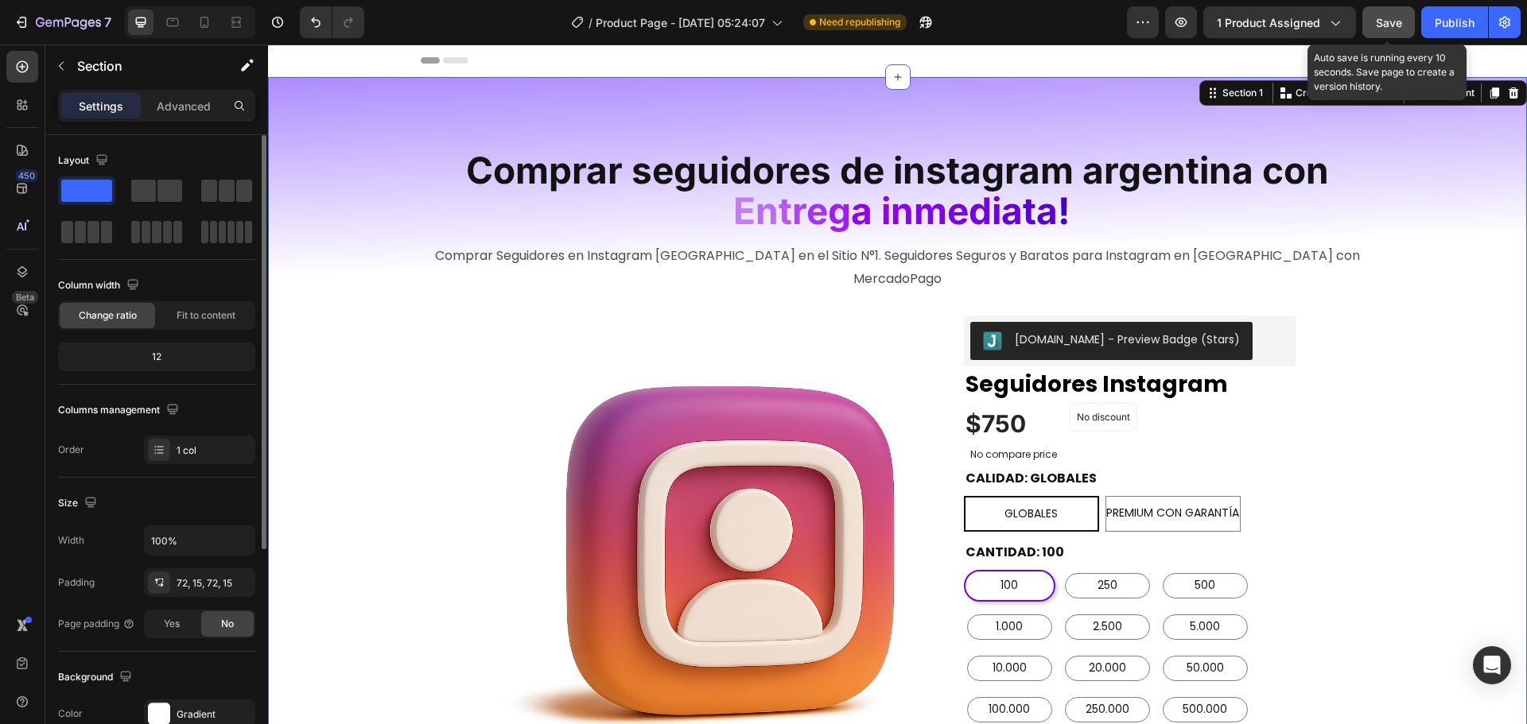
click at [1393, 29] on div "Save" at bounding box center [1389, 22] width 26 height 17
click at [1450, 24] on div "Publish" at bounding box center [1455, 22] width 40 height 17
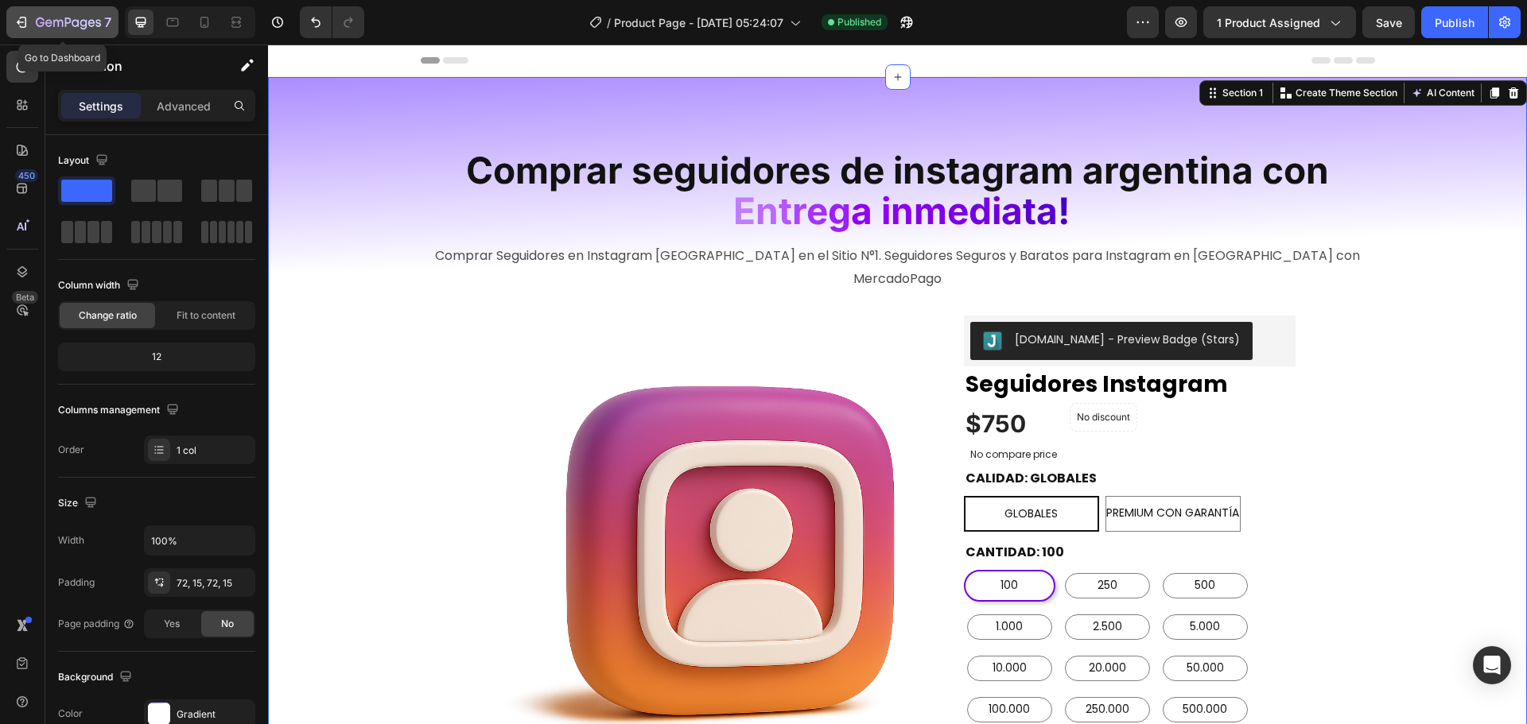
click at [42, 19] on icon "button" at bounding box center [40, 22] width 9 height 10
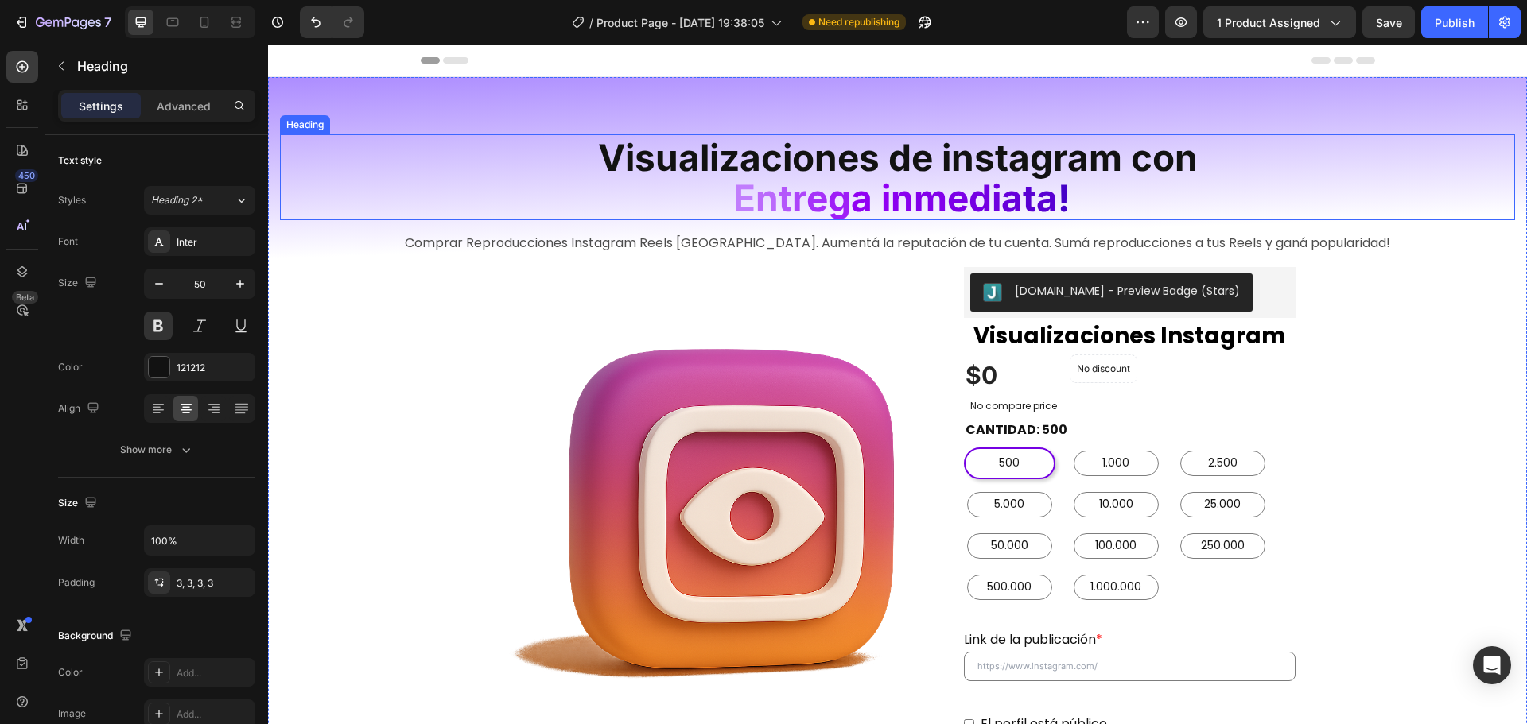
click at [899, 143] on span "Visualizaciones de instagram con" at bounding box center [898, 157] width 600 height 45
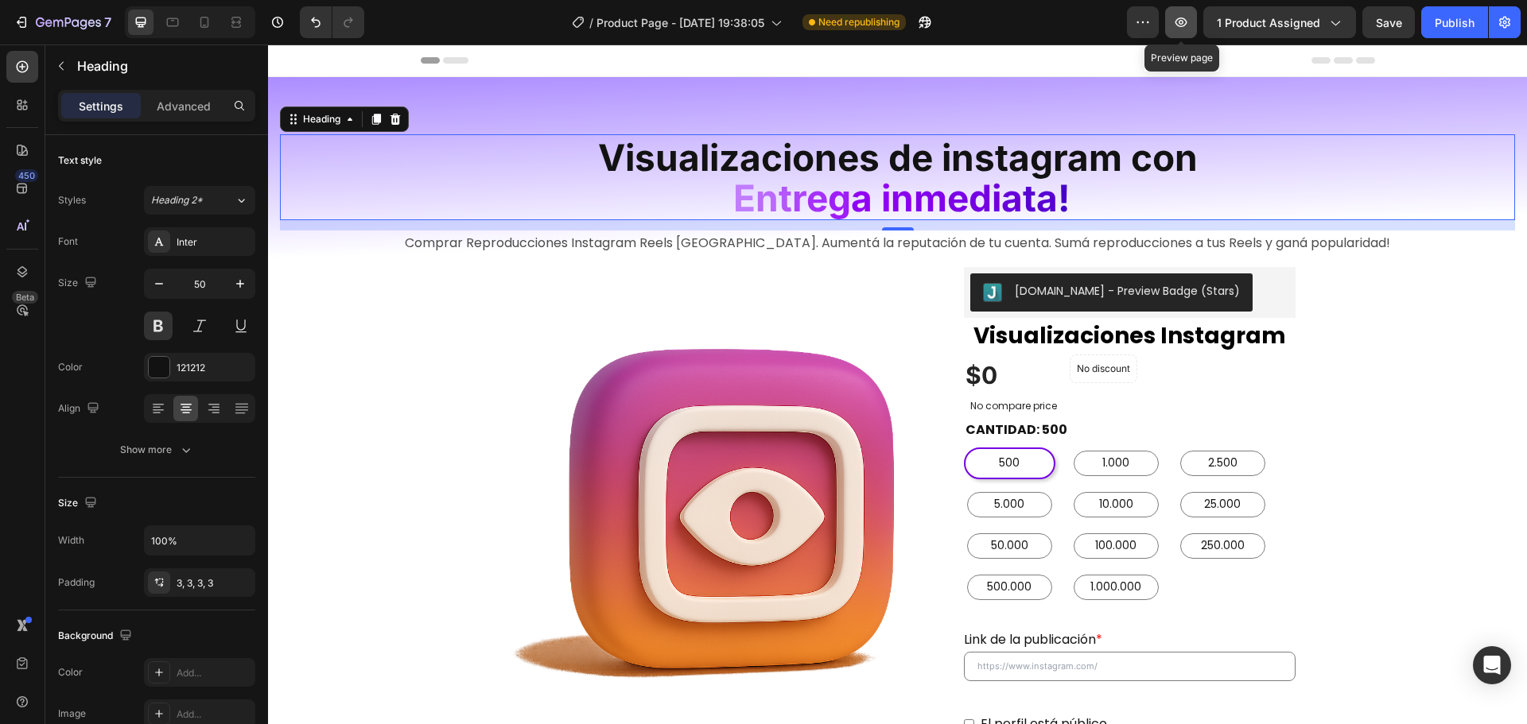
click at [1194, 23] on button "button" at bounding box center [1181, 22] width 32 height 32
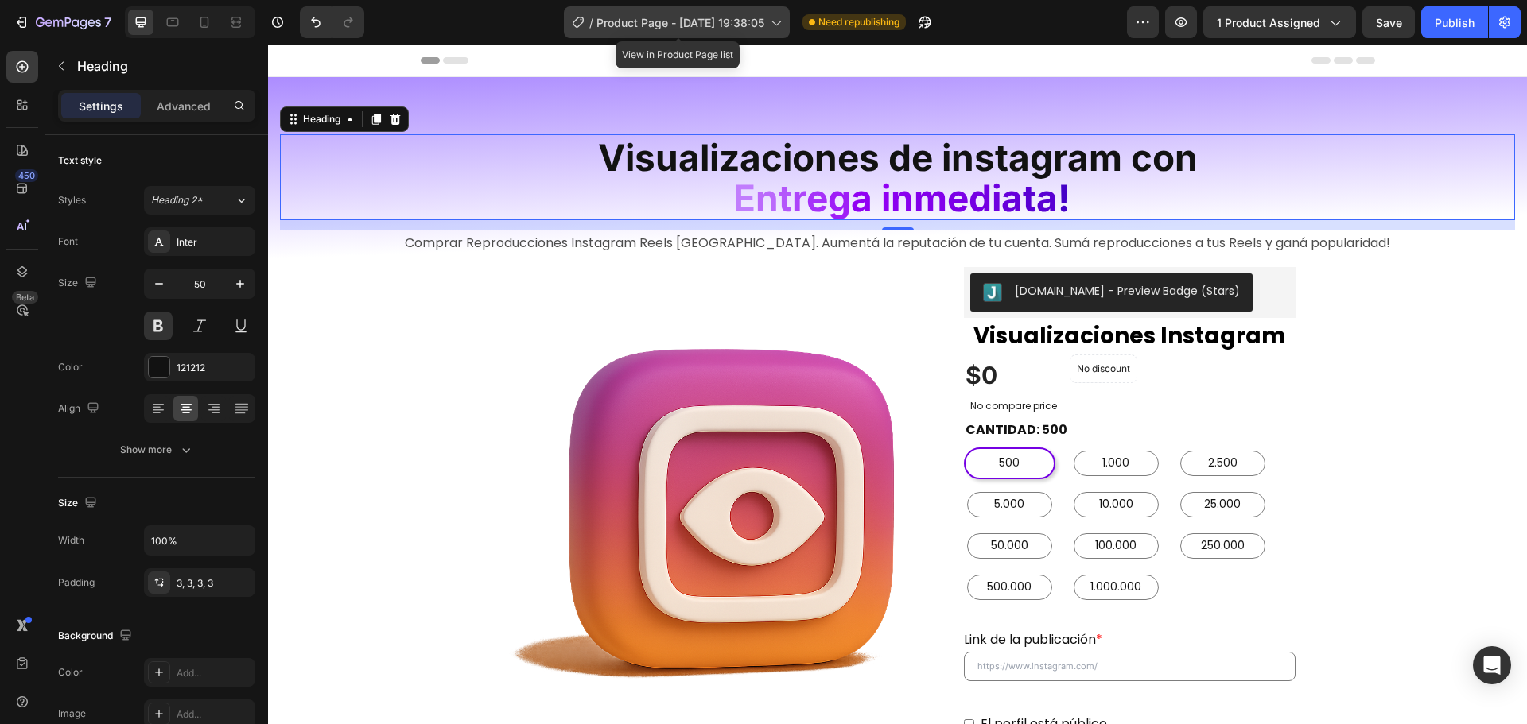
click at [751, 21] on span "Product Page - Aug 10, 19:38:05" at bounding box center [680, 22] width 168 height 17
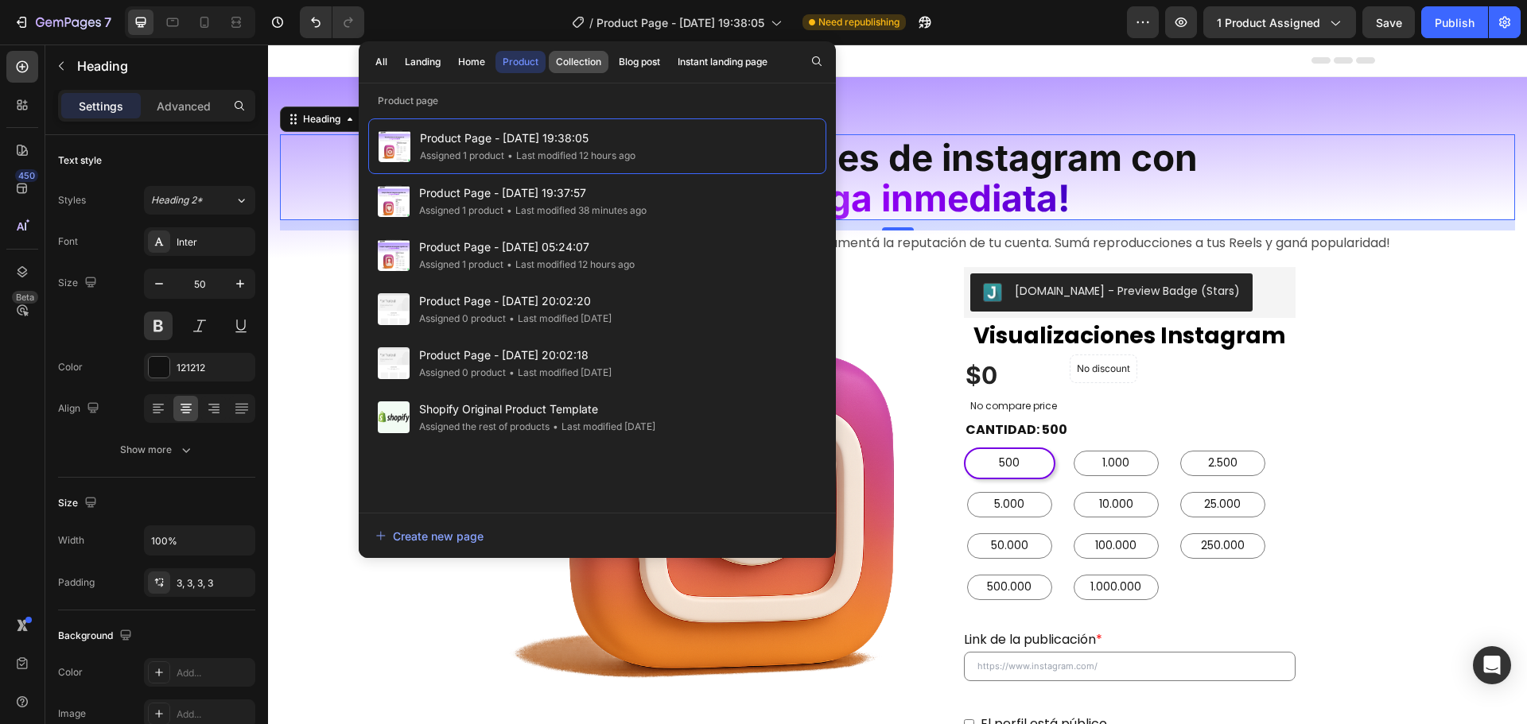
click at [566, 66] on div "Collection" at bounding box center [578, 62] width 45 height 14
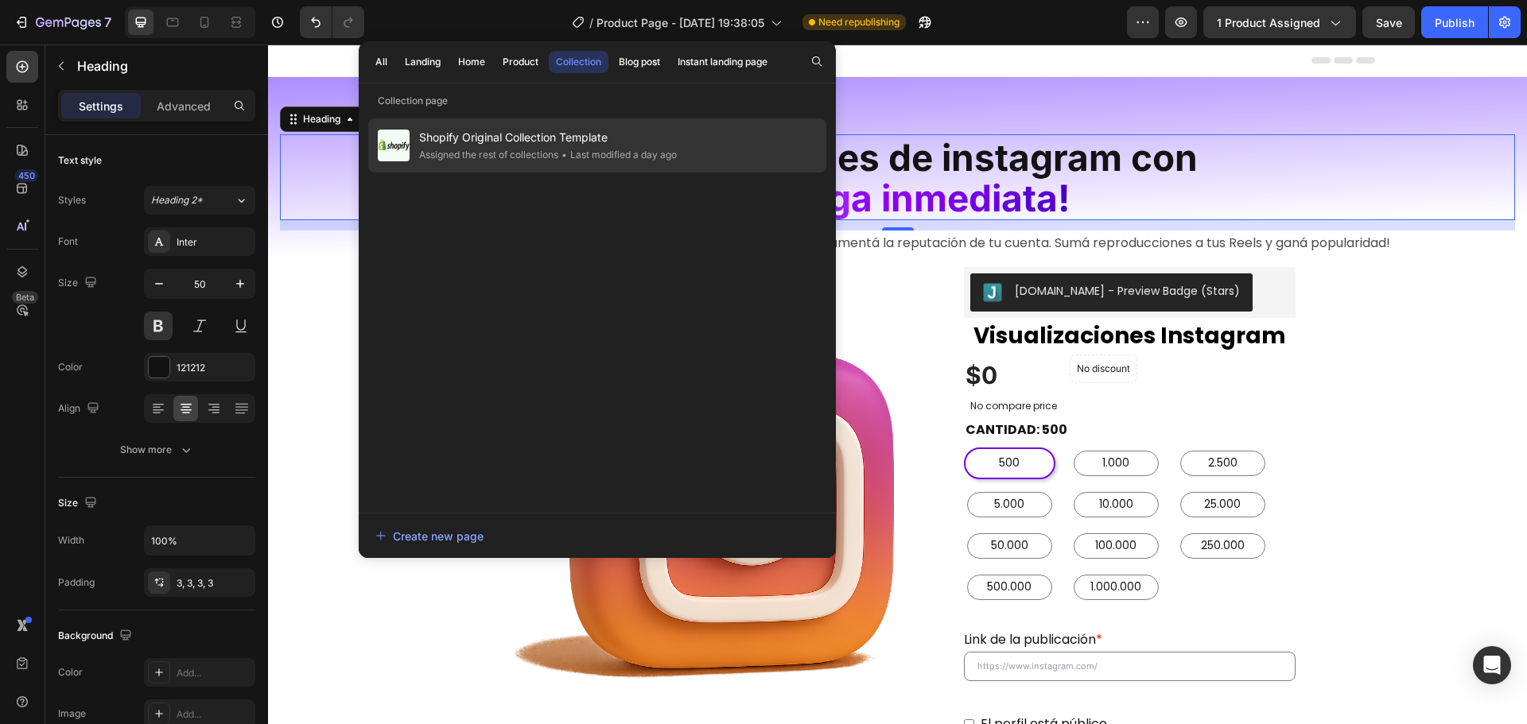
click at [570, 145] on span "Shopify Original Collection Template" at bounding box center [548, 137] width 258 height 19
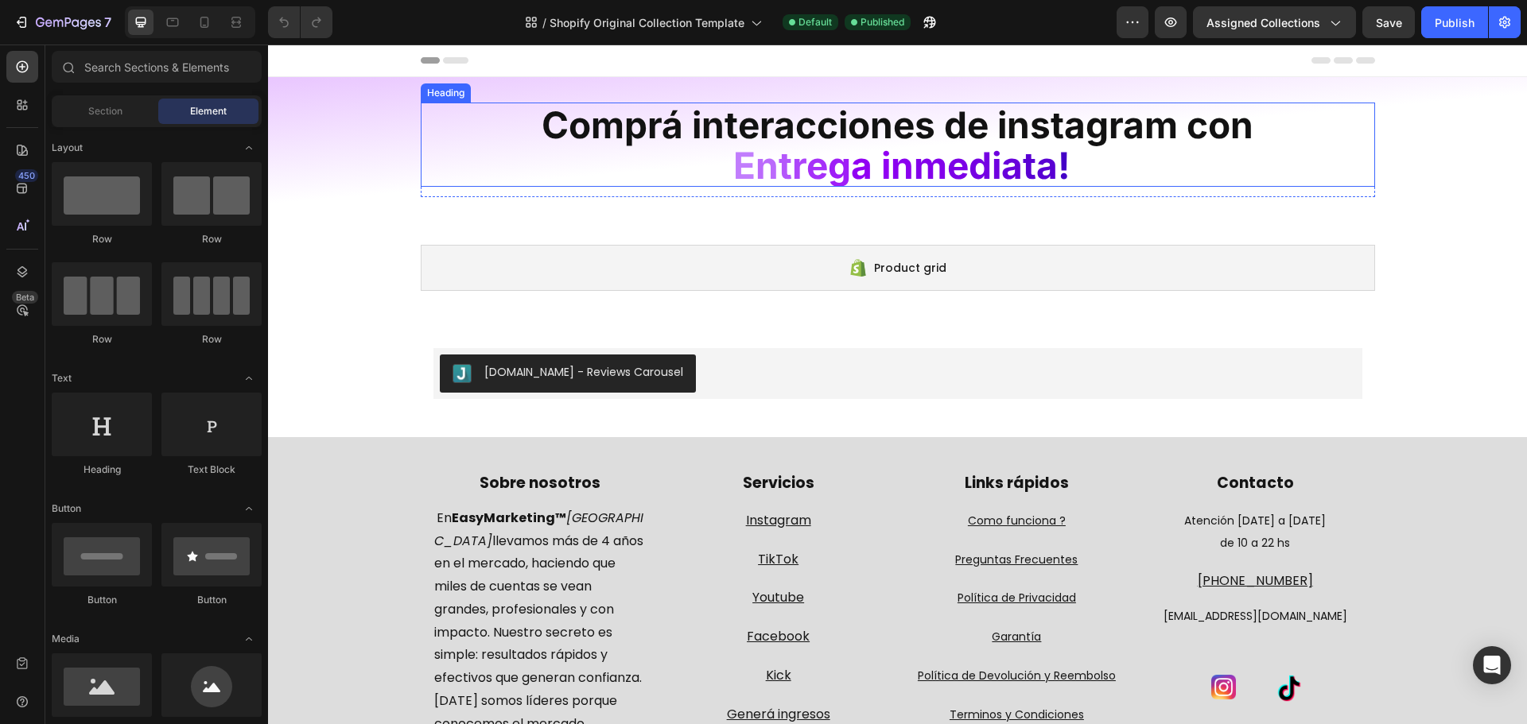
click at [833, 135] on span "Comprá interacciones de instagram con" at bounding box center [898, 125] width 712 height 45
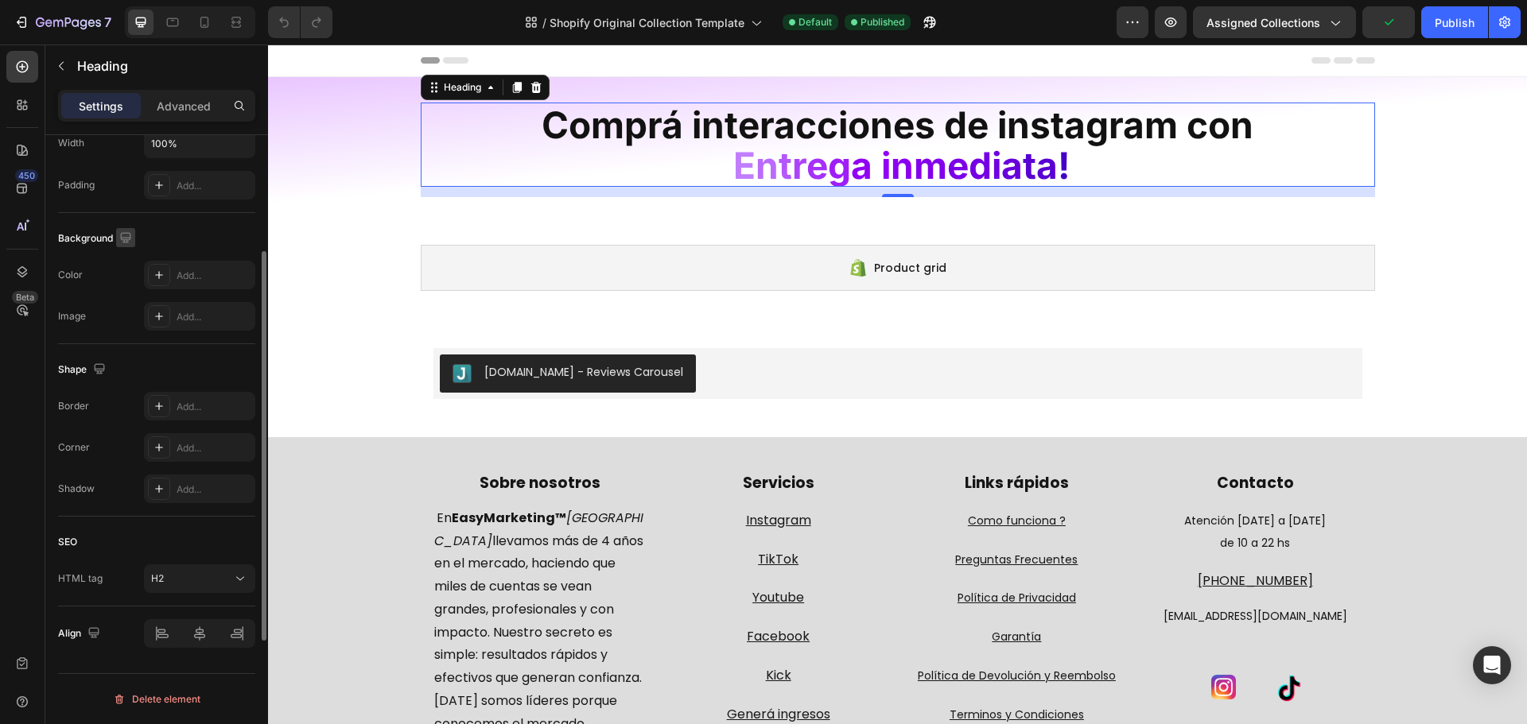
scroll to position [318, 0]
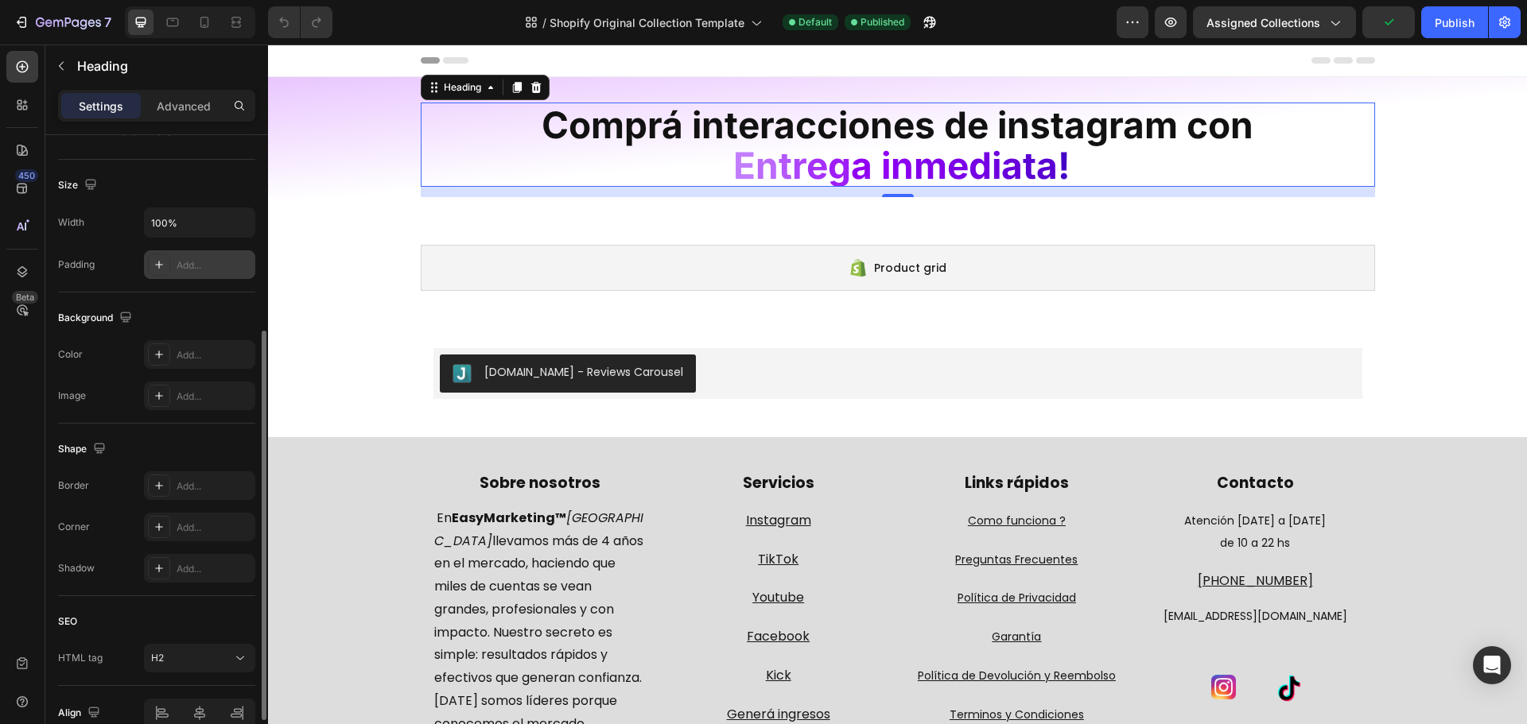
click at [196, 266] on div "Add..." at bounding box center [214, 265] width 75 height 14
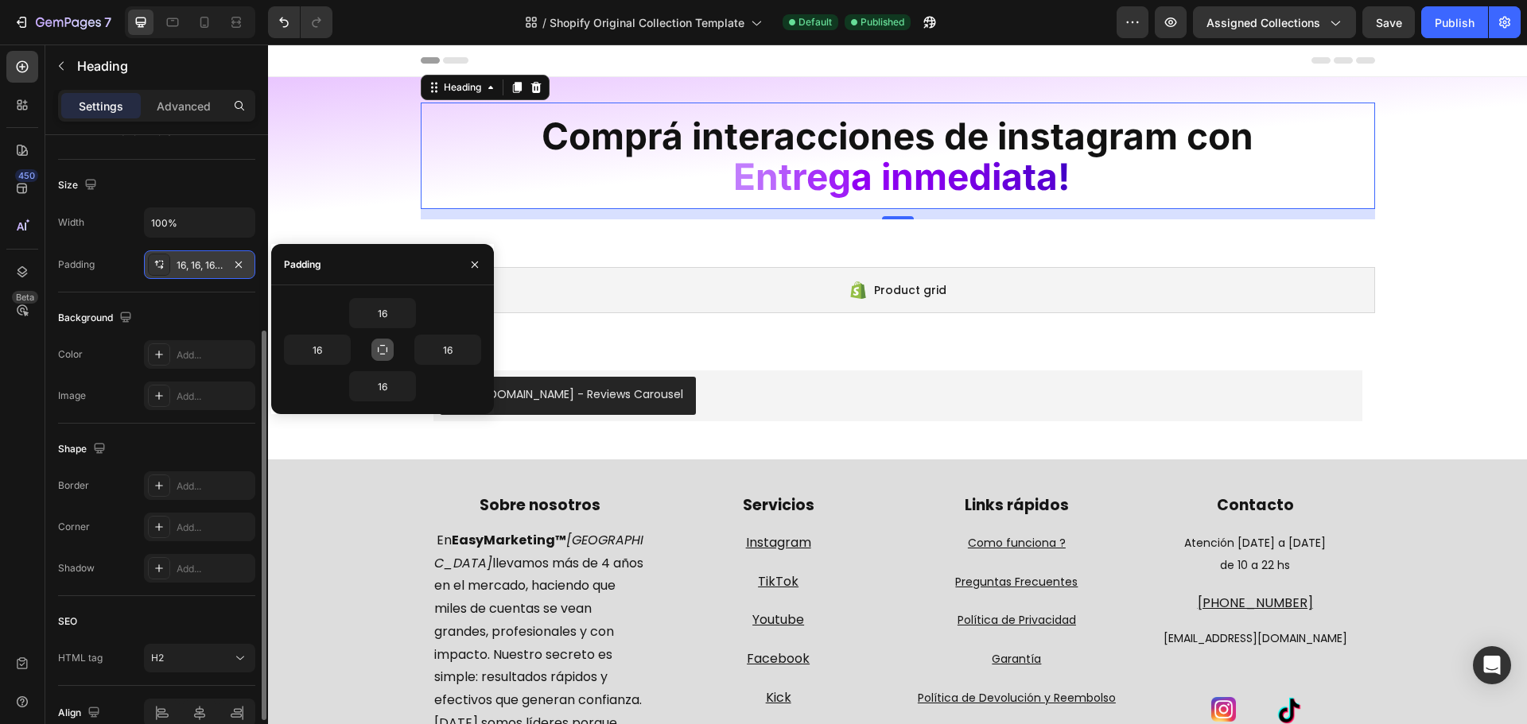
click at [380, 339] on button "button" at bounding box center [382, 350] width 22 height 22
click at [386, 311] on input "16" at bounding box center [382, 313] width 65 height 29
type input "3"
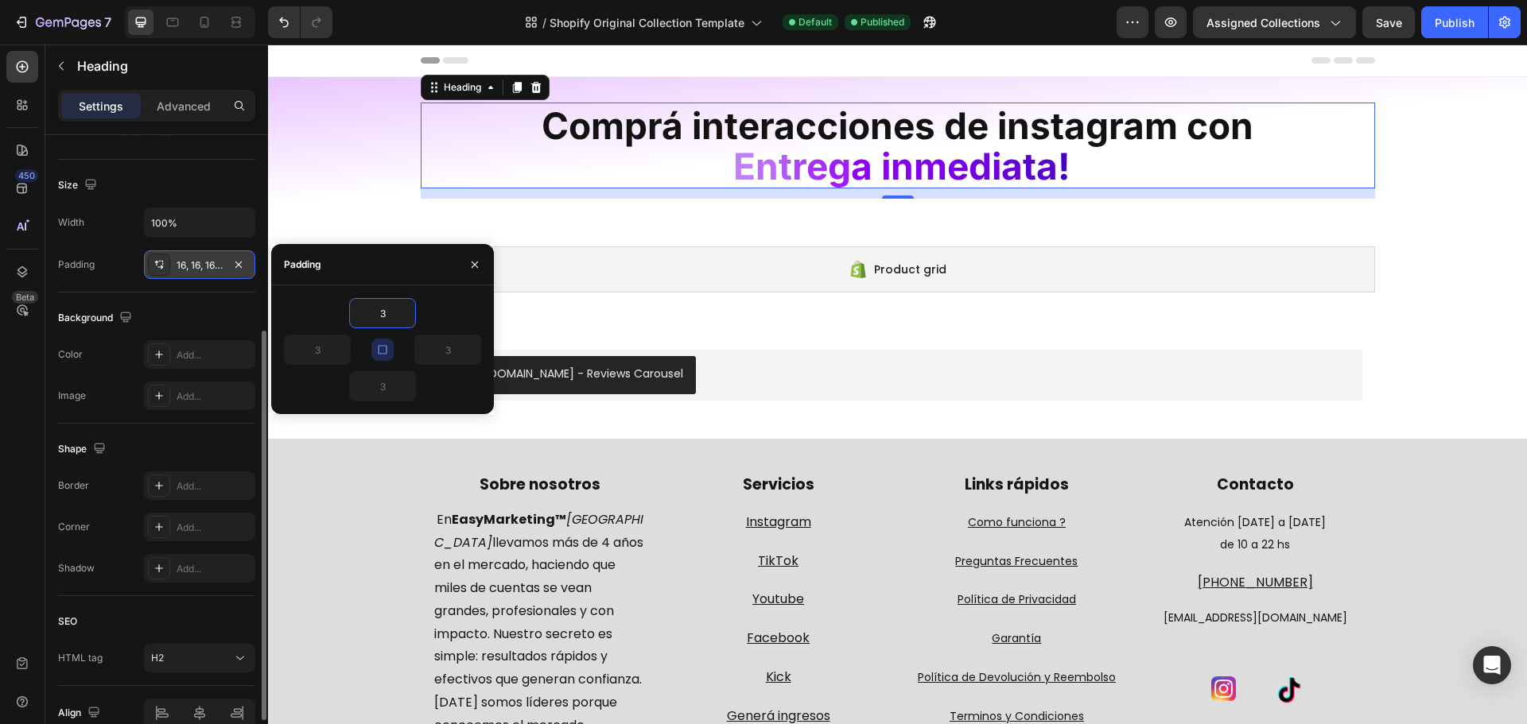
click at [236, 245] on div "Width 100% Padding 16, 16, 16, 16" at bounding box center [156, 244] width 197 height 72
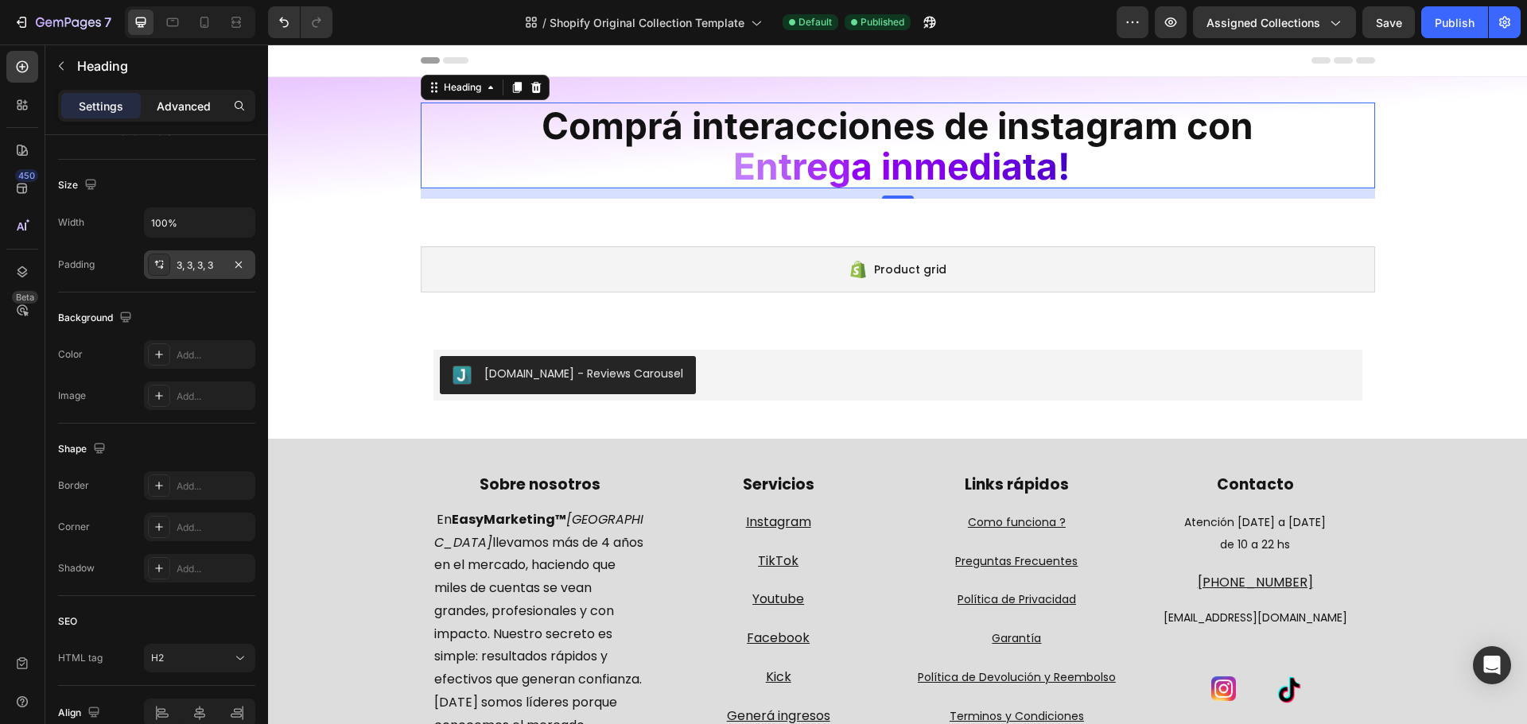
click at [196, 110] on p "Advanced" at bounding box center [184, 106] width 54 height 17
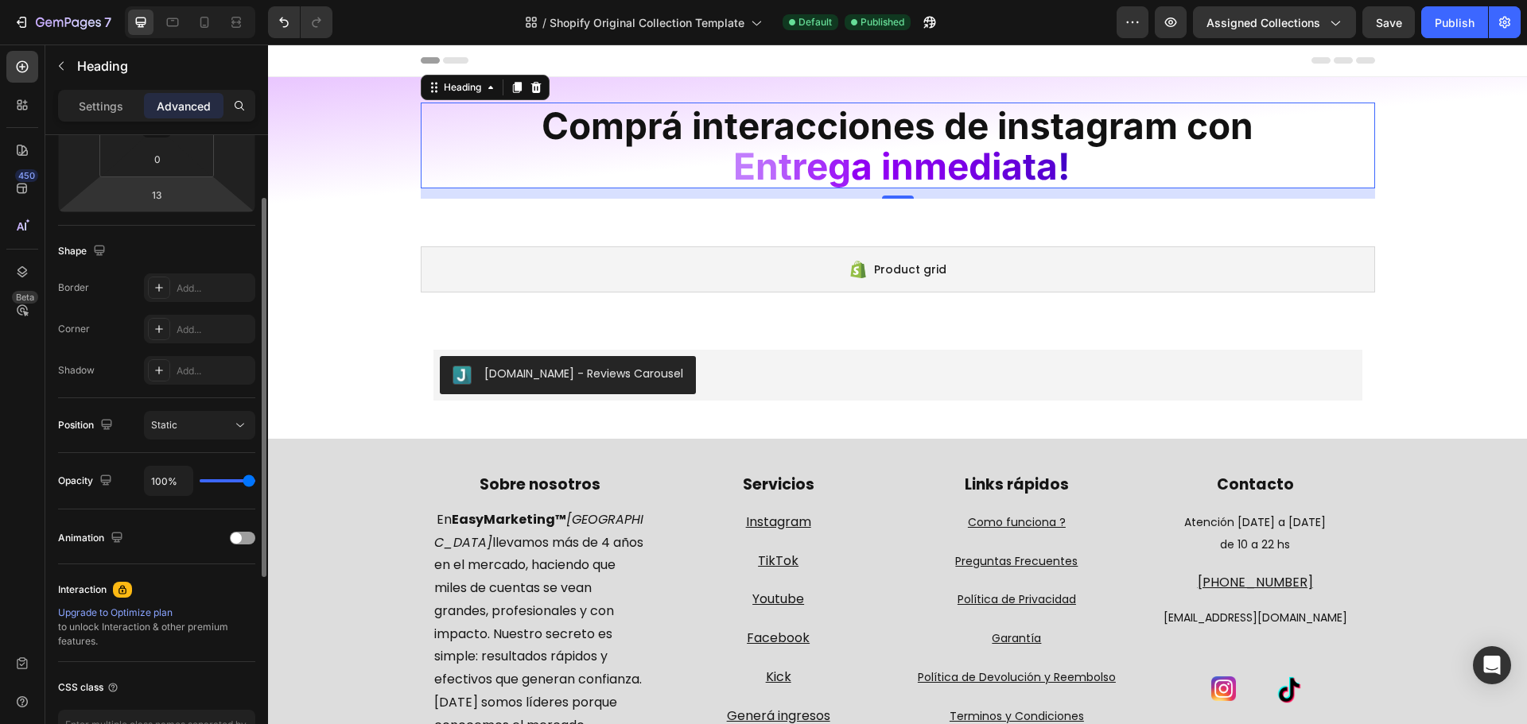
scroll to position [0, 0]
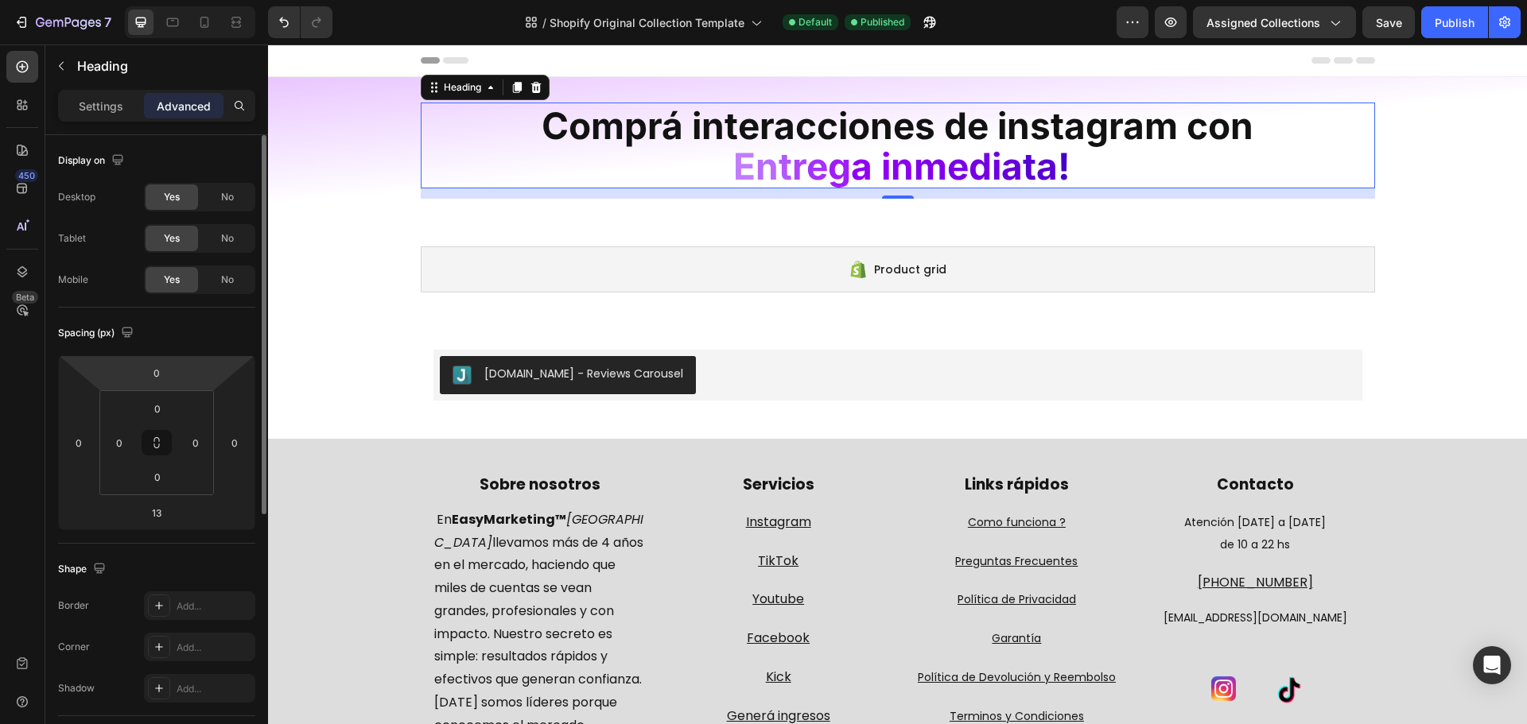
click at [1377, 6] on div "7 / Shopify Original Collection Template Default Published Preview Assigned Col…" at bounding box center [763, 22] width 1527 height 45
click at [1384, 11] on button "Save" at bounding box center [1388, 22] width 52 height 32
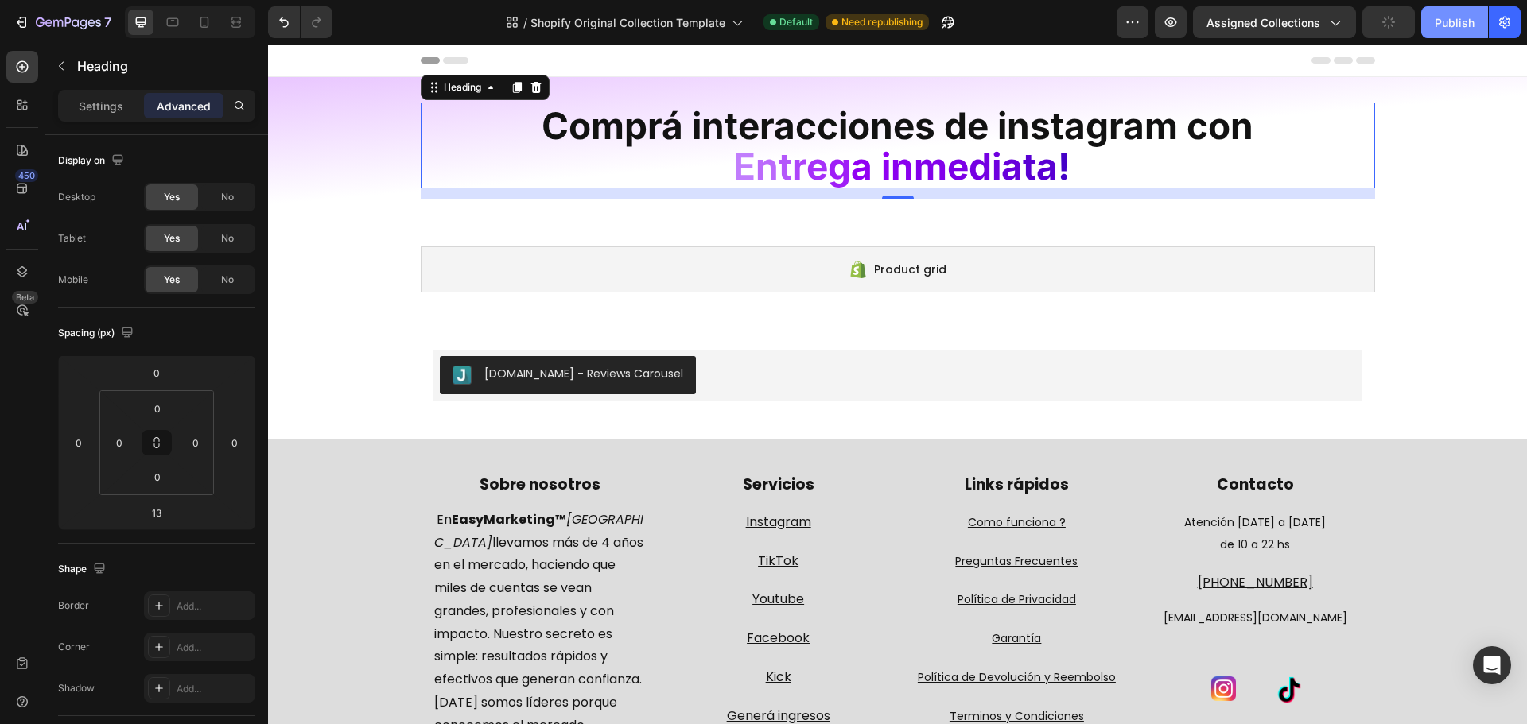
click at [1453, 17] on div "Publish" at bounding box center [1455, 22] width 40 height 17
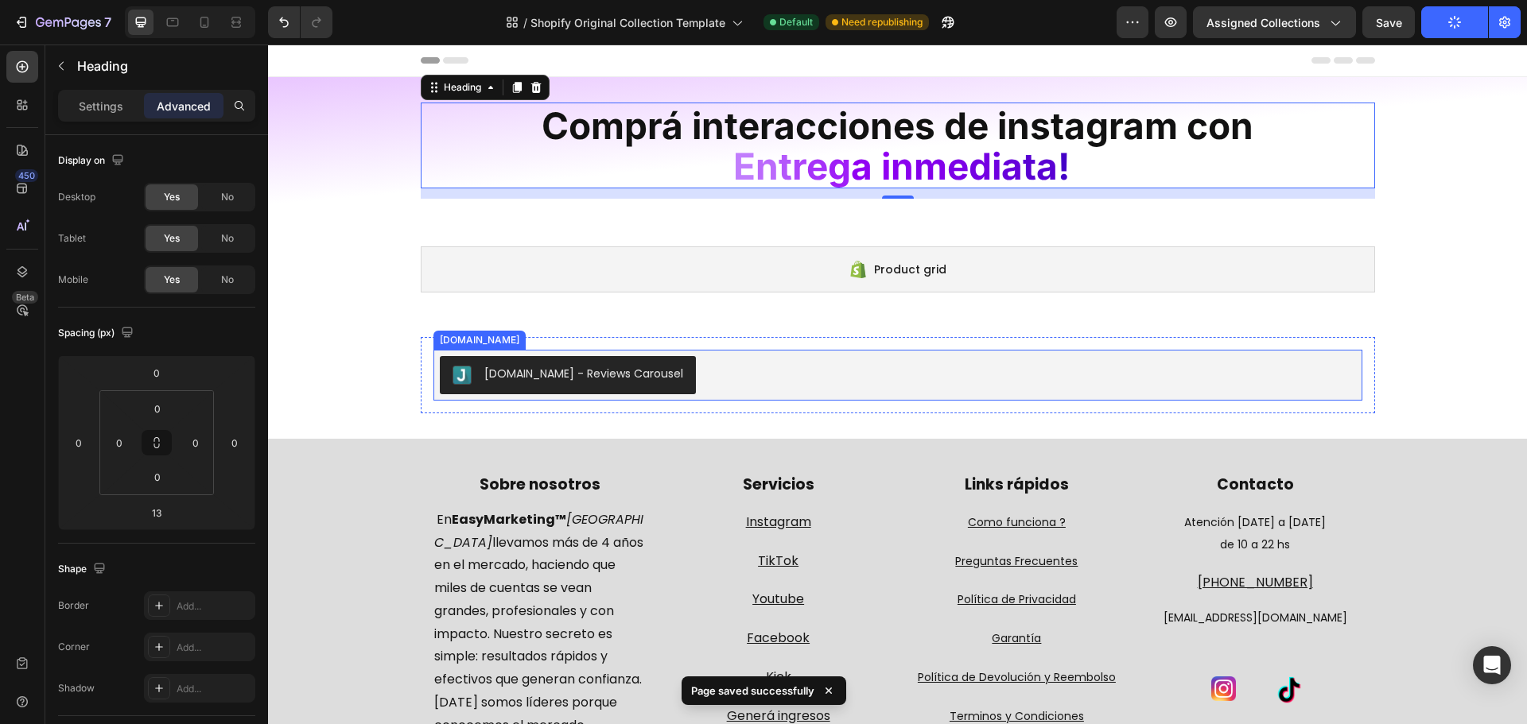
click at [771, 372] on div "[DOMAIN_NAME] - Reviews Carousel" at bounding box center [898, 375] width 916 height 38
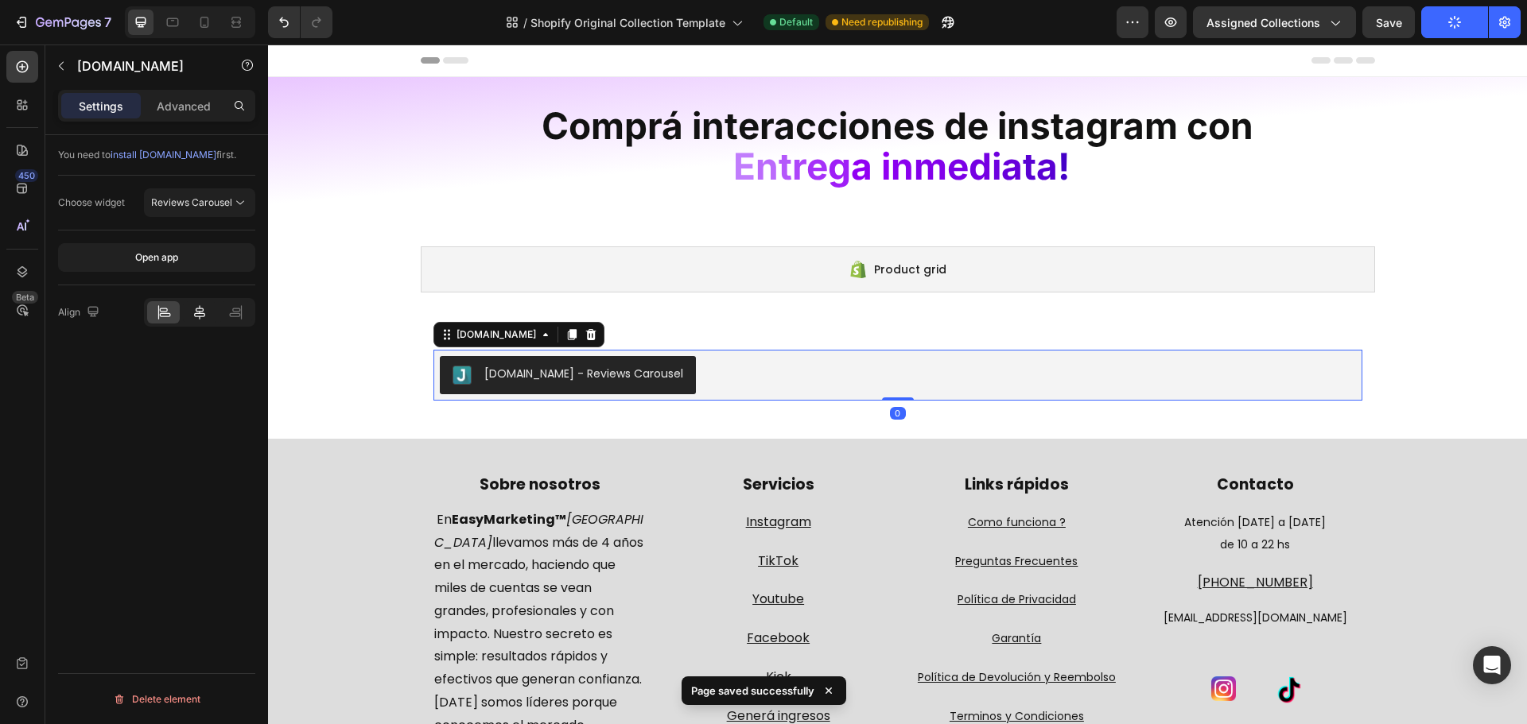
click at [195, 316] on icon at bounding box center [199, 312] width 11 height 14
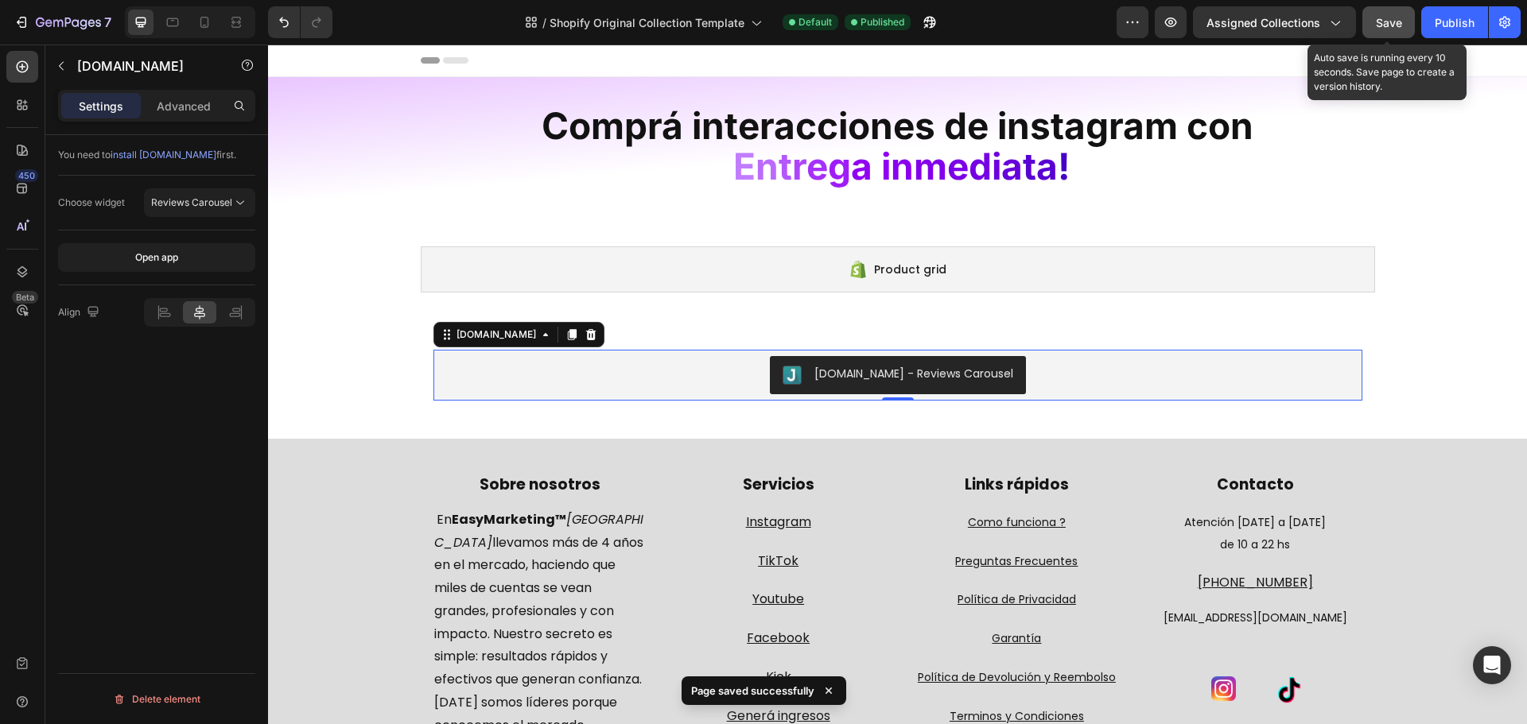
click at [1392, 24] on span "Save" at bounding box center [1389, 23] width 26 height 14
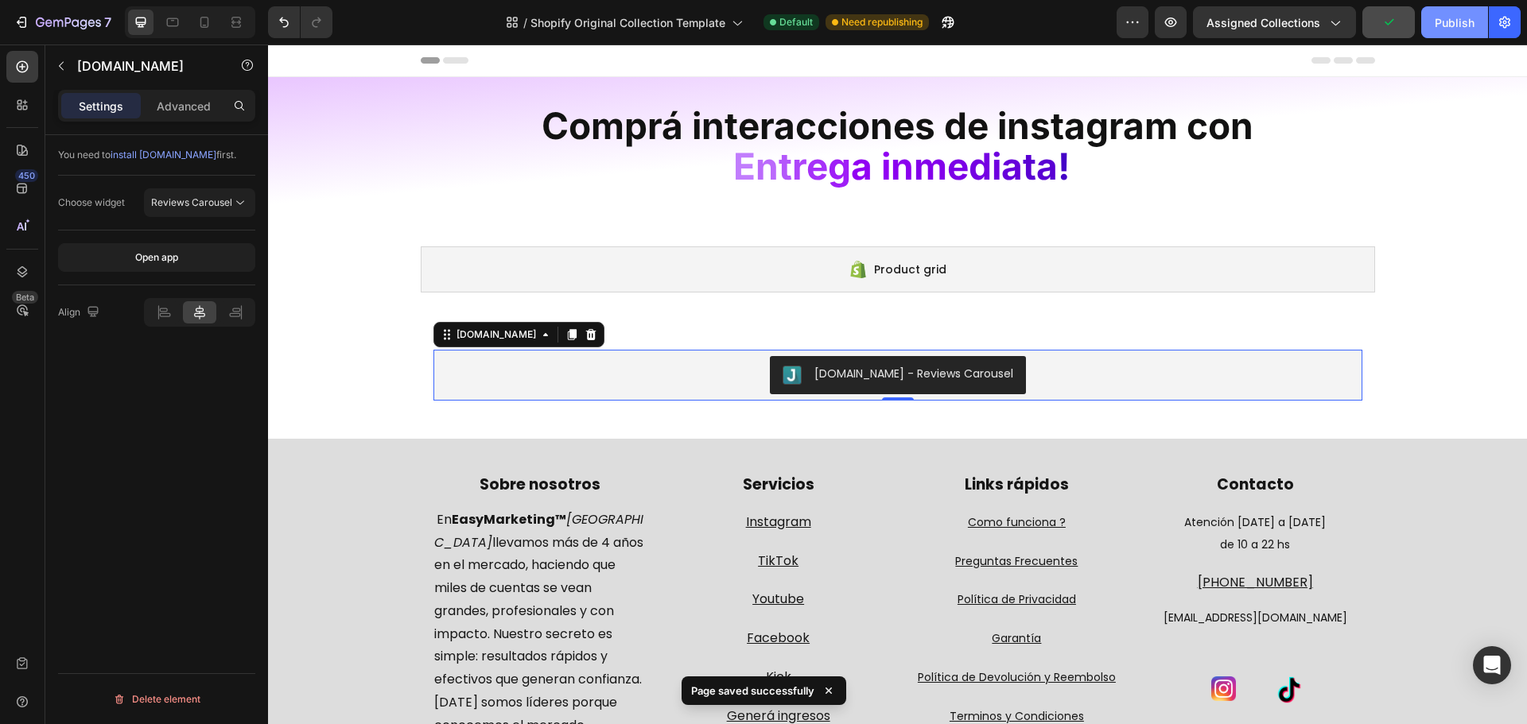
click at [1456, 21] on div "Publish" at bounding box center [1455, 22] width 40 height 17
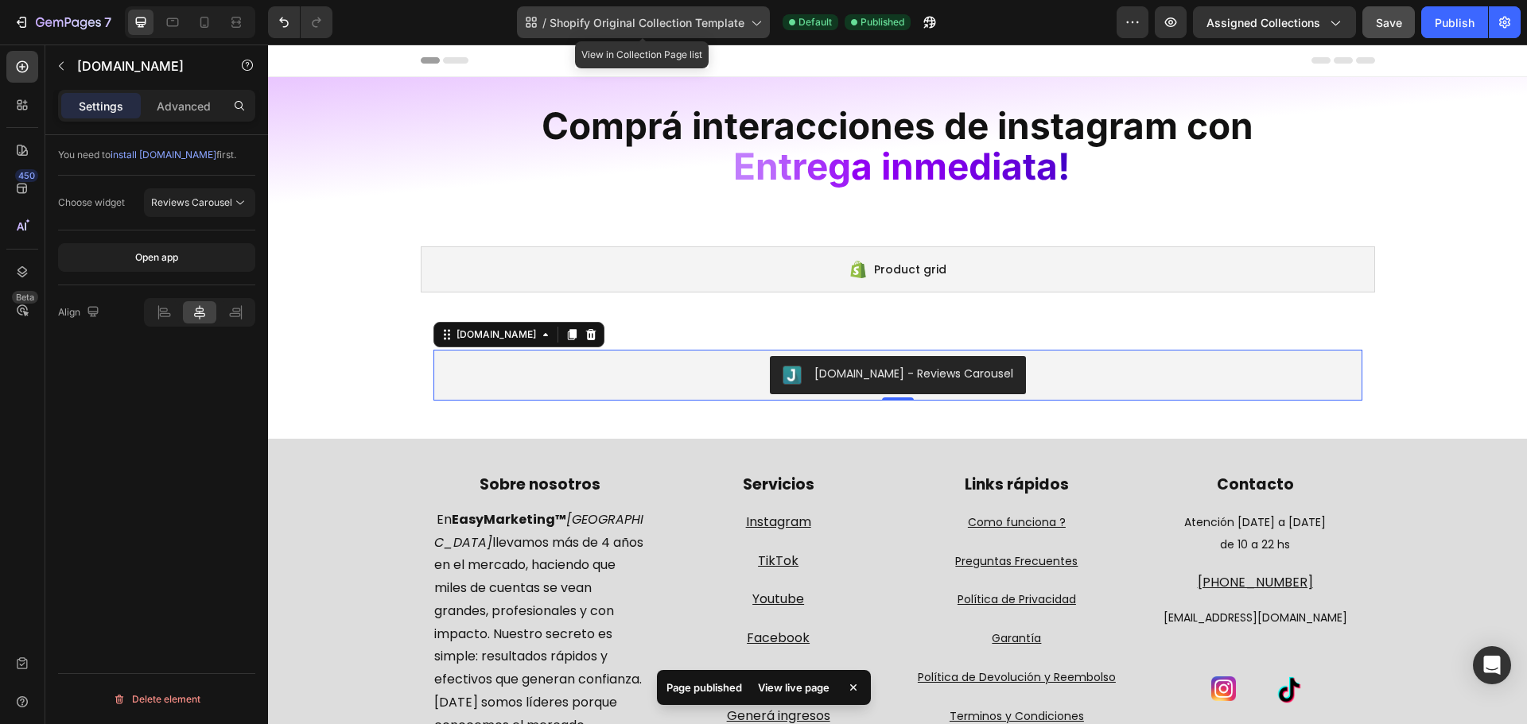
click at [701, 23] on span "Shopify Original Collection Template" at bounding box center [646, 22] width 195 height 17
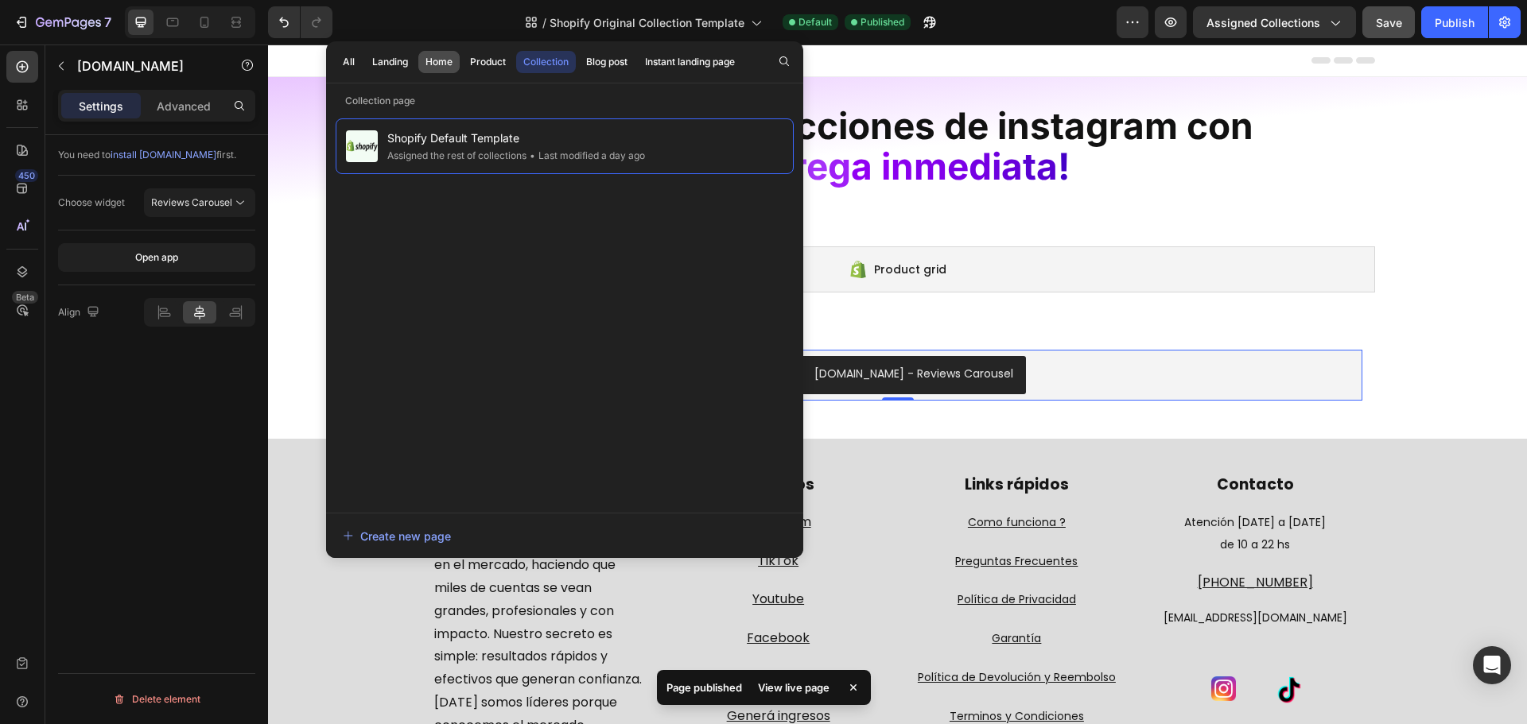
click at [429, 62] on div "Home" at bounding box center [438, 62] width 27 height 14
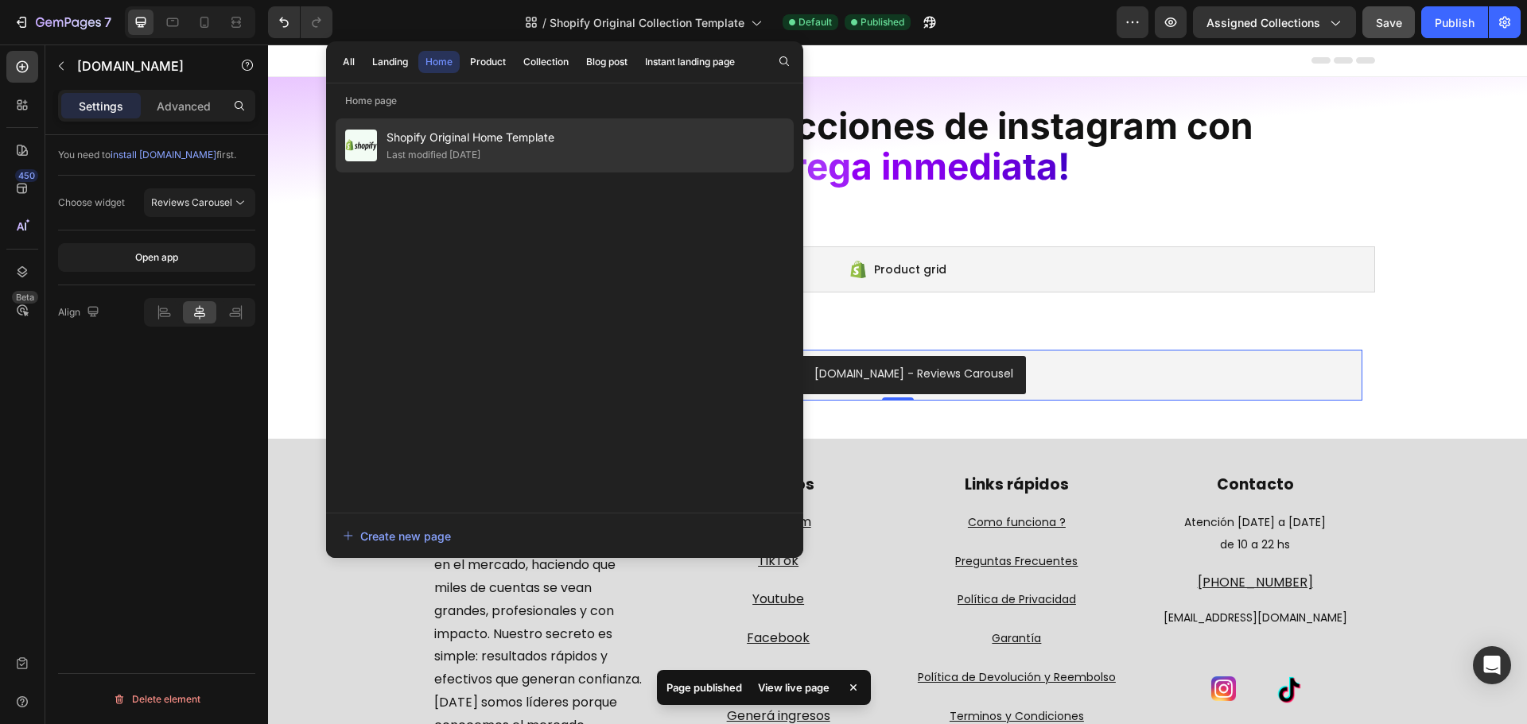
click at [461, 151] on div "Last modified [DATE]" at bounding box center [433, 155] width 94 height 16
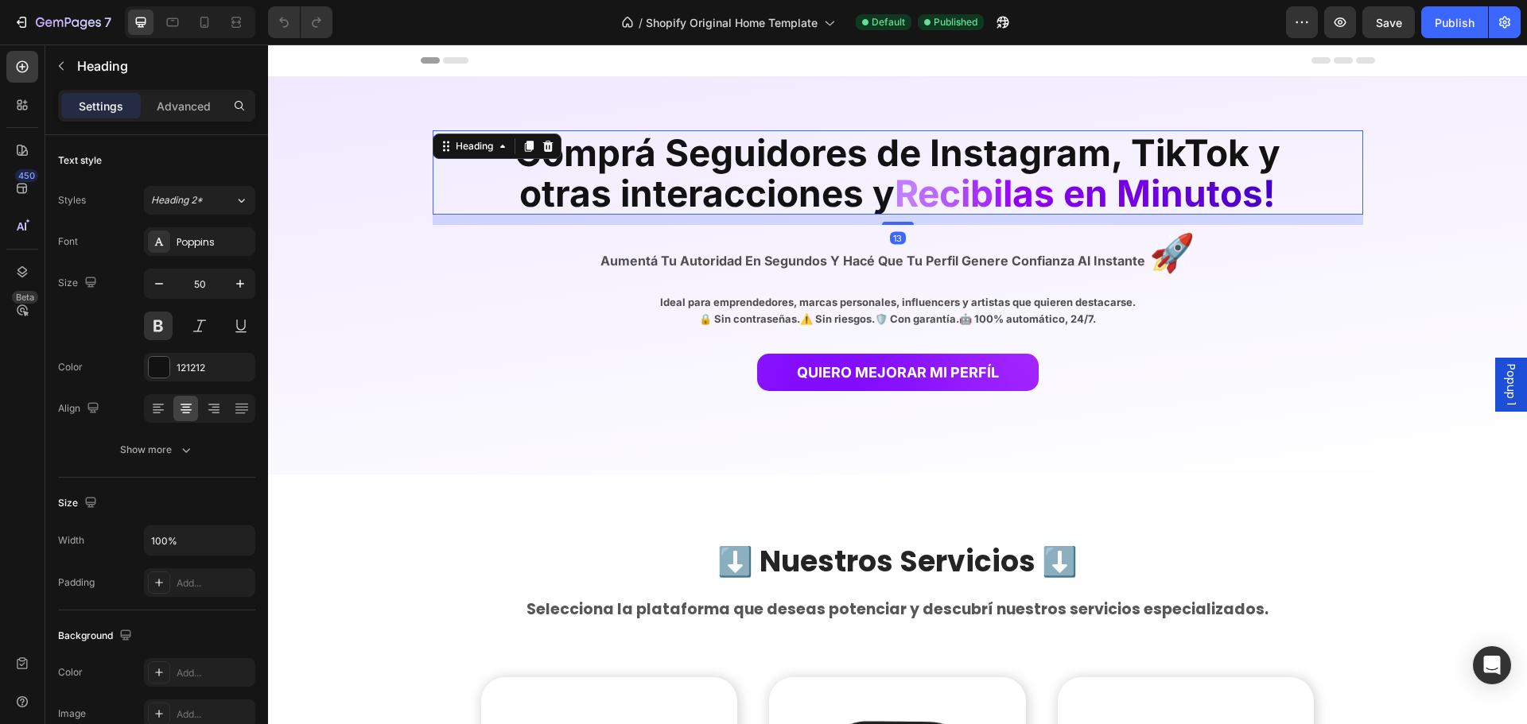
click at [973, 201] on span "b" at bounding box center [981, 193] width 23 height 45
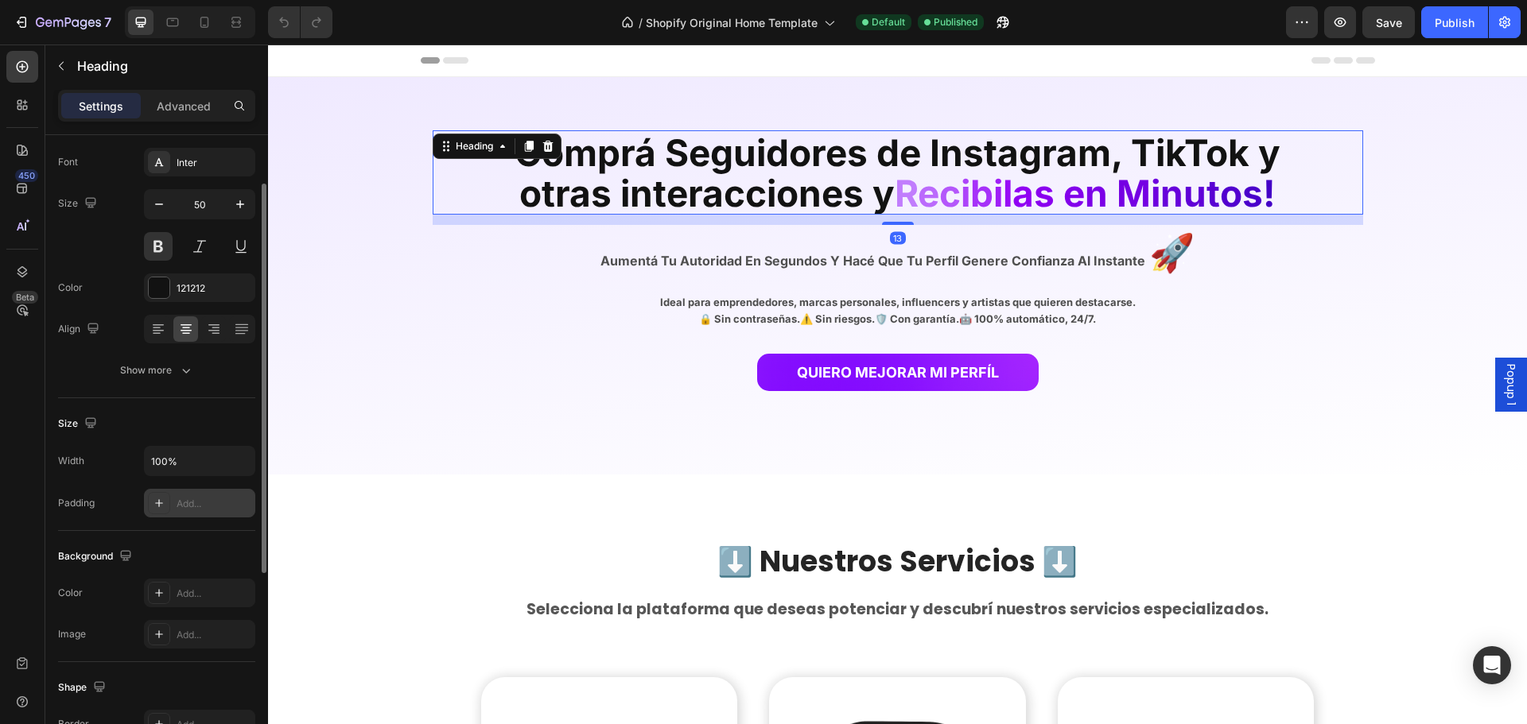
click at [165, 511] on div at bounding box center [159, 503] width 22 height 22
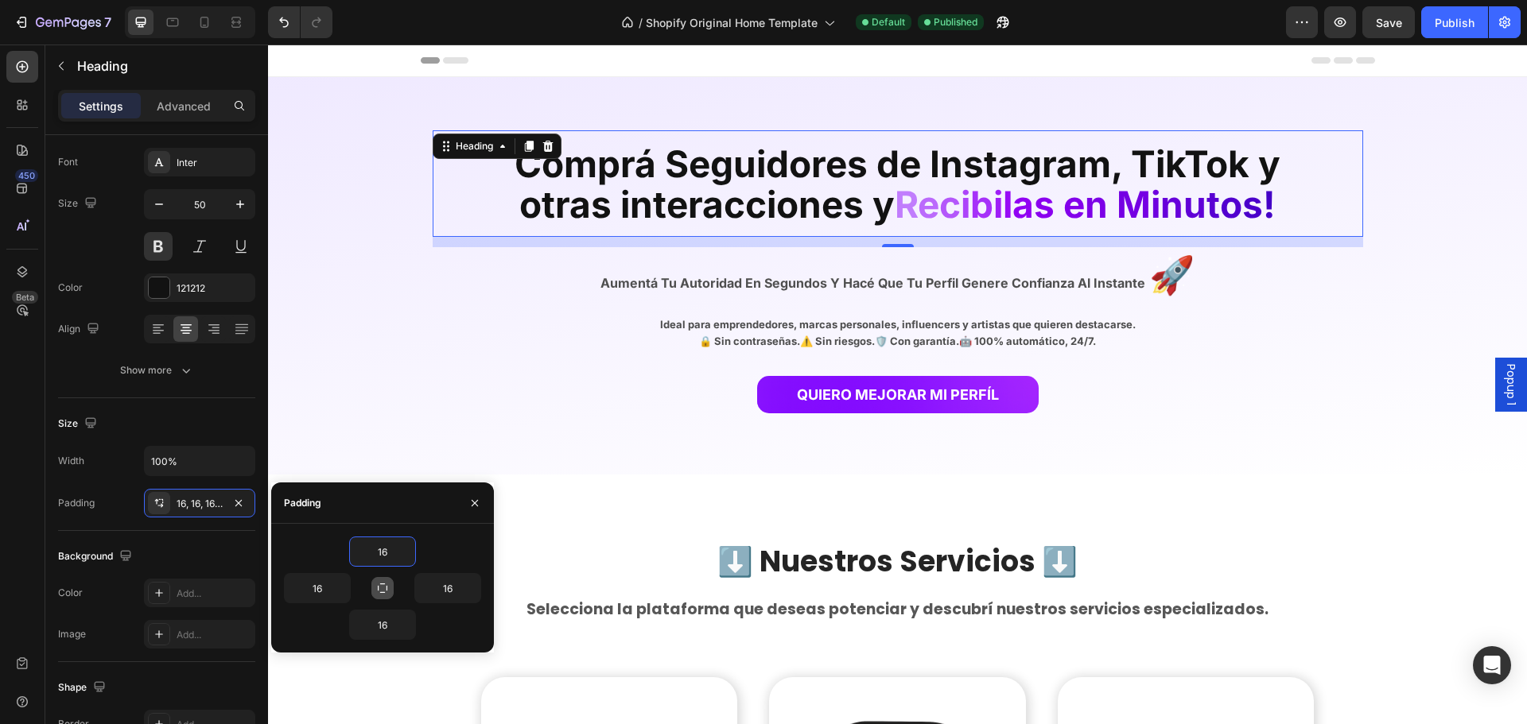
click at [386, 587] on icon "button" at bounding box center [383, 589] width 10 height 10
click at [384, 555] on input "16" at bounding box center [382, 552] width 65 height 29
click at [388, 589] on icon "button" at bounding box center [382, 588] width 13 height 13
click at [383, 585] on icon "button" at bounding box center [382, 588] width 13 height 13
click at [379, 589] on icon "button" at bounding box center [382, 588] width 9 height 9
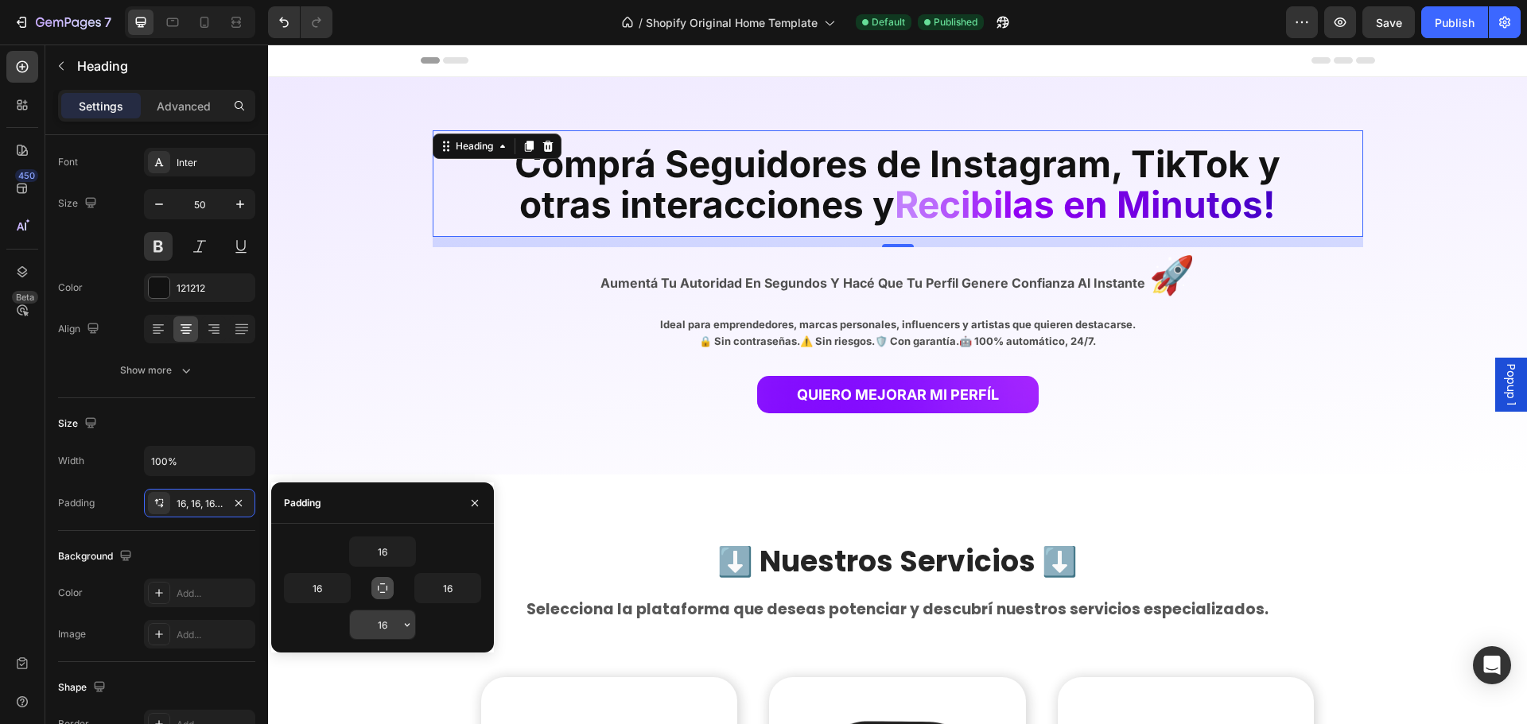
click at [384, 625] on input "16" at bounding box center [382, 625] width 65 height 29
click at [384, 581] on button "button" at bounding box center [382, 588] width 22 height 22
click at [390, 553] on input "16" at bounding box center [382, 552] width 65 height 29
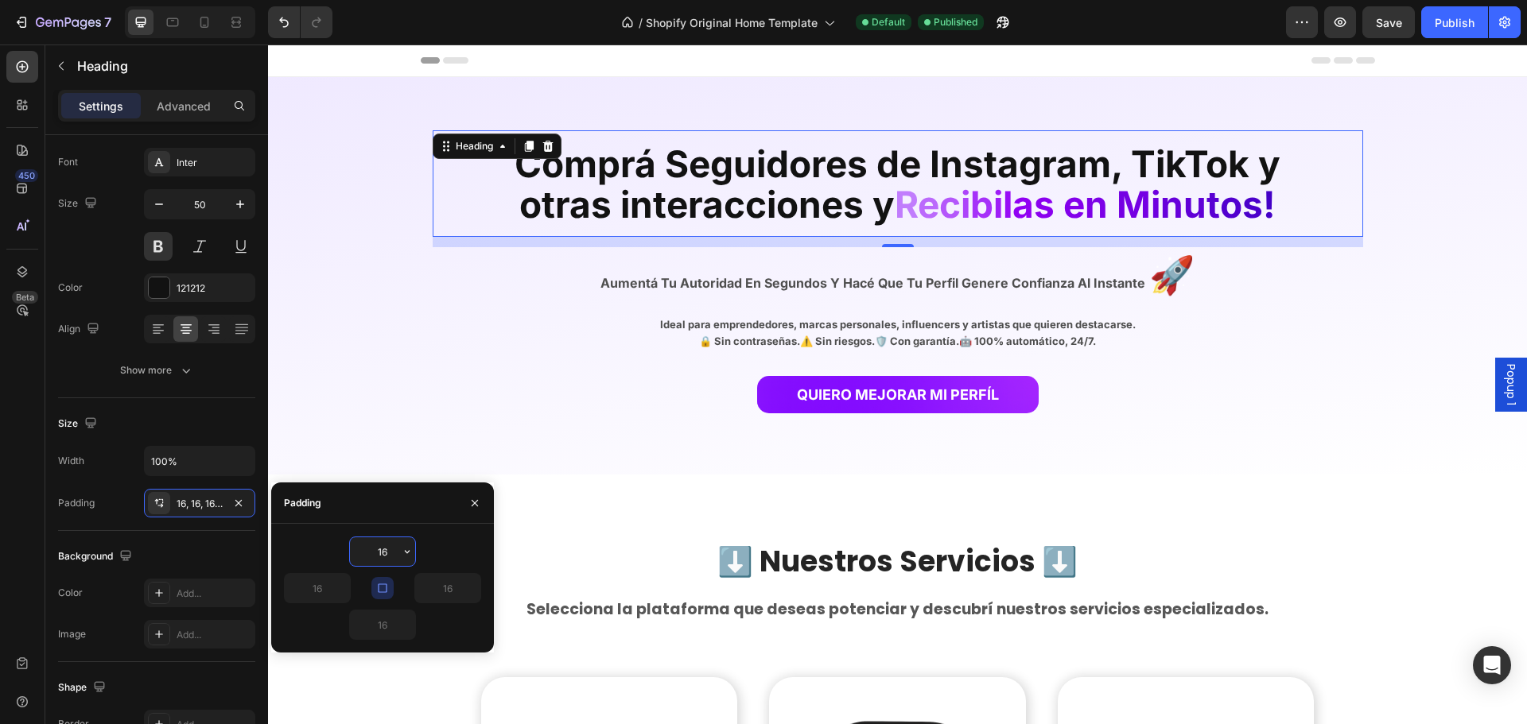
type input "3"
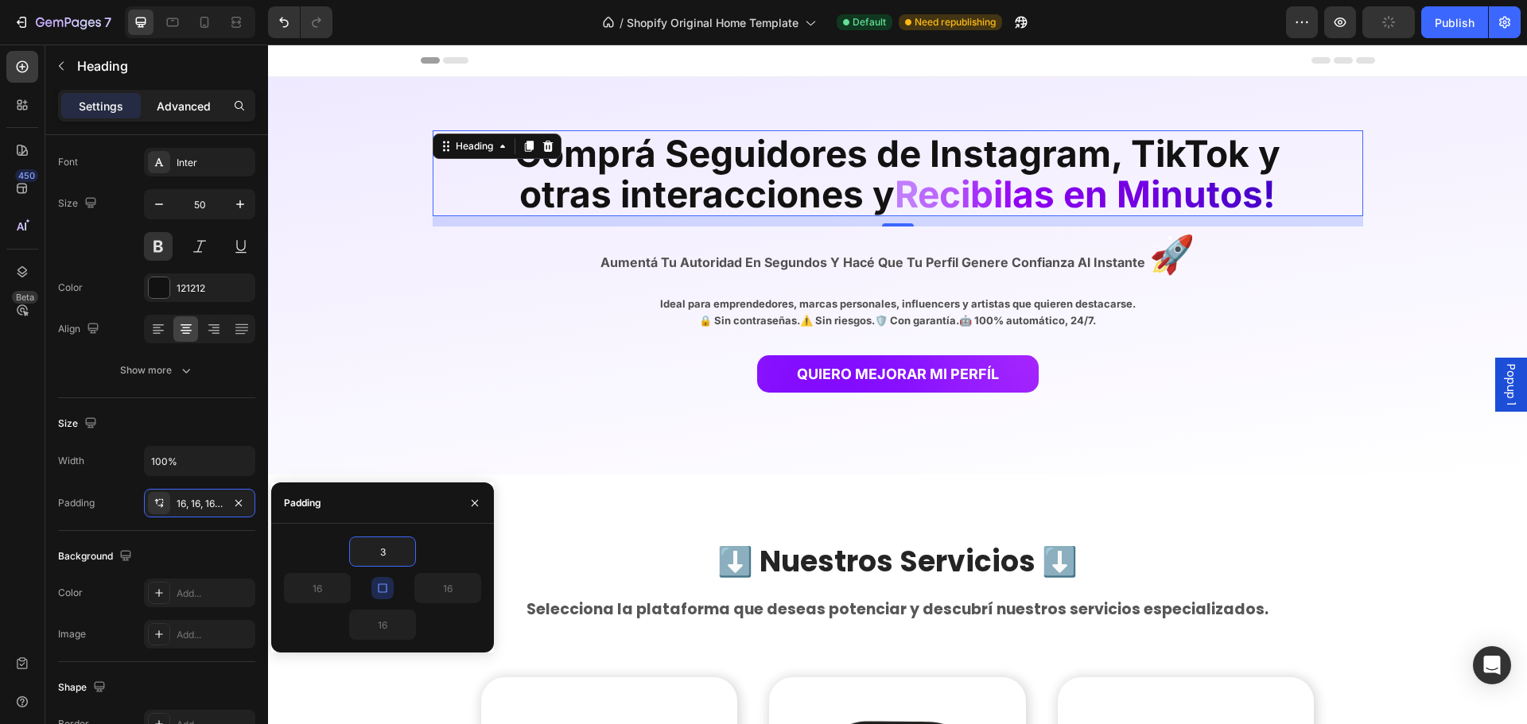
click at [201, 112] on p "Advanced" at bounding box center [184, 106] width 54 height 17
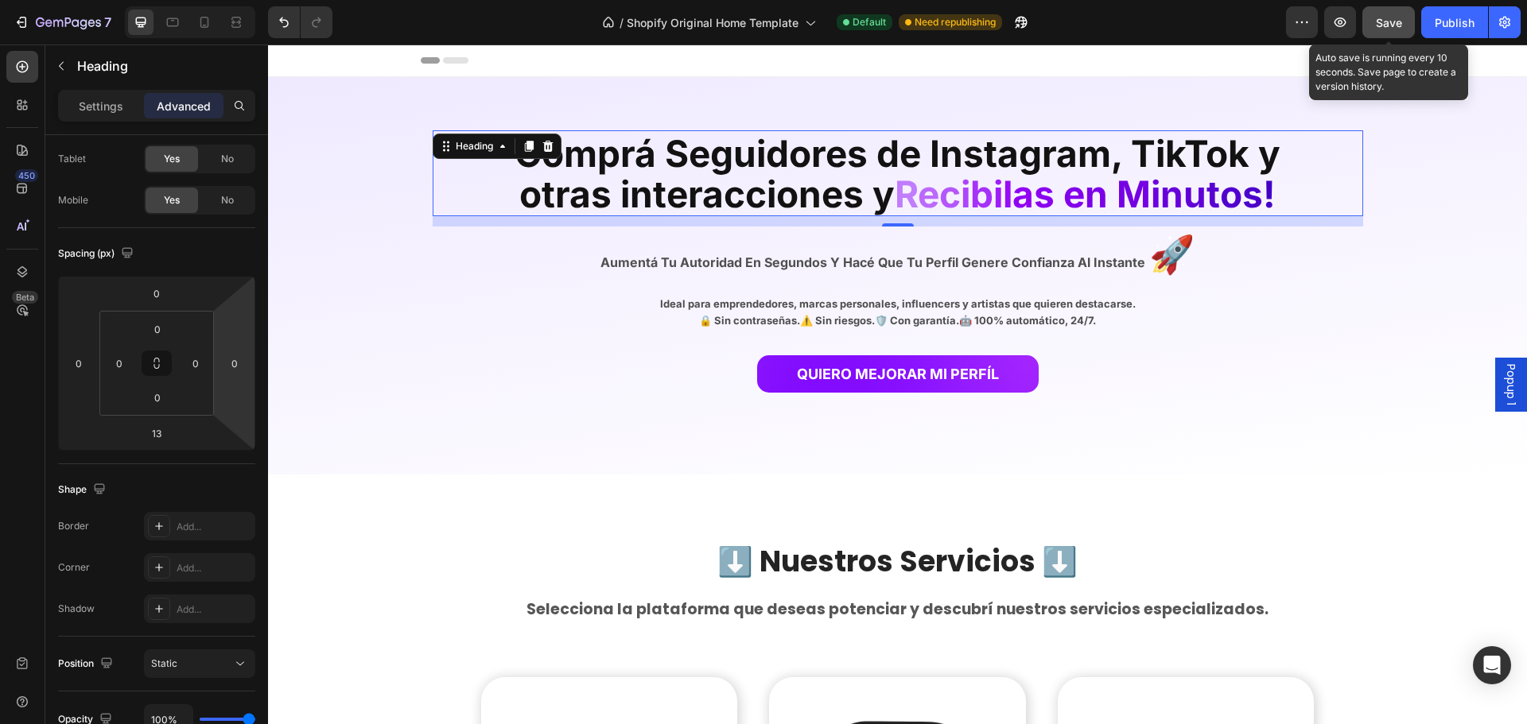
click at [1391, 24] on span "Save" at bounding box center [1389, 23] width 26 height 14
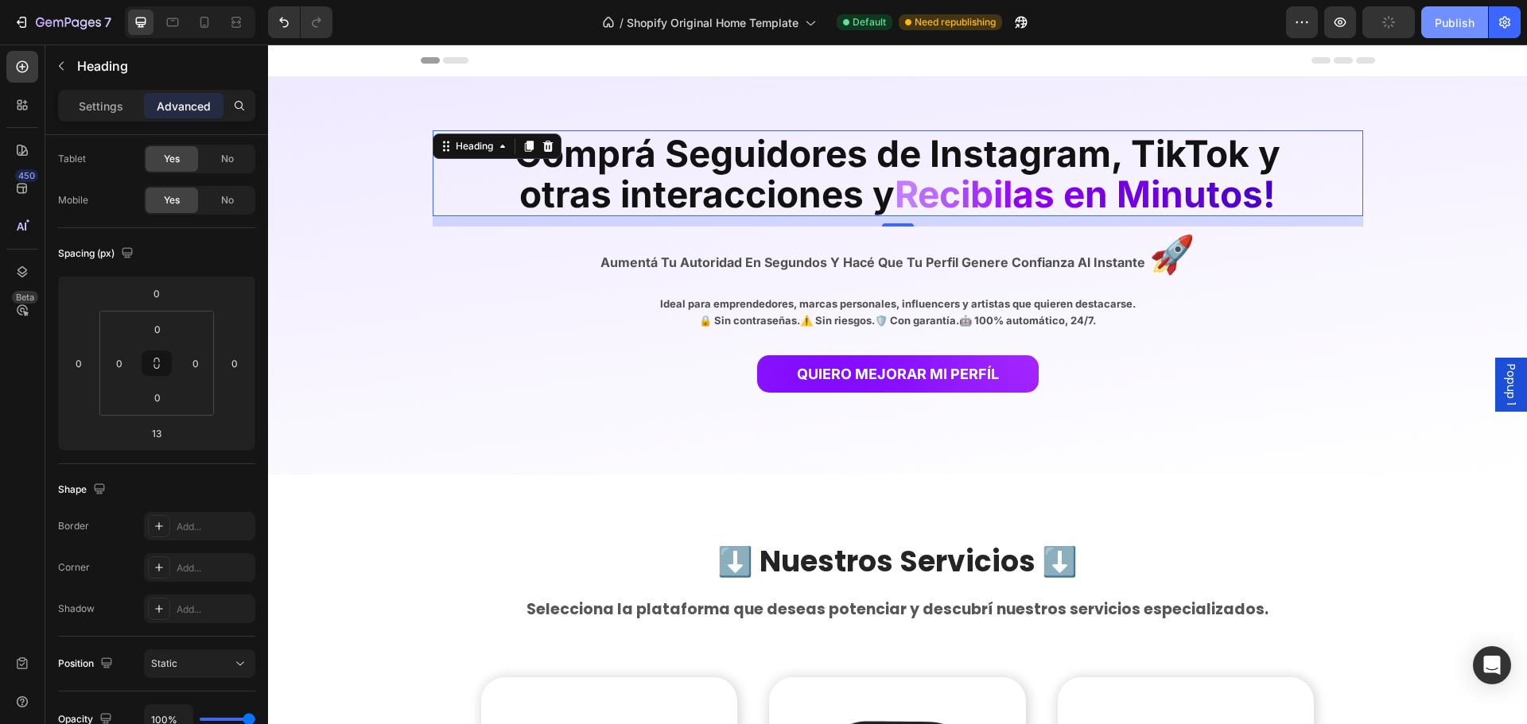
click at [1446, 20] on div "Publish" at bounding box center [1455, 22] width 40 height 17
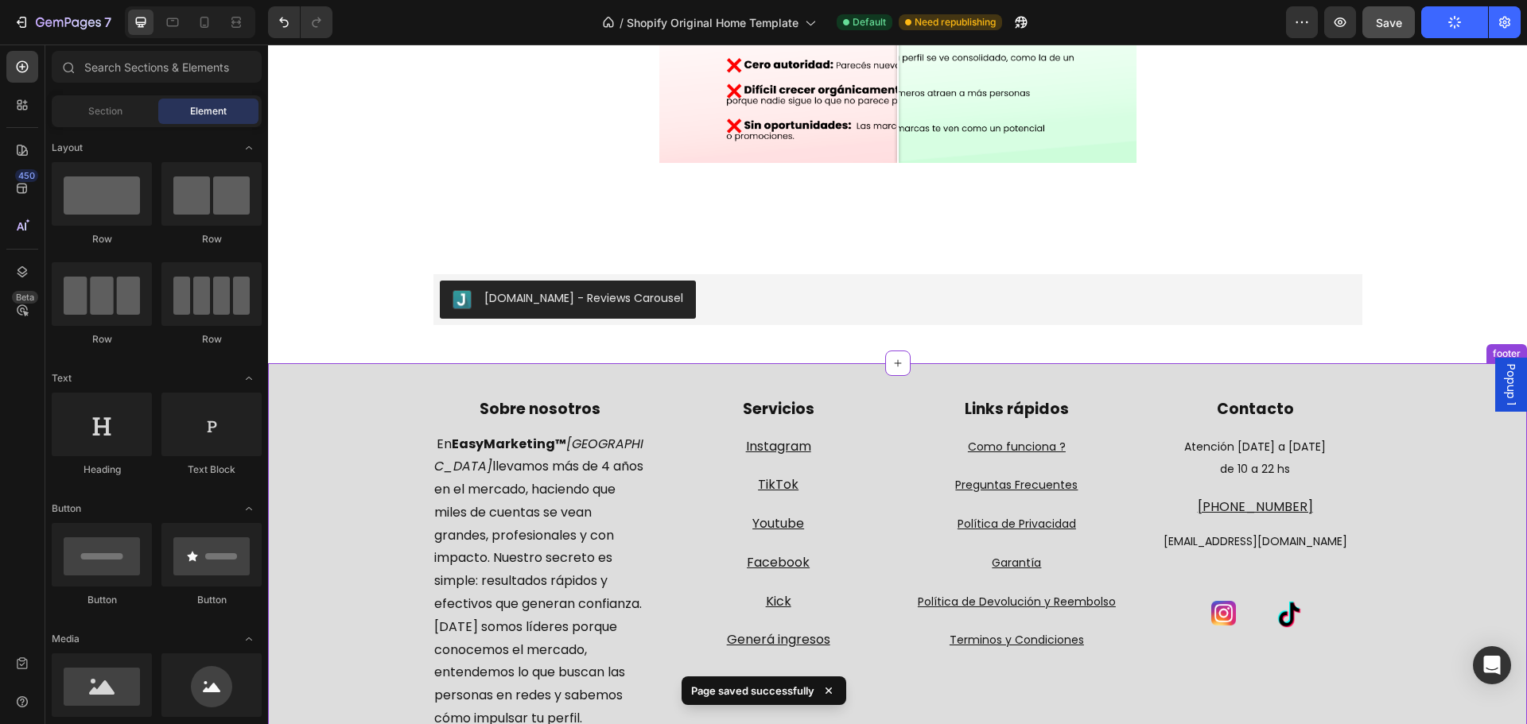
scroll to position [1809, 0]
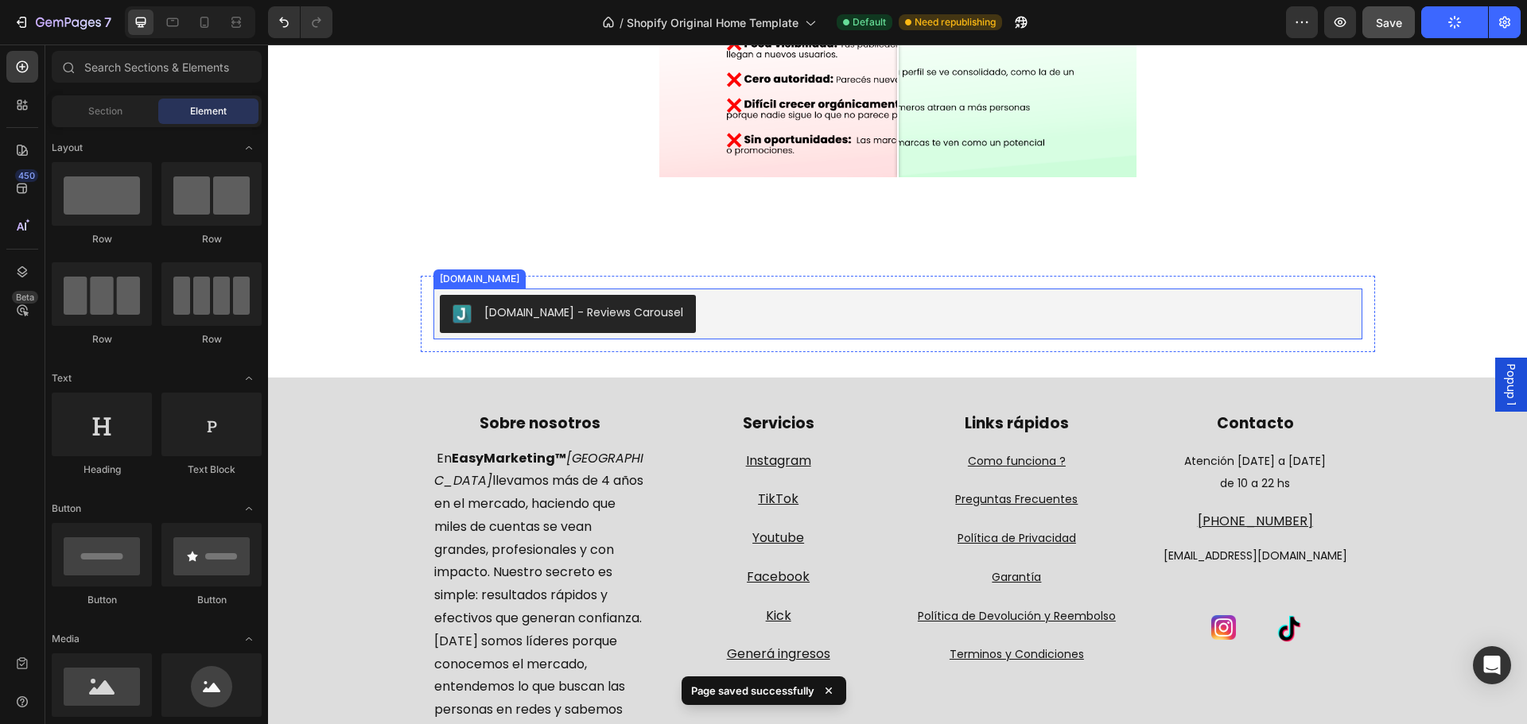
click at [853, 330] on div "[DOMAIN_NAME] - Reviews Carousel" at bounding box center [898, 314] width 916 height 38
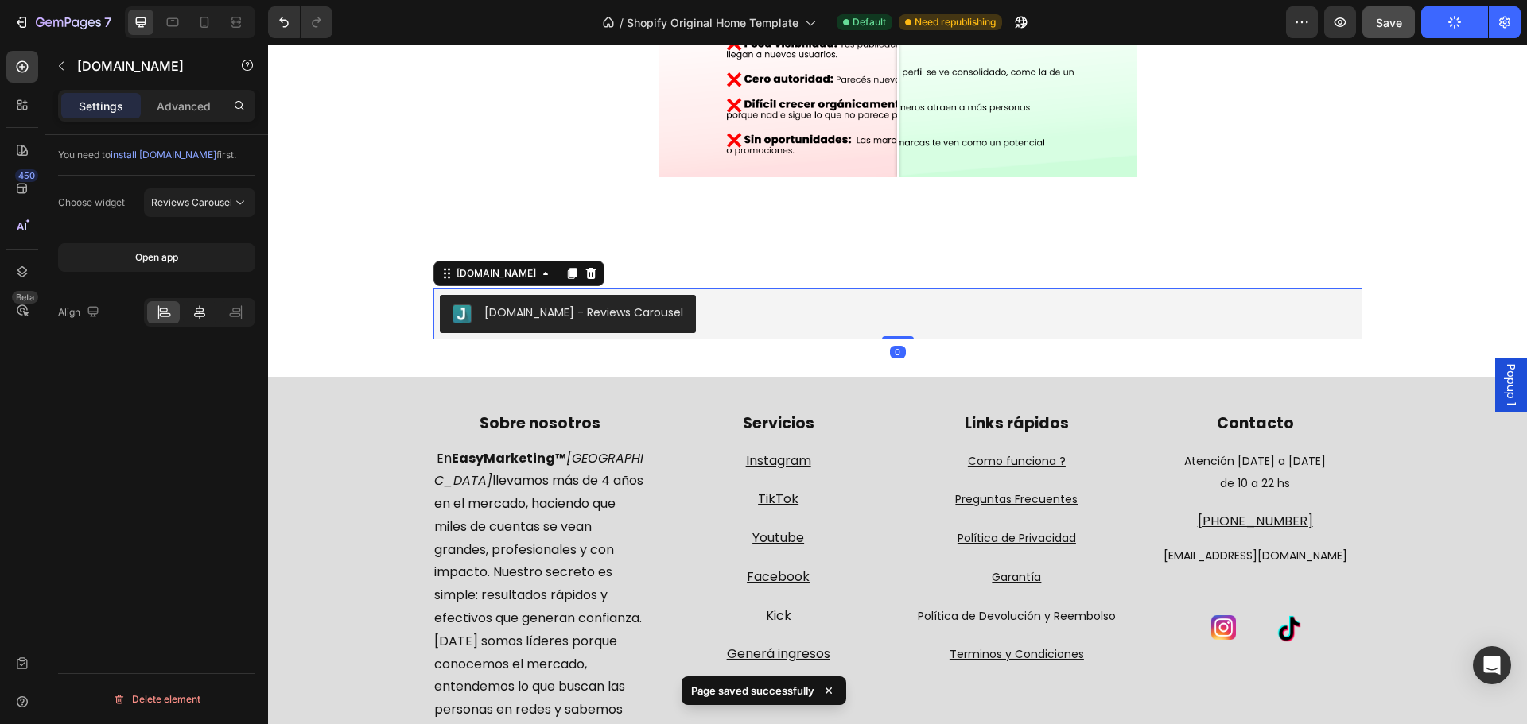
click at [200, 319] on icon at bounding box center [200, 313] width 16 height 16
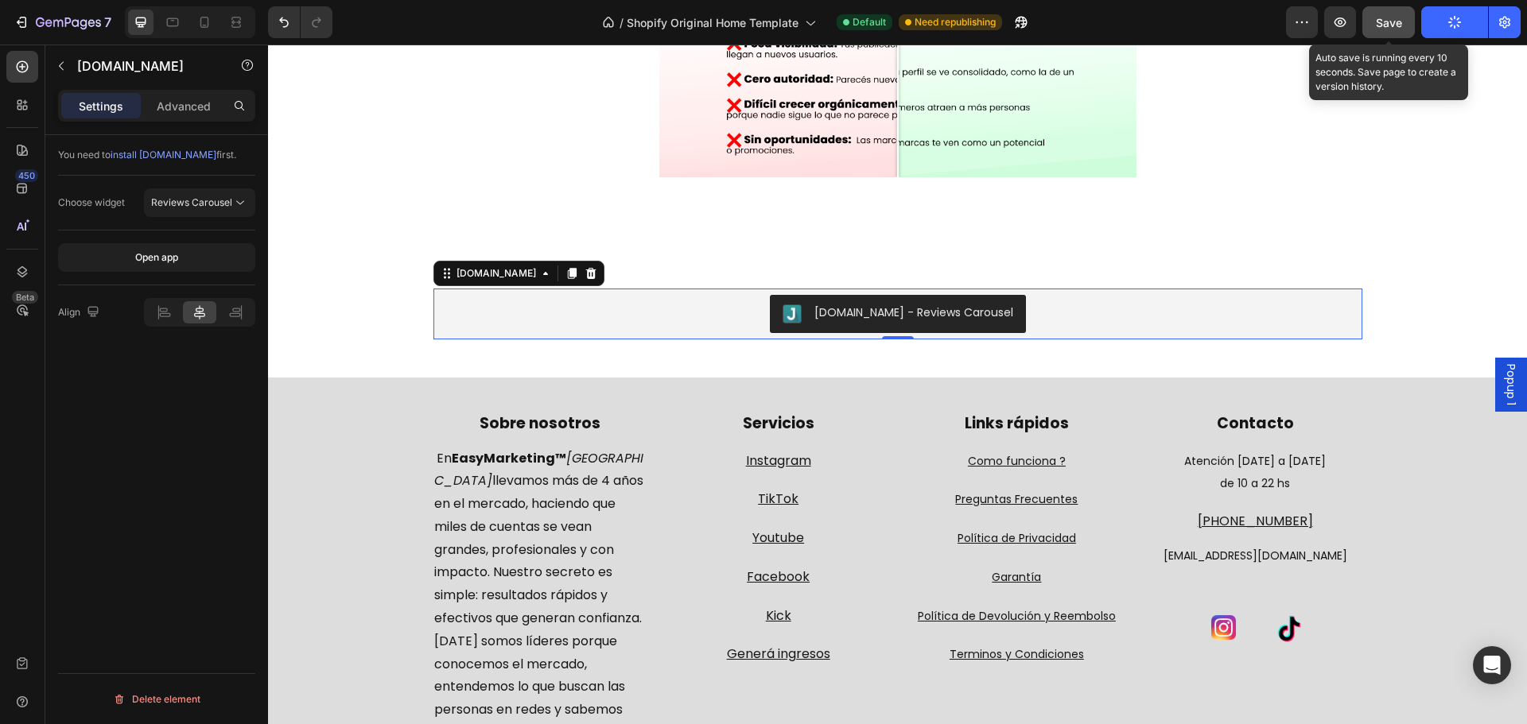
click at [1408, 30] on button "Save" at bounding box center [1388, 22] width 52 height 32
click at [1464, 25] on button "Publish" at bounding box center [1454, 22] width 67 height 32
click at [1400, 14] on div "Save" at bounding box center [1389, 22] width 26 height 17
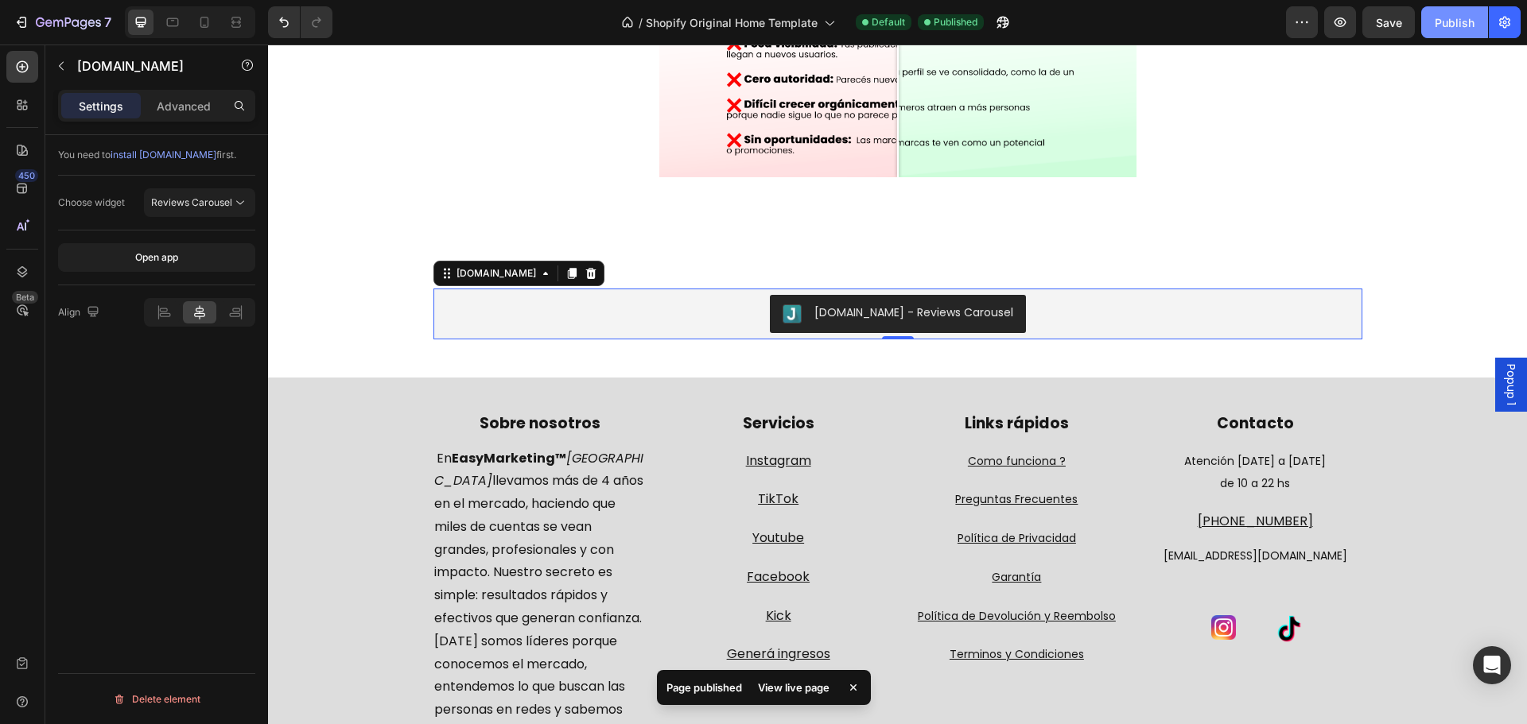
click at [1463, 25] on div "Publish" at bounding box center [1455, 22] width 40 height 17
